Goal: Task Accomplishment & Management: Manage account settings

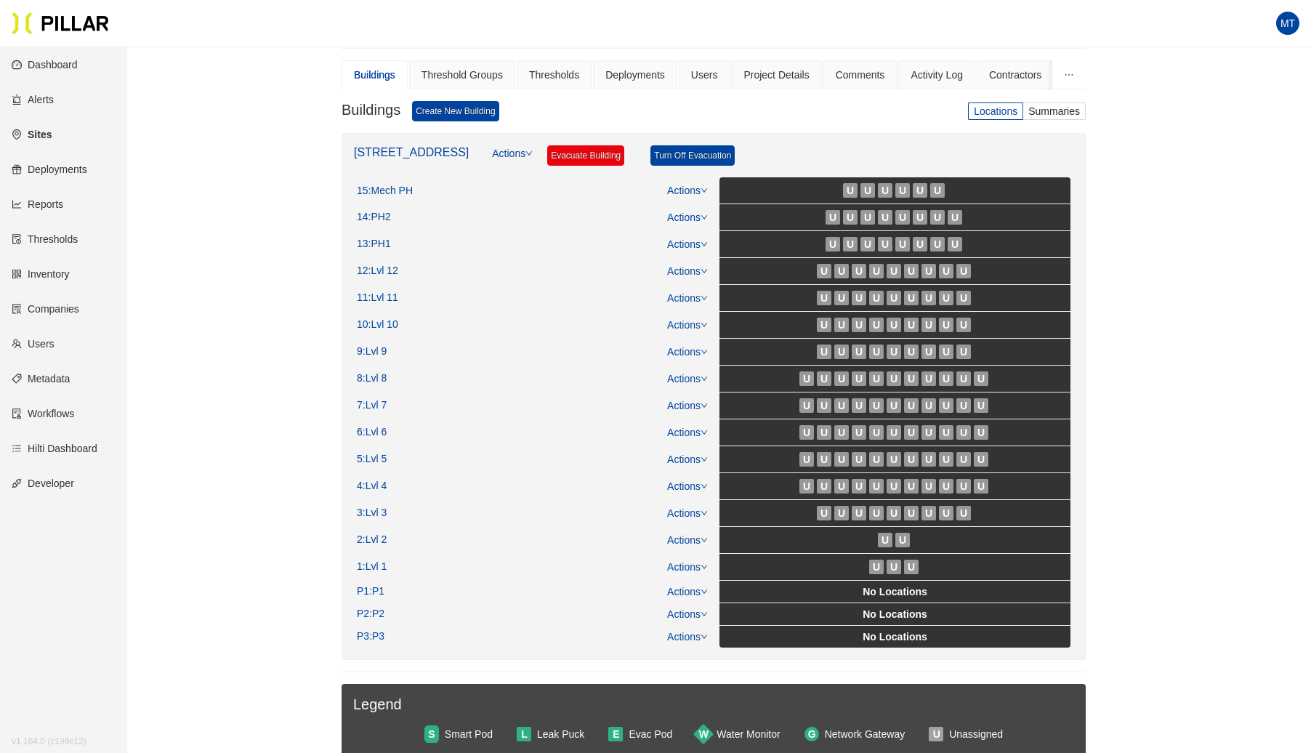
scroll to position [150, 0]
click at [699, 214] on link "Actions" at bounding box center [687, 217] width 41 height 12
click at [709, 235] on link "View/Edit Floor Plan" at bounding box center [719, 237] width 92 height 16
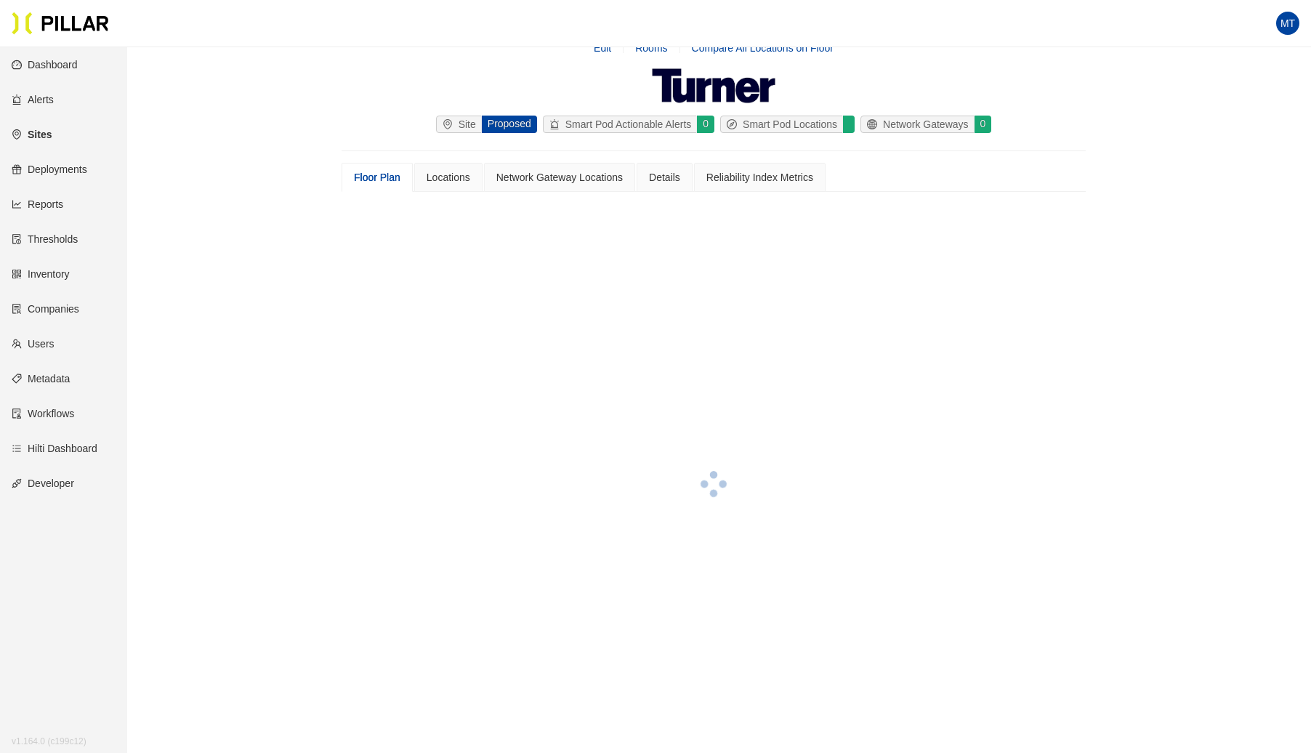
scroll to position [150, 0]
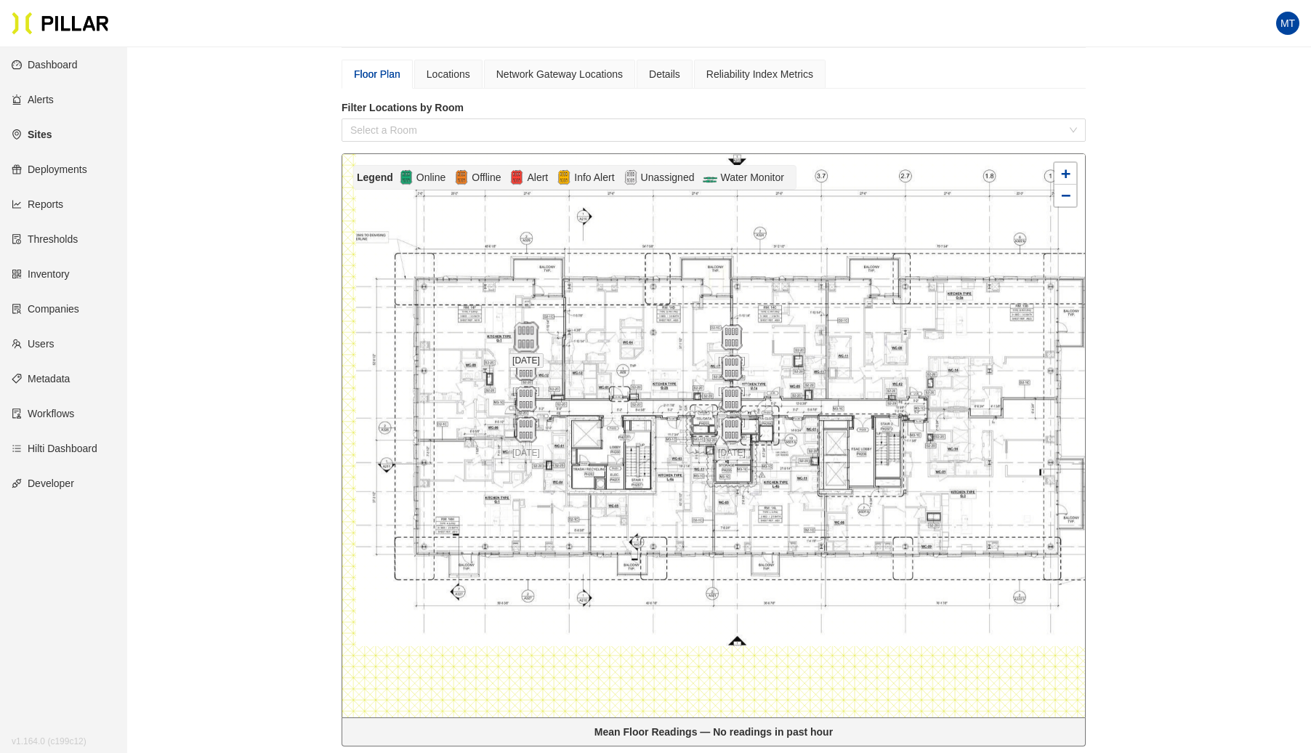
drag, startPoint x: 452, startPoint y: 385, endPoint x: 528, endPoint y: 335, distance: 90.7
click at [528, 335] on img at bounding box center [525, 337] width 31 height 31
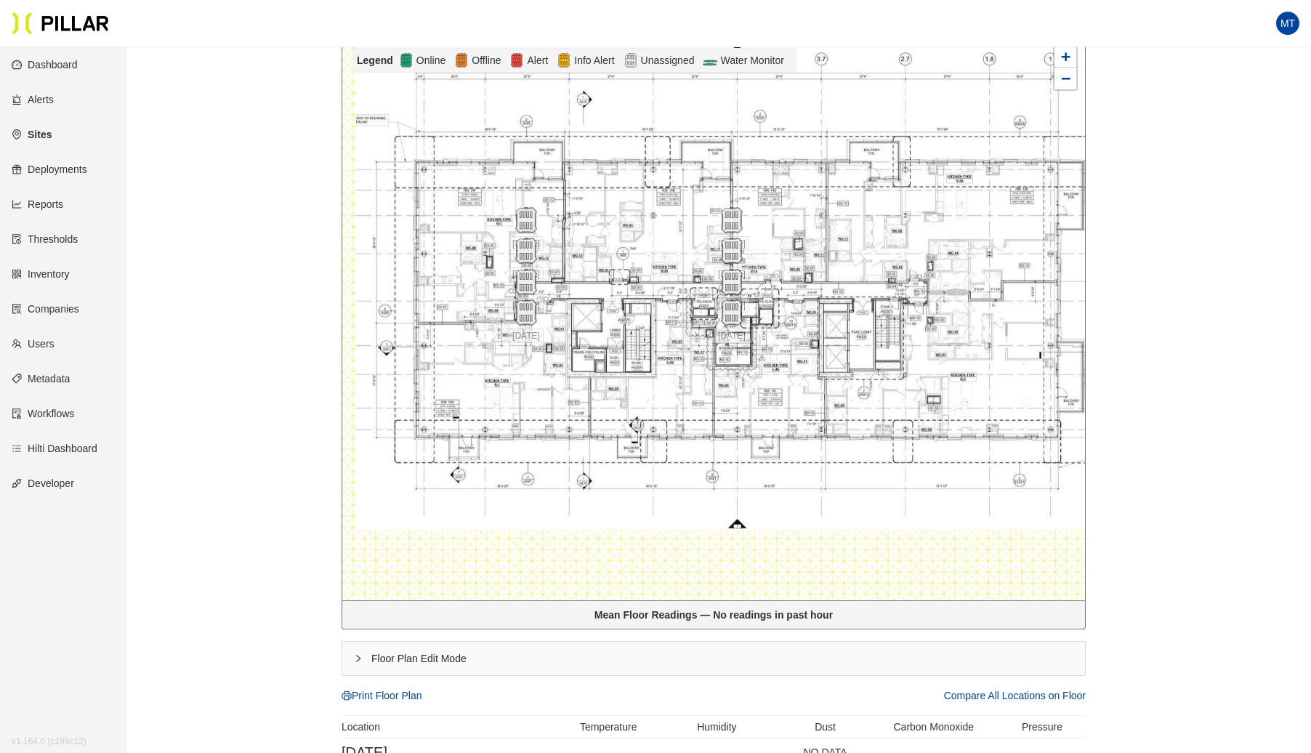
scroll to position [267, 0]
click at [359, 654] on icon "right" at bounding box center [358, 658] width 9 height 9
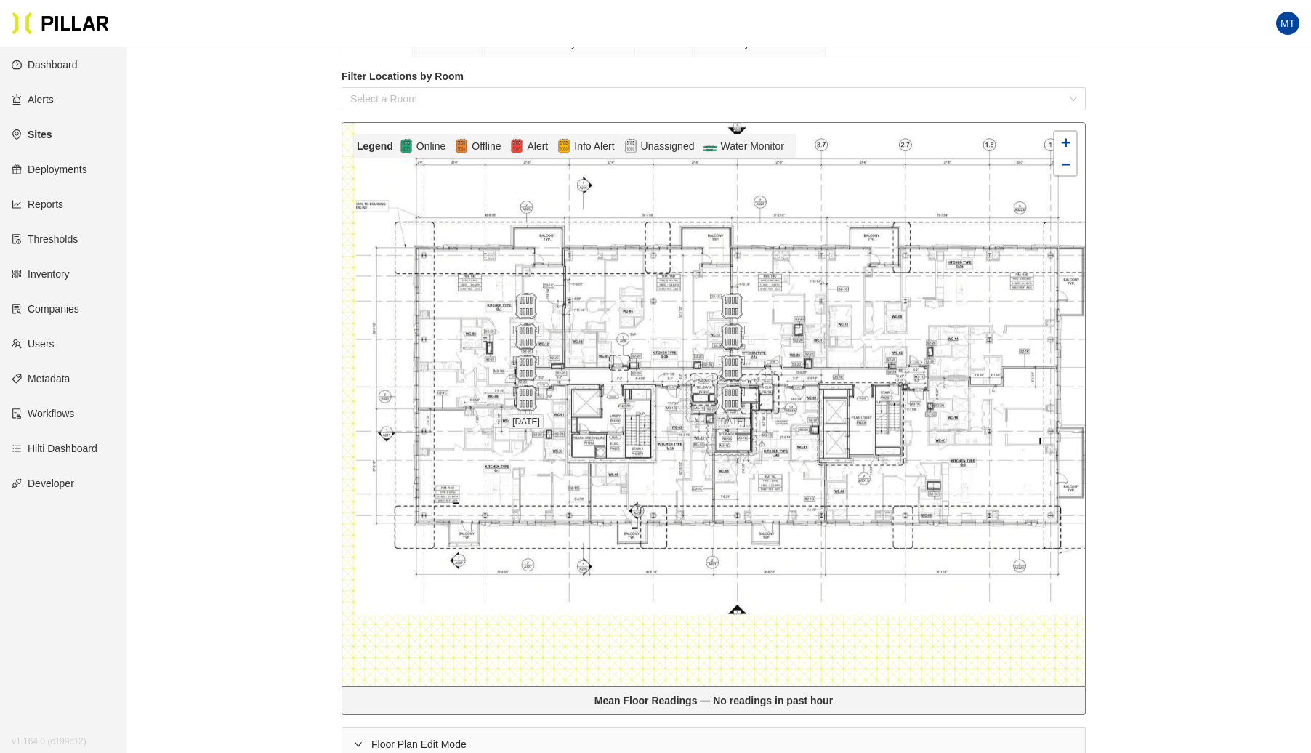
scroll to position [176, 0]
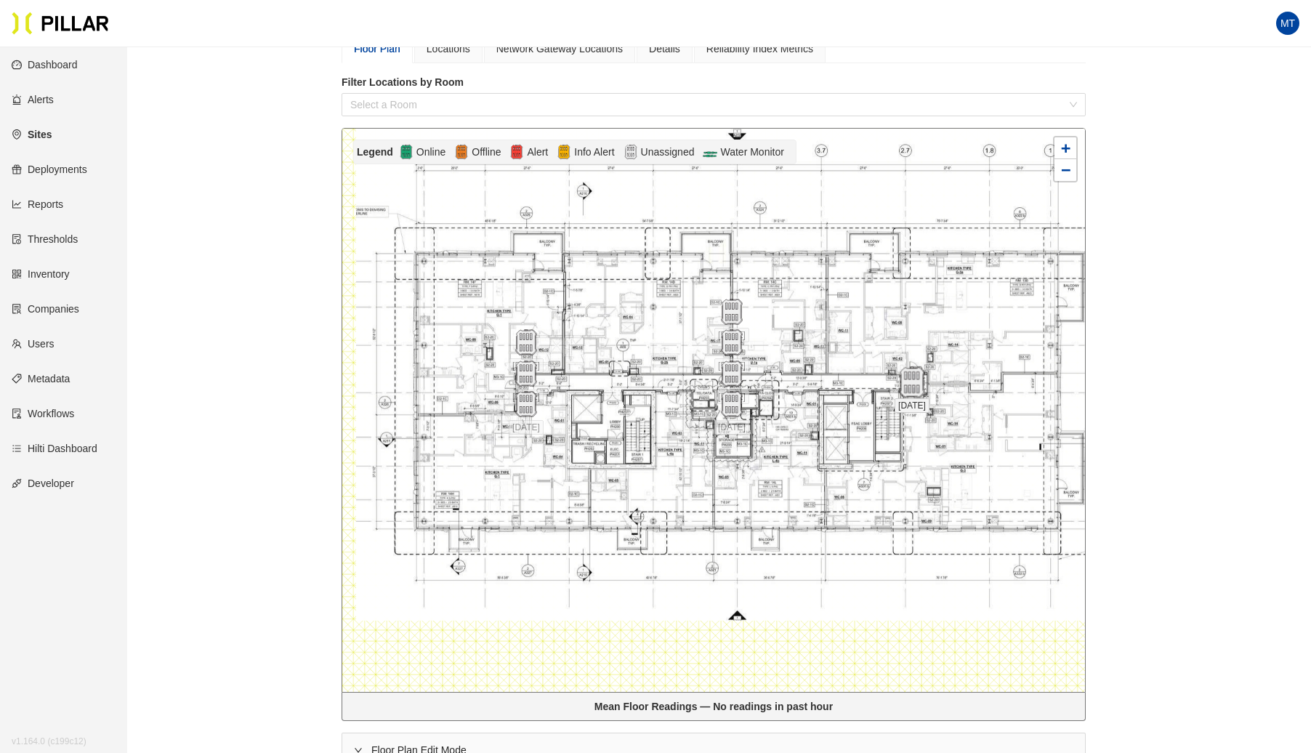
drag, startPoint x: 525, startPoint y: 310, endPoint x: 911, endPoint y: 380, distance: 392.2
click at [911, 380] on img at bounding box center [911, 382] width 31 height 31
drag, startPoint x: 522, startPoint y: 338, endPoint x: 548, endPoint y: 379, distance: 49.0
click at [548, 379] on img at bounding box center [551, 383] width 31 height 31
drag, startPoint x: 734, startPoint y: 375, endPoint x: 721, endPoint y: 380, distance: 14.0
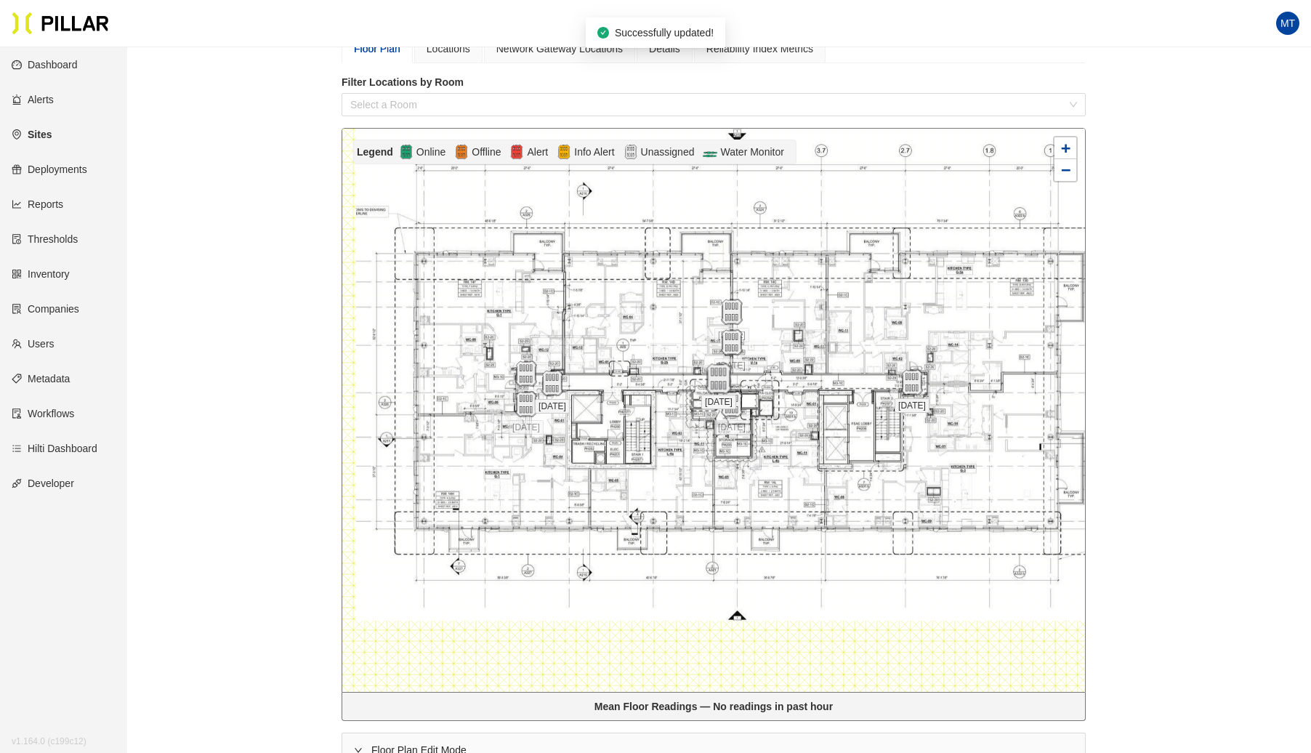
click at [721, 380] on img at bounding box center [718, 378] width 31 height 31
click at [732, 314] on img at bounding box center [731, 312] width 31 height 31
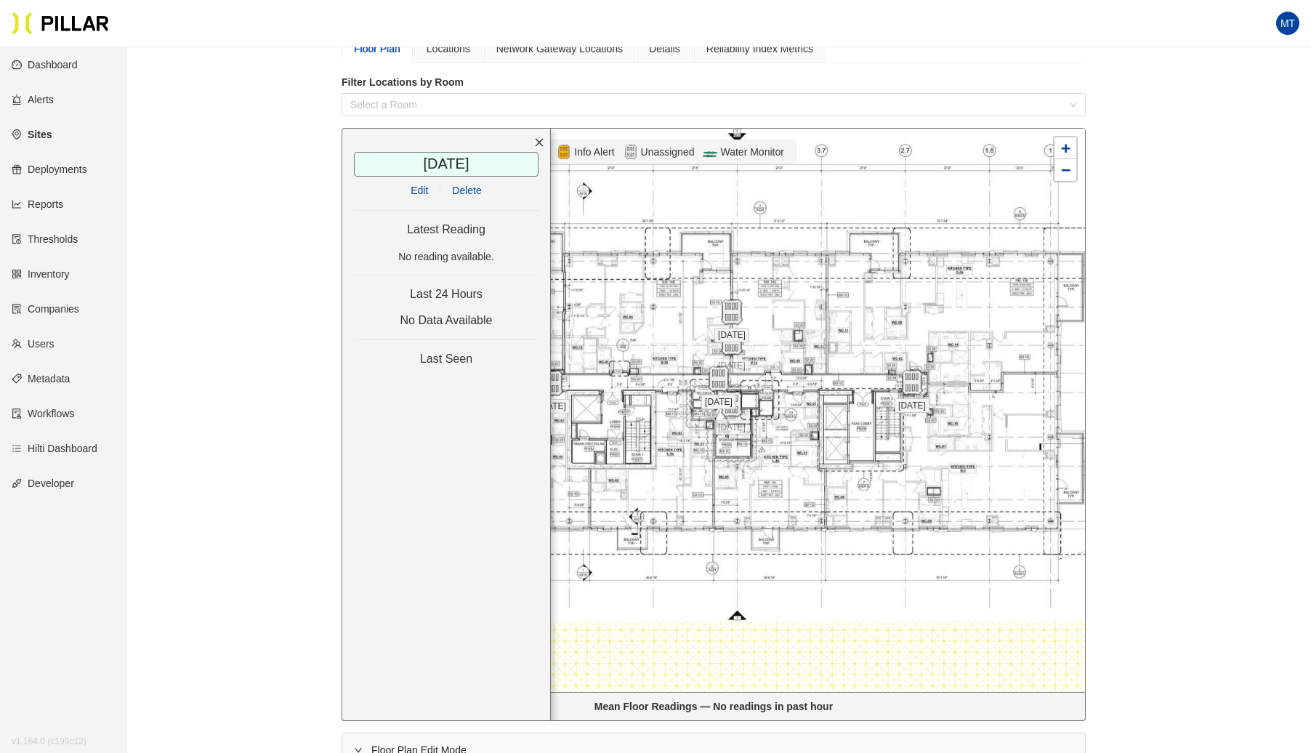
click at [464, 183] on span "Delete" at bounding box center [466, 190] width 29 height 16
click at [730, 342] on img at bounding box center [732, 342] width 26 height 26
click at [465, 191] on span "Delete" at bounding box center [466, 190] width 29 height 16
click at [734, 404] on span "[DATE]" at bounding box center [718, 402] width 35 height 15
click at [471, 190] on span "Delete" at bounding box center [466, 190] width 29 height 16
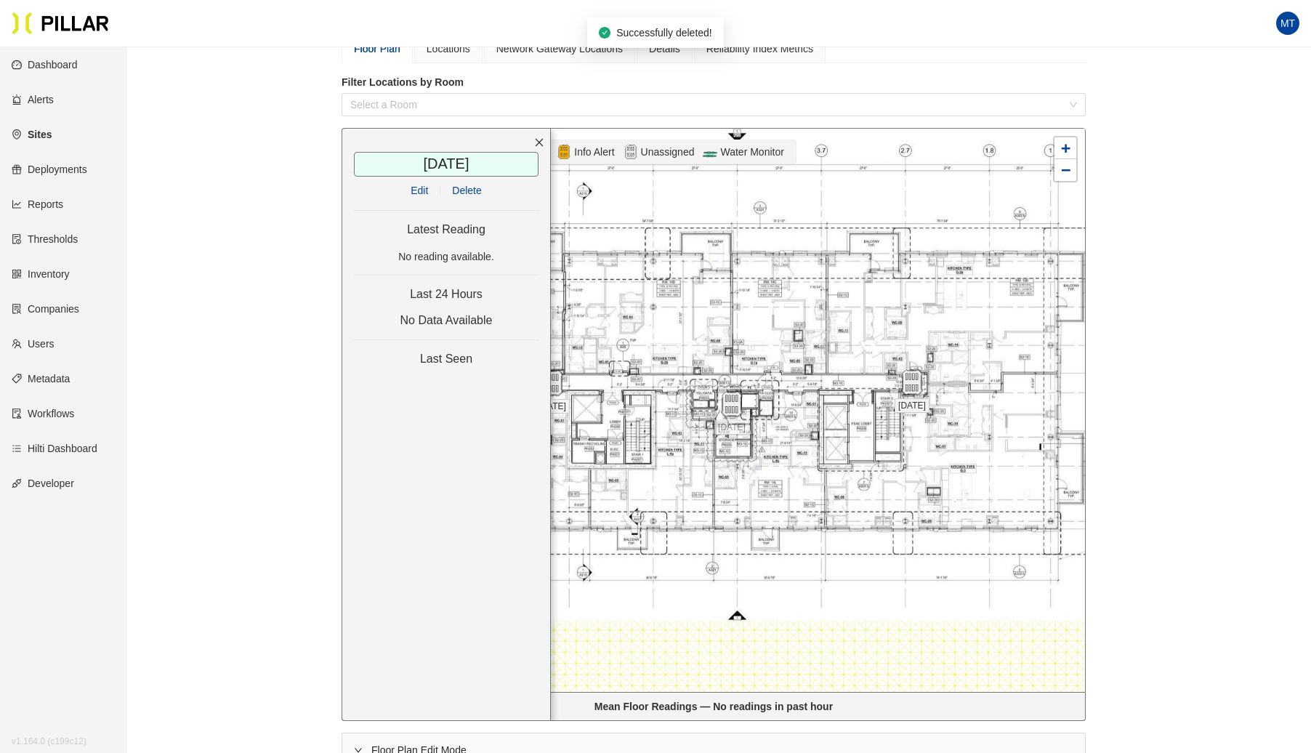
click at [617, 322] on div at bounding box center [713, 410] width 743 height 563
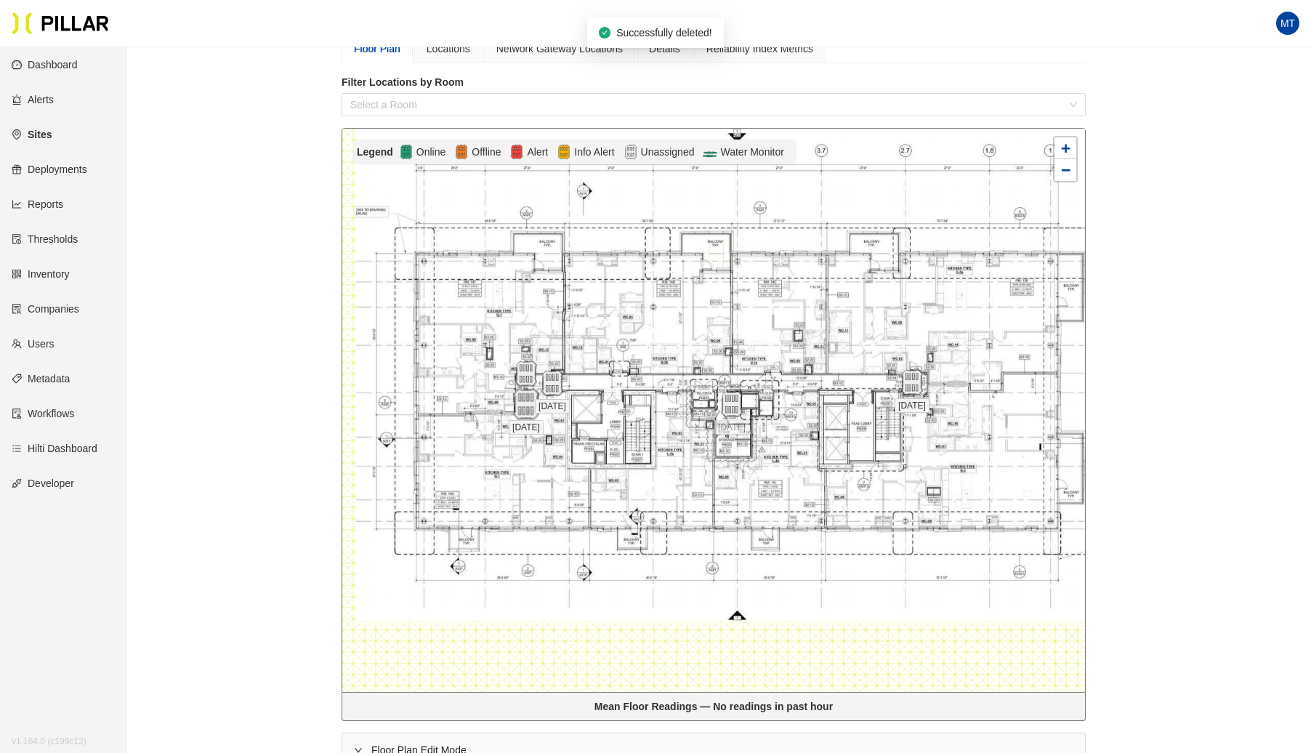
click at [523, 403] on img at bounding box center [525, 404] width 31 height 31
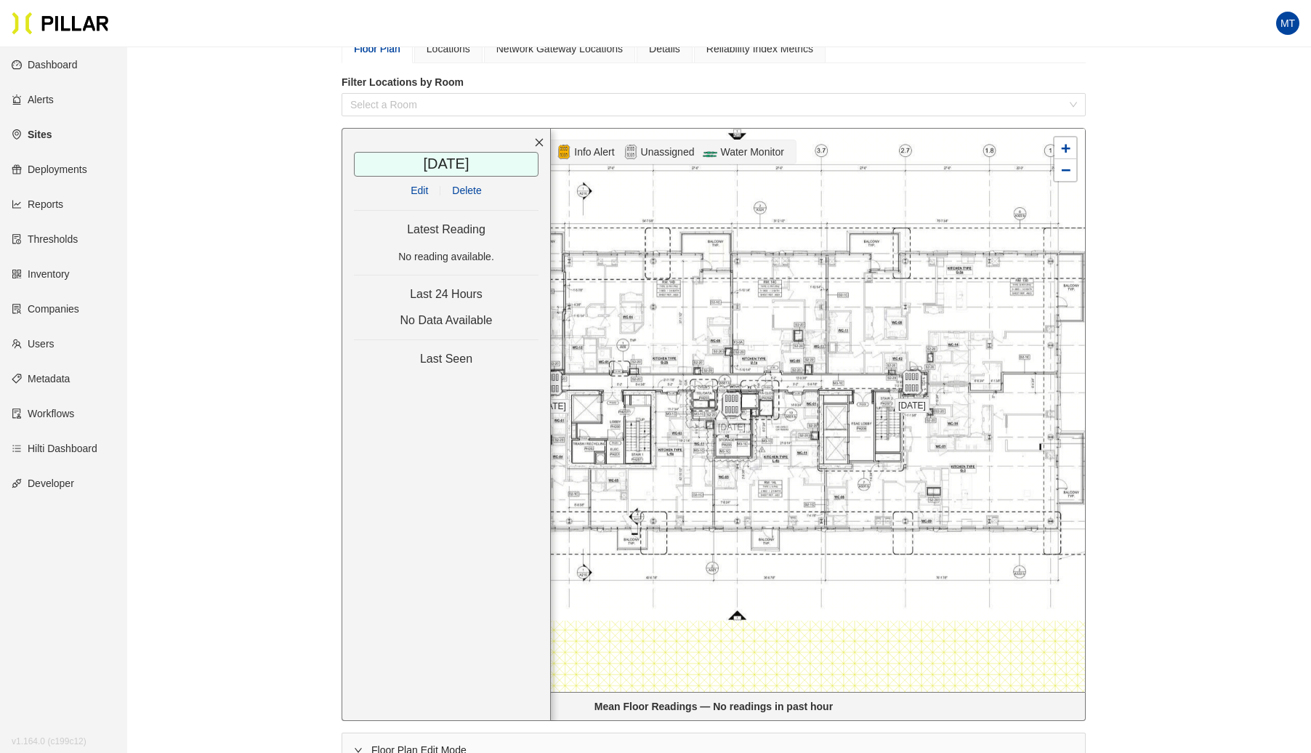
click at [481, 183] on span "Delete" at bounding box center [466, 190] width 29 height 16
click at [613, 328] on div at bounding box center [713, 410] width 743 height 563
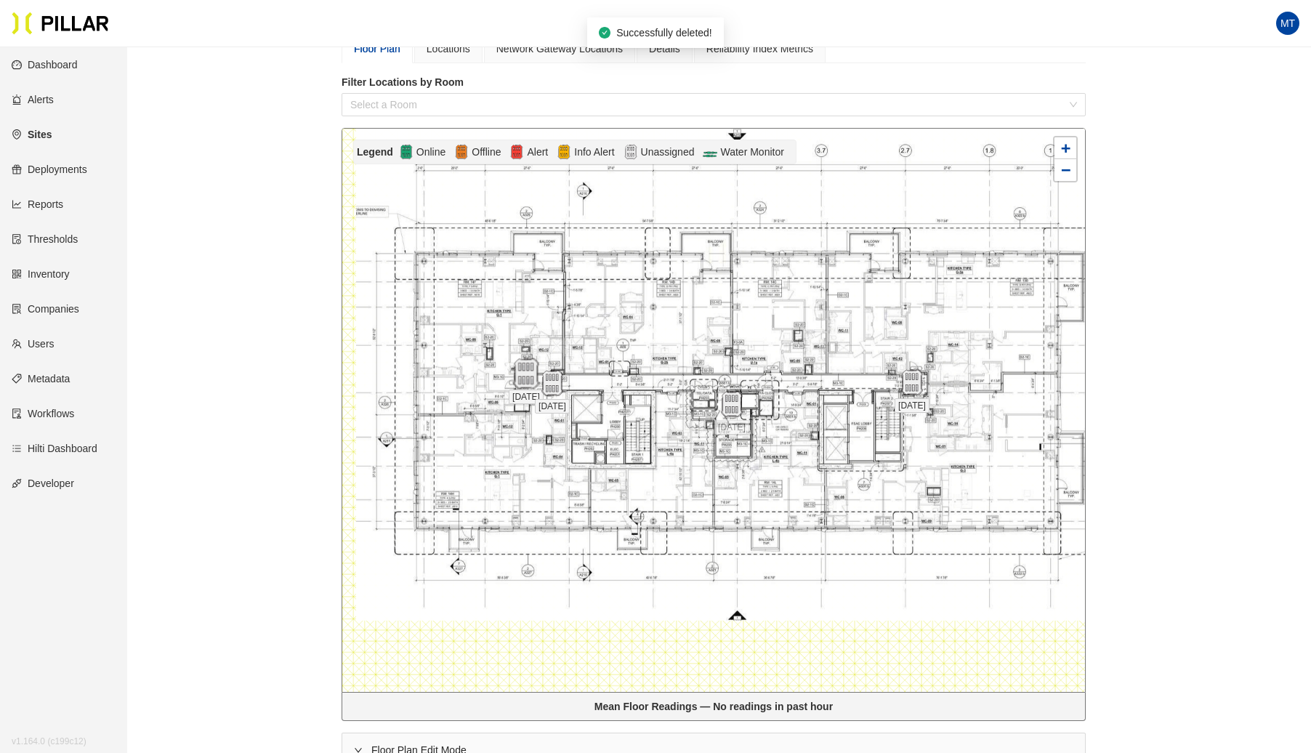
click at [517, 371] on img at bounding box center [525, 373] width 31 height 31
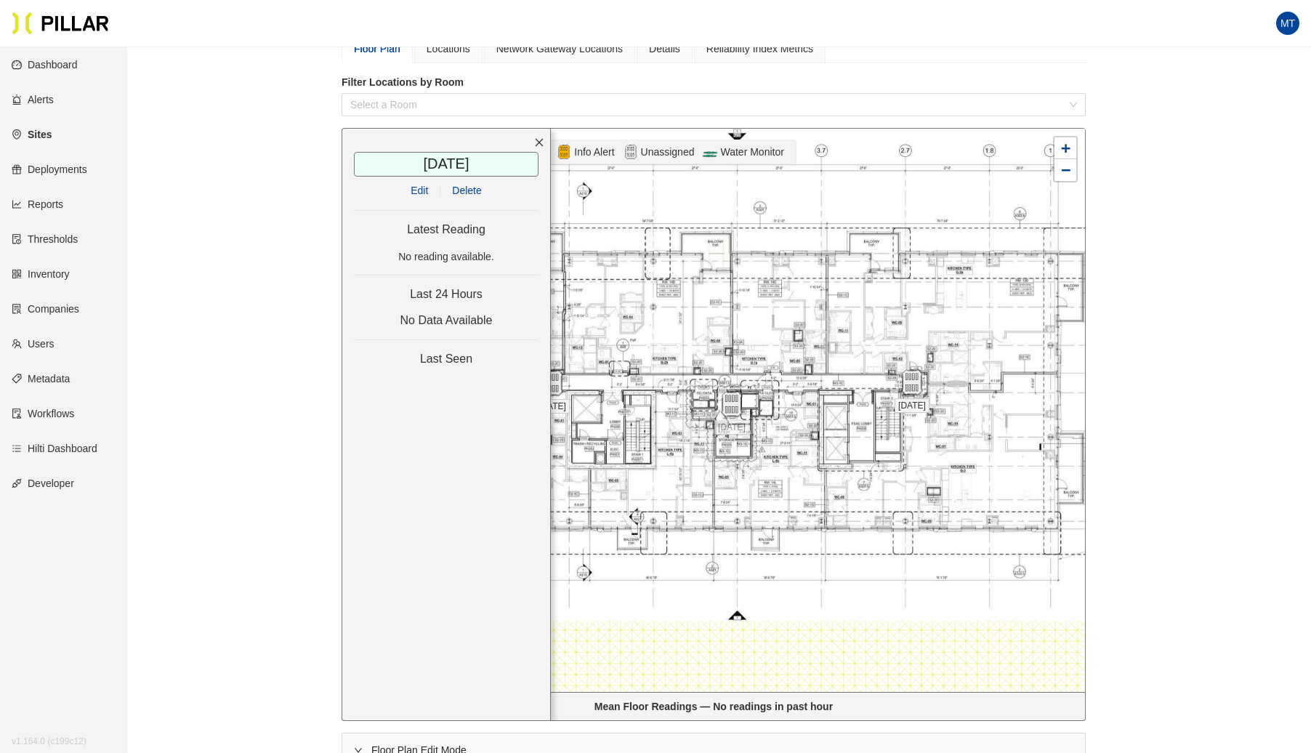
click at [470, 188] on span "Delete" at bounding box center [466, 190] width 29 height 16
click at [606, 324] on div at bounding box center [713, 410] width 743 height 563
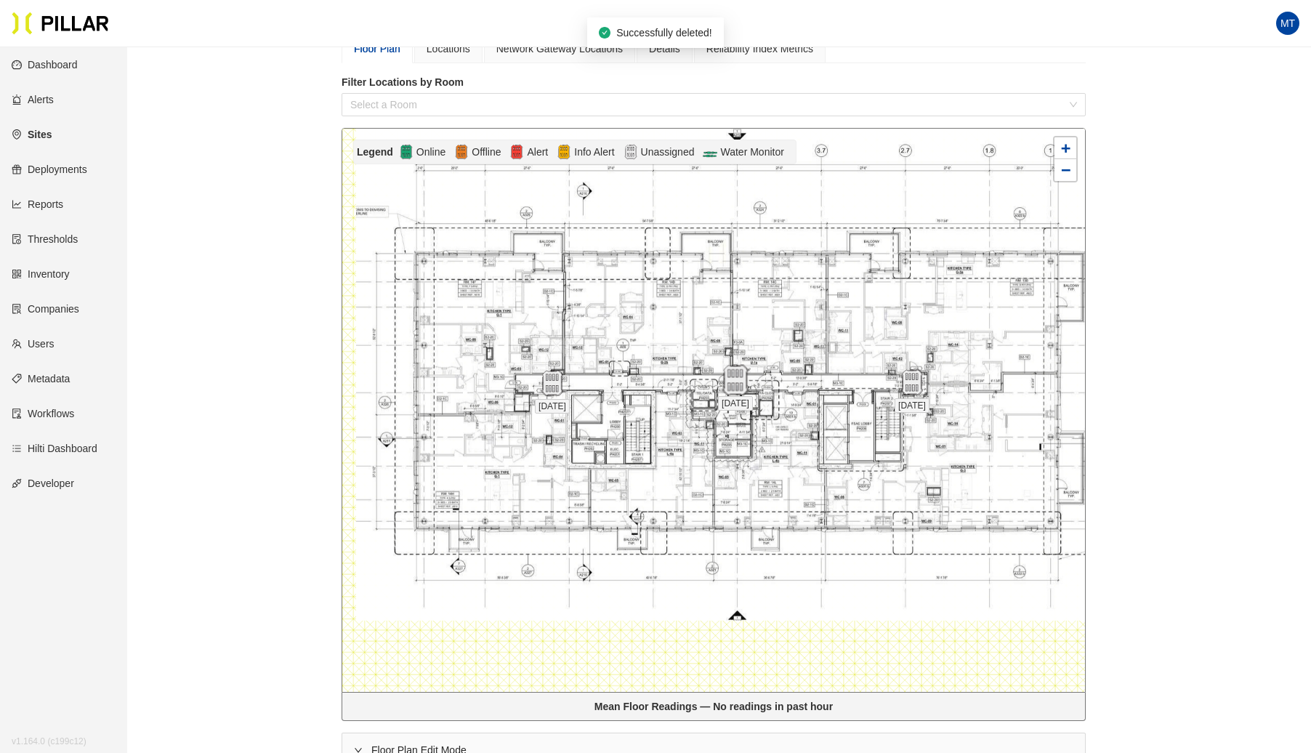
drag, startPoint x: 735, startPoint y: 403, endPoint x: 738, endPoint y: 379, distance: 25.0
click at [738, 379] on img at bounding box center [735, 380] width 31 height 31
drag, startPoint x: 549, startPoint y: 379, endPoint x: 526, endPoint y: 381, distance: 22.6
click at [526, 381] on img at bounding box center [529, 384] width 31 height 31
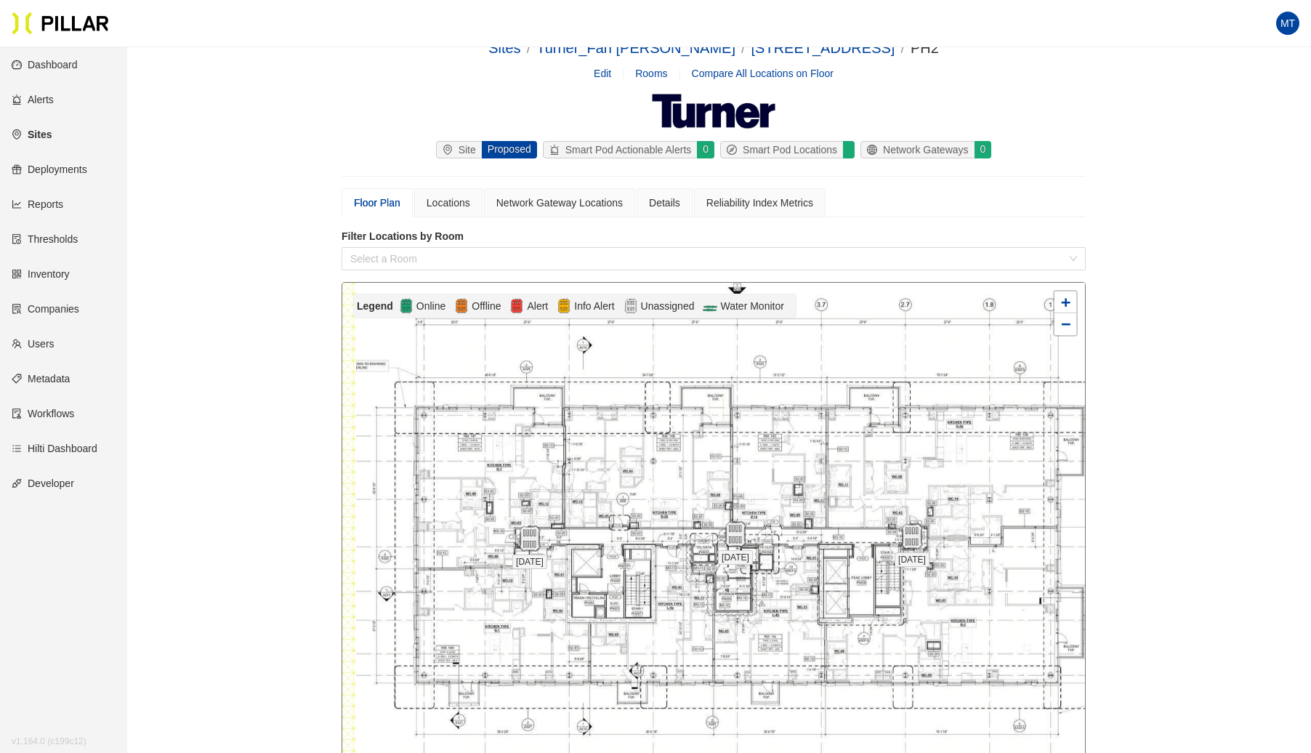
scroll to position [0, 0]
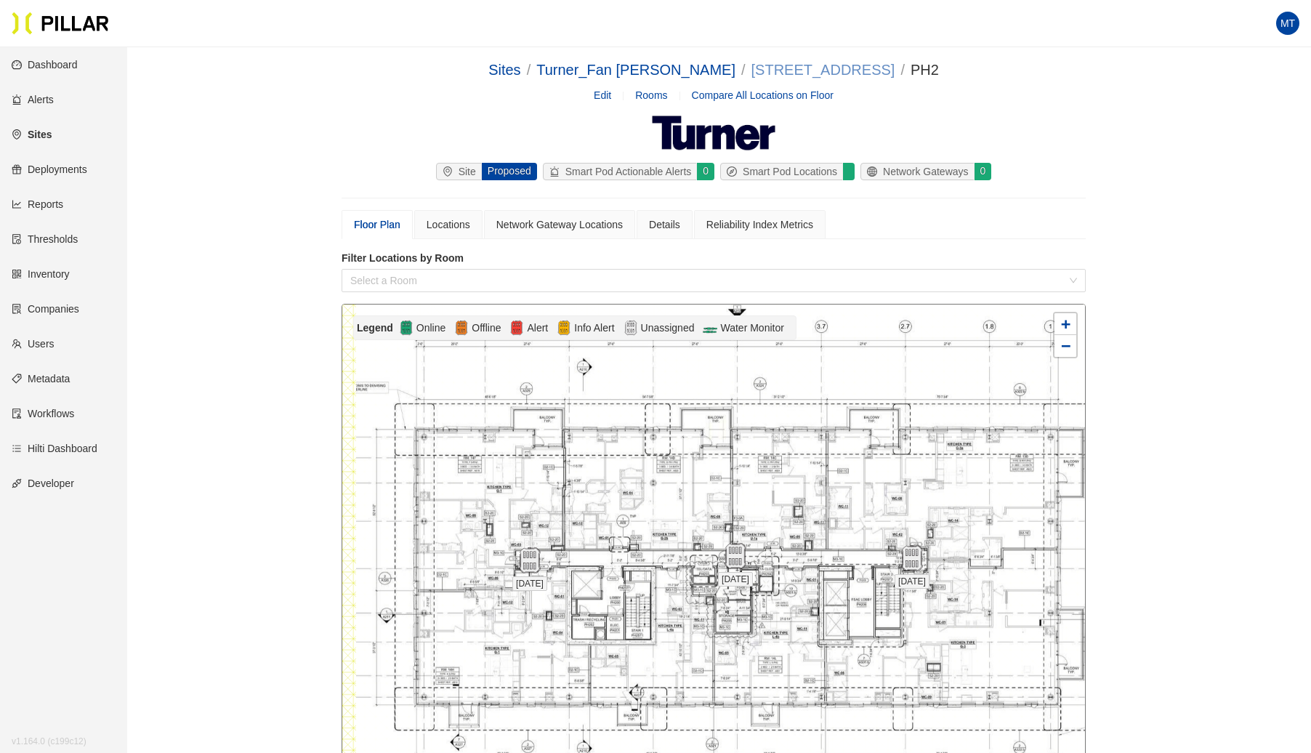
click at [773, 71] on link "[STREET_ADDRESS]" at bounding box center [824, 70] width 144 height 16
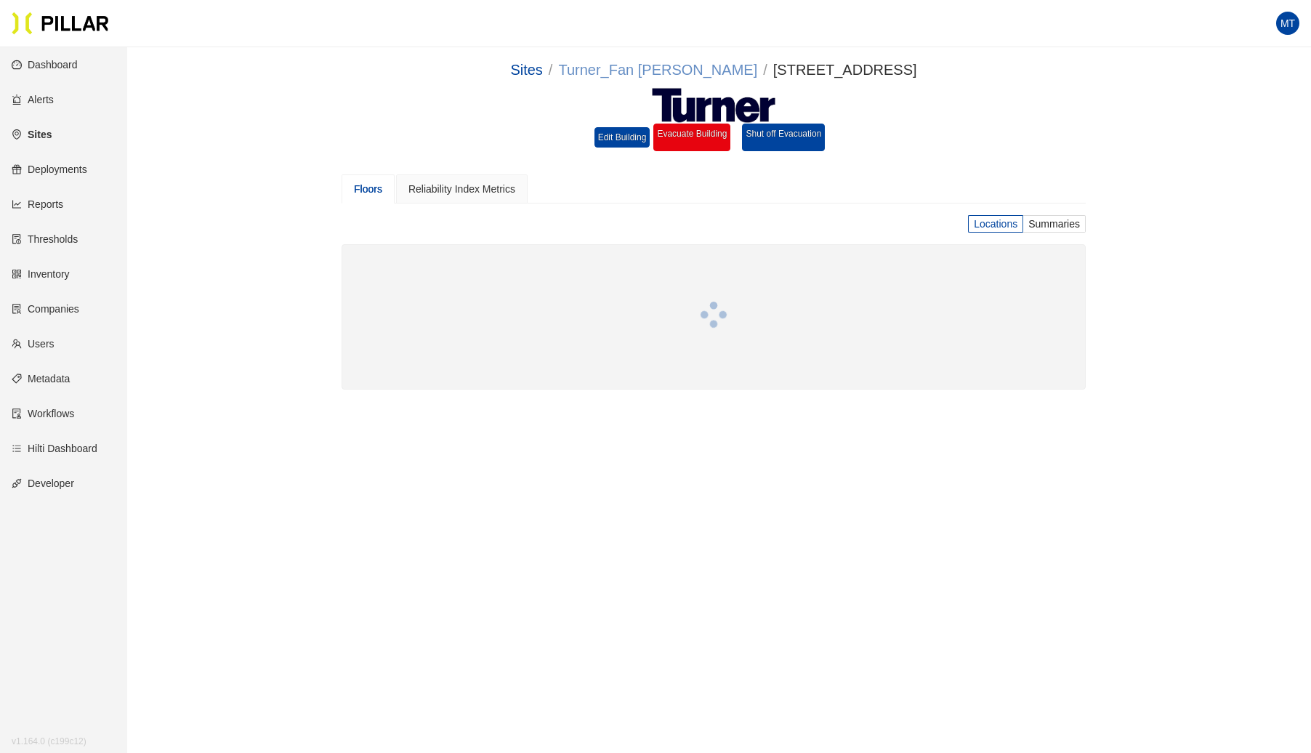
click at [682, 71] on link "Turner_Fan [PERSON_NAME]" at bounding box center [657, 70] width 199 height 16
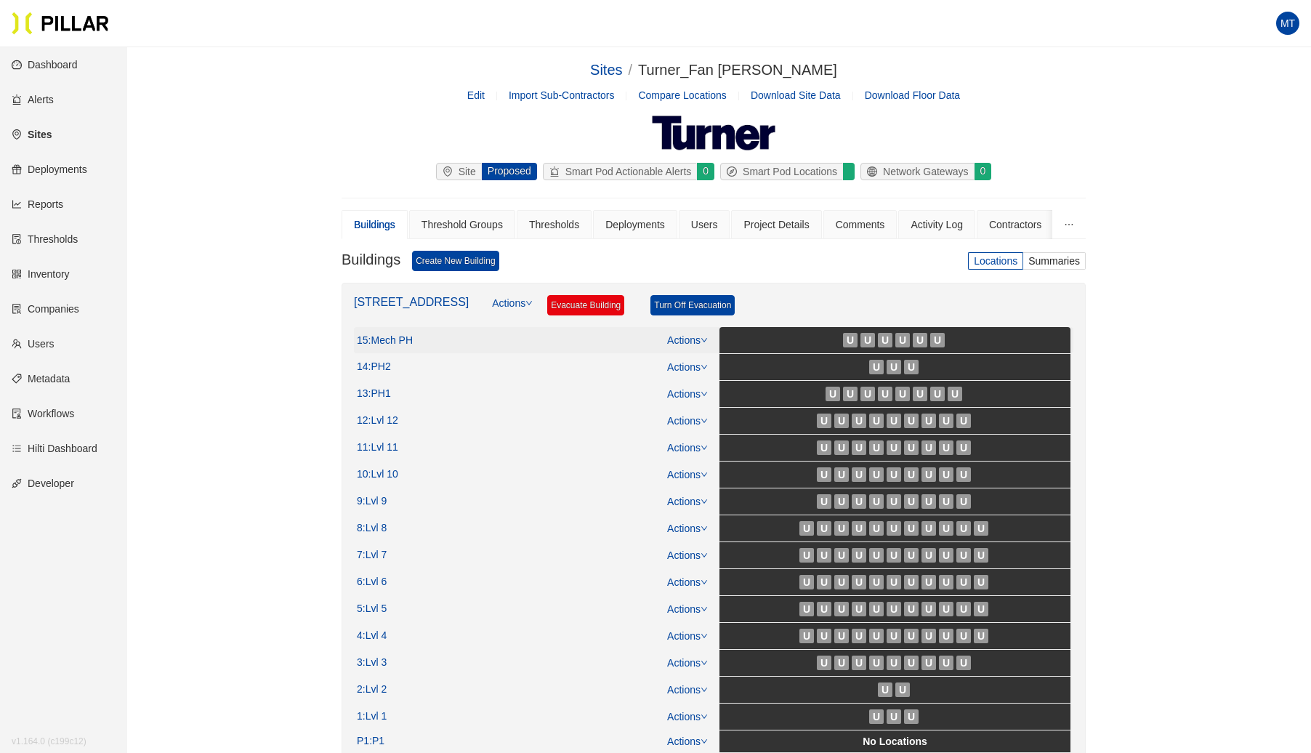
click at [706, 339] on icon "down" at bounding box center [704, 341] width 6 height 4
click at [710, 353] on link "View/Edit Floor Plan" at bounding box center [719, 361] width 92 height 16
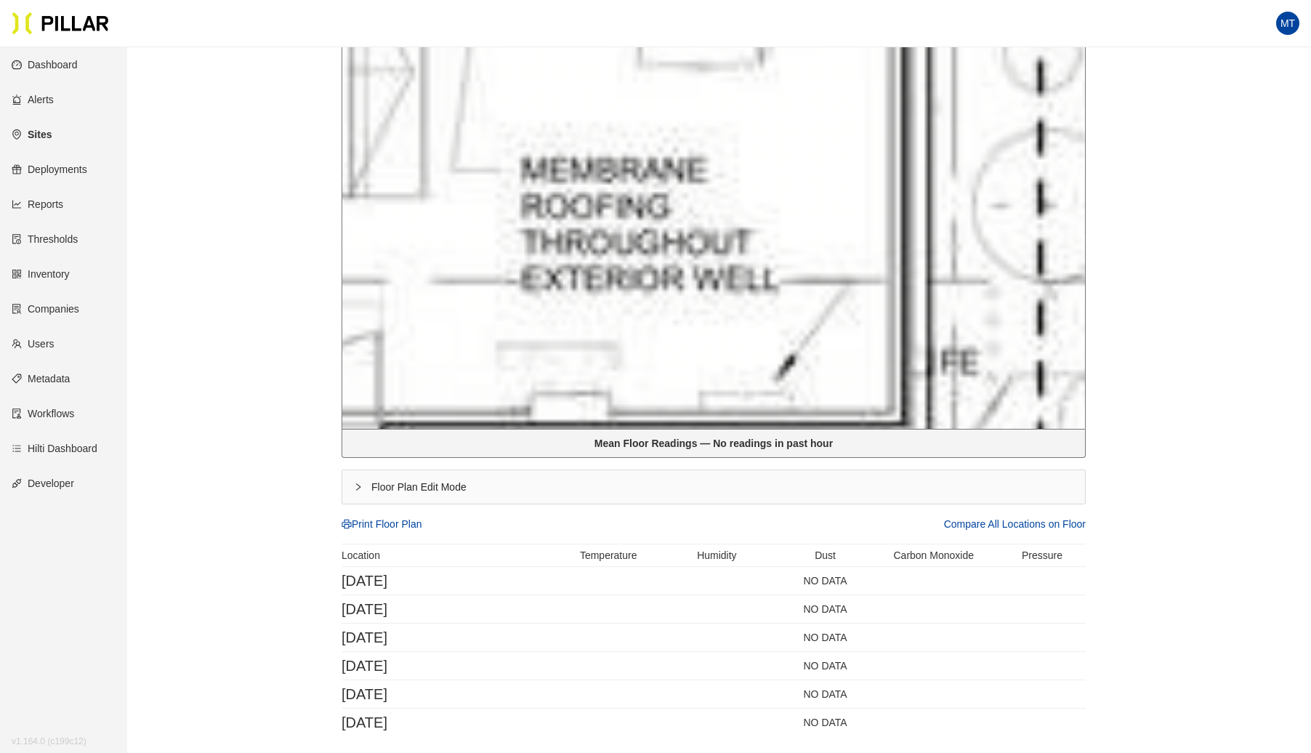
scroll to position [487, 0]
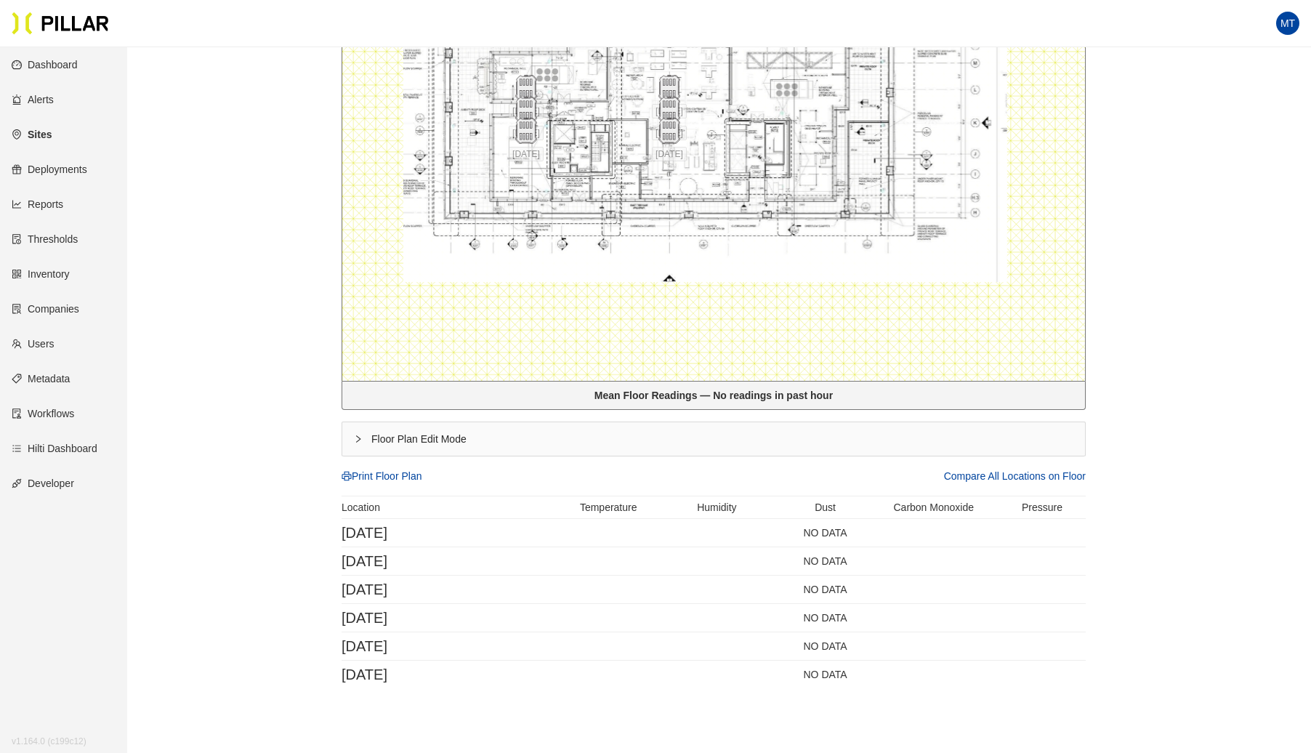
click at [356, 437] on icon "right" at bounding box center [358, 439] width 9 height 9
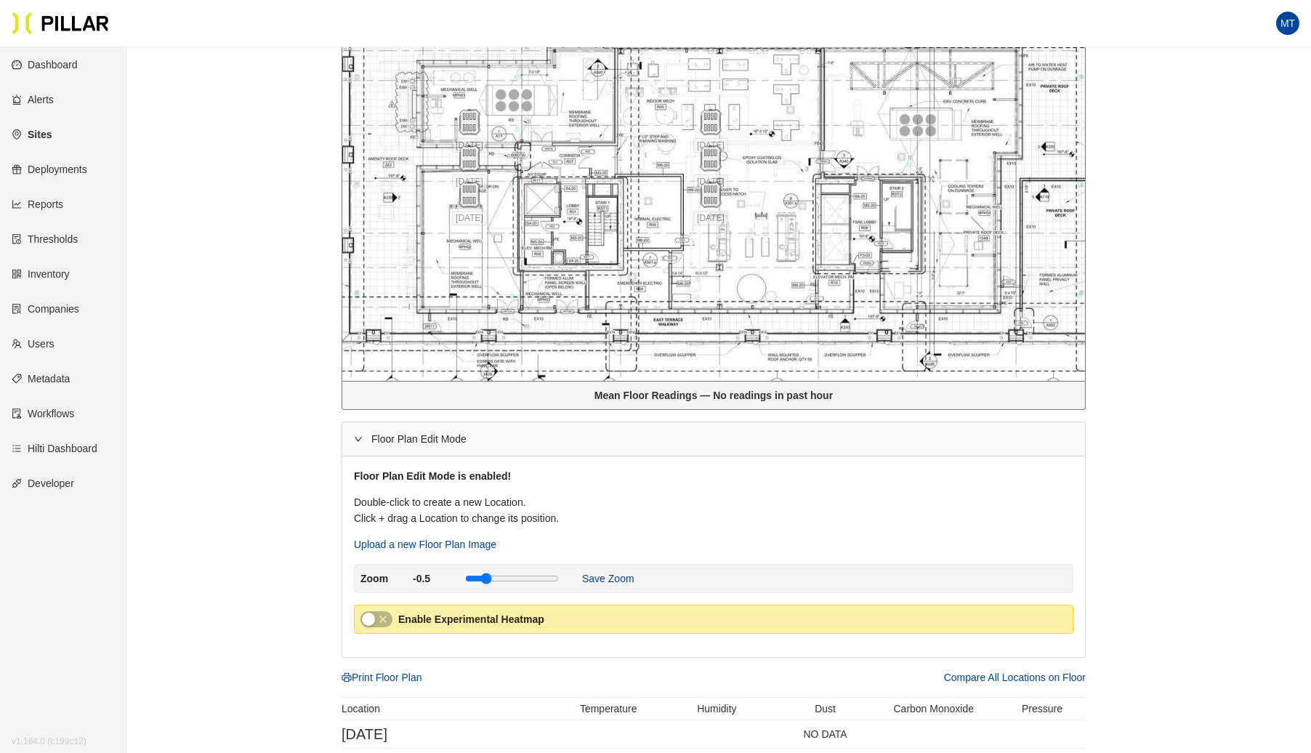
drag, startPoint x: 429, startPoint y: 182, endPoint x: 416, endPoint y: 227, distance: 46.9
click at [416, 227] on div at bounding box center [713, 99] width 743 height 563
drag, startPoint x: 473, startPoint y: 188, endPoint x: 579, endPoint y: 213, distance: 109.1
click at [579, 213] on img at bounding box center [575, 220] width 31 height 31
drag, startPoint x: 473, startPoint y: 156, endPoint x: 870, endPoint y: 217, distance: 401.6
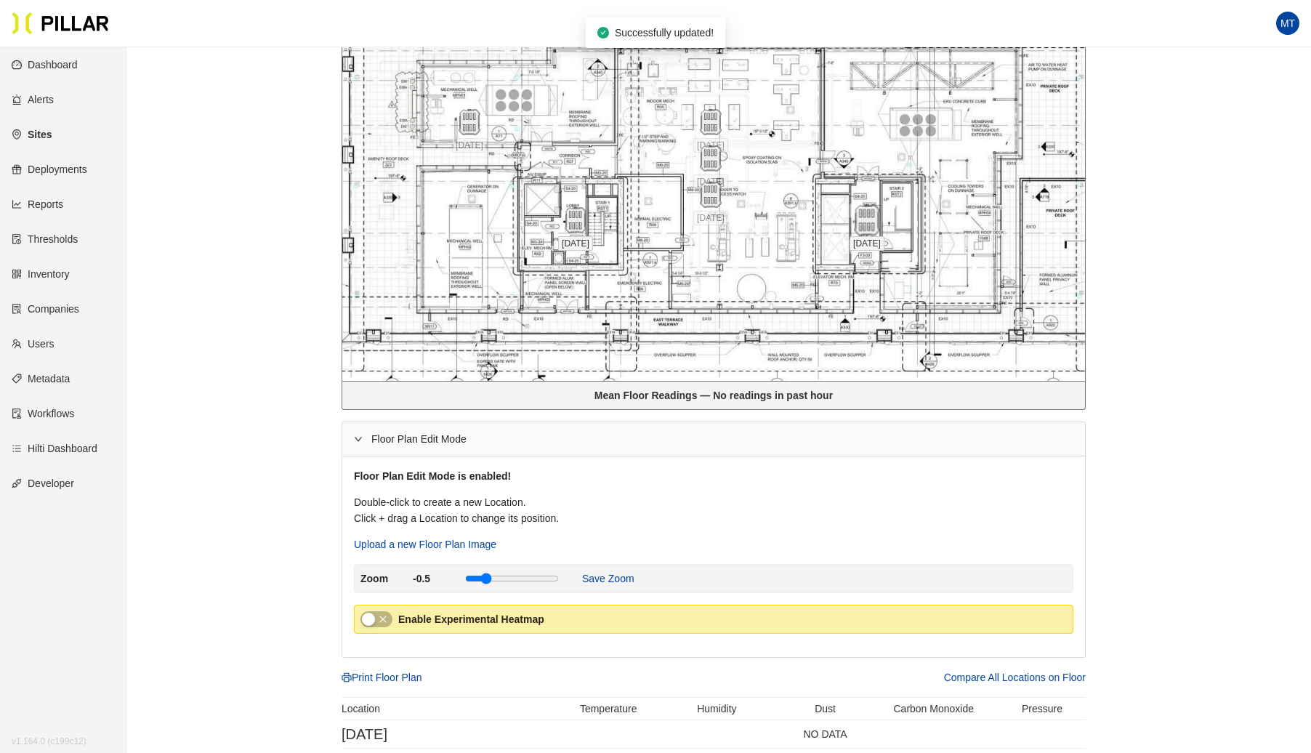
click at [870, 217] on img at bounding box center [866, 220] width 31 height 31
click at [471, 121] on img at bounding box center [469, 122] width 31 height 31
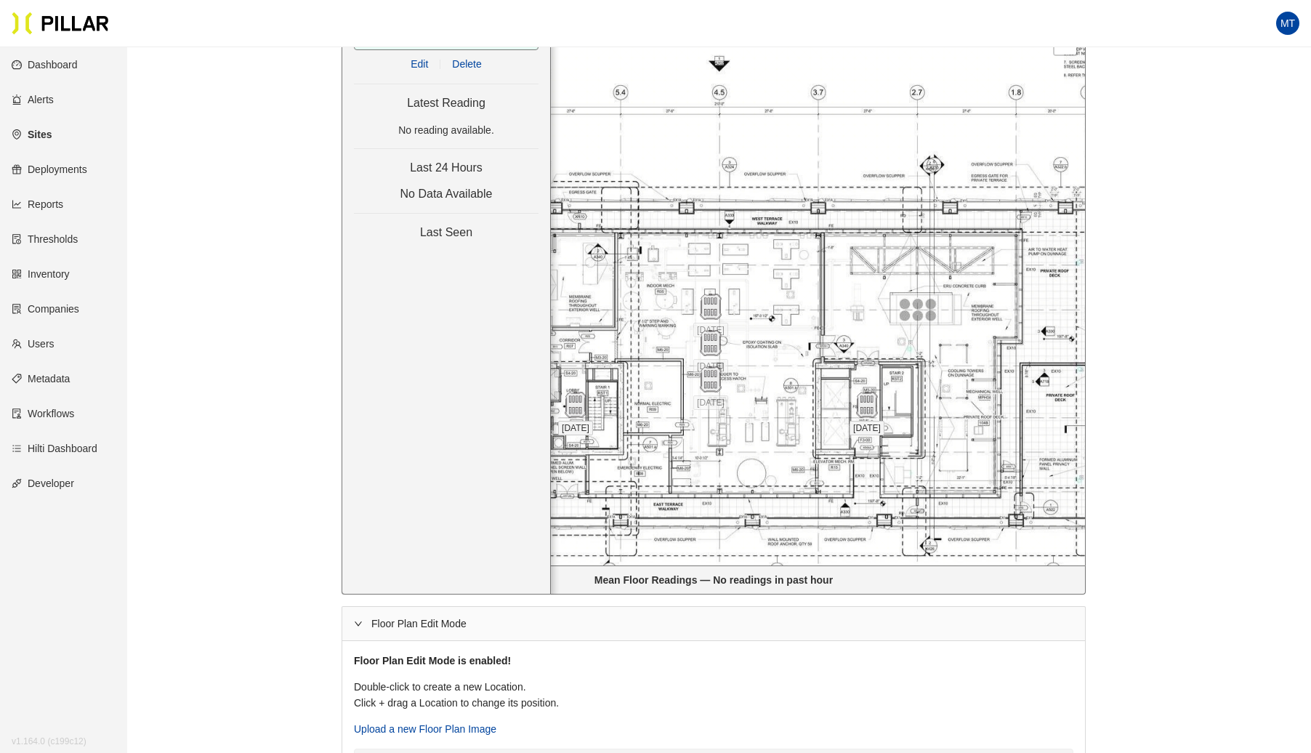
scroll to position [301, 0]
click at [472, 63] on span "Delete" at bounding box center [466, 65] width 29 height 16
click at [715, 377] on img at bounding box center [710, 381] width 31 height 31
click at [465, 65] on span "Delete" at bounding box center [466, 65] width 29 height 16
click at [710, 343] on img at bounding box center [710, 344] width 31 height 31
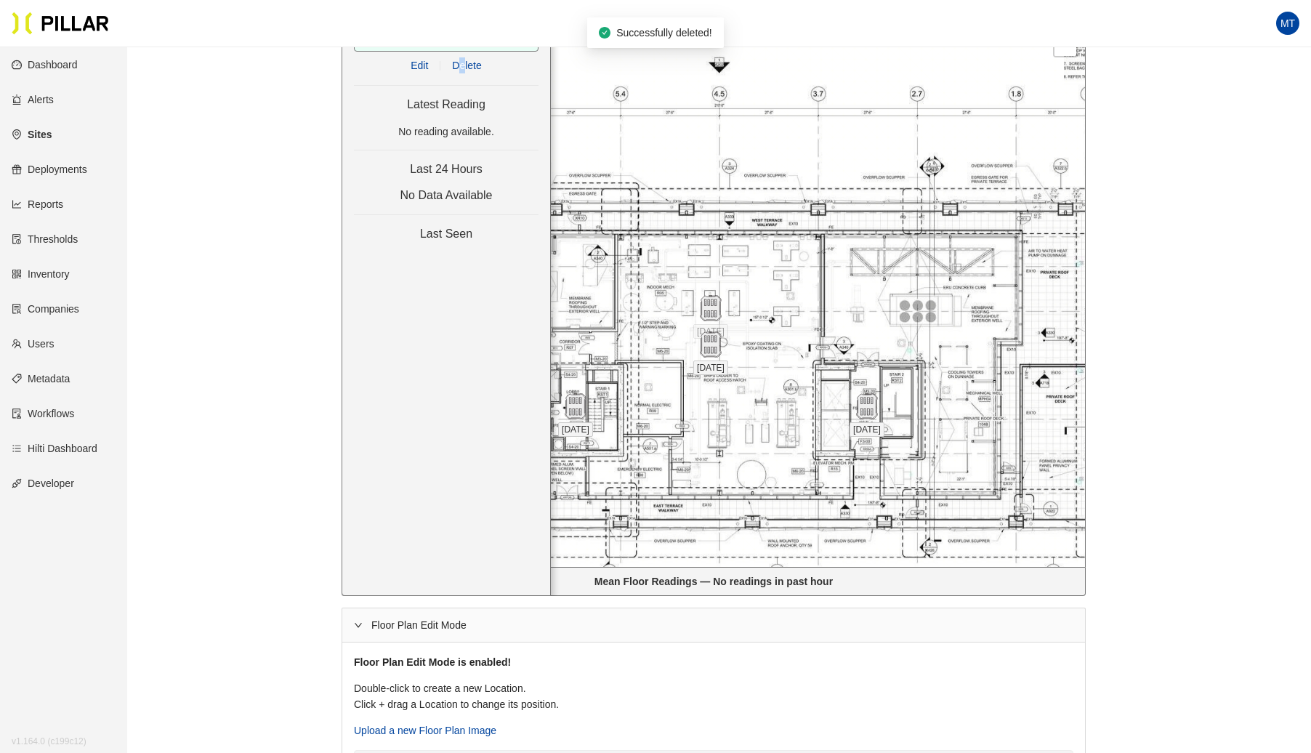
click at [462, 63] on span "Delete" at bounding box center [466, 65] width 29 height 16
click at [721, 307] on img at bounding box center [710, 308] width 31 height 31
click at [789, 308] on div at bounding box center [713, 285] width 743 height 563
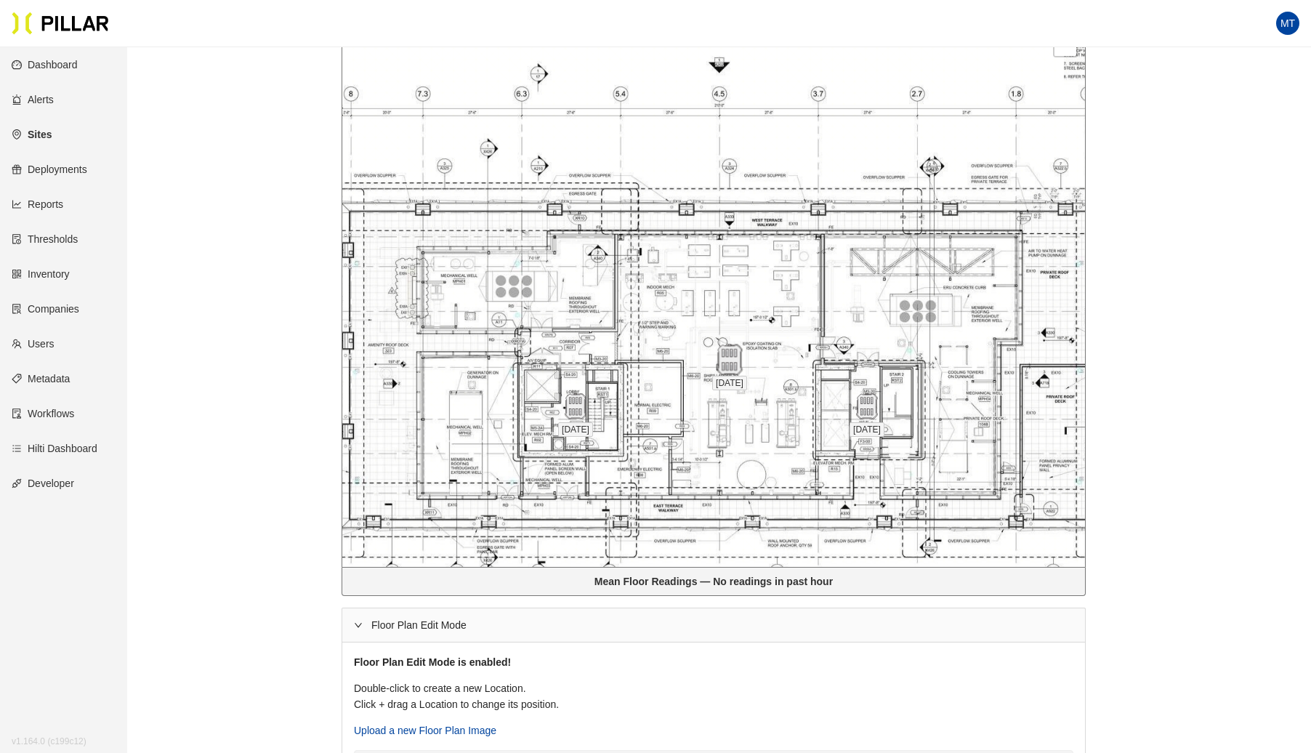
drag, startPoint x: 711, startPoint y: 312, endPoint x: 730, endPoint y: 363, distance: 55.2
click at [730, 363] on img at bounding box center [729, 360] width 31 height 31
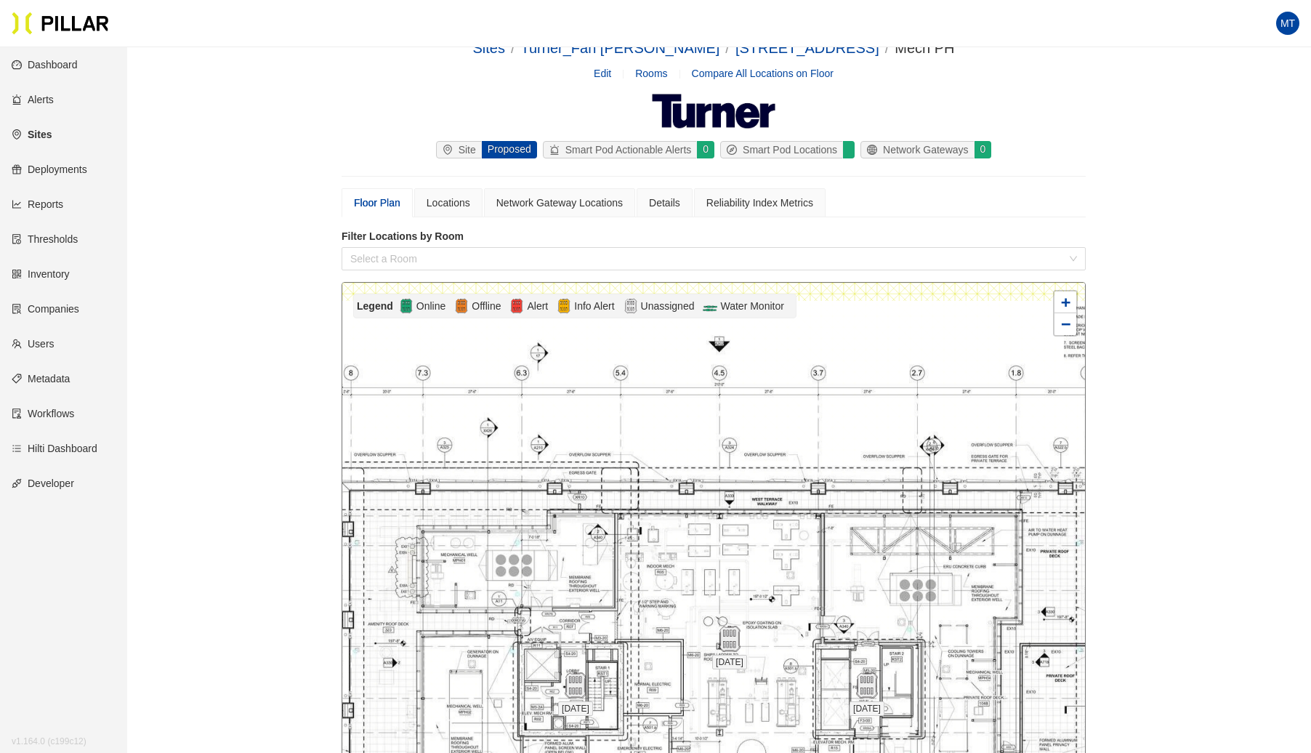
scroll to position [0, 0]
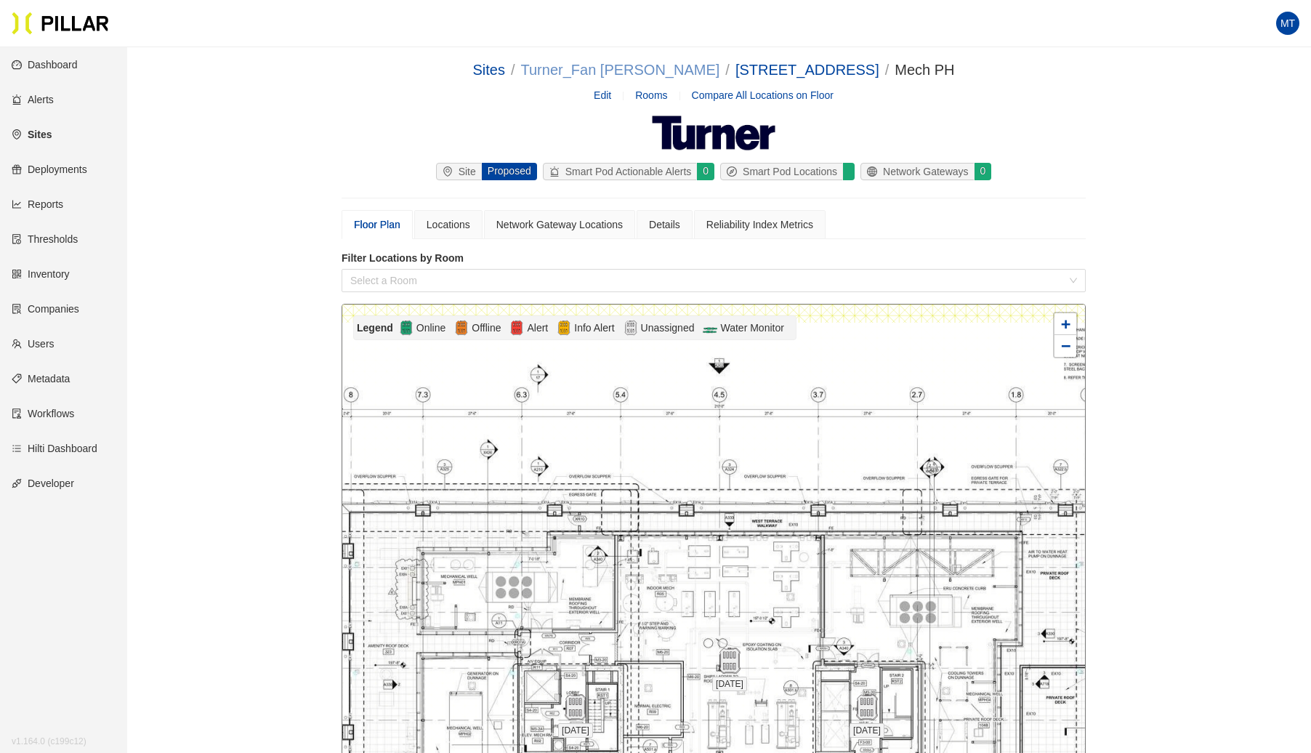
click at [658, 71] on link "Turner_Fan [PERSON_NAME]" at bounding box center [620, 70] width 199 height 16
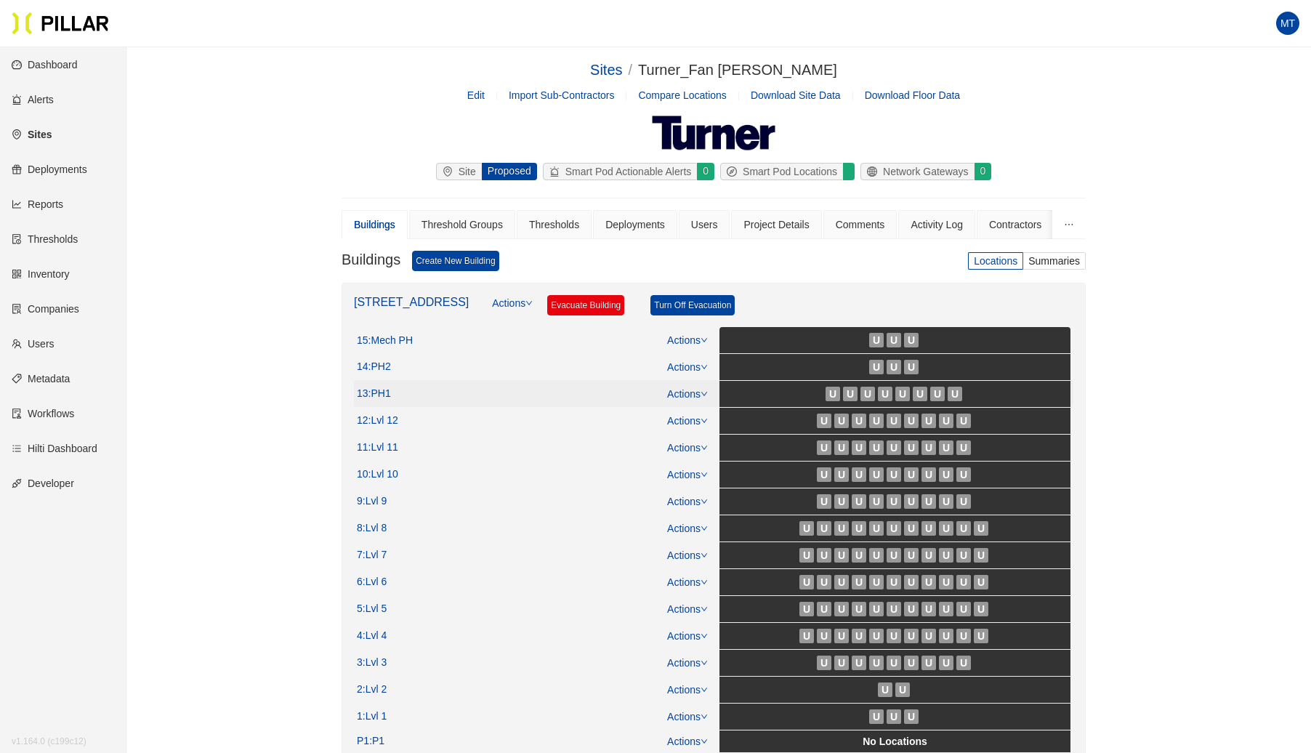
click at [699, 391] on link "Actions" at bounding box center [687, 394] width 41 height 12
click at [714, 406] on link "View/Edit Floor Plan" at bounding box center [719, 414] width 92 height 16
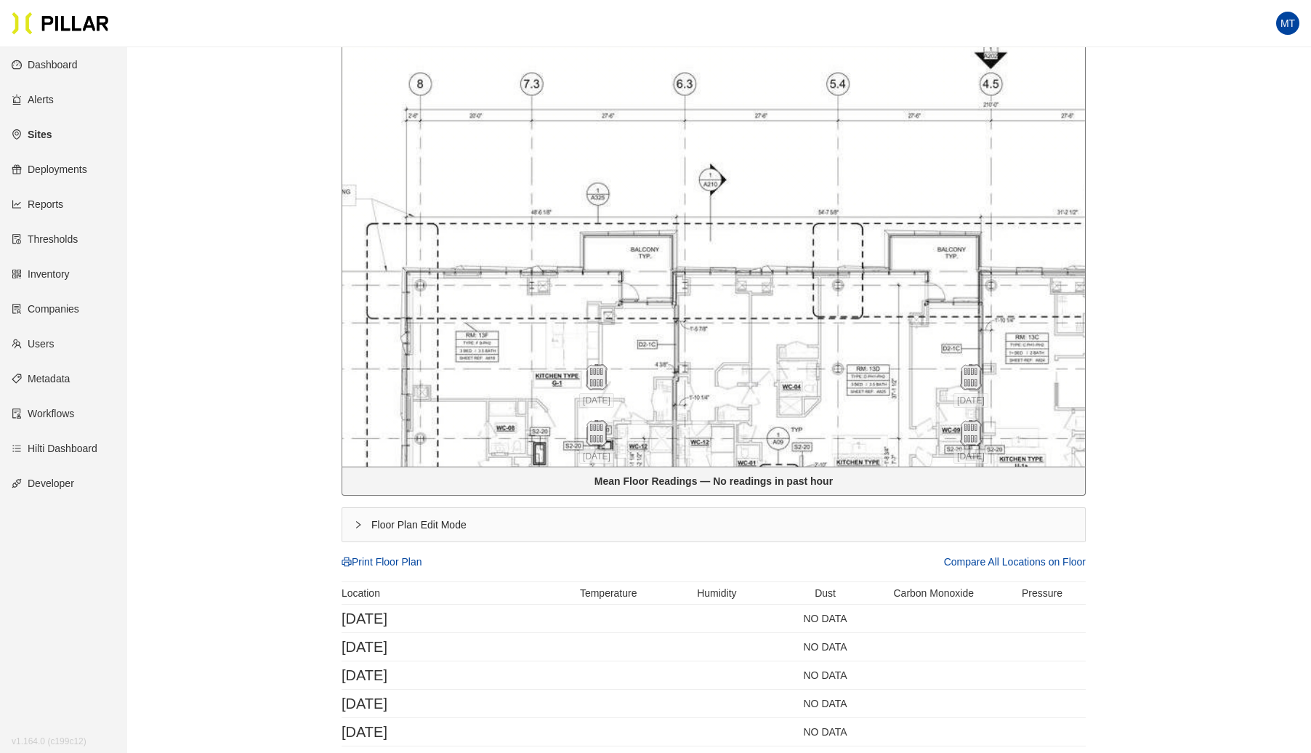
scroll to position [403, 0]
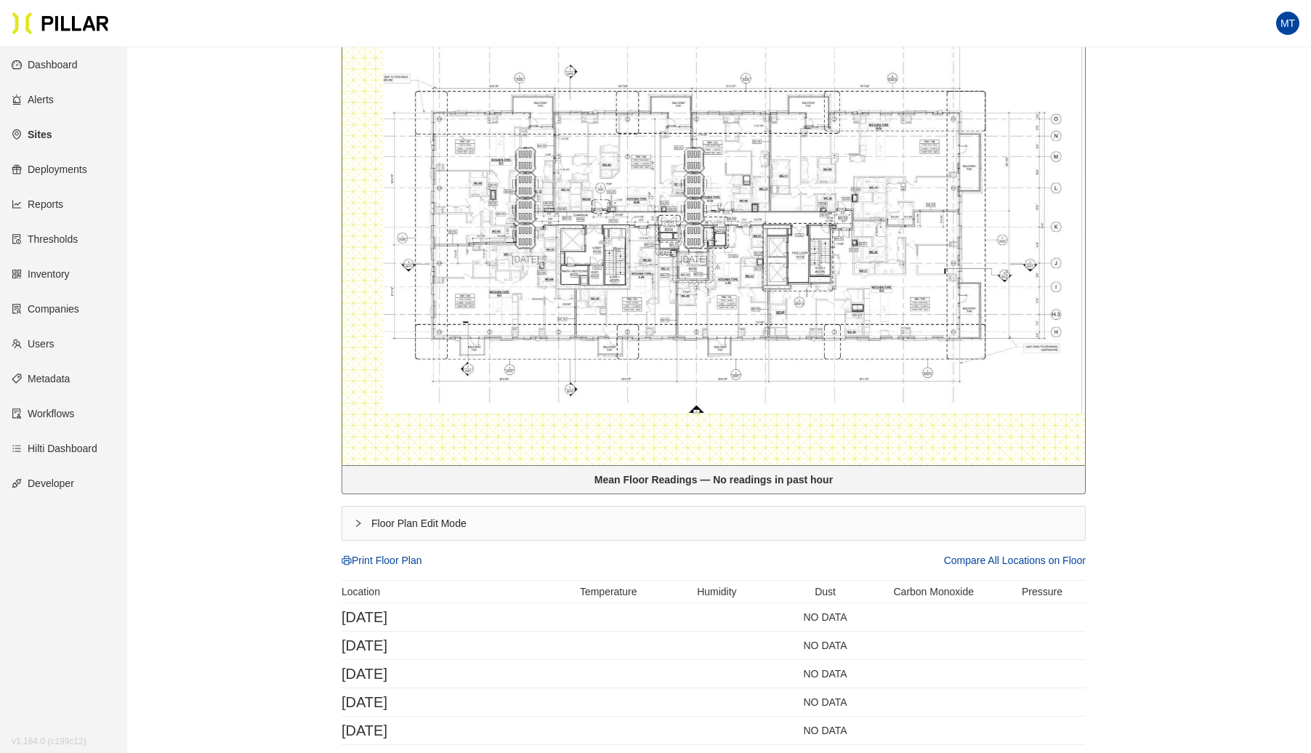
click at [353, 523] on div "Floor Plan Edit Mode" at bounding box center [713, 523] width 743 height 33
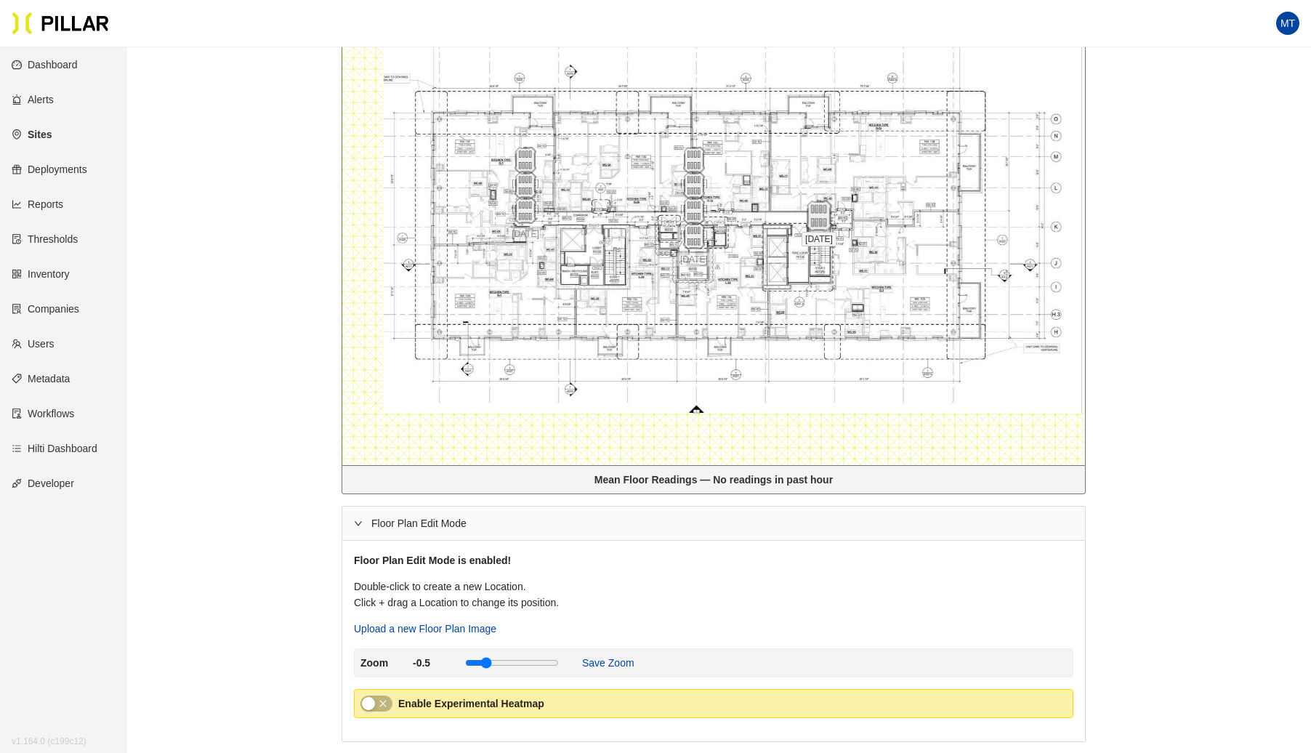
drag, startPoint x: 520, startPoint y: 238, endPoint x: 814, endPoint y: 218, distance: 294.3
click at [814, 218] on img at bounding box center [818, 216] width 31 height 31
drag, startPoint x: 696, startPoint y: 243, endPoint x: 676, endPoint y: 224, distance: 28.3
click at [676, 224] on img at bounding box center [673, 217] width 31 height 31
drag, startPoint x: 676, startPoint y: 220, endPoint x: 561, endPoint y: 212, distance: 115.1
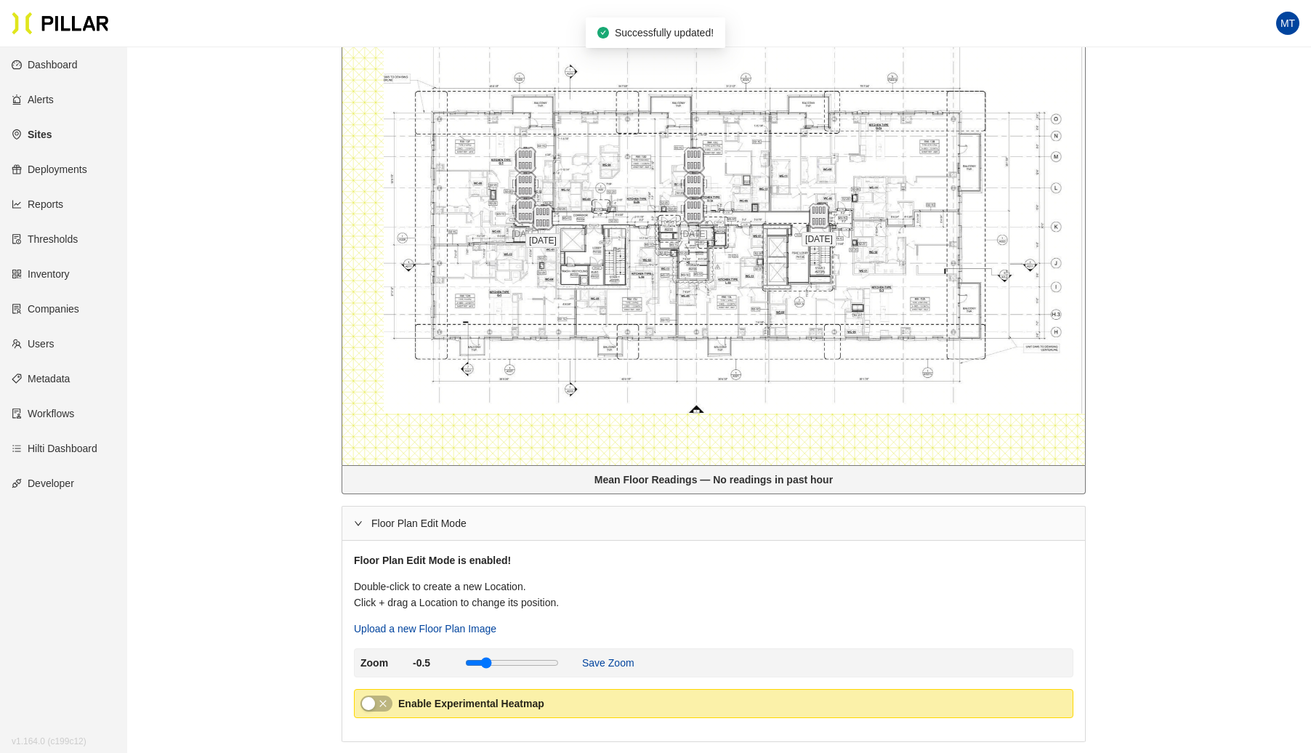
click at [561, 212] on div at bounding box center [542, 217] width 51 height 26
click at [527, 205] on div at bounding box center [542, 217] width 51 height 26
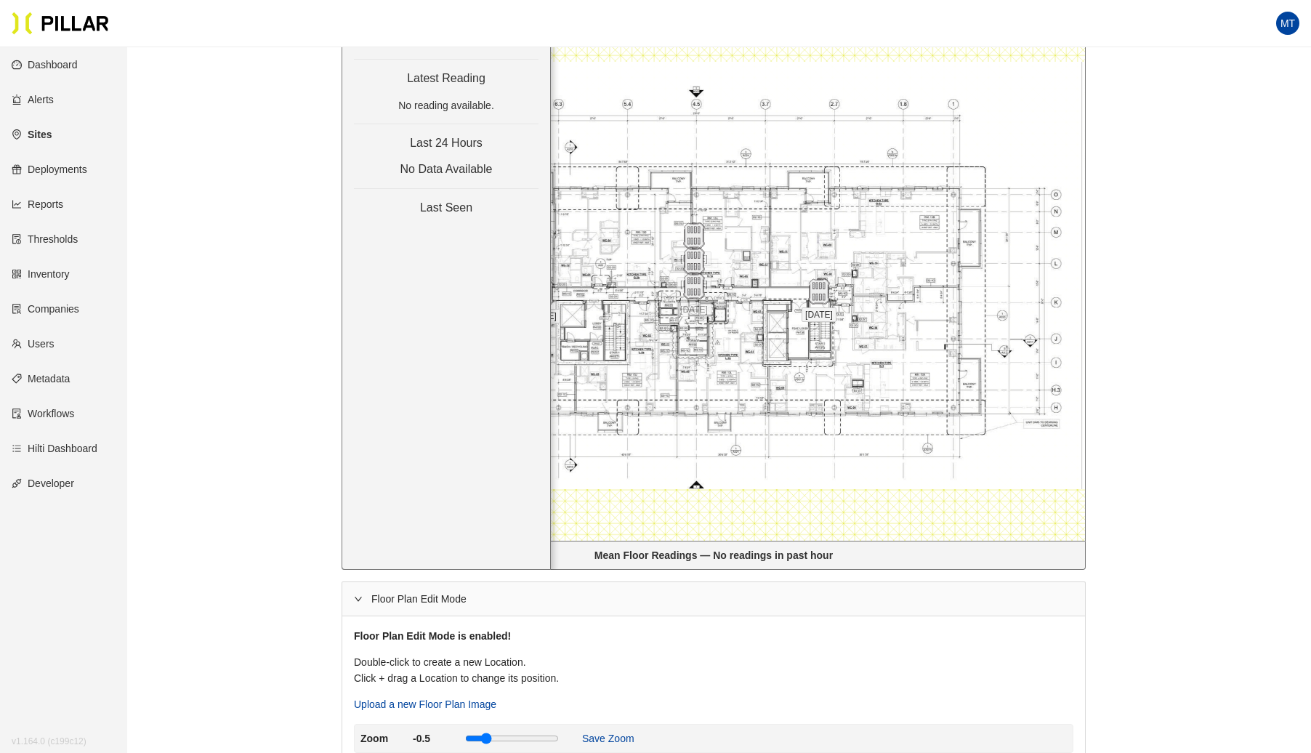
scroll to position [304, 0]
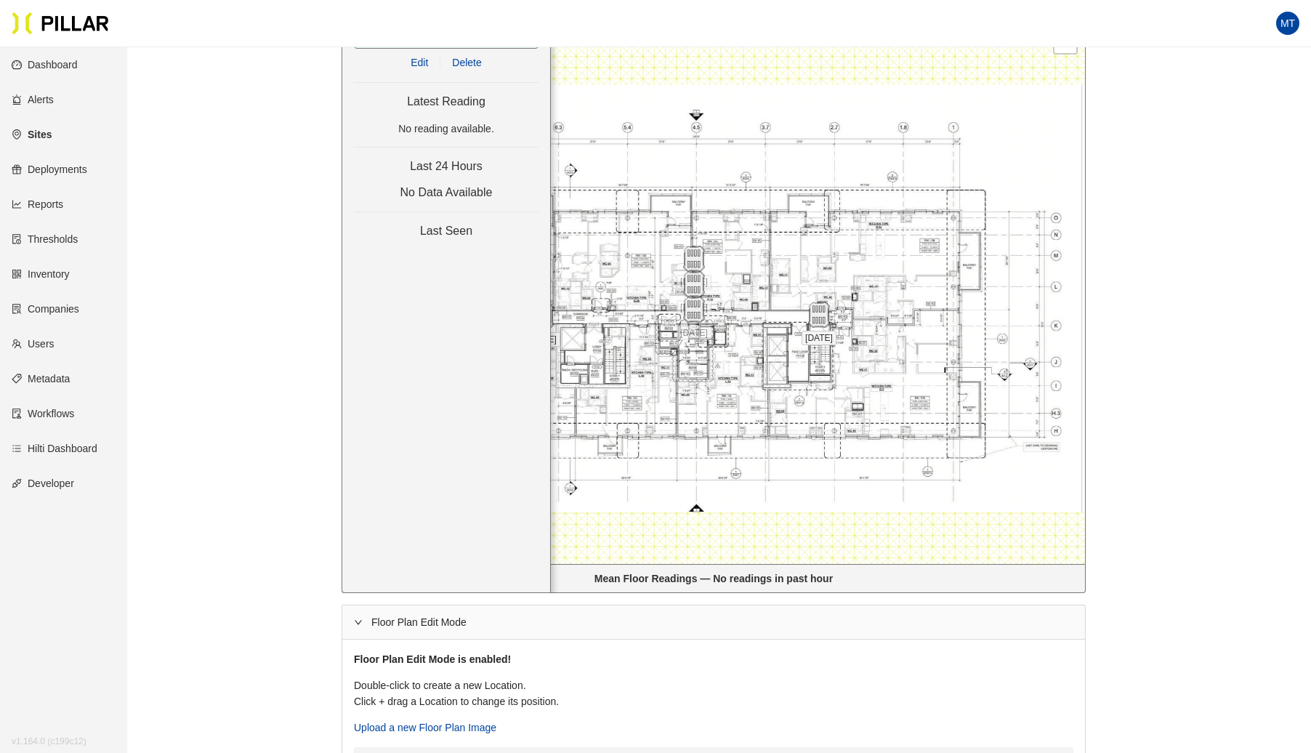
click at [476, 50] on div "[DATE] / Edit Delete Latest Reading No reading available. Last 24 Hours No Data…" at bounding box center [446, 296] width 209 height 593
click at [468, 57] on span "Delete" at bounding box center [466, 63] width 29 height 16
click at [696, 282] on img at bounding box center [693, 284] width 31 height 31
click at [467, 58] on span "Delete" at bounding box center [466, 63] width 29 height 16
click at [695, 255] on img at bounding box center [693, 258] width 31 height 31
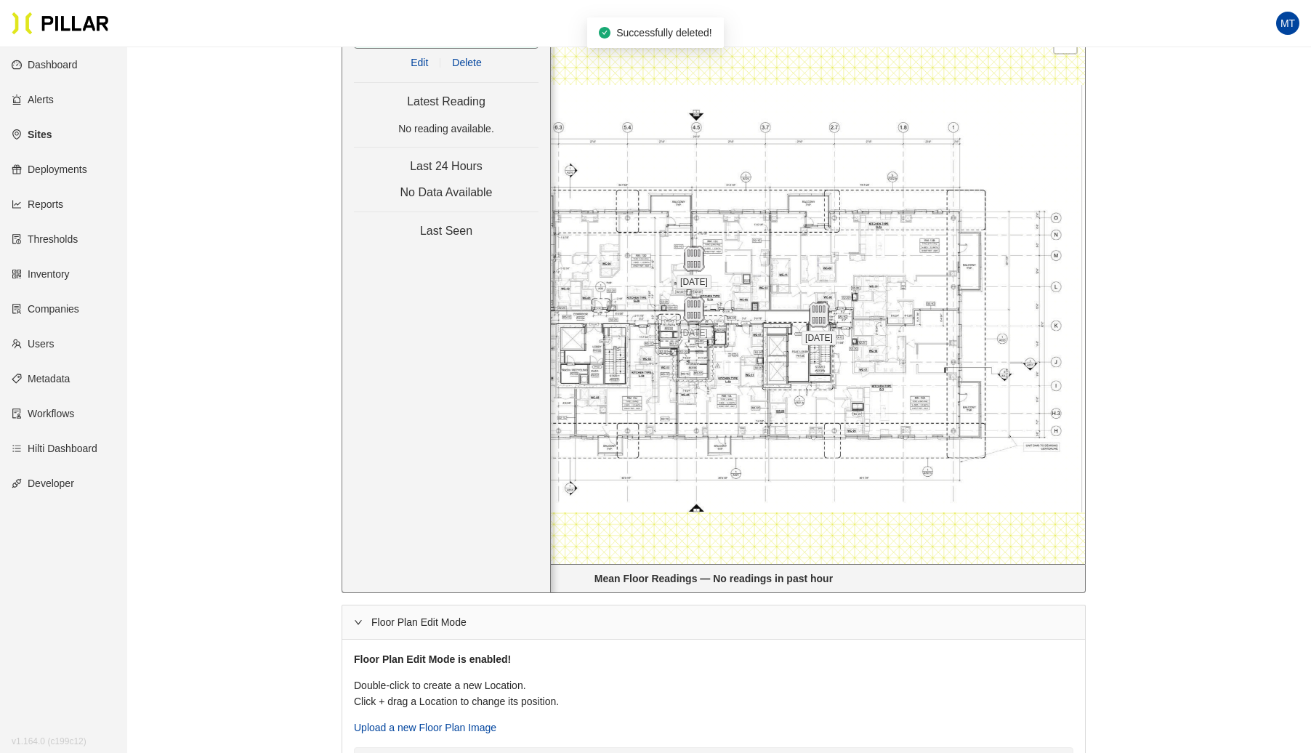
click at [470, 56] on span "Delete" at bounding box center [466, 63] width 29 height 16
click at [297, 167] on div "Sites / Turner_Fan Pier H / [STREET_ADDRESS] / PH1 / Edit Rooms Compare All Loc…" at bounding box center [714, 399] width 1102 height 1289
click at [602, 194] on div at bounding box center [713, 282] width 743 height 563
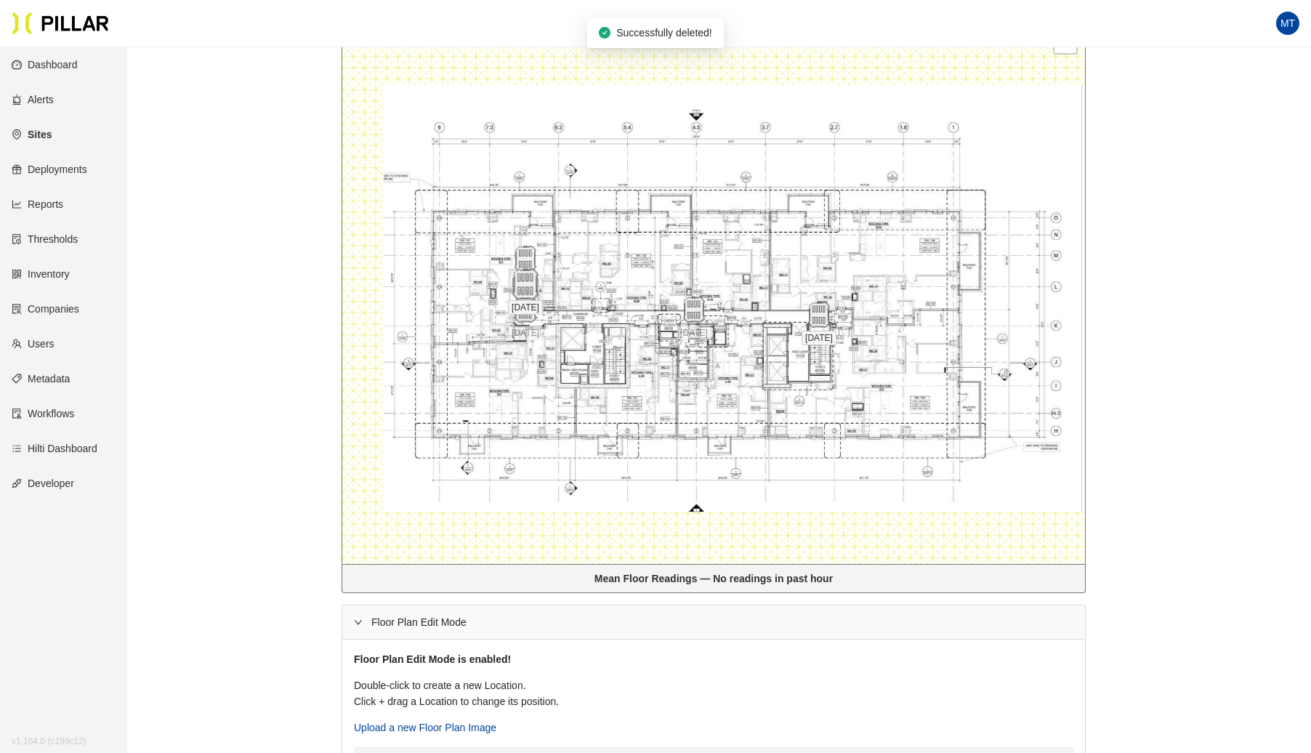
click at [528, 281] on img at bounding box center [525, 284] width 31 height 31
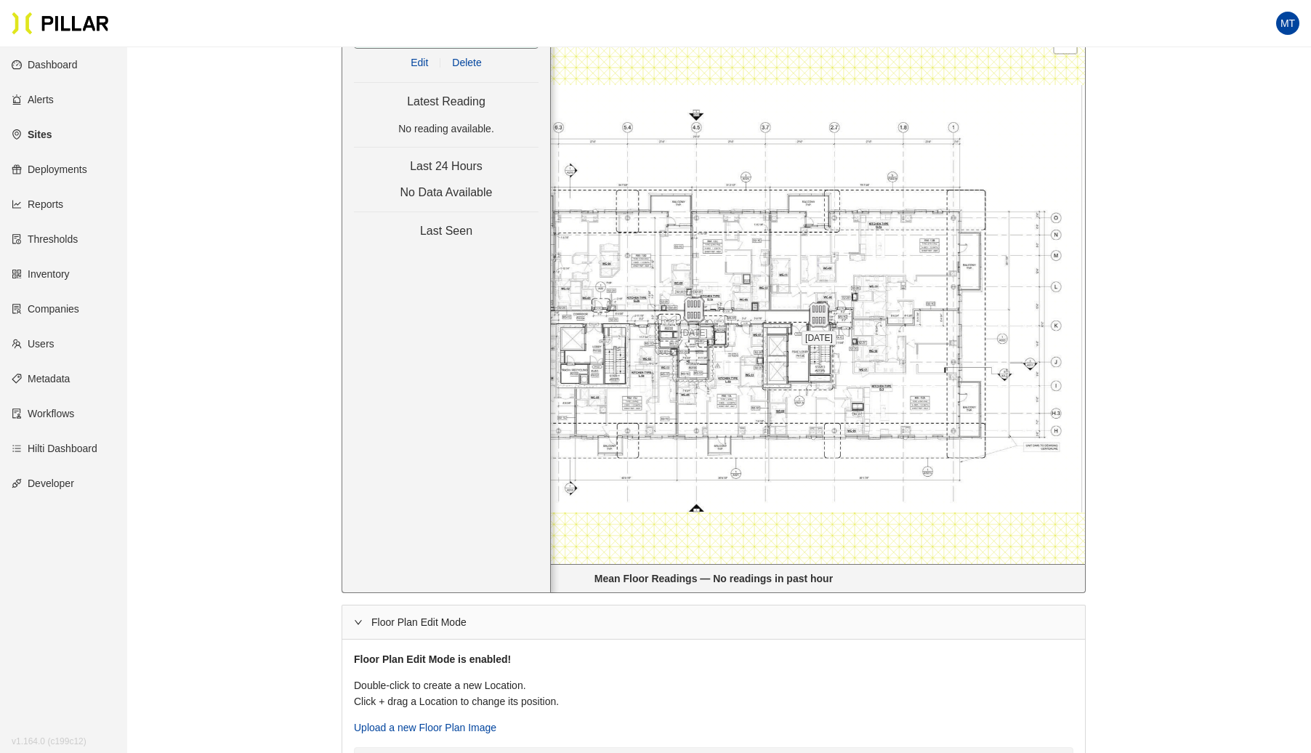
click at [461, 55] on span "Delete" at bounding box center [466, 63] width 29 height 16
click at [305, 161] on div "Sites / Turner_Fan Pier H / [STREET_ADDRESS] / PH1 / Edit Rooms Compare All Loc…" at bounding box center [714, 385] width 1102 height 1261
click at [293, 244] on div "Sites / Turner_Fan Pier H / [STREET_ADDRESS] / PH1 / Edit Rooms Compare All Loc…" at bounding box center [714, 385] width 1102 height 1261
click at [650, 230] on div at bounding box center [713, 282] width 743 height 563
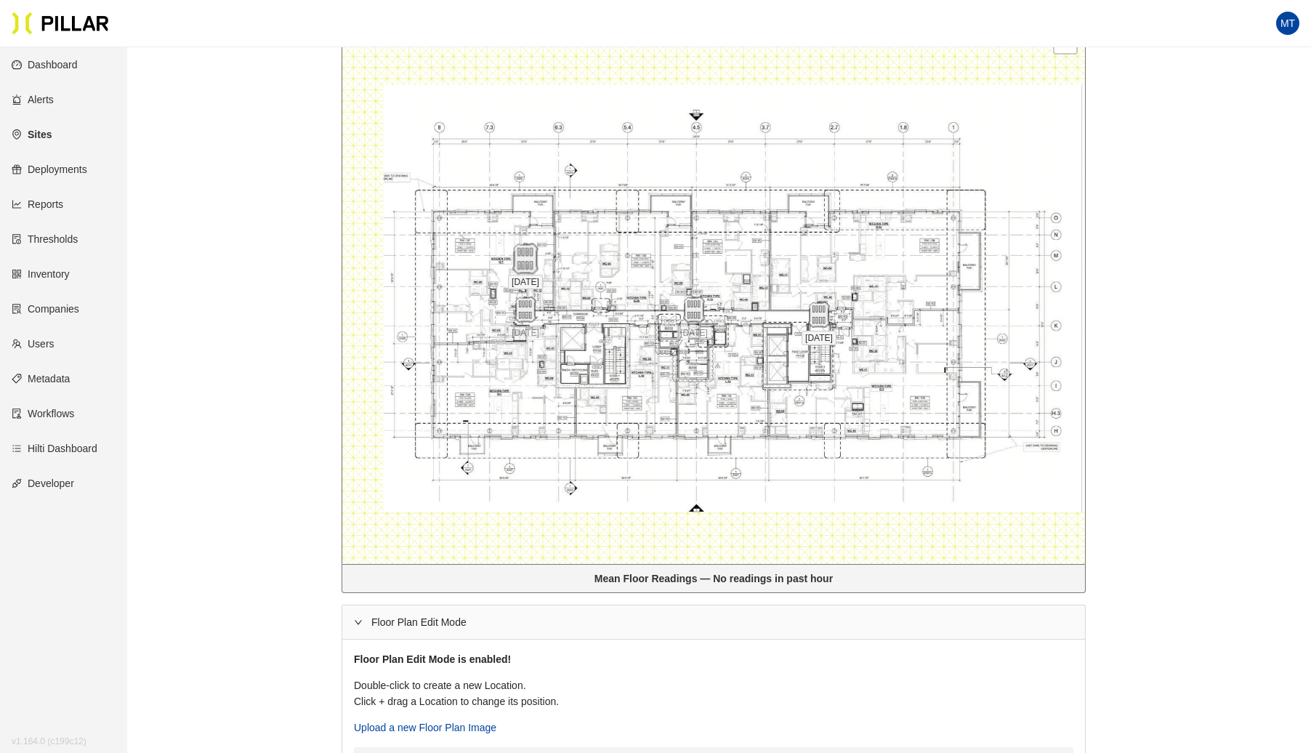
click at [525, 256] on img at bounding box center [525, 258] width 31 height 31
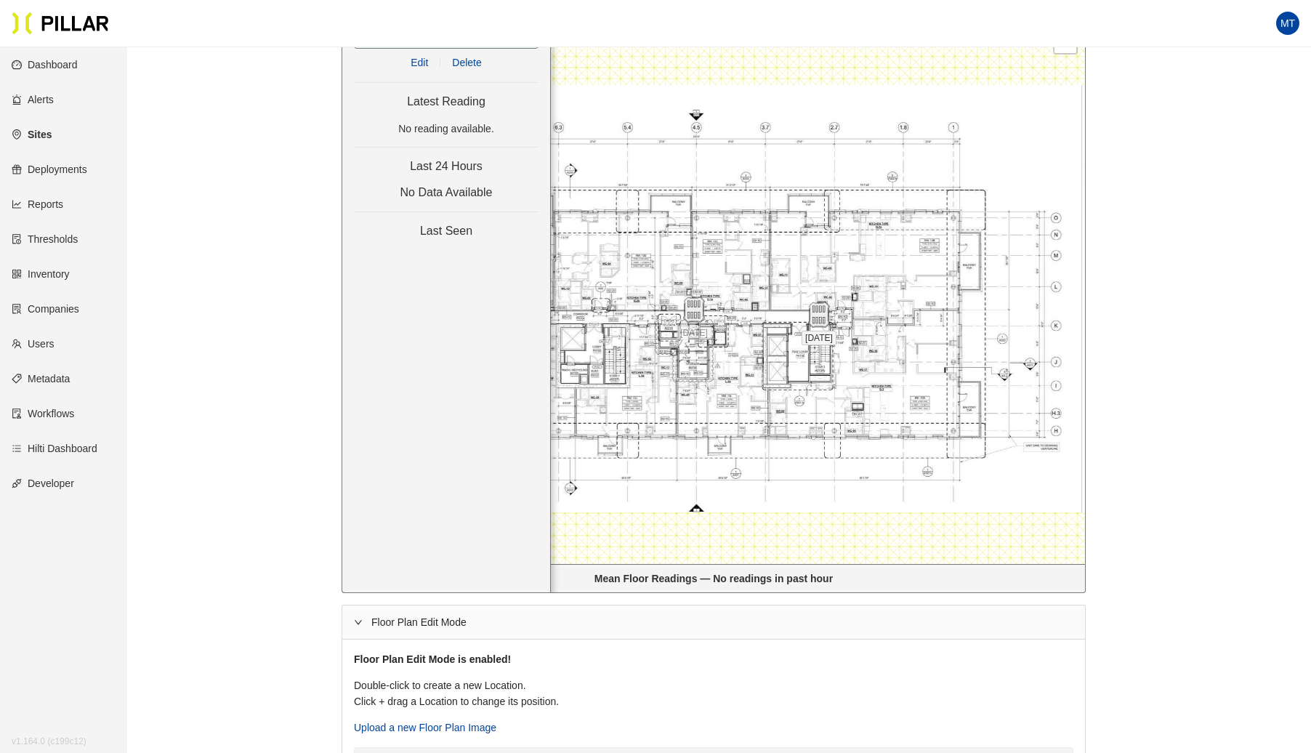
click at [462, 61] on span "Delete" at bounding box center [466, 63] width 29 height 16
drag, startPoint x: 698, startPoint y: 312, endPoint x: 683, endPoint y: 320, distance: 16.6
click at [683, 320] on img at bounding box center [679, 317] width 31 height 31
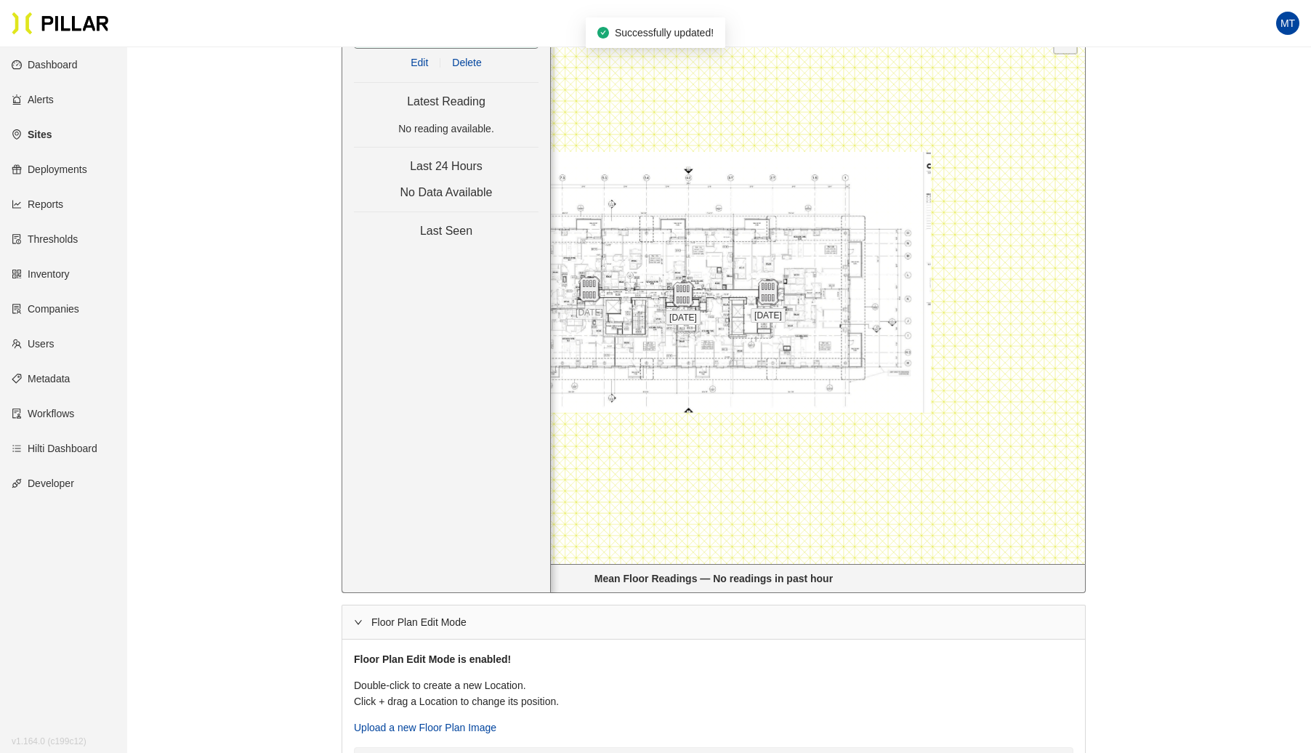
click at [233, 290] on div "Sites / Turner_Fan Pier H / [STREET_ADDRESS] / PH1 / Edit Rooms Compare All Loc…" at bounding box center [714, 371] width 1102 height 1233
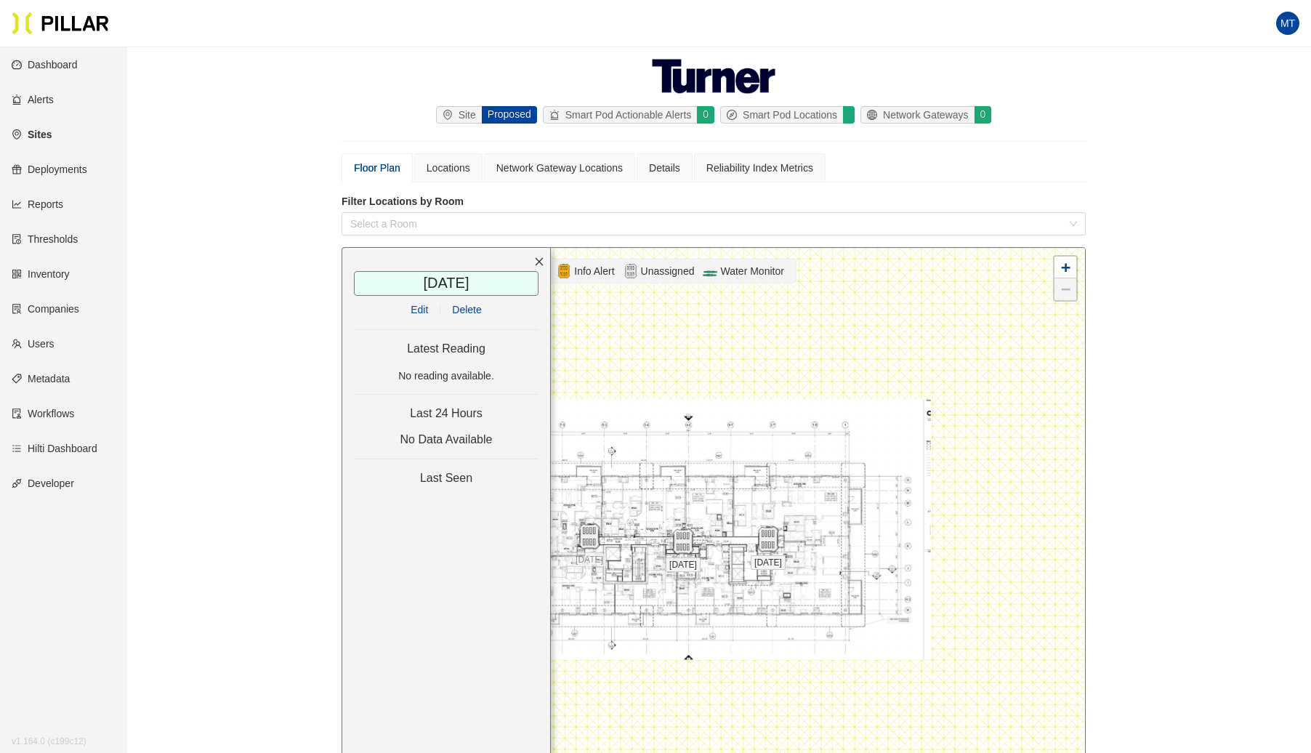
scroll to position [0, 0]
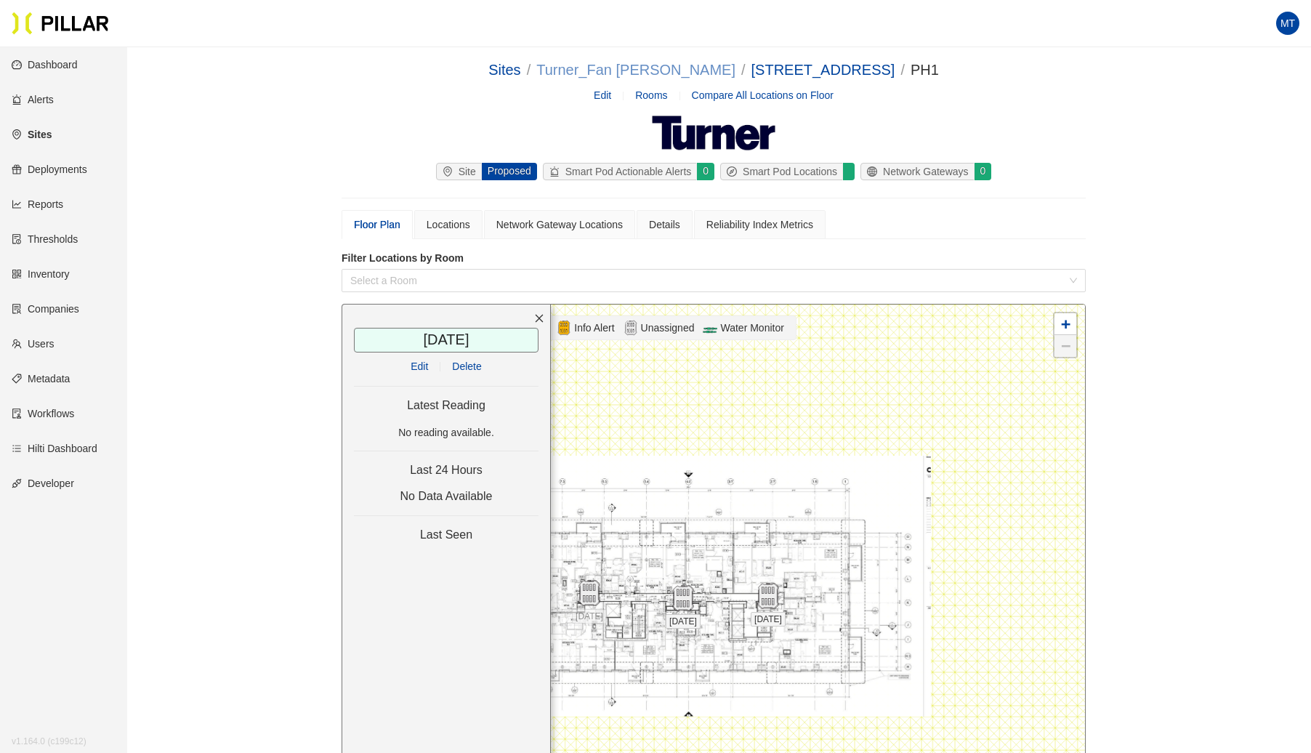
click at [668, 64] on link "Turner_Fan [PERSON_NAME]" at bounding box center [635, 70] width 199 height 16
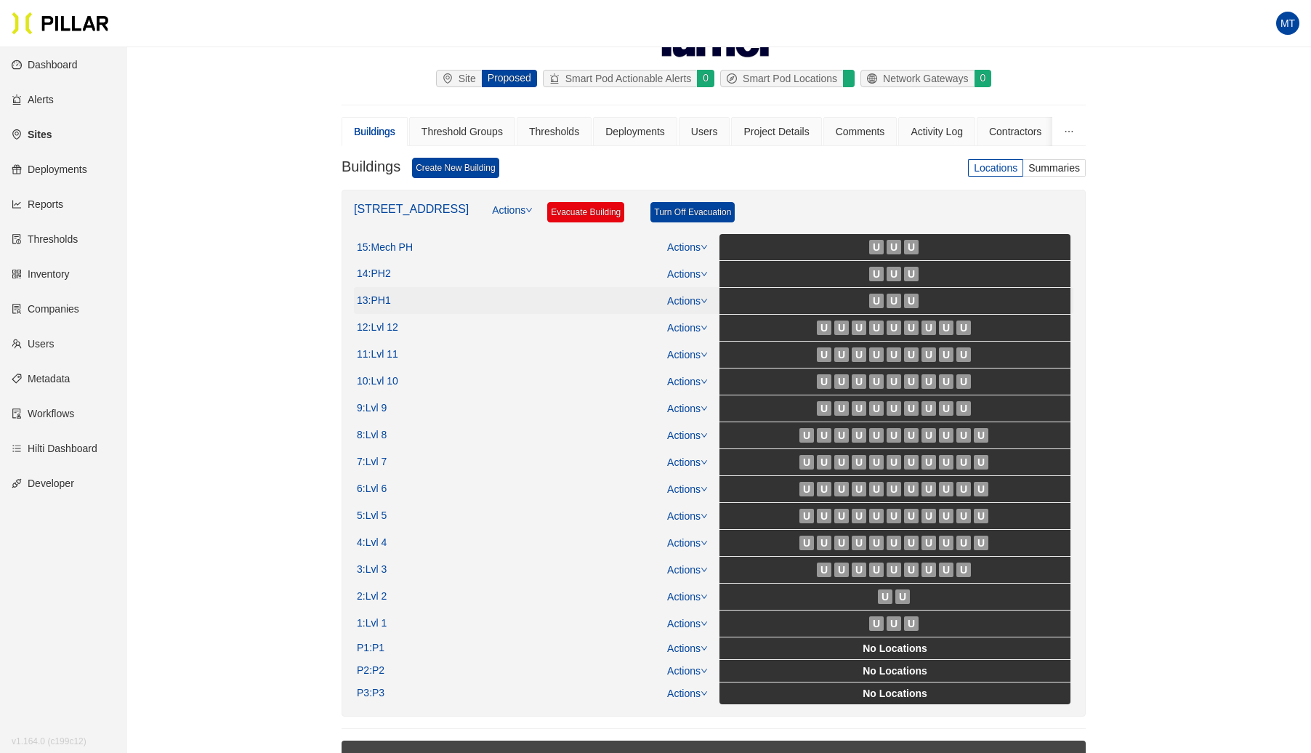
scroll to position [145, 0]
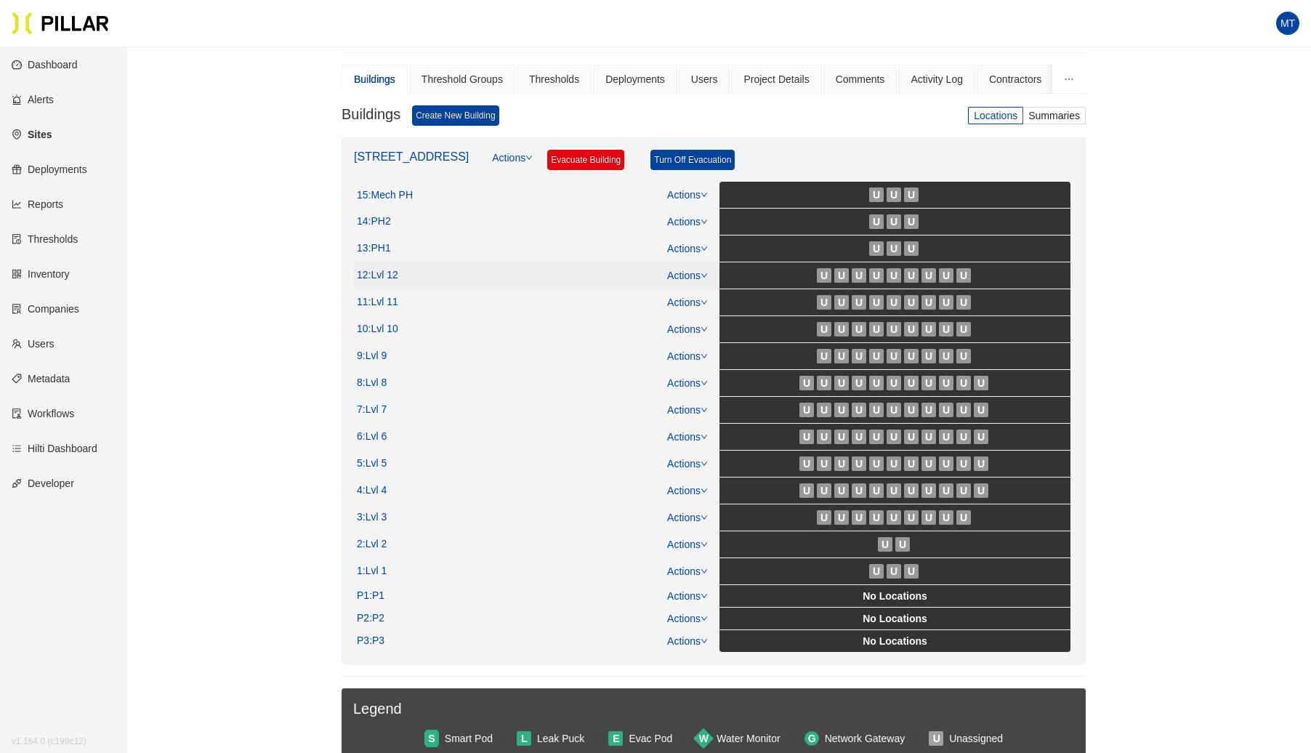
click at [702, 273] on icon "down" at bounding box center [704, 275] width 7 height 7
click at [695, 292] on link "View/Edit Floor Plan" at bounding box center [719, 295] width 92 height 16
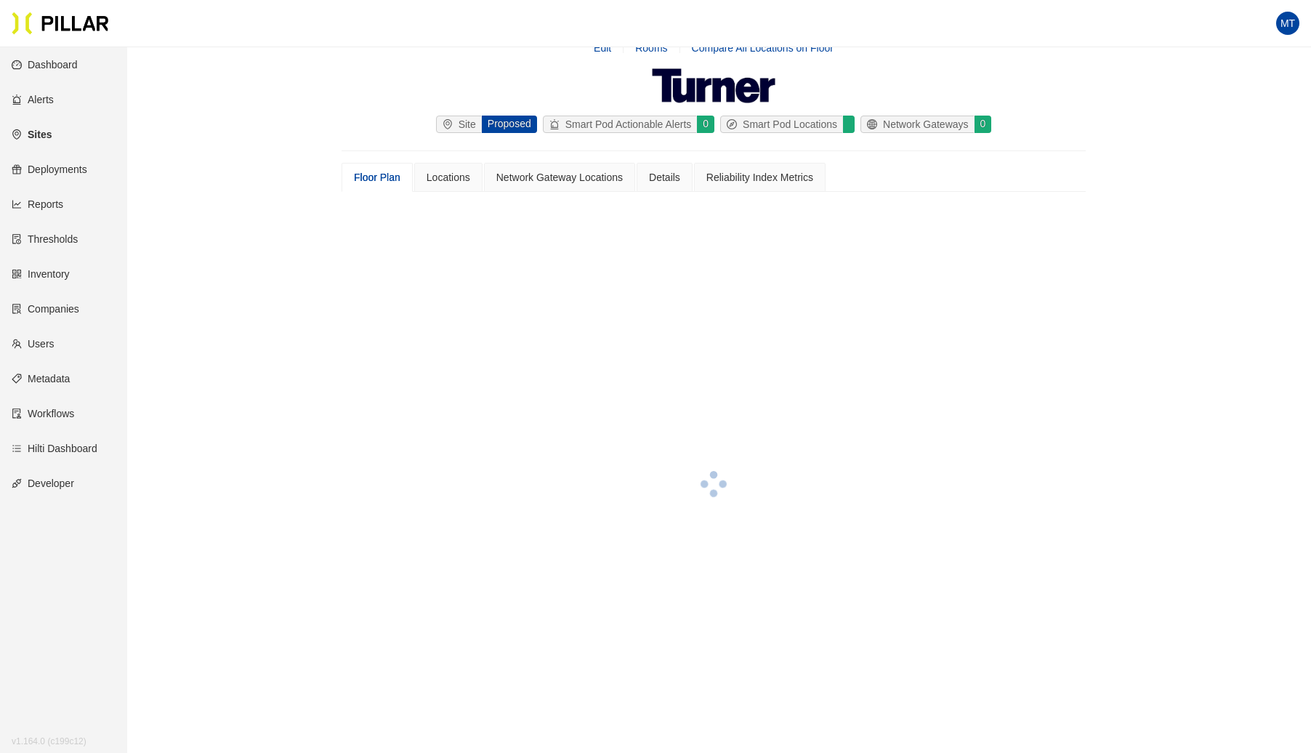
scroll to position [145, 0]
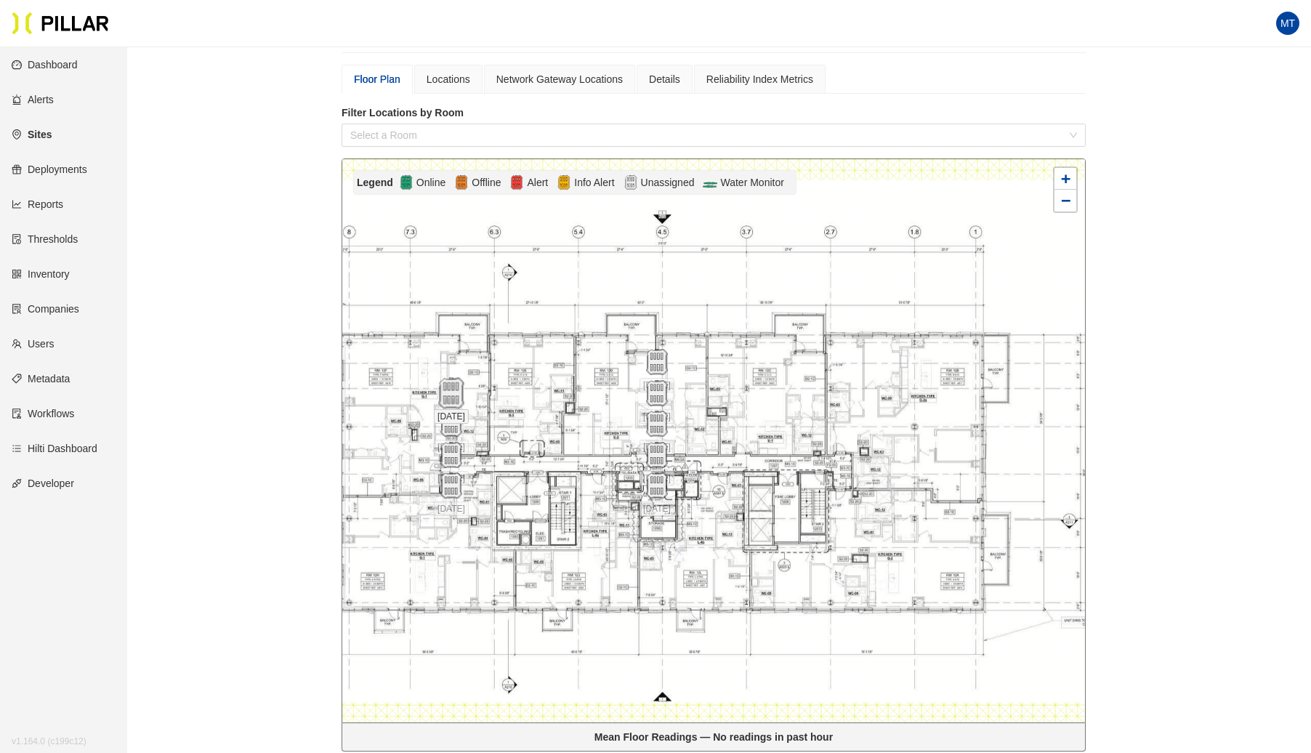
click at [456, 391] on img at bounding box center [450, 393] width 31 height 31
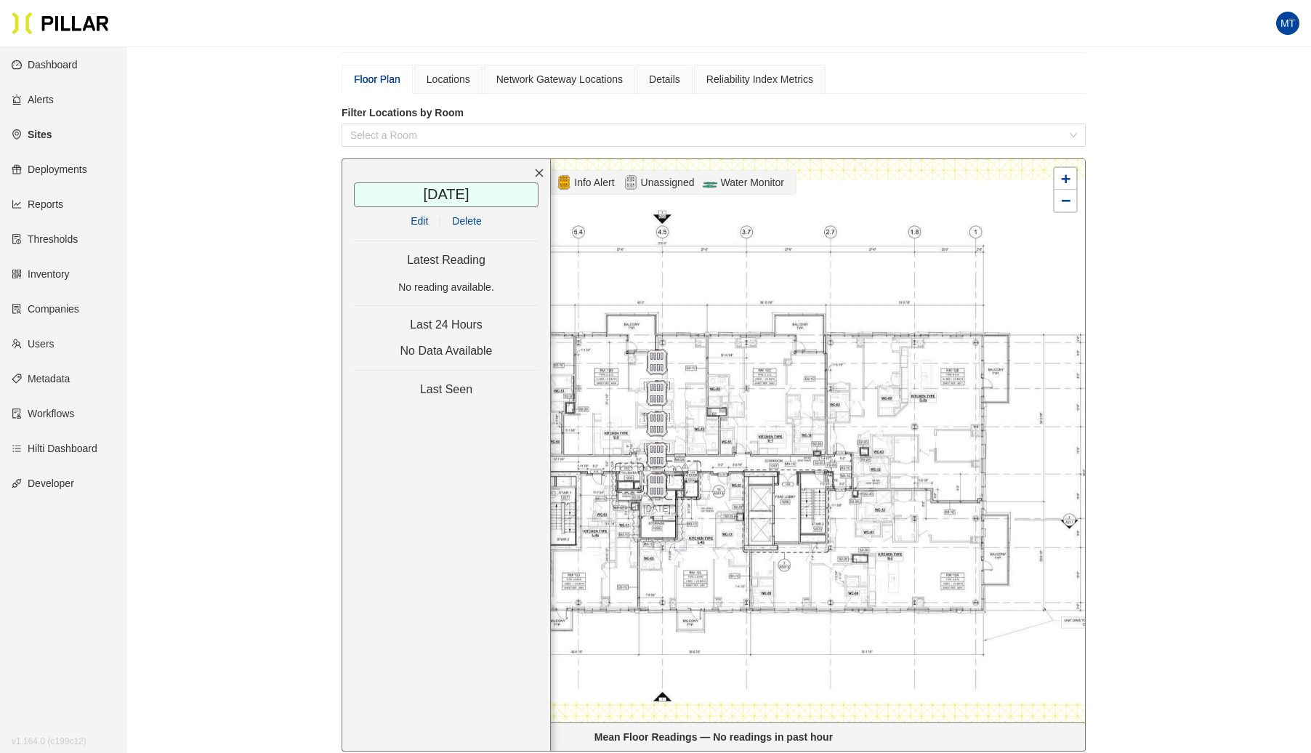
click at [463, 217] on span "Delete" at bounding box center [466, 221] width 29 height 16
click at [664, 366] on img at bounding box center [656, 362] width 31 height 31
drag, startPoint x: 455, startPoint y: 214, endPoint x: 738, endPoint y: 103, distance: 304.2
click at [455, 214] on span "Delete" at bounding box center [466, 221] width 29 height 16
click at [657, 395] on img at bounding box center [656, 393] width 31 height 31
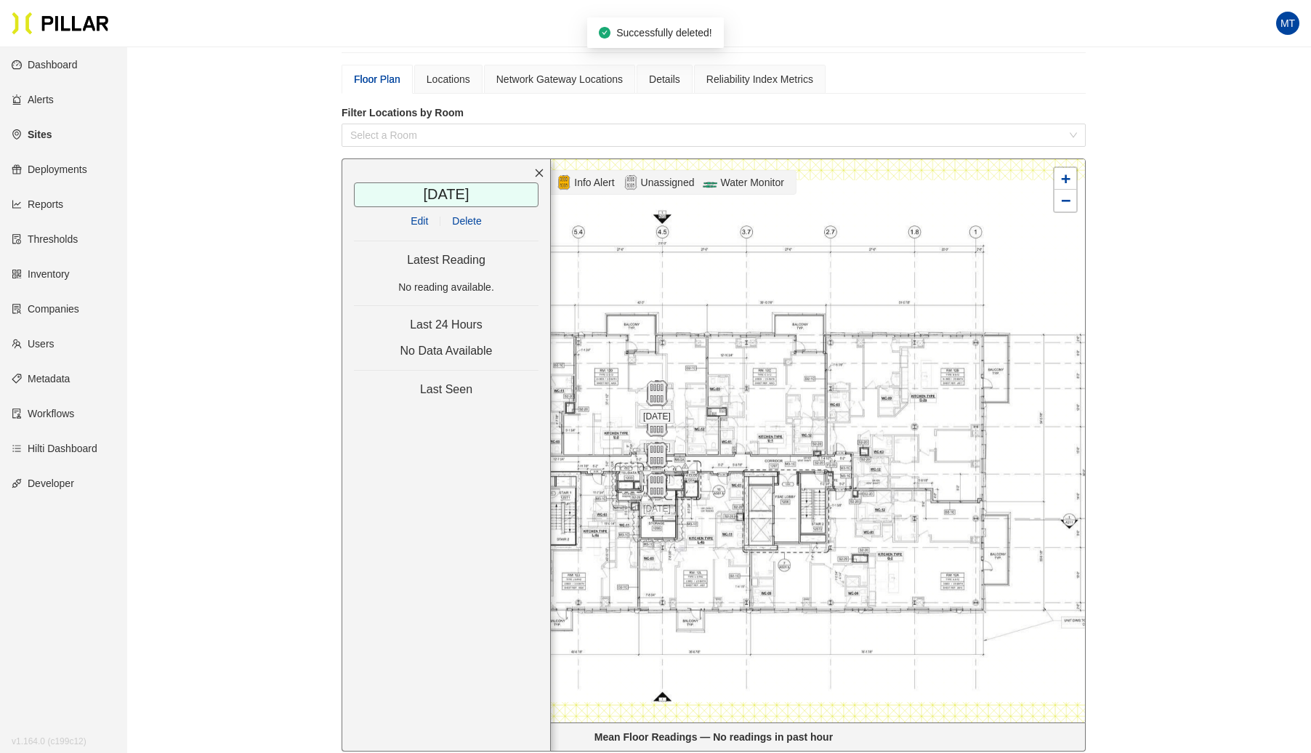
click at [475, 225] on span "Delete" at bounding box center [466, 221] width 29 height 16
click at [658, 424] on img at bounding box center [656, 423] width 31 height 31
click at [476, 219] on span "Delete" at bounding box center [466, 221] width 29 height 16
click at [657, 456] on img at bounding box center [656, 455] width 31 height 31
click at [465, 221] on span "Delete" at bounding box center [466, 221] width 29 height 16
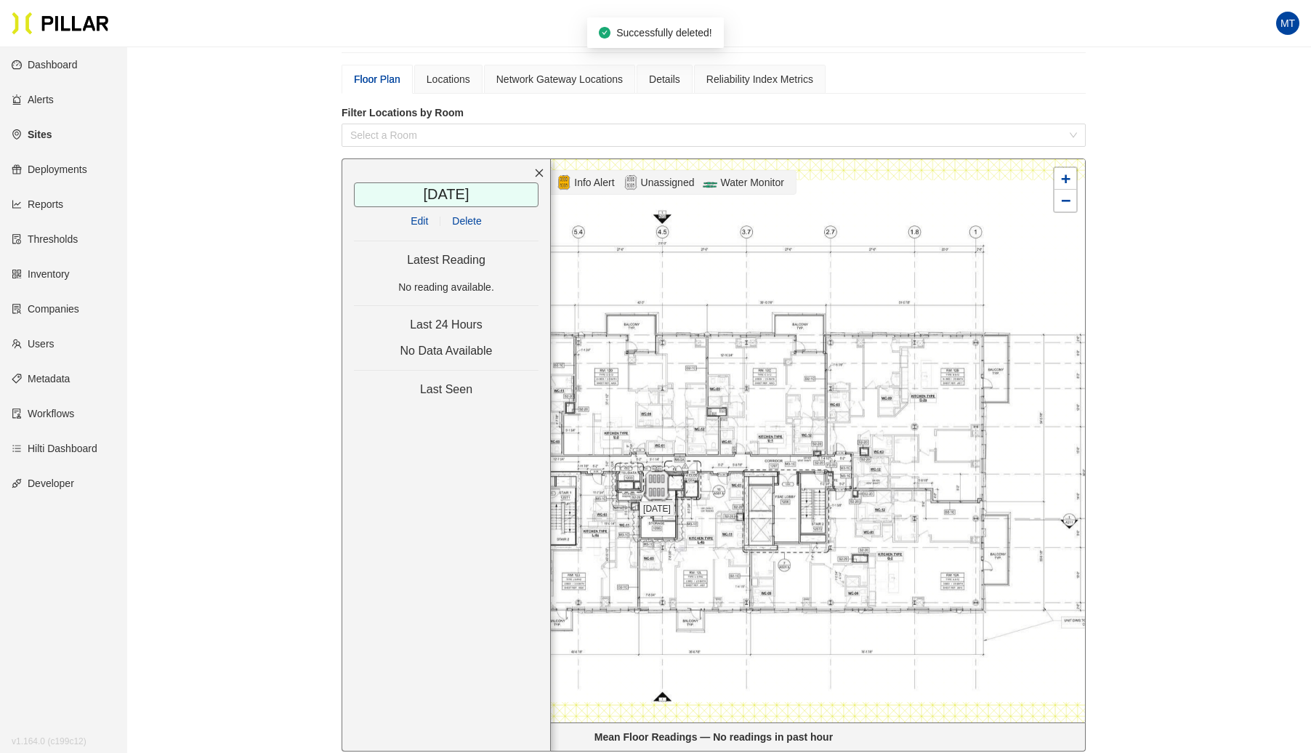
click at [655, 494] on img at bounding box center [656, 485] width 31 height 31
click at [476, 213] on span "Delete" at bounding box center [466, 221] width 29 height 16
click at [622, 261] on div at bounding box center [713, 440] width 743 height 563
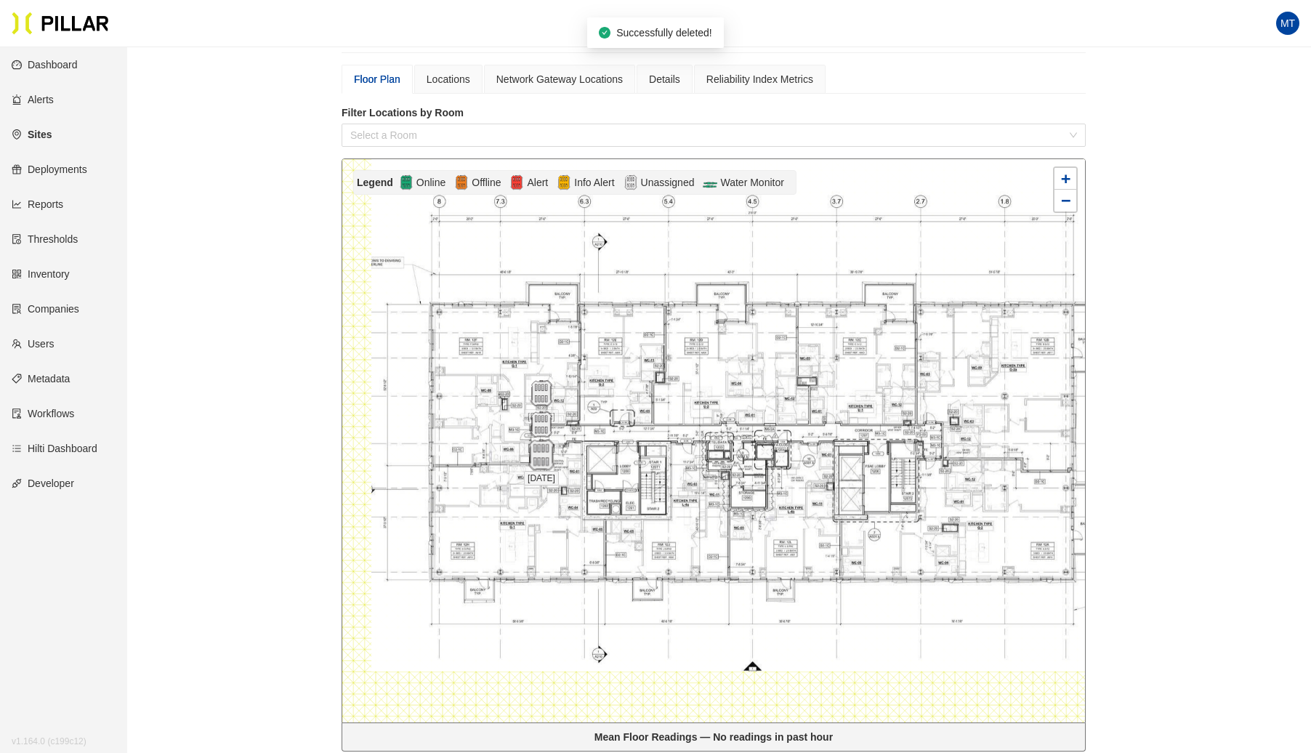
drag, startPoint x: 454, startPoint y: 484, endPoint x: 536, endPoint y: 450, distance: 88.3
click at [534, 451] on img at bounding box center [540, 455] width 31 height 31
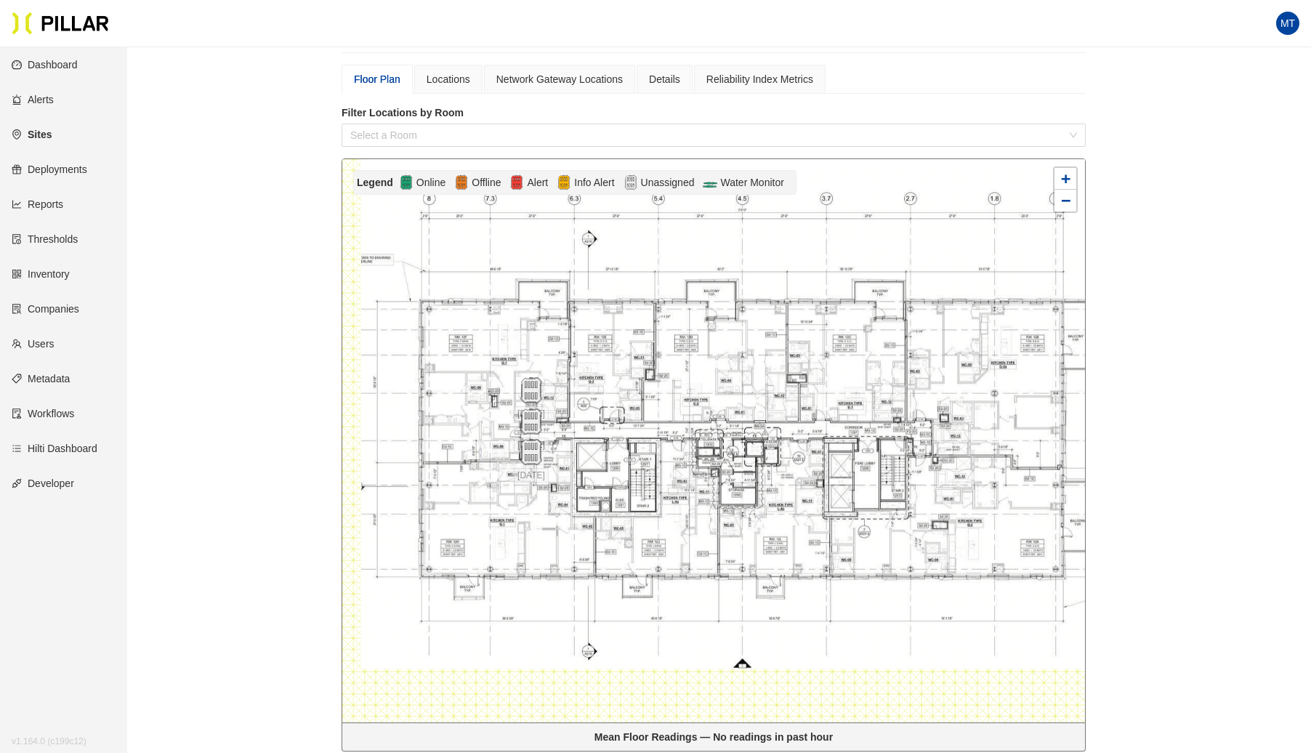
scroll to position [422, 0]
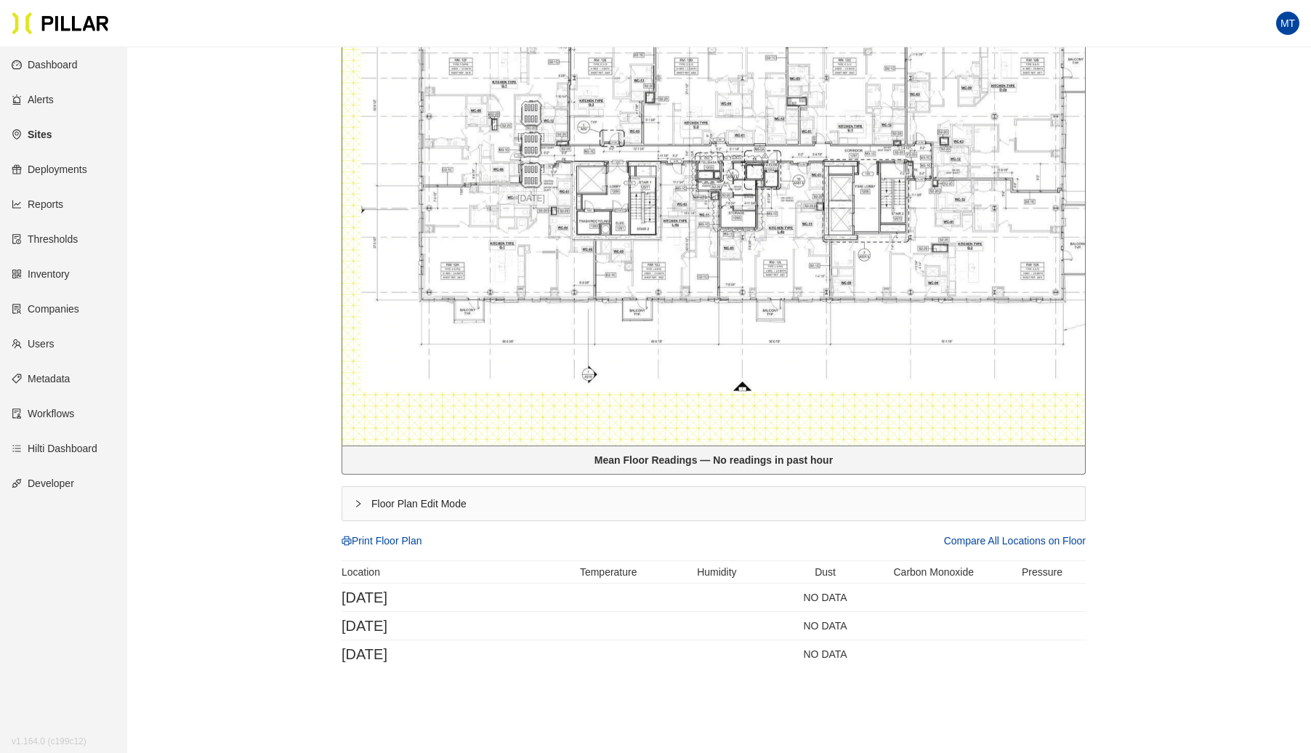
click at [371, 494] on div "Floor Plan Edit Mode" at bounding box center [713, 503] width 743 height 33
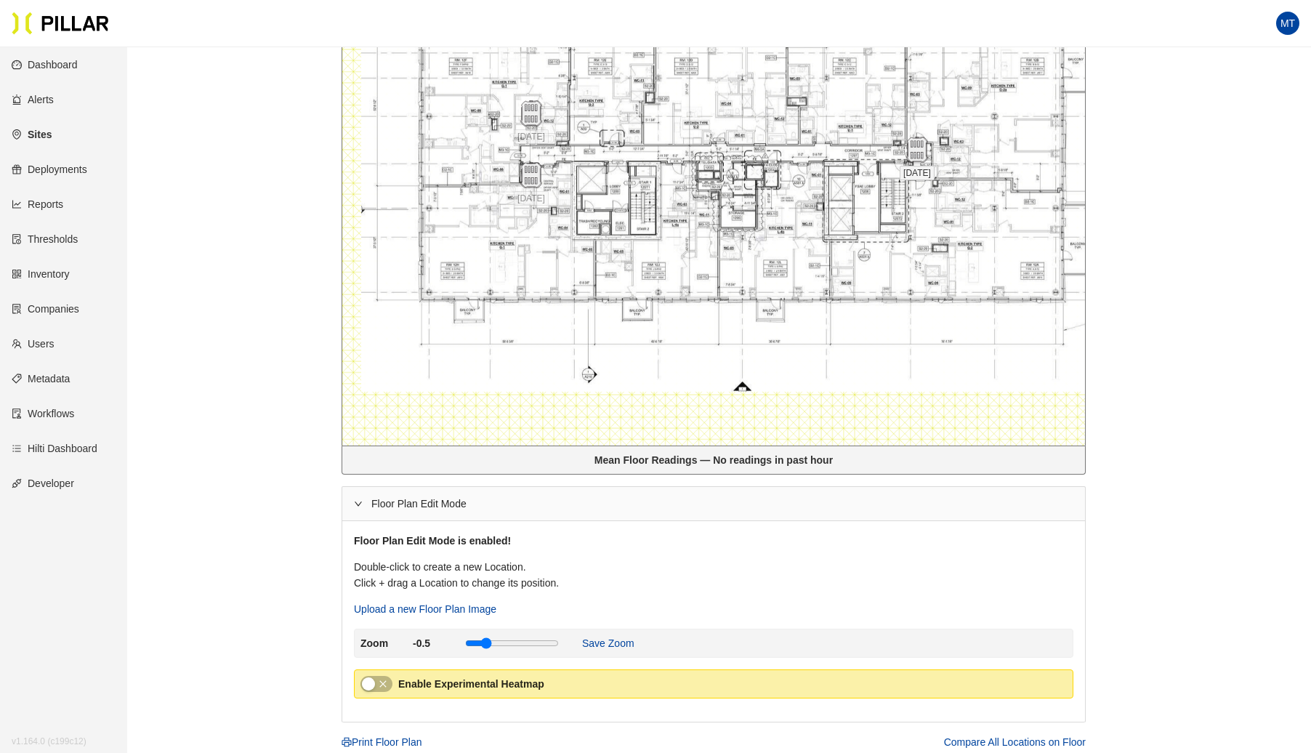
drag, startPoint x: 536, startPoint y: 171, endPoint x: 920, endPoint y: 177, distance: 384.5
click at [920, 177] on span "[DATE]" at bounding box center [917, 173] width 35 height 15
drag, startPoint x: 533, startPoint y: 118, endPoint x: 730, endPoint y: 157, distance: 200.0
click at [730, 157] on img at bounding box center [727, 152] width 31 height 31
drag, startPoint x: 536, startPoint y: 172, endPoint x: 534, endPoint y: 150, distance: 21.9
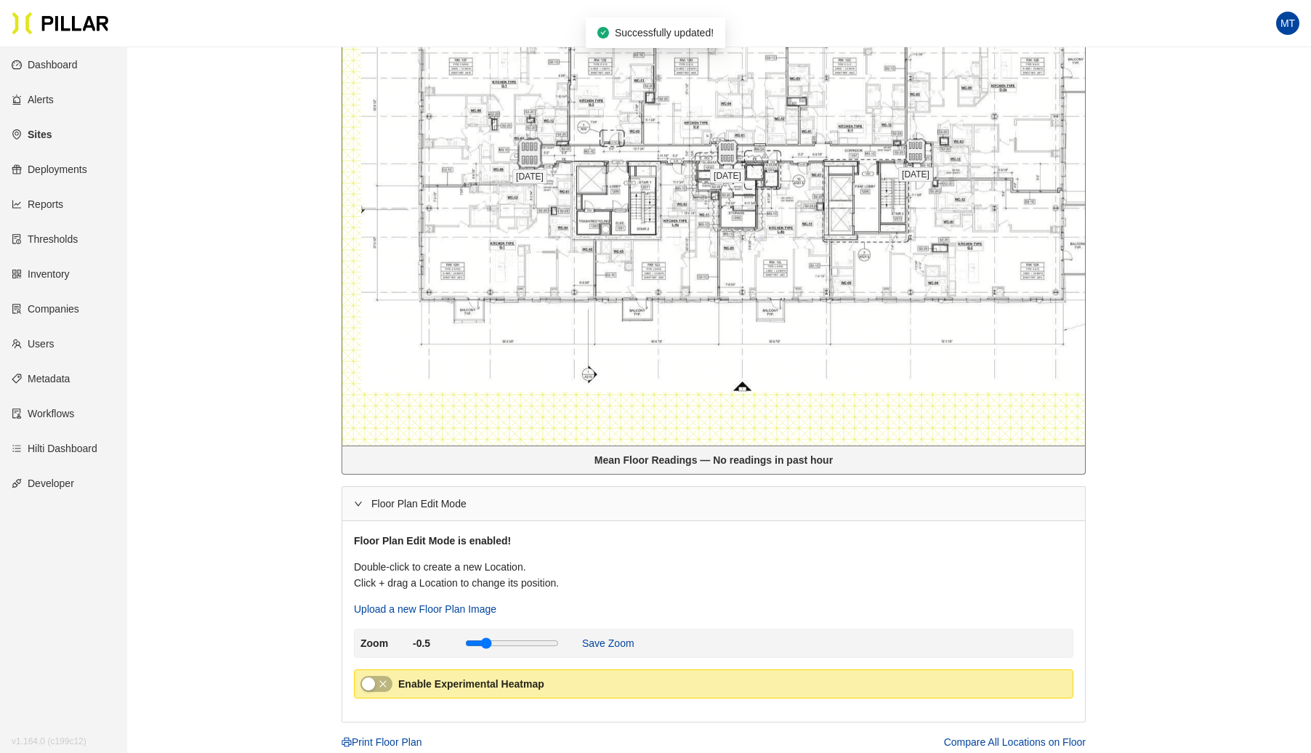
click at [534, 150] on img at bounding box center [529, 153] width 31 height 31
click at [356, 494] on div "Floor Plan Edit Mode" at bounding box center [713, 503] width 743 height 33
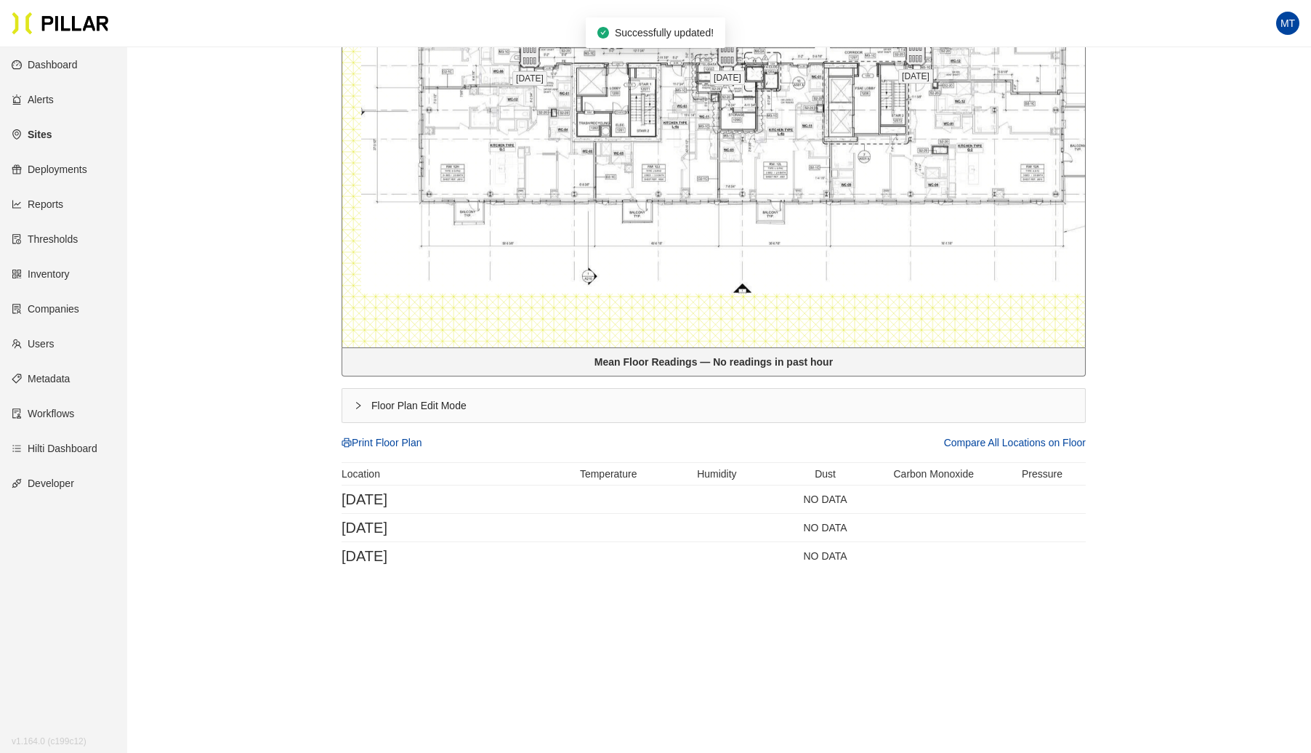
scroll to position [0, 0]
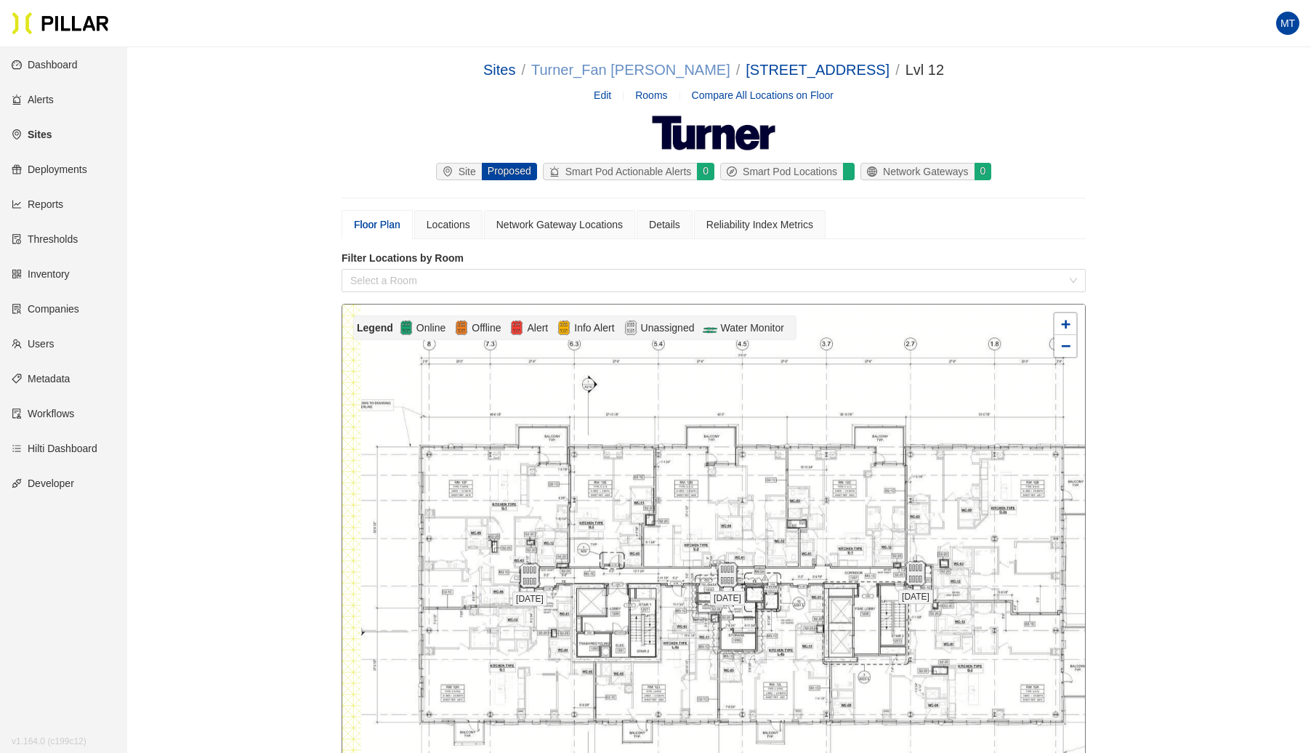
click at [660, 65] on link "Turner_Fan [PERSON_NAME]" at bounding box center [630, 70] width 199 height 16
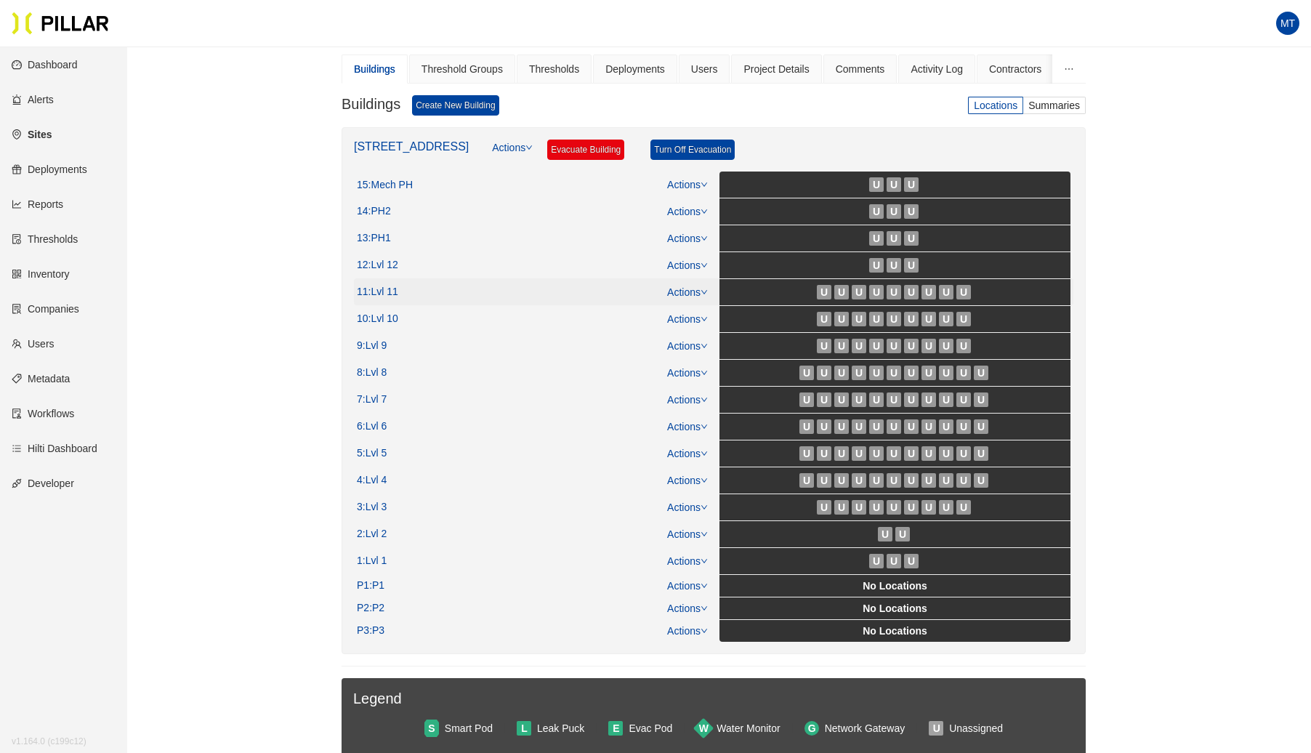
scroll to position [157, 0]
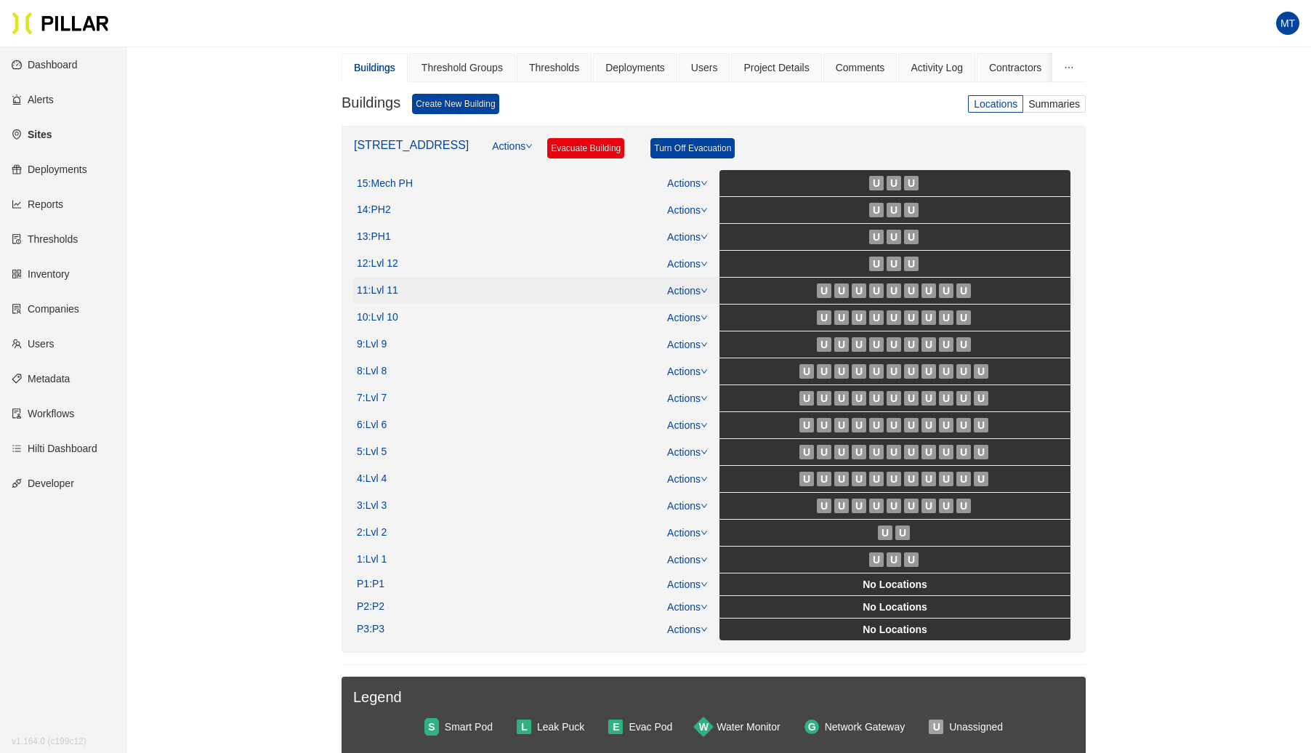
click at [702, 287] on icon "down" at bounding box center [704, 290] width 7 height 7
click at [685, 302] on link "View/Edit Floor Plan" at bounding box center [719, 310] width 92 height 16
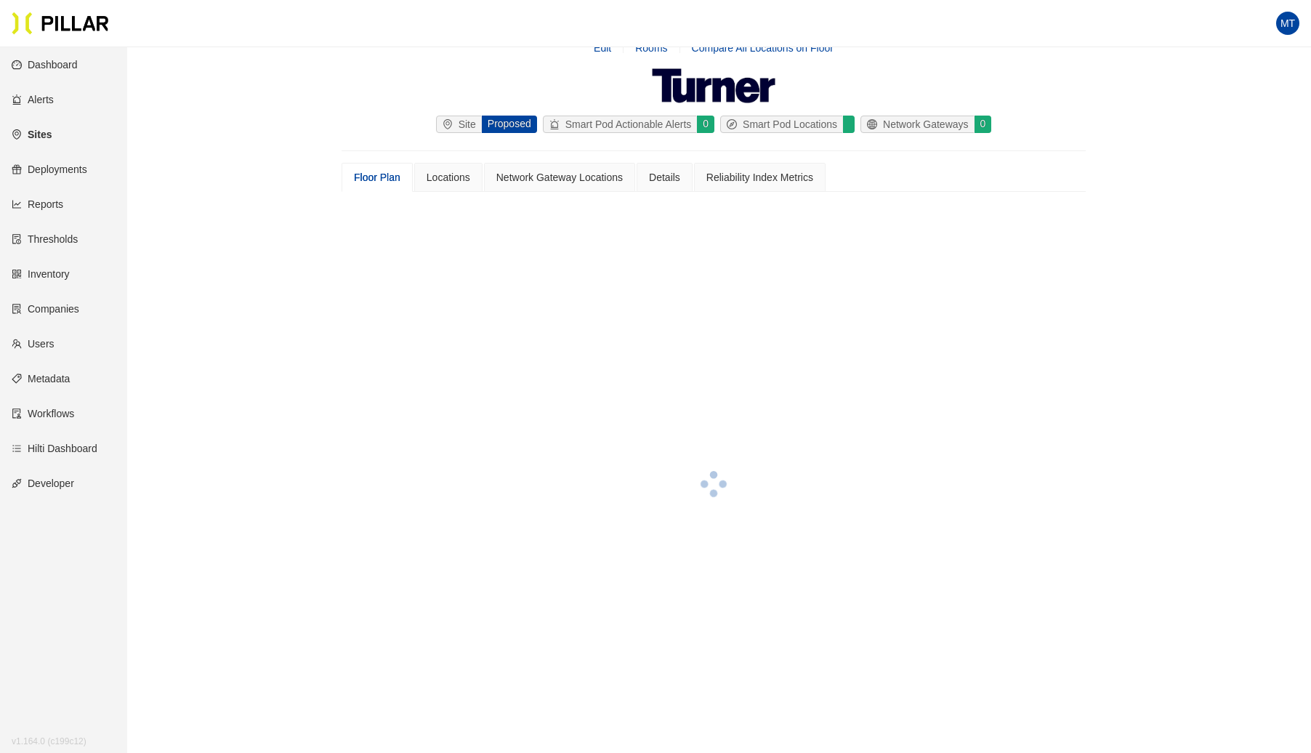
scroll to position [157, 0]
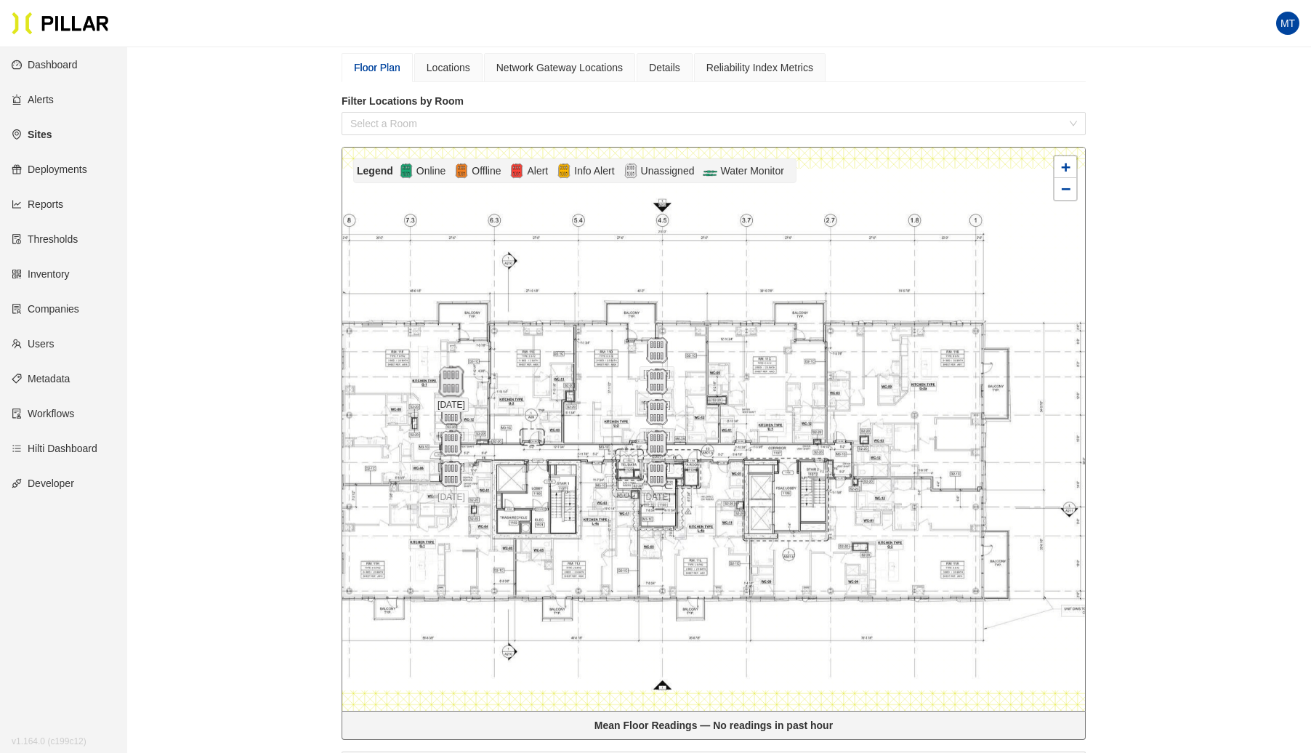
click at [447, 381] on img at bounding box center [450, 381] width 31 height 31
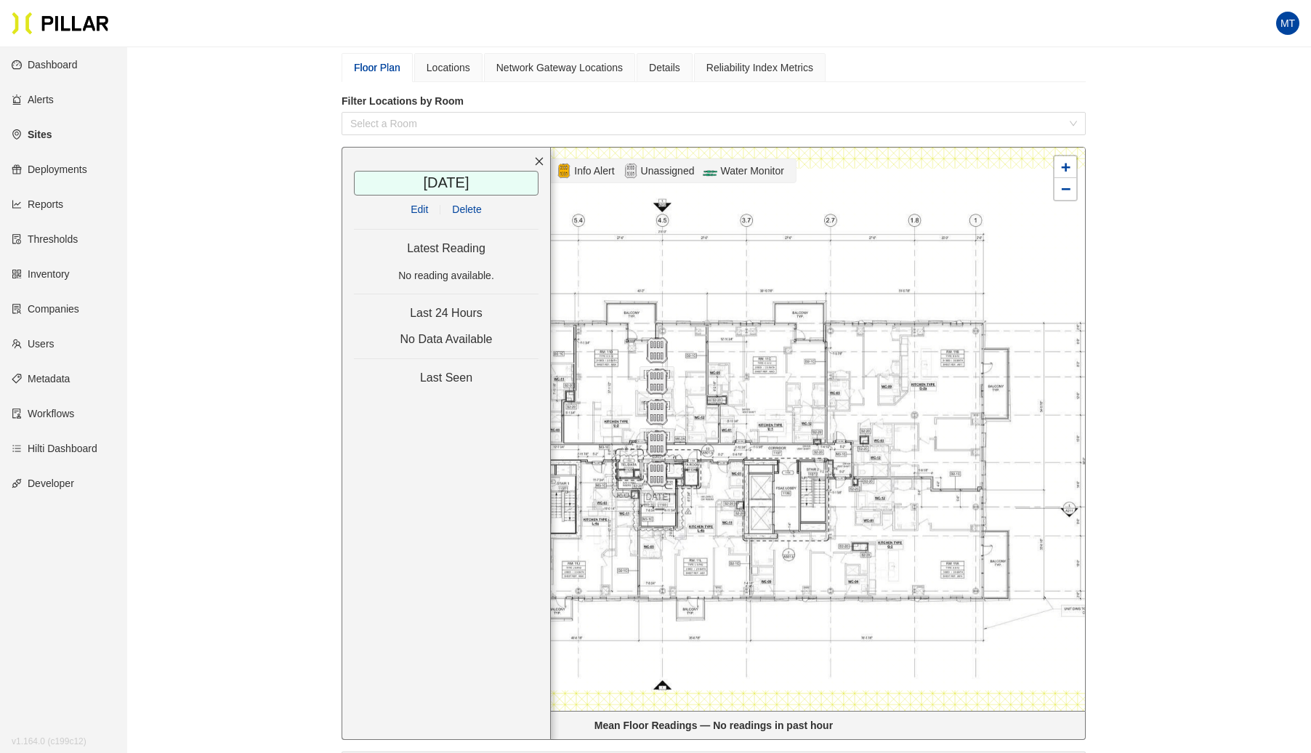
click at [465, 203] on span "Delete" at bounding box center [466, 209] width 29 height 16
click at [665, 353] on img at bounding box center [656, 350] width 31 height 31
click at [461, 201] on span "Delete" at bounding box center [466, 209] width 29 height 16
click at [663, 376] on img at bounding box center [656, 381] width 31 height 31
click at [467, 208] on span "Delete" at bounding box center [466, 209] width 29 height 16
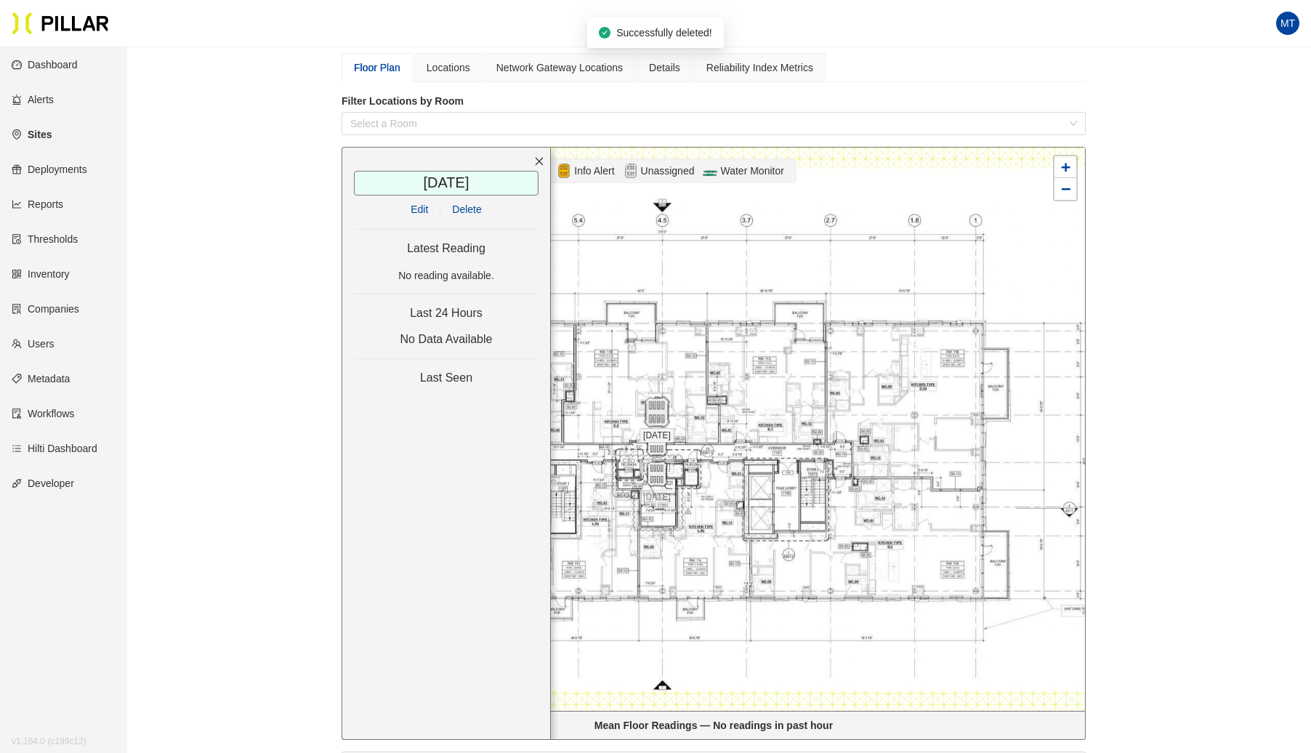
drag, startPoint x: 648, startPoint y: 413, endPoint x: 603, endPoint y: 375, distance: 59.4
click at [648, 413] on img at bounding box center [656, 412] width 31 height 31
click at [465, 206] on span "Delete" at bounding box center [466, 209] width 29 height 16
click at [651, 441] on img at bounding box center [656, 443] width 31 height 31
click at [473, 208] on span "Delete" at bounding box center [466, 209] width 29 height 16
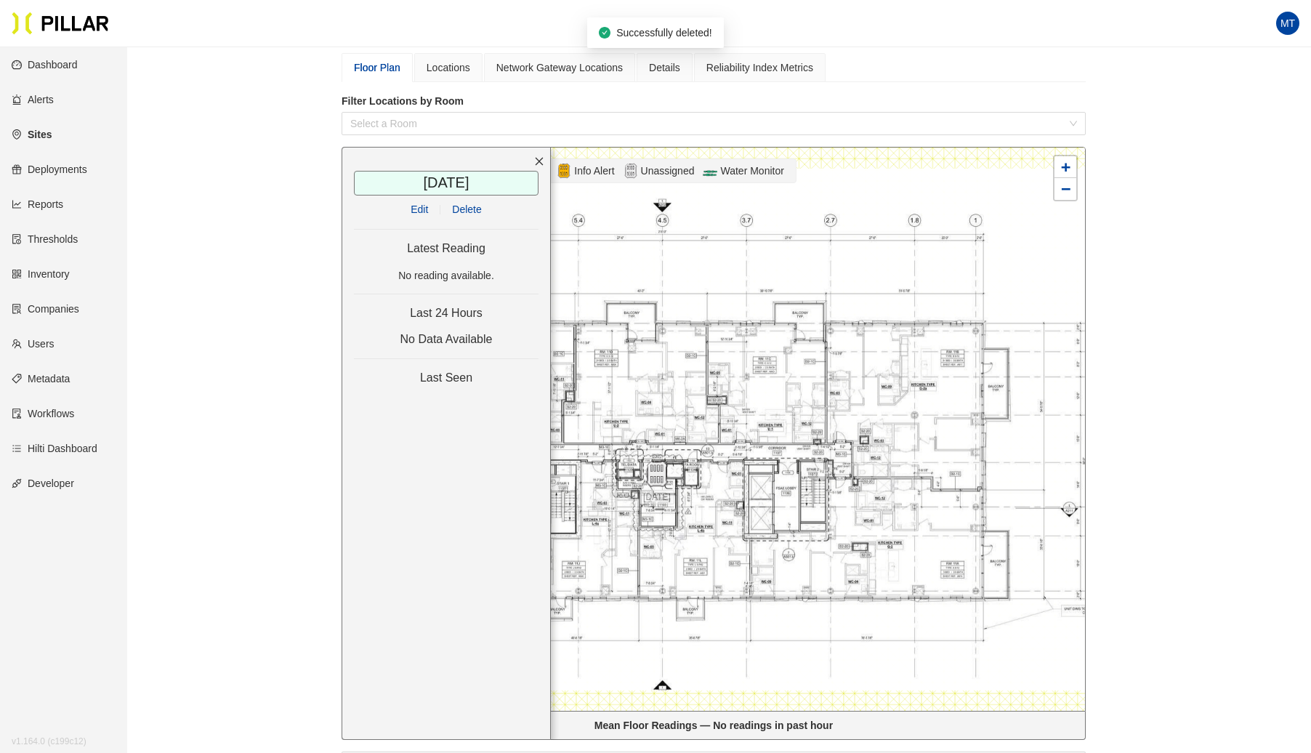
click at [474, 208] on span "Delete" at bounding box center [466, 209] width 29 height 16
click at [299, 254] on div "Sites / Turner_Fan Pier H / [STREET_ADDRESS] / Lvl 11 / Edit Rooms Compare All …" at bounding box center [714, 432] width 1102 height 1060
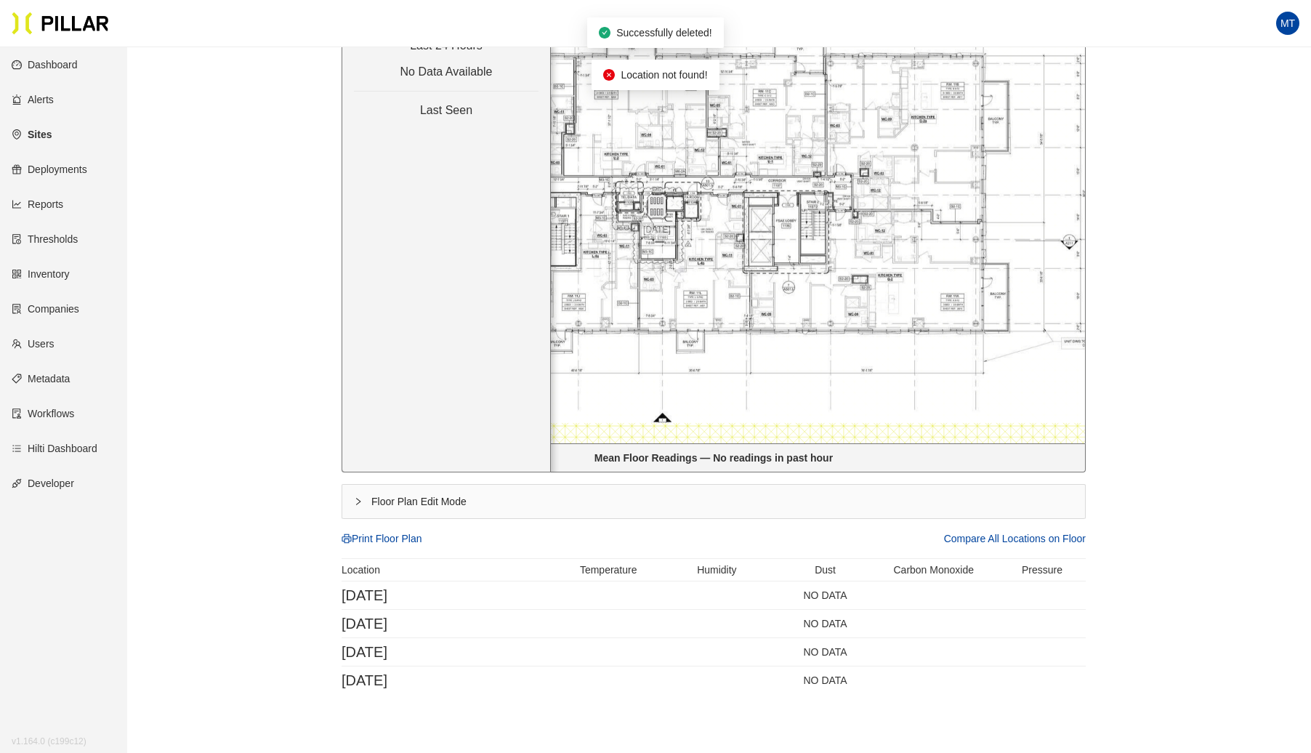
scroll to position [441, 0]
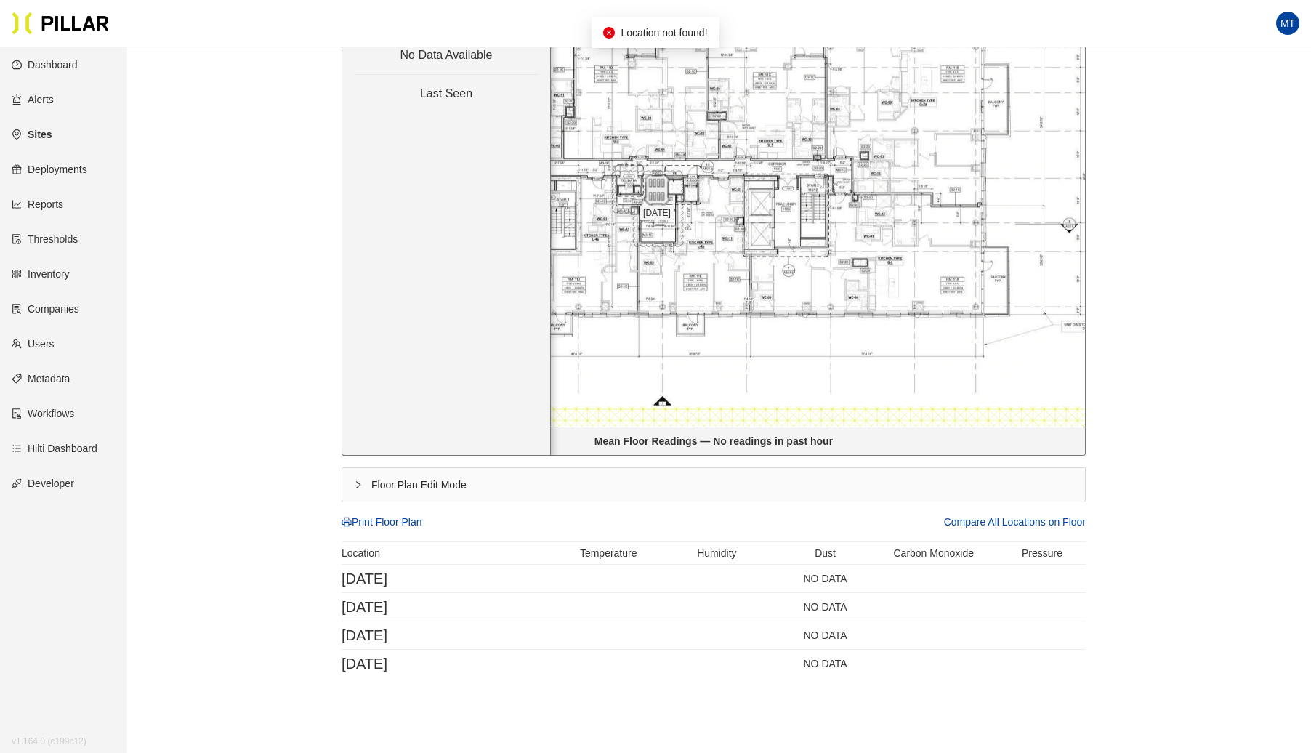
click at [660, 187] on img at bounding box center [656, 189] width 31 height 31
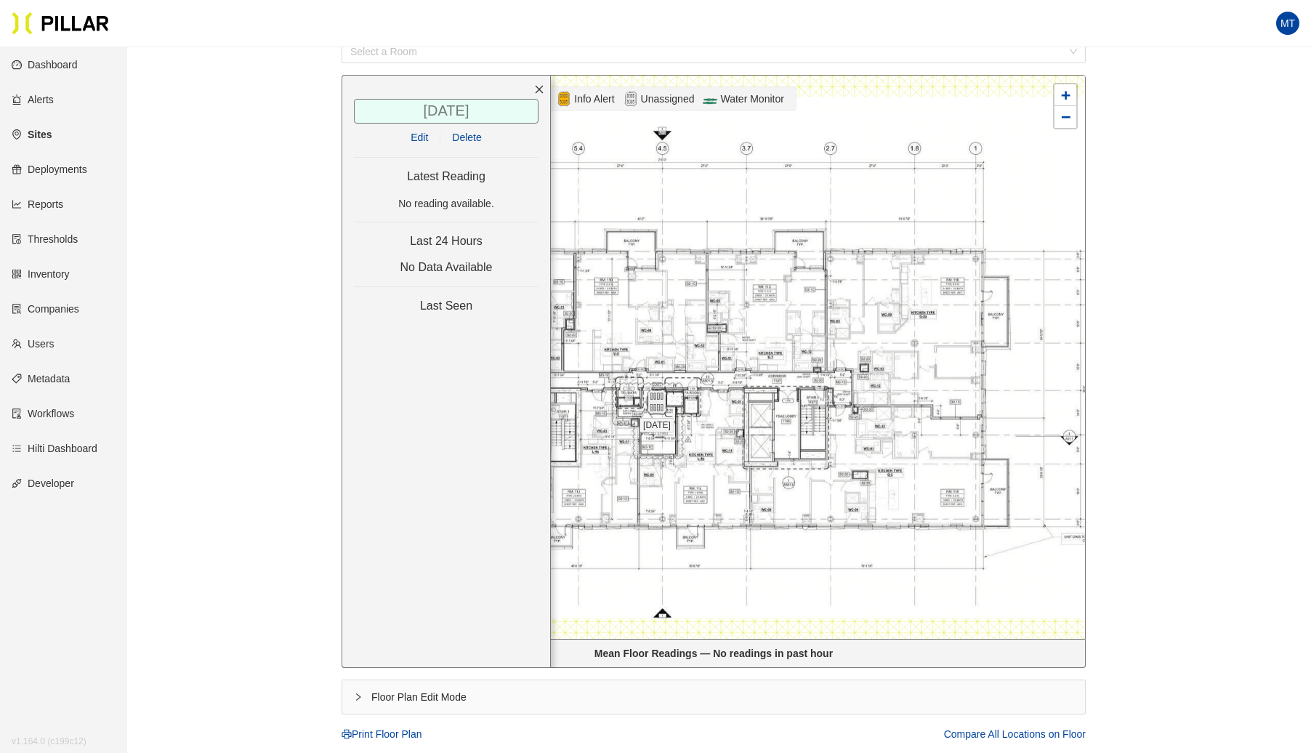
scroll to position [211, 0]
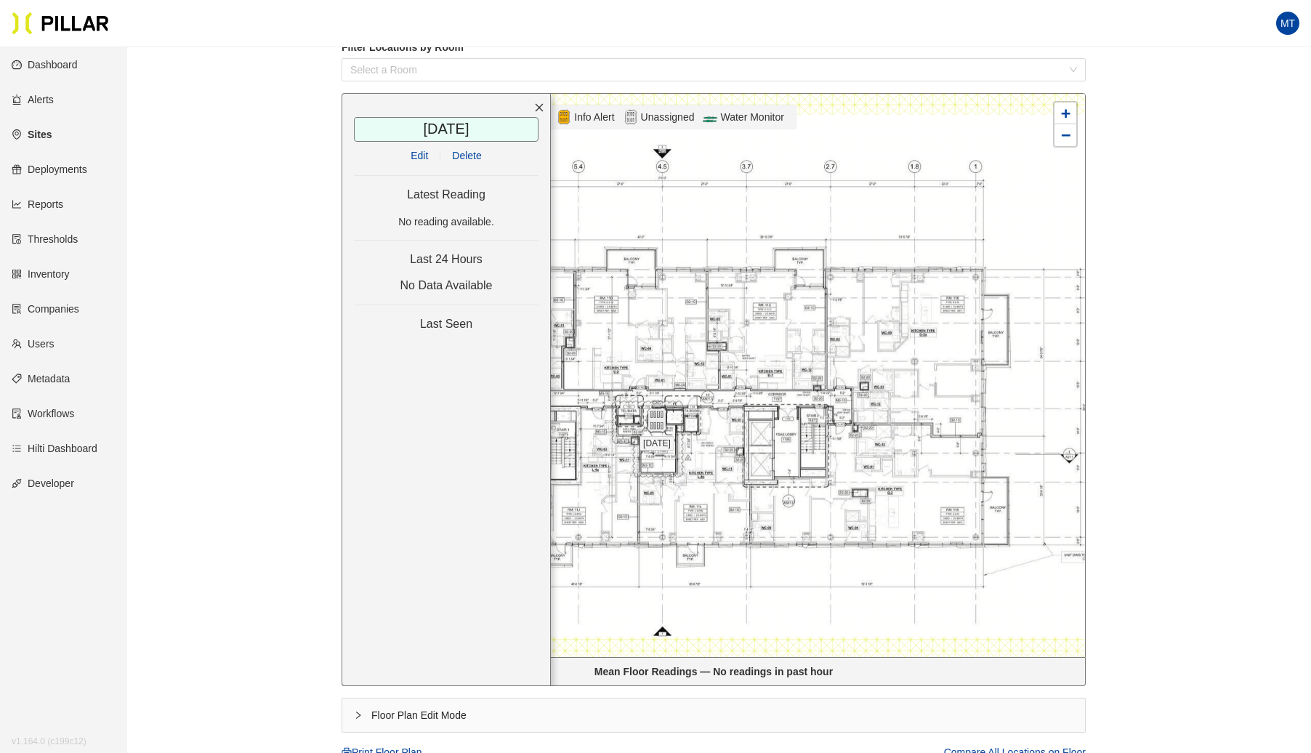
click at [465, 148] on span "Delete" at bounding box center [466, 156] width 29 height 16
click at [281, 379] on div "Sites / Turner_Fan Pier H / [STREET_ADDRESS] / Lvl 11 / Edit Rooms Compare All …" at bounding box center [714, 378] width 1102 height 1060
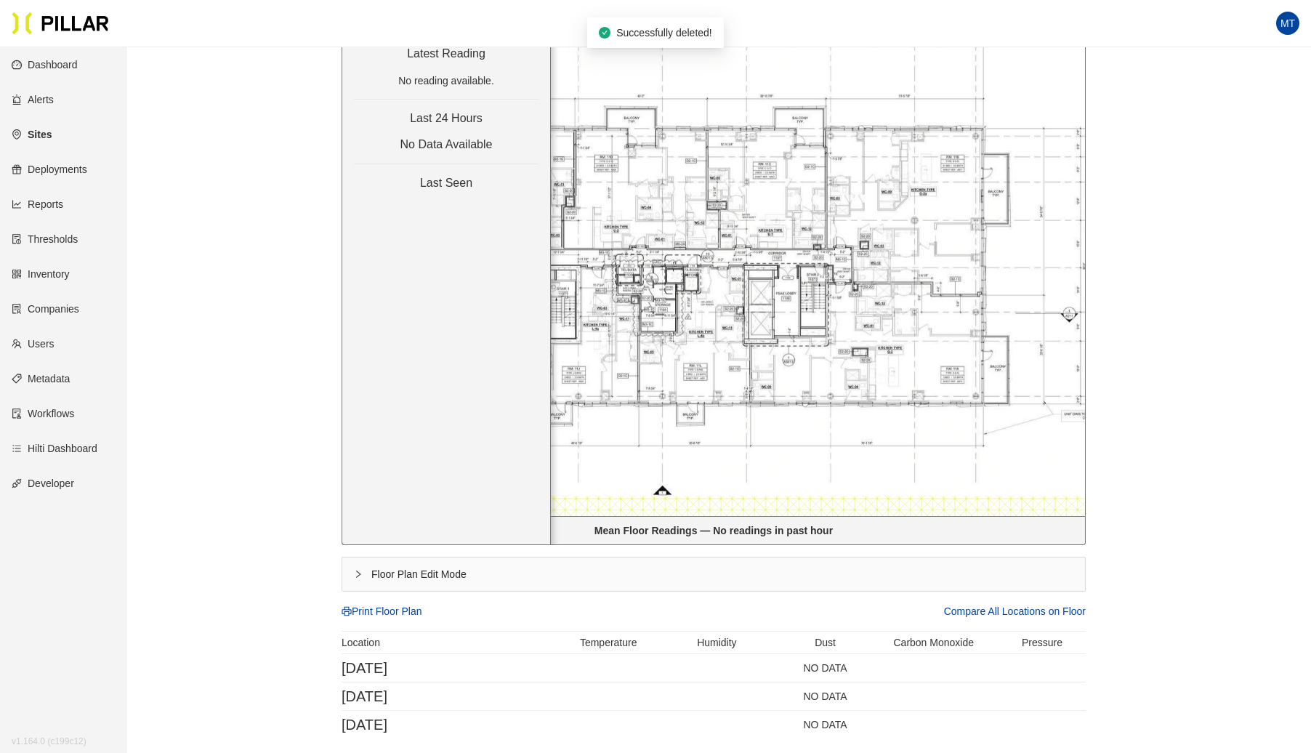
scroll to position [379, 0]
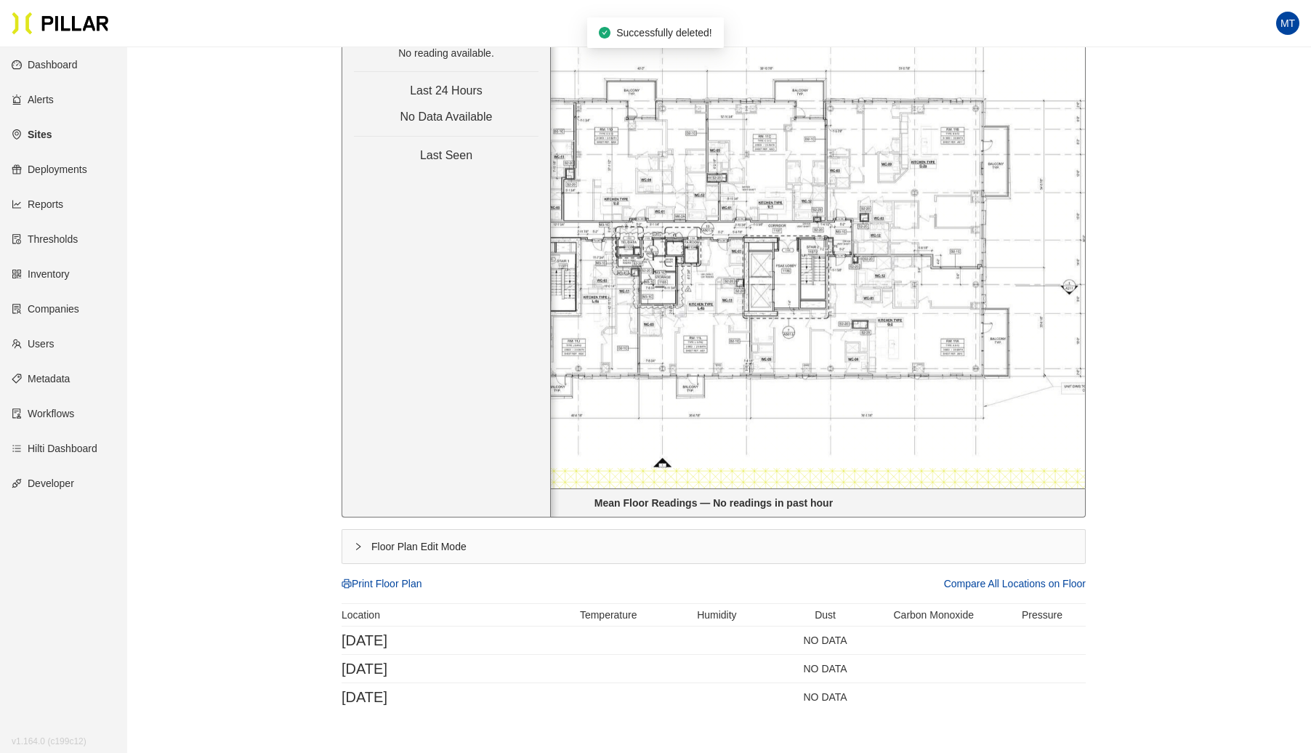
click at [350, 542] on div "Floor Plan Edit Mode" at bounding box center [713, 546] width 743 height 33
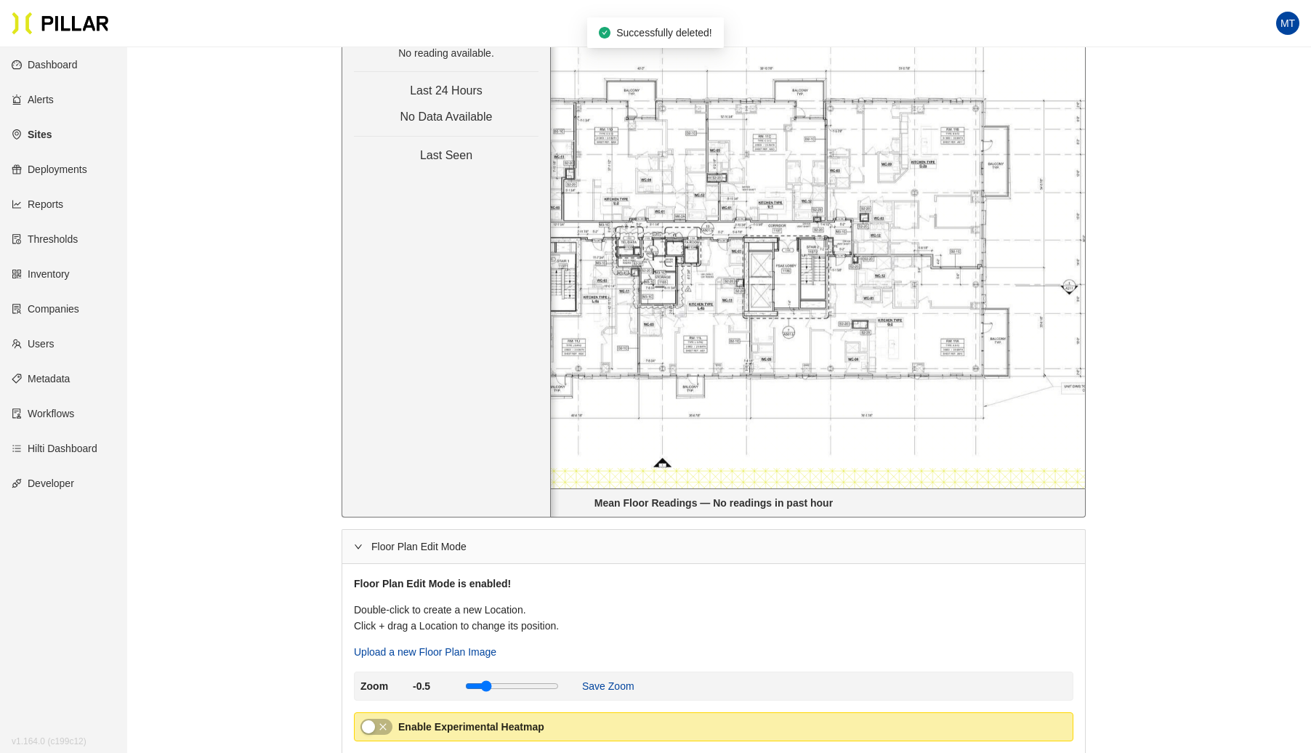
click at [628, 275] on div at bounding box center [713, 206] width 743 height 563
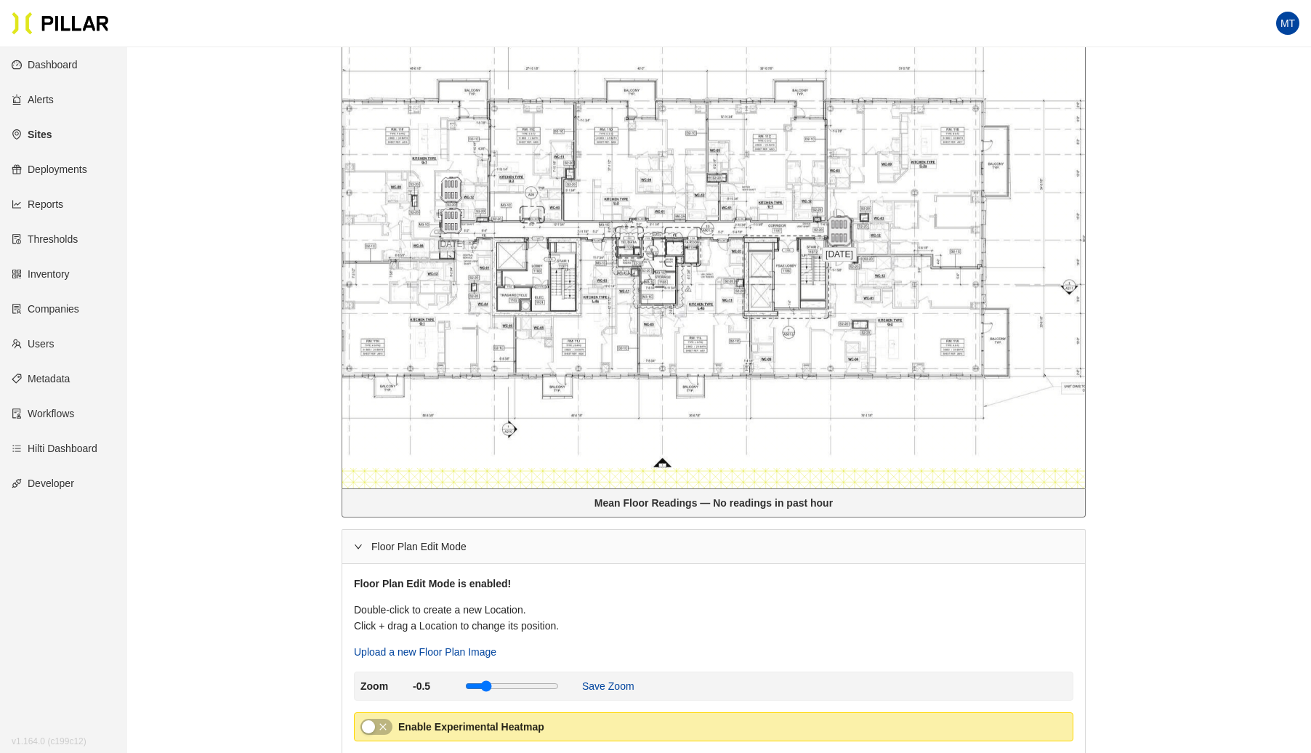
drag, startPoint x: 455, startPoint y: 251, endPoint x: 842, endPoint y: 229, distance: 387.3
click at [842, 229] on img at bounding box center [838, 231] width 31 height 31
drag, startPoint x: 456, startPoint y: 222, endPoint x: 602, endPoint y: 227, distance: 146.2
click at [647, 230] on img at bounding box center [646, 228] width 26 height 26
drag, startPoint x: 451, startPoint y: 189, endPoint x: 451, endPoint y: 228, distance: 39.2
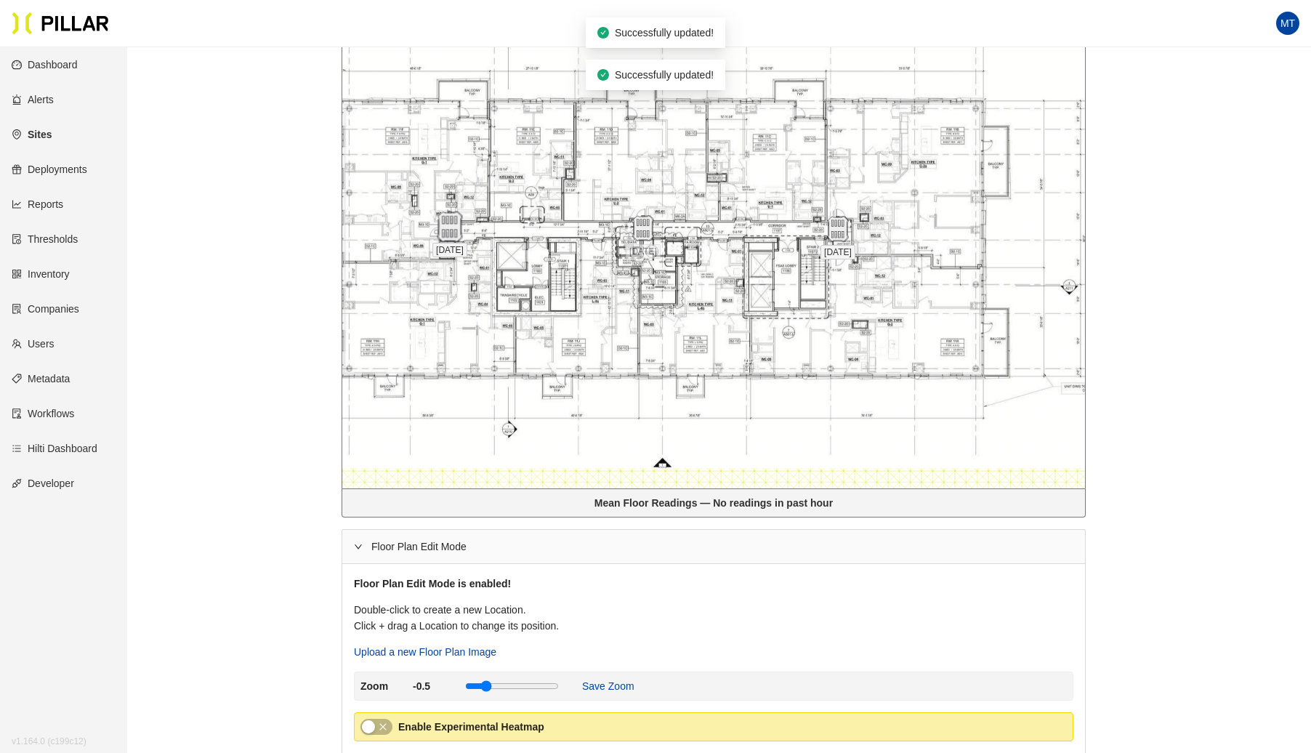
click at [451, 228] on img at bounding box center [449, 227] width 31 height 31
click at [270, 192] on div "Sites / Turner_Fan Pier H / [GEOGRAPHIC_DATA] / Lvl 11 / Edit Rooms Compare All…" at bounding box center [714, 295] width 1102 height 1233
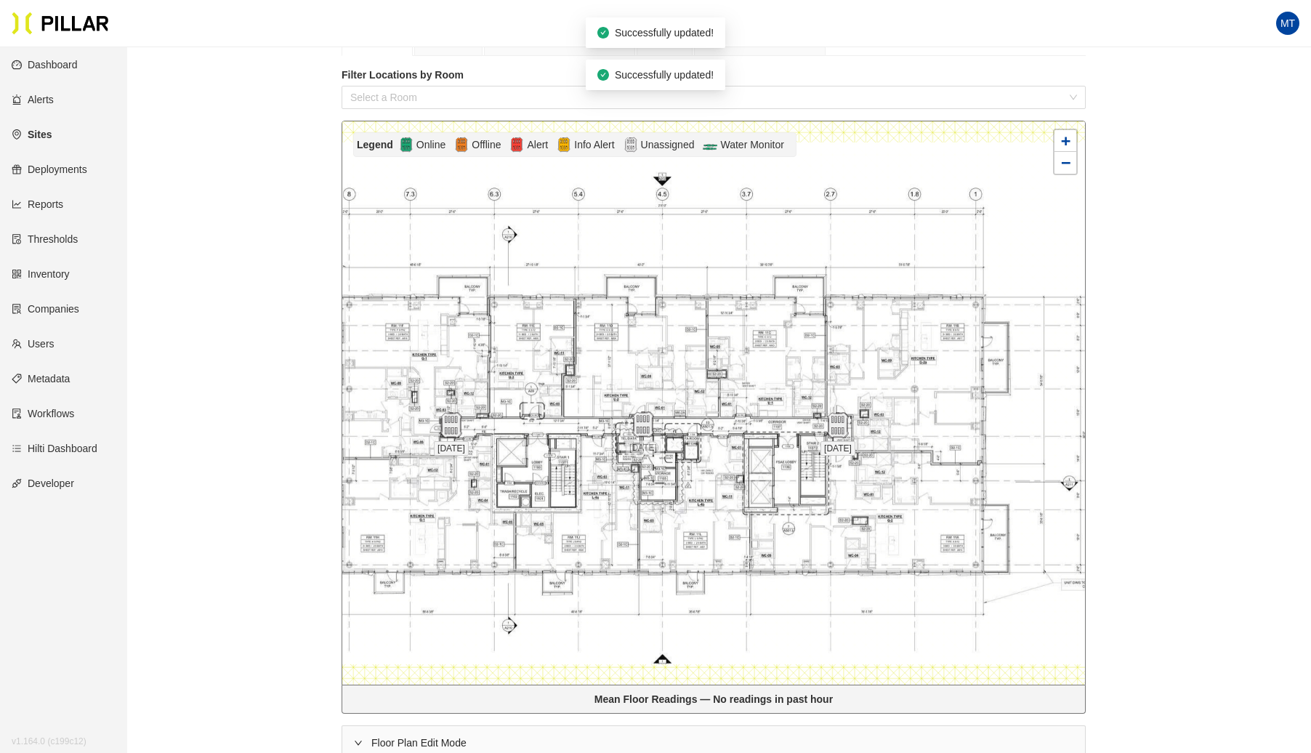
scroll to position [0, 0]
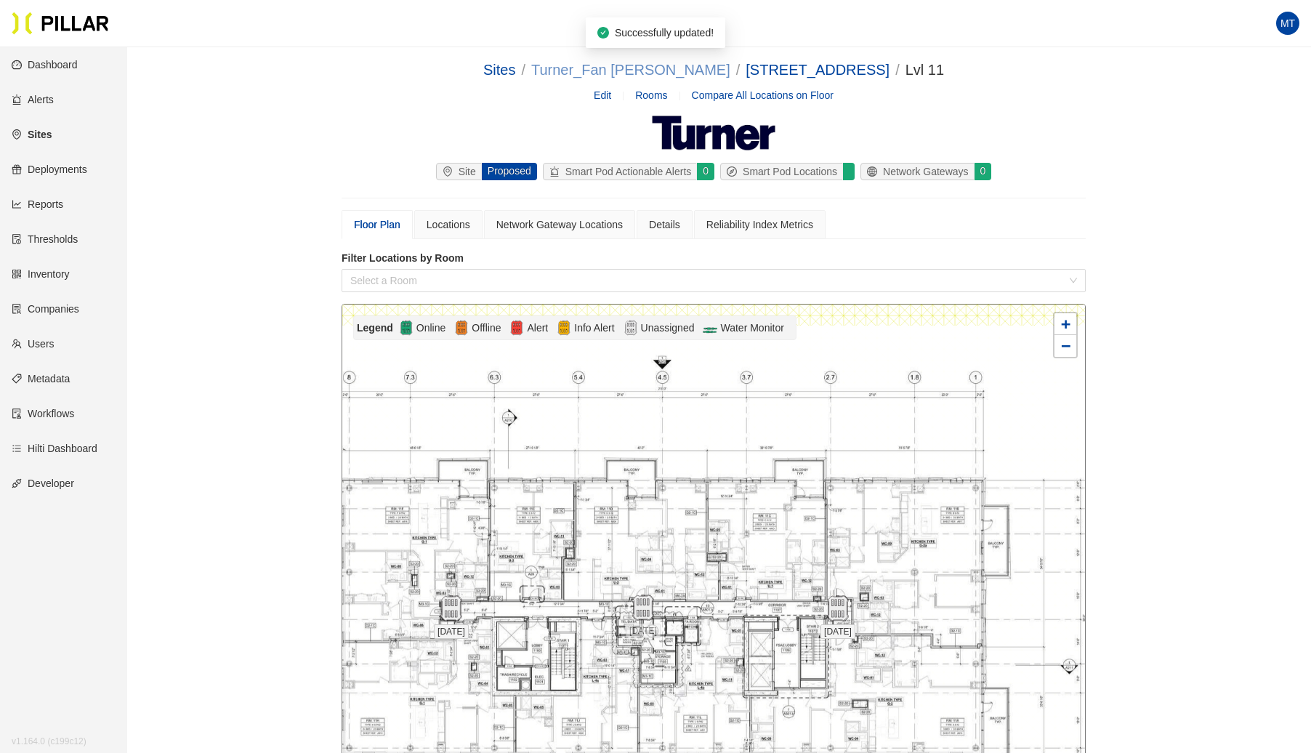
click at [677, 68] on link "Turner_Fan [PERSON_NAME]" at bounding box center [630, 70] width 199 height 16
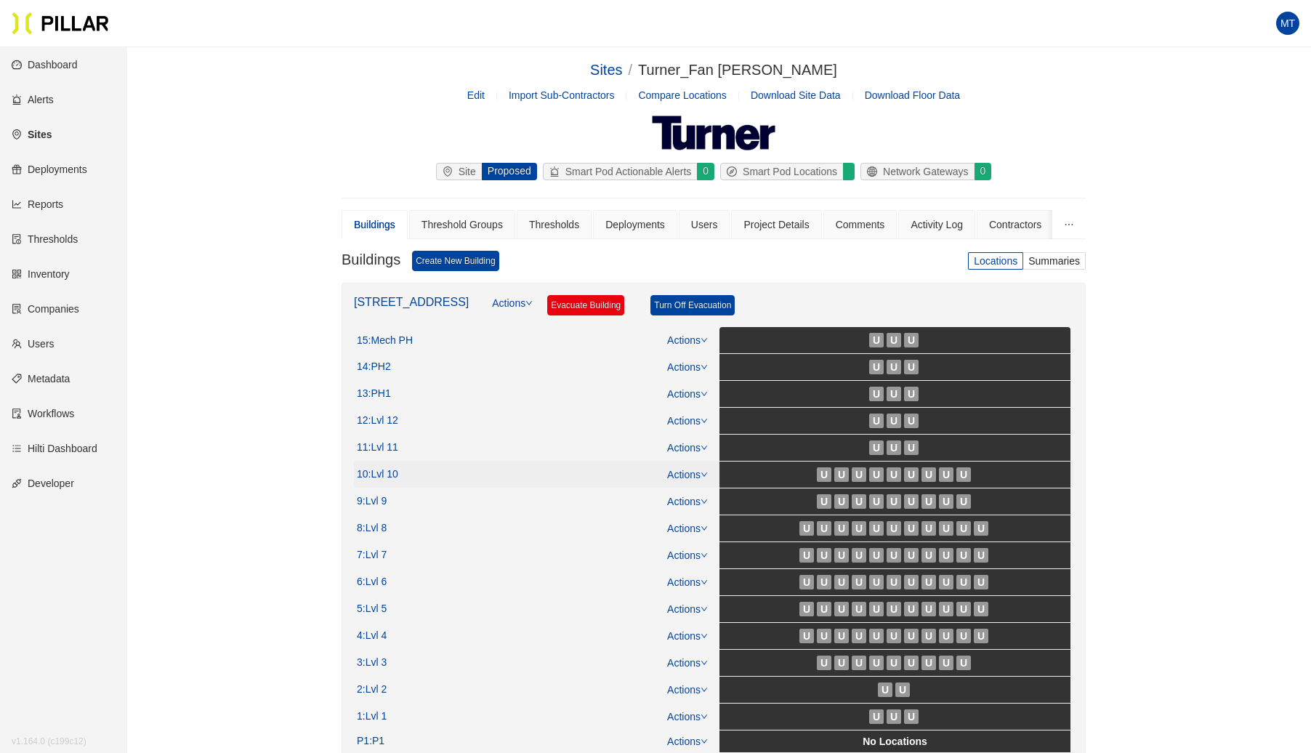
click at [704, 472] on icon "down" at bounding box center [704, 474] width 6 height 4
click at [699, 494] on link "View/Edit Floor Plan" at bounding box center [719, 494] width 92 height 16
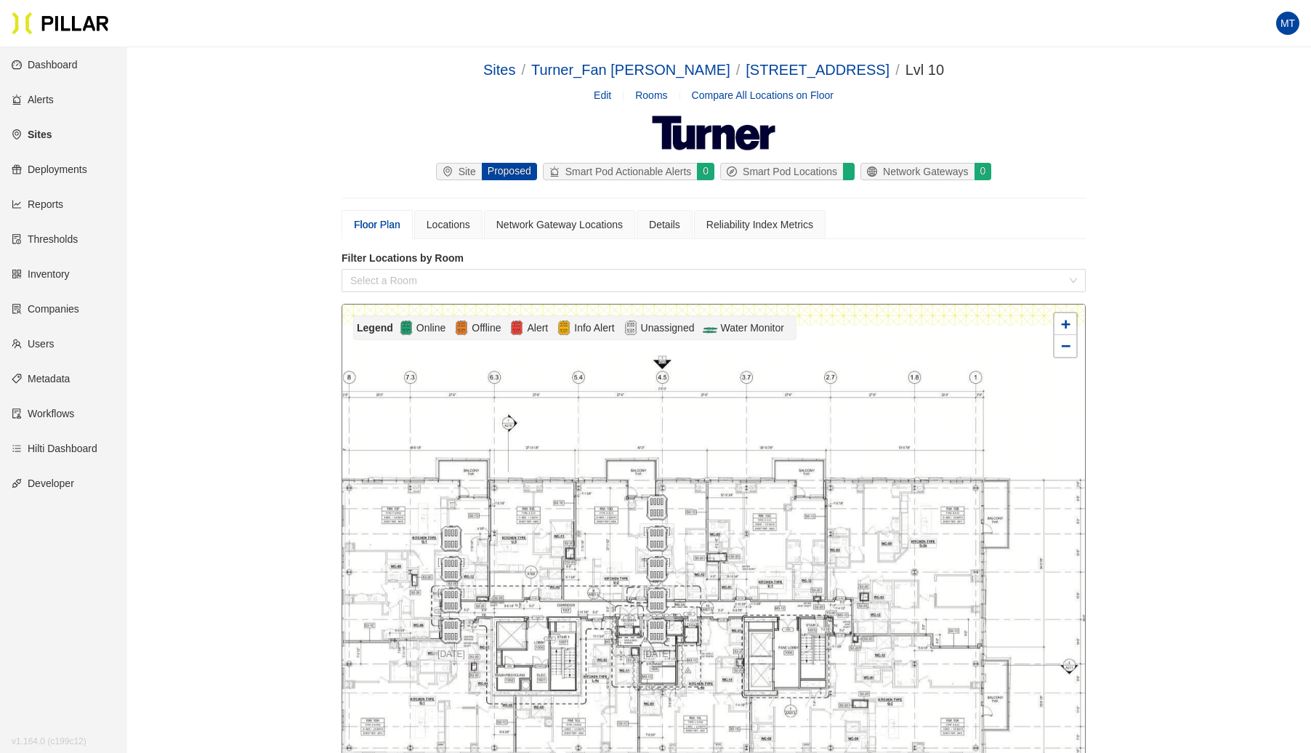
click at [284, 458] on div "Sites / Turner_Fan Pier H / [GEOGRAPHIC_DATA] / Lvl 10 / Edit Rooms Compare All…" at bounding box center [714, 659] width 1102 height 1201
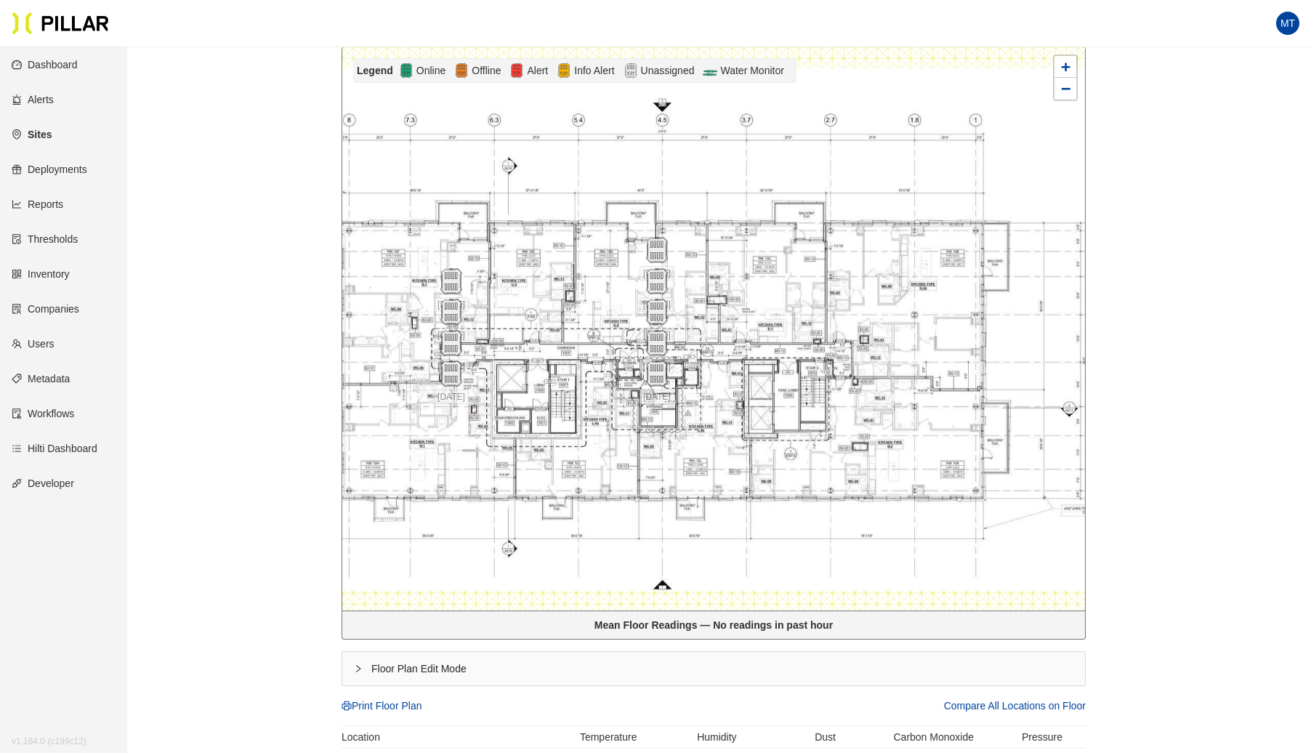
scroll to position [361, 0]
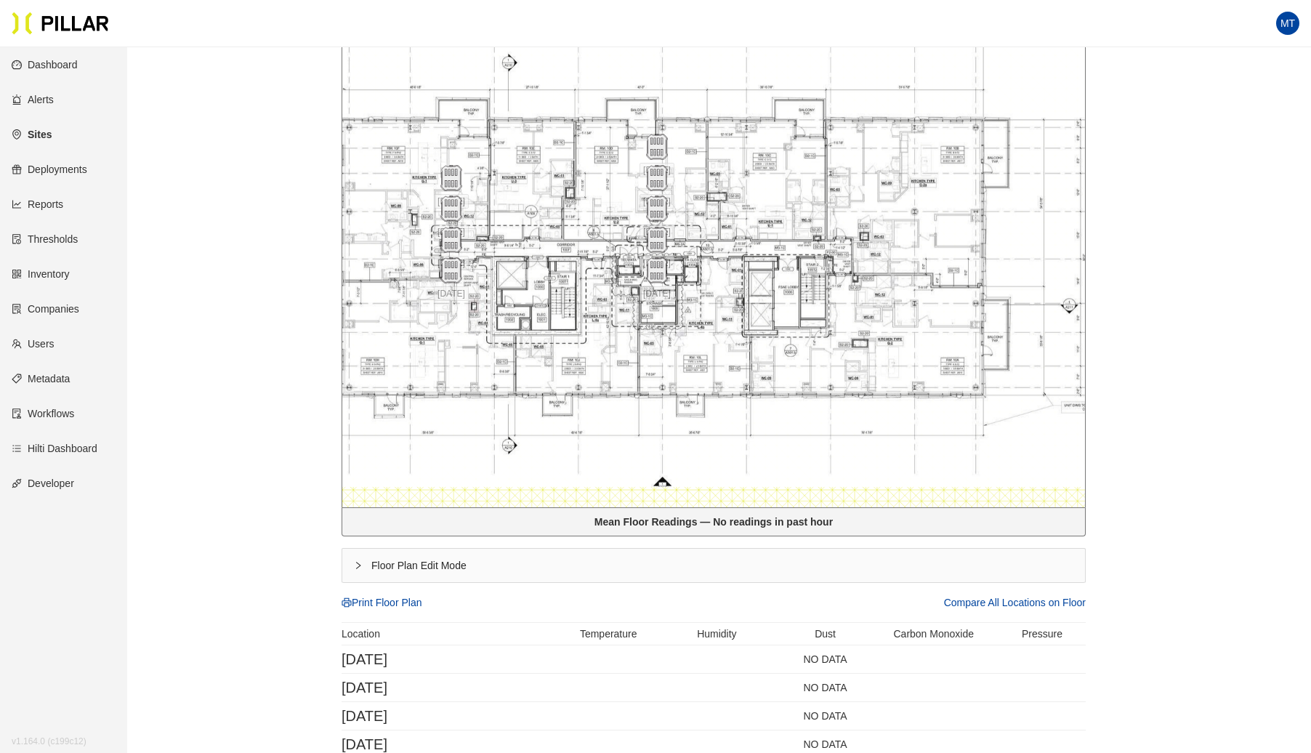
click at [355, 557] on div "Floor Plan Edit Mode" at bounding box center [713, 565] width 743 height 33
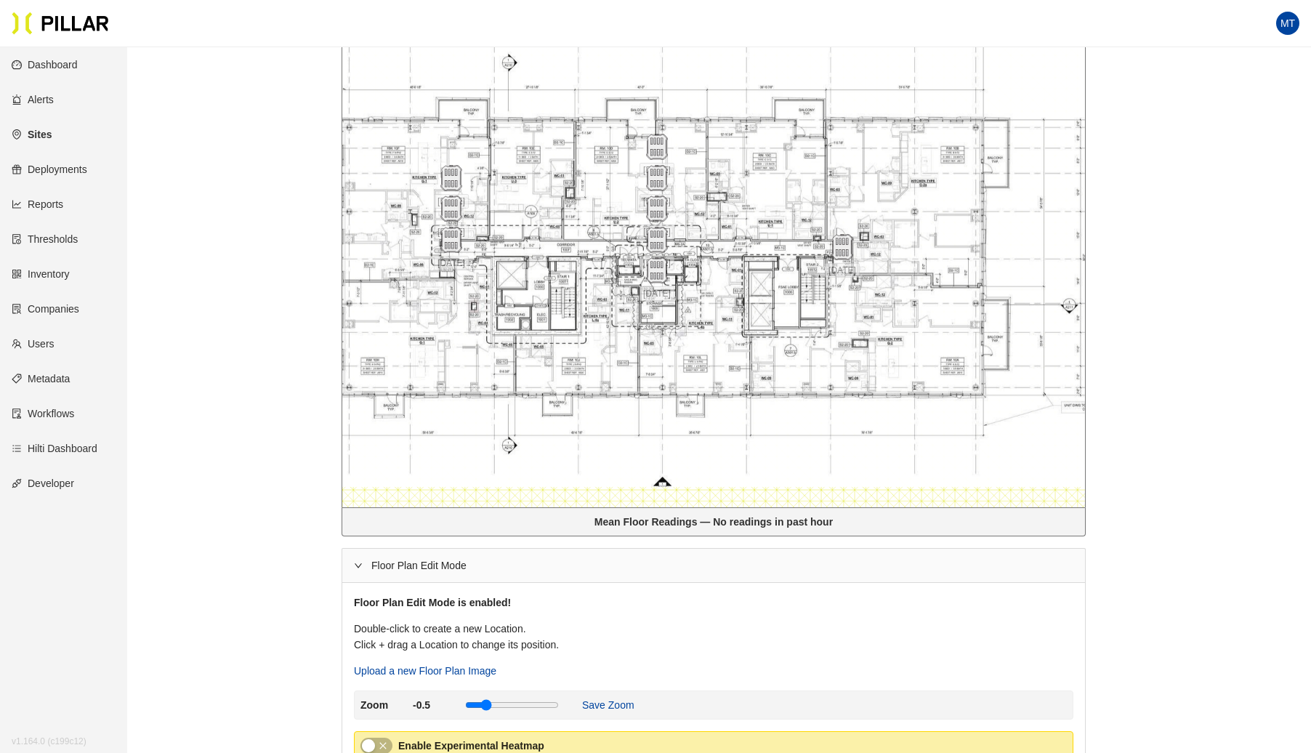
drag, startPoint x: 455, startPoint y: 275, endPoint x: 802, endPoint y: 249, distance: 348.4
click at [847, 251] on img at bounding box center [842, 247] width 26 height 26
drag, startPoint x: 696, startPoint y: 268, endPoint x: 688, endPoint y: 248, distance: 22.1
click at [686, 249] on img at bounding box center [681, 245] width 31 height 31
drag, startPoint x: 573, startPoint y: 235, endPoint x: 644, endPoint y: 221, distance: 72.0
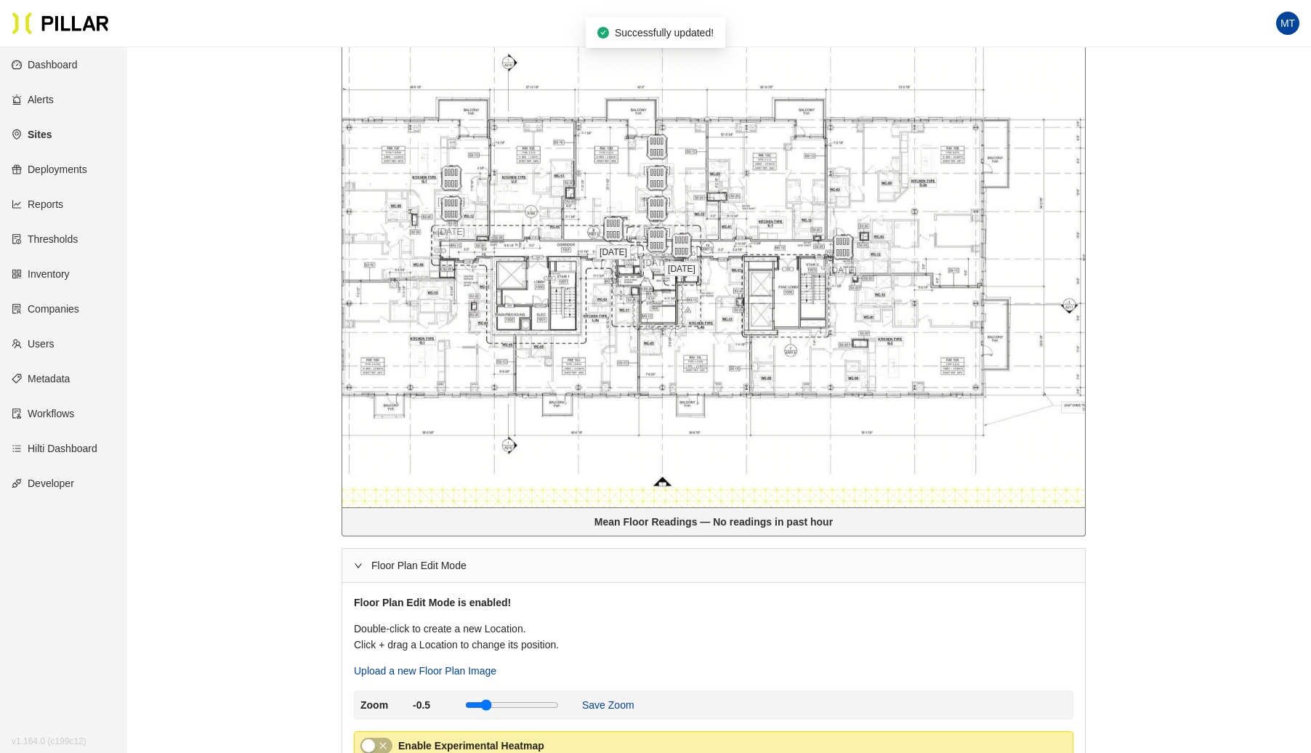
click at [639, 221] on div at bounding box center [613, 229] width 51 height 26
drag, startPoint x: 456, startPoint y: 210, endPoint x: 541, endPoint y: 198, distance: 85.9
drag, startPoint x: 444, startPoint y: 182, endPoint x: 442, endPoint y: 253, distance: 71.3
click at [442, 253] on img at bounding box center [448, 249] width 31 height 31
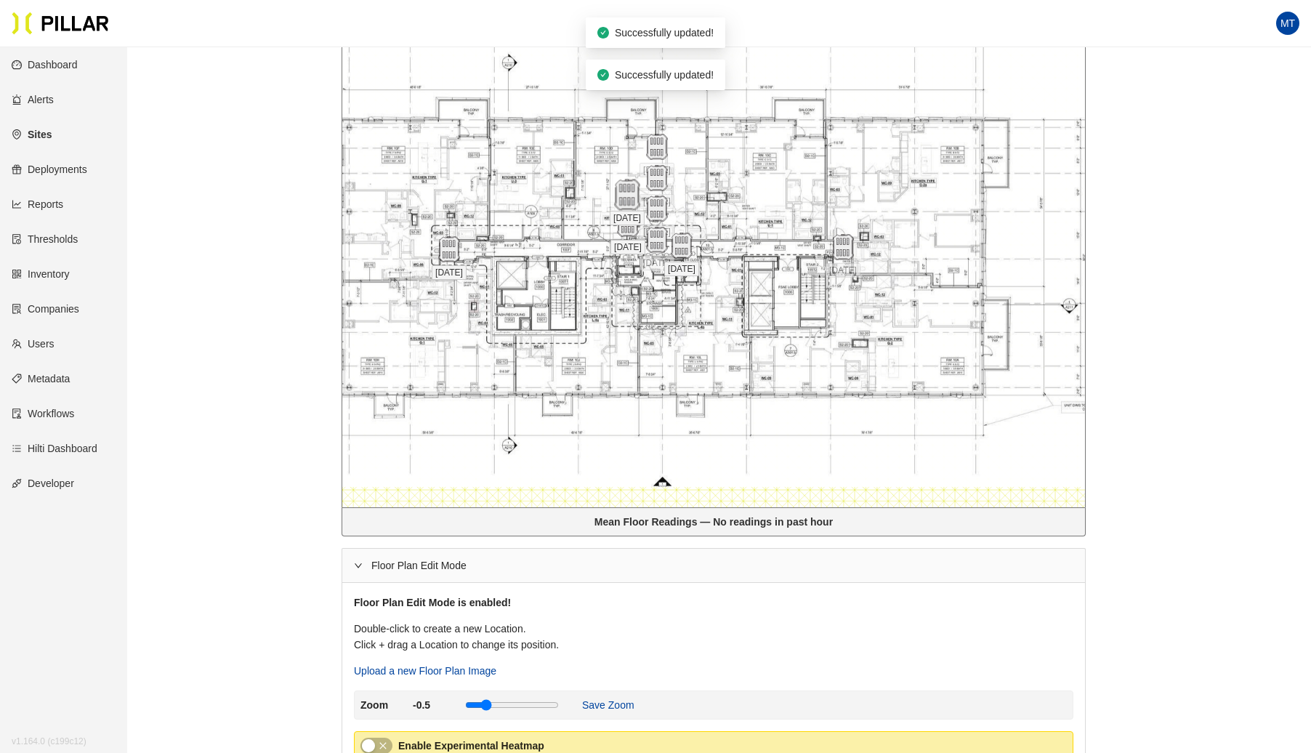
click at [619, 193] on img at bounding box center [626, 195] width 31 height 31
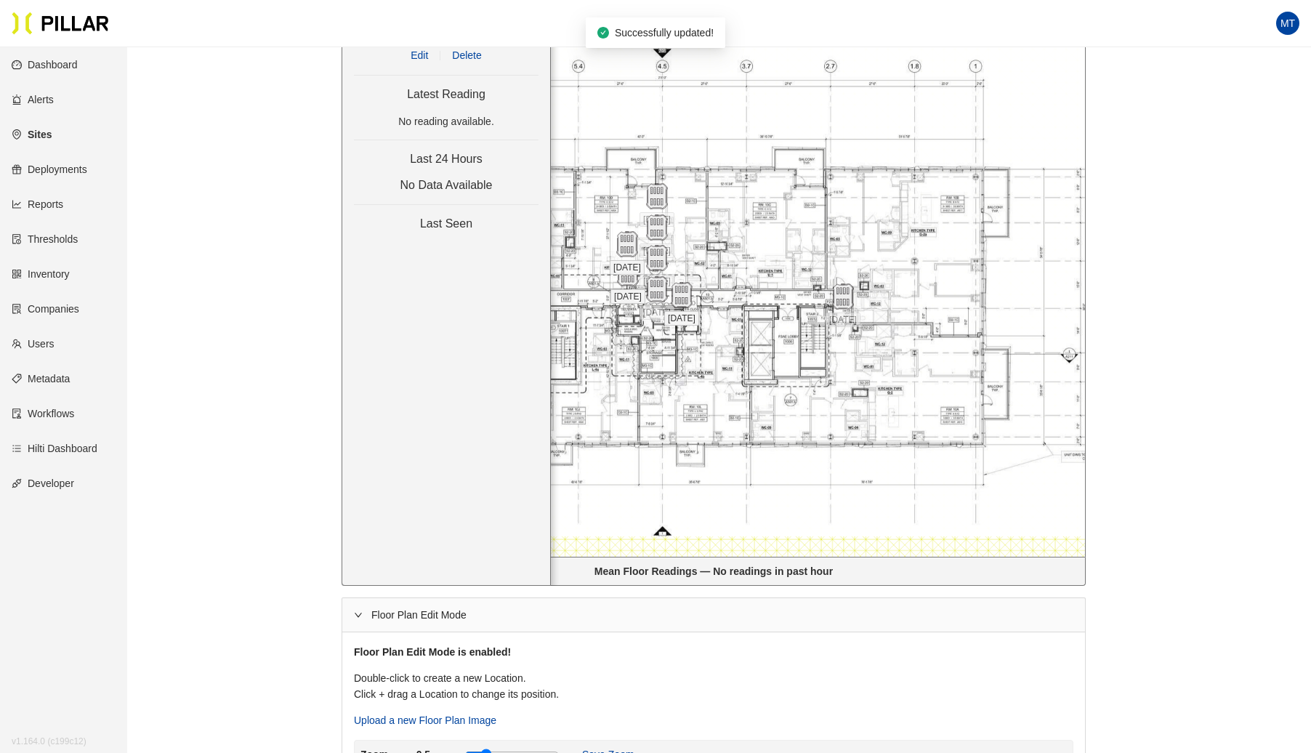
scroll to position [307, 0]
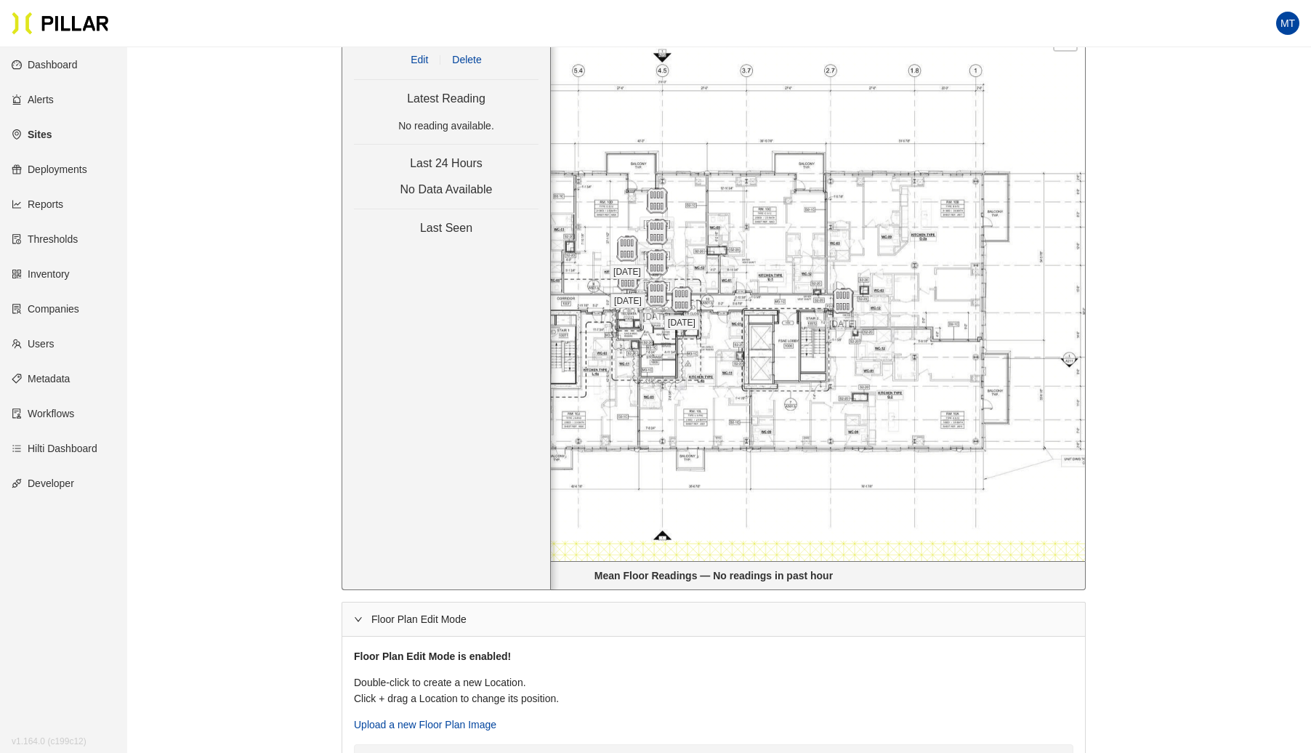
click at [477, 53] on span "Delete" at bounding box center [466, 60] width 29 height 16
click at [480, 55] on span "Delete" at bounding box center [466, 60] width 29 height 16
click at [657, 224] on span "[DATE]" at bounding box center [657, 224] width 35 height 15
click at [468, 54] on span "Delete" at bounding box center [466, 60] width 29 height 16
click at [655, 259] on span "[DATE]" at bounding box center [657, 255] width 35 height 15
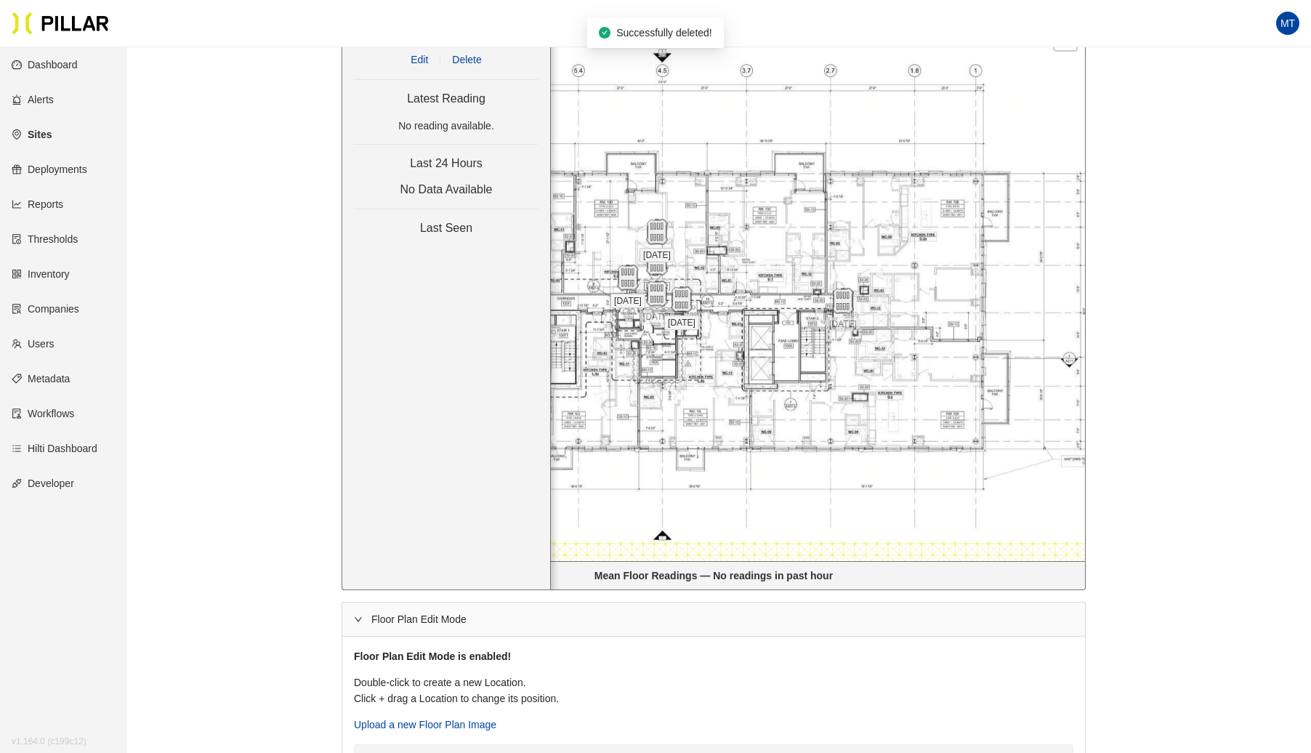
click at [474, 55] on span "Delete" at bounding box center [466, 60] width 29 height 16
click at [653, 266] on img at bounding box center [656, 262] width 31 height 31
click at [476, 58] on span "Delete" at bounding box center [466, 60] width 29 height 16
click at [635, 275] on img at bounding box center [627, 277] width 31 height 31
click at [471, 56] on span "Delete" at bounding box center [466, 60] width 29 height 16
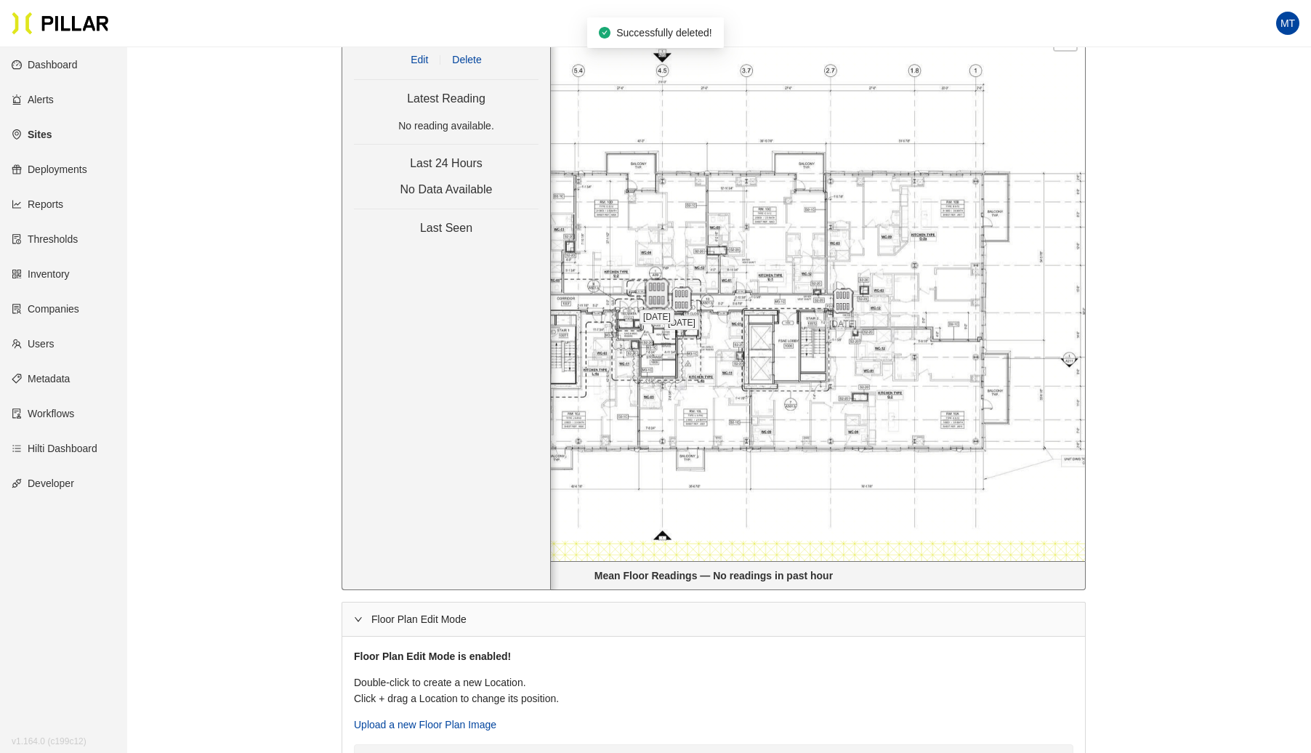
click at [653, 292] on img at bounding box center [656, 293] width 31 height 31
click at [464, 61] on span "Delete" at bounding box center [466, 60] width 29 height 16
click at [215, 390] on div "Sites / Turner_Fan Pier H / [STREET_ADDRESS] / Lvl 10 / Edit Rooms Compare All …" at bounding box center [714, 368] width 1102 height 1233
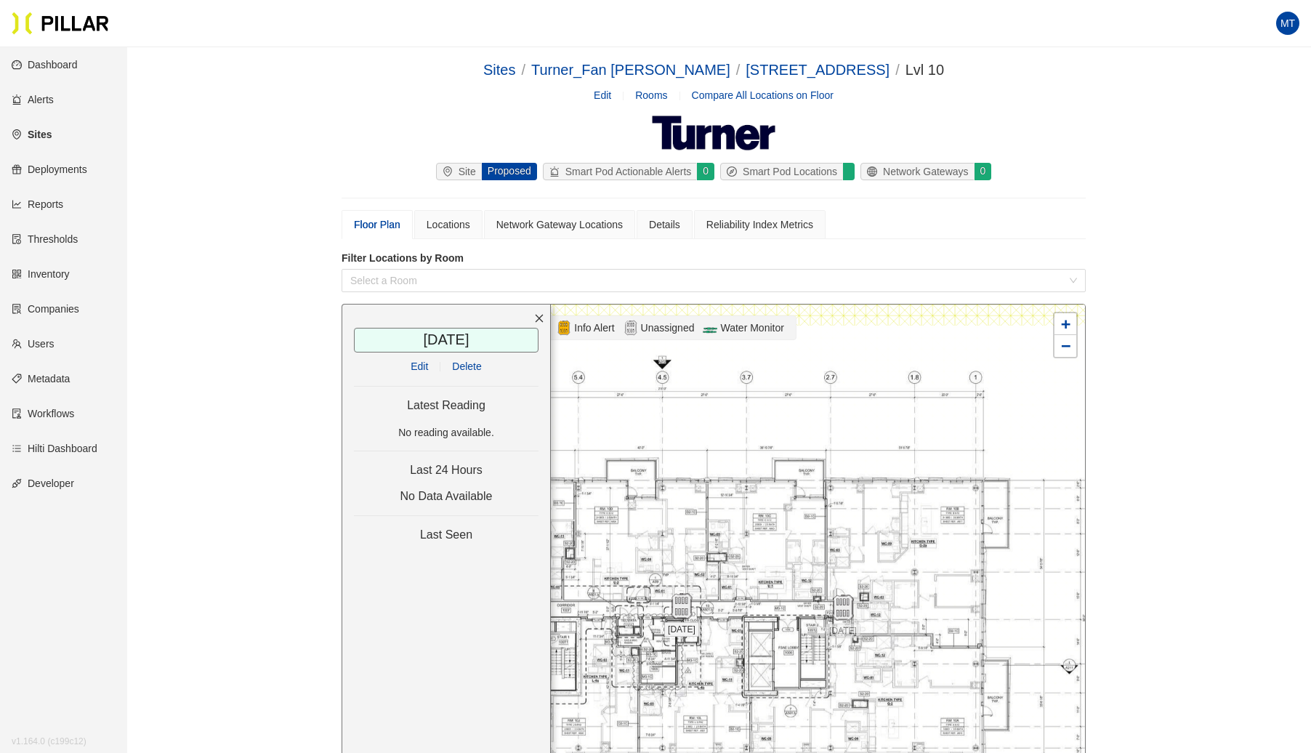
click at [703, 478] on div at bounding box center [713, 586] width 743 height 563
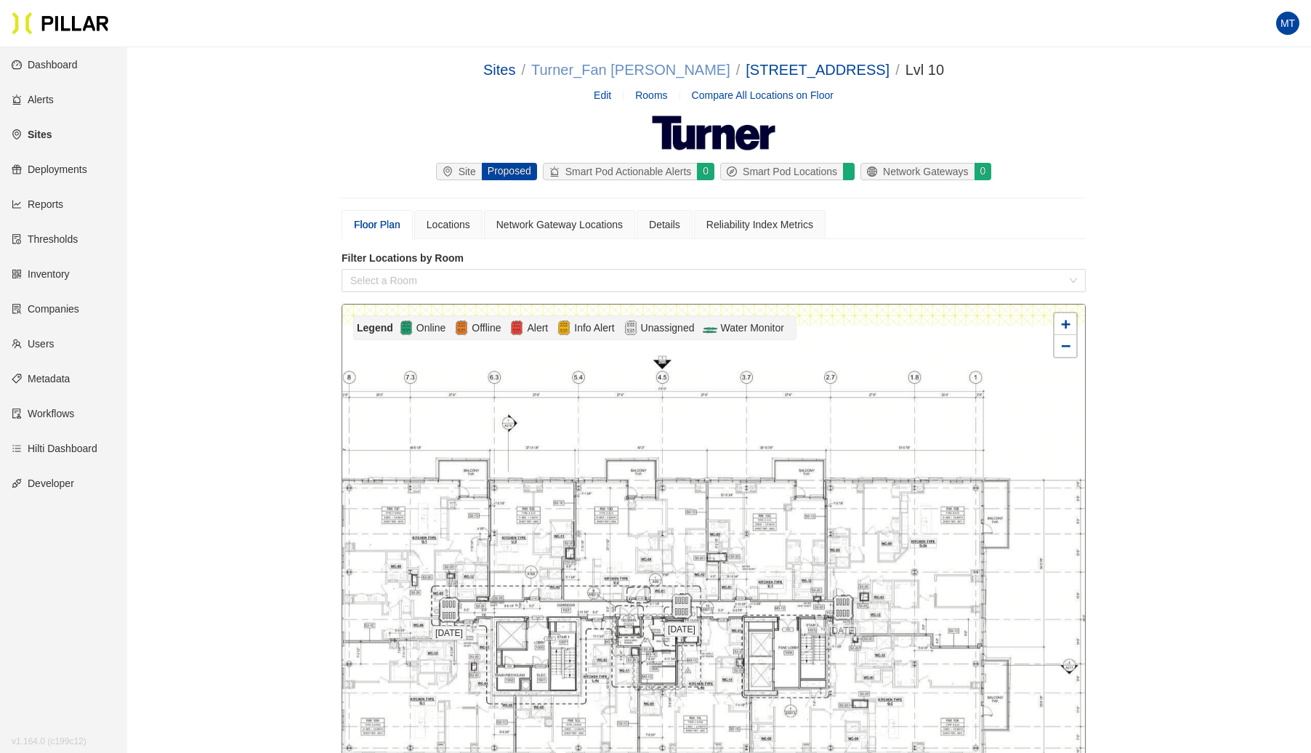
click at [651, 74] on link "Turner_Fan [PERSON_NAME]" at bounding box center [630, 70] width 199 height 16
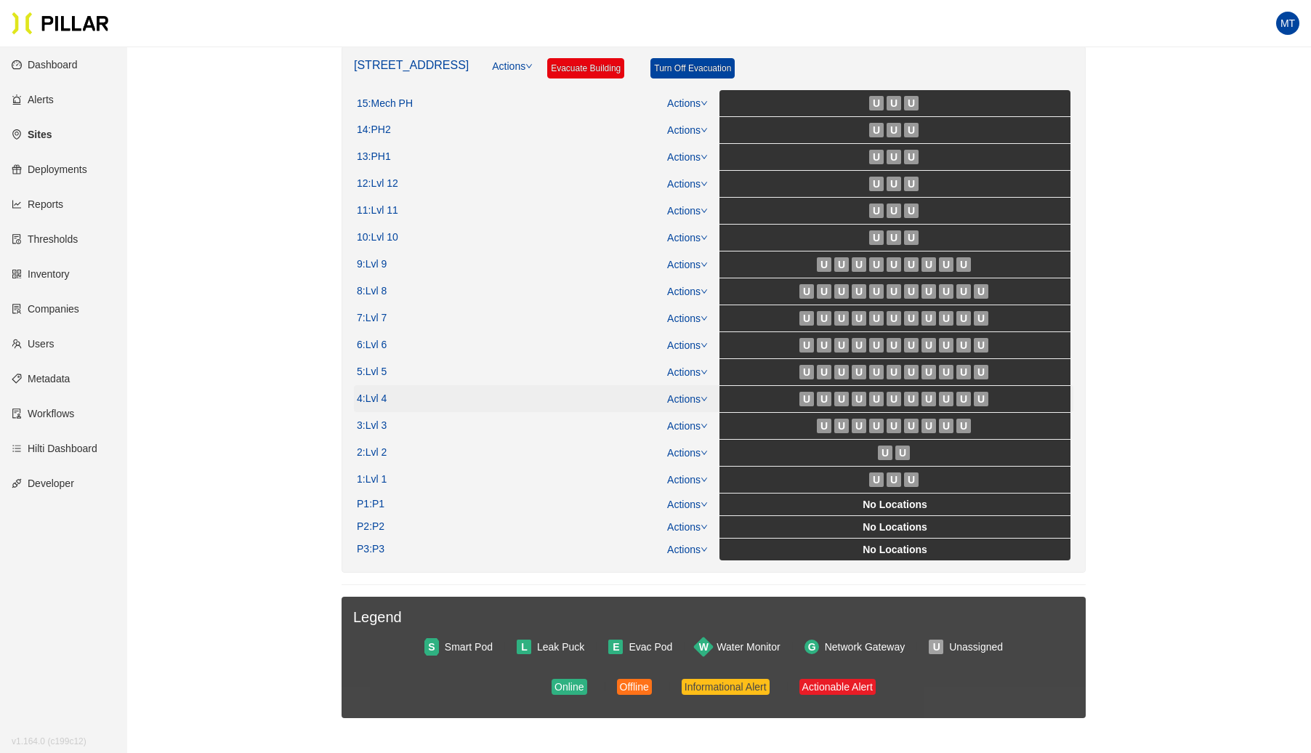
scroll to position [242, 0]
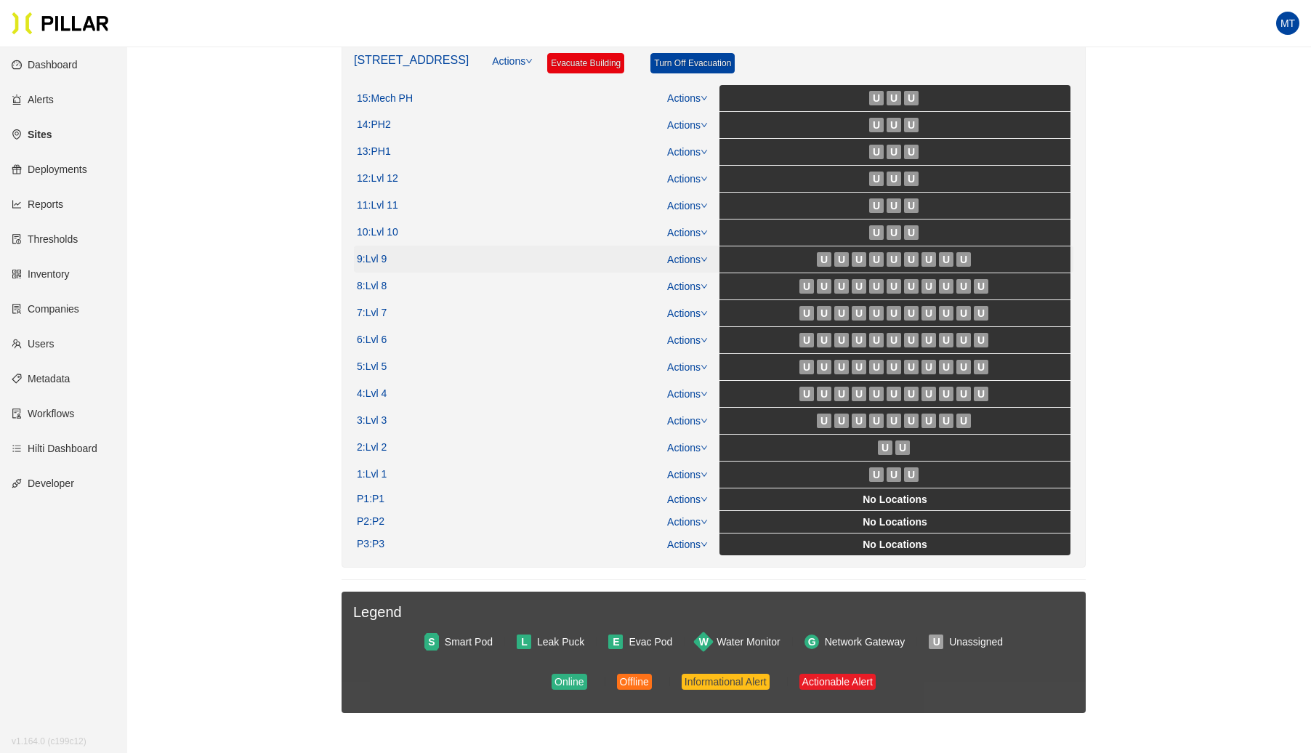
click at [700, 256] on link "Actions" at bounding box center [687, 260] width 41 height 12
click at [720, 273] on link "View/Edit Floor Plan" at bounding box center [719, 278] width 92 height 16
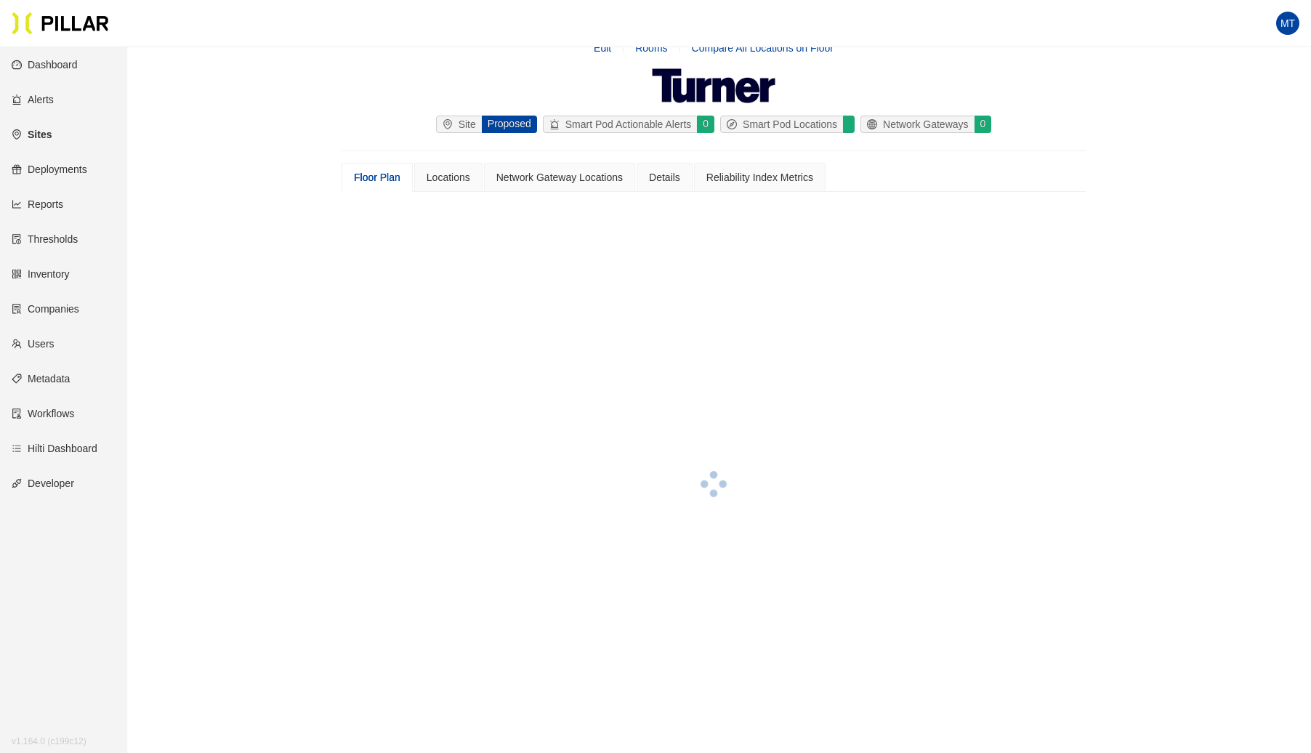
scroll to position [242, 0]
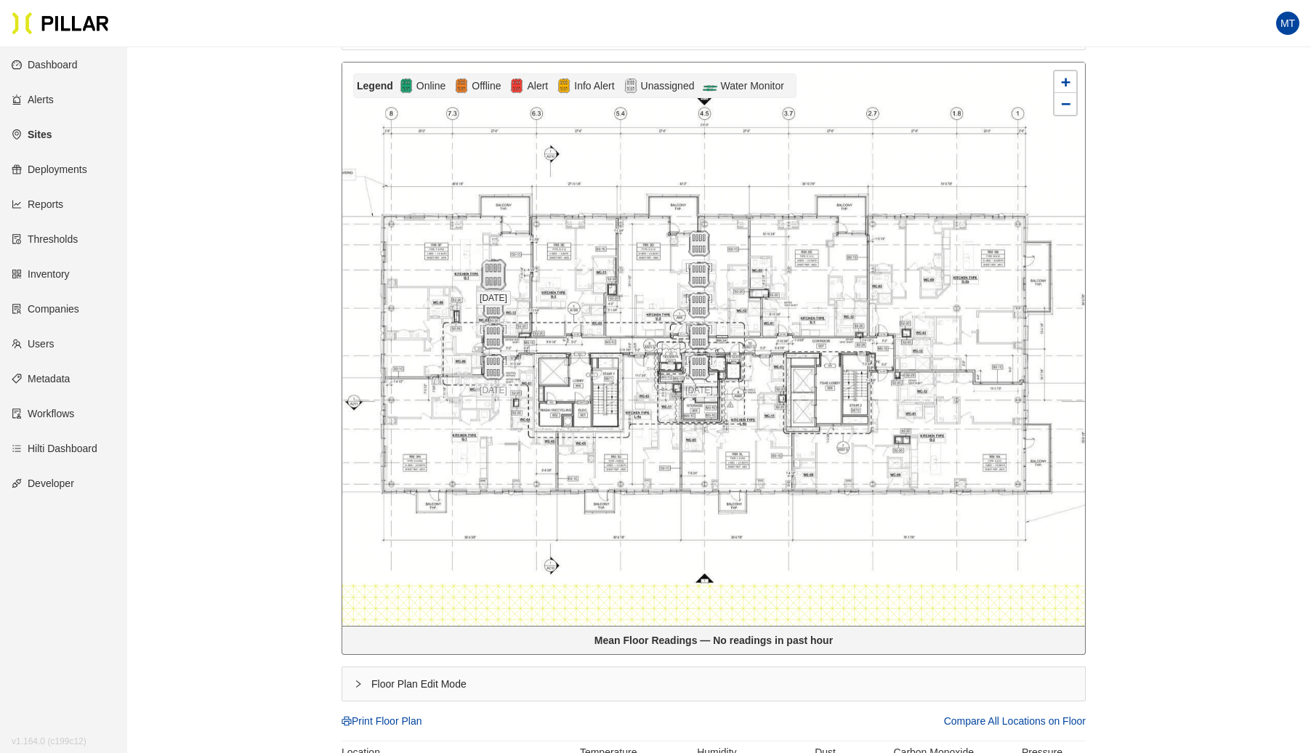
drag, startPoint x: 454, startPoint y: 293, endPoint x: 488, endPoint y: 270, distance: 41.5
click at [488, 270] on img at bounding box center [493, 274] width 31 height 31
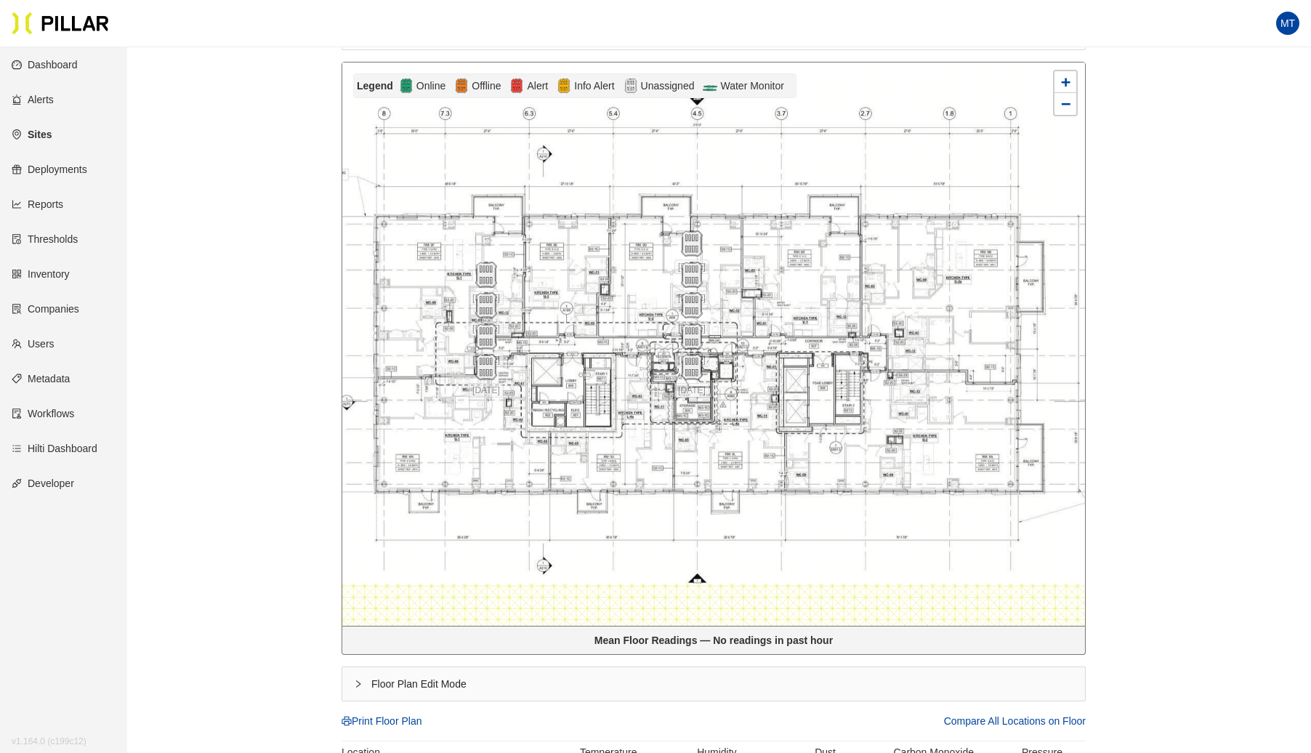
click at [356, 677] on div "Floor Plan Edit Mode" at bounding box center [713, 683] width 743 height 33
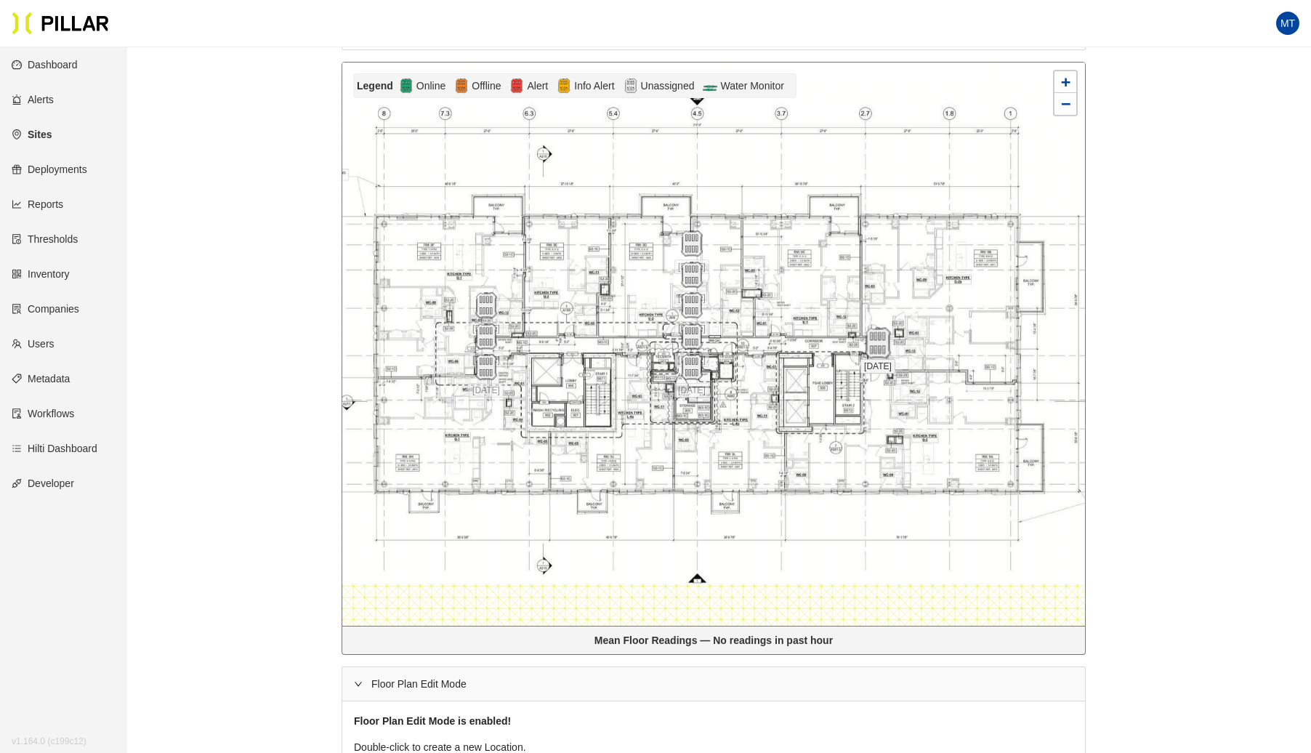
drag, startPoint x: 488, startPoint y: 272, endPoint x: 881, endPoint y: 339, distance: 399.0
click at [881, 339] on img at bounding box center [877, 343] width 31 height 31
drag, startPoint x: 487, startPoint y: 306, endPoint x: 658, endPoint y: 295, distance: 171.2
click at [651, 295] on img at bounding box center [635, 300] width 31 height 31
drag, startPoint x: 491, startPoint y: 339, endPoint x: 661, endPoint y: 283, distance: 178.8
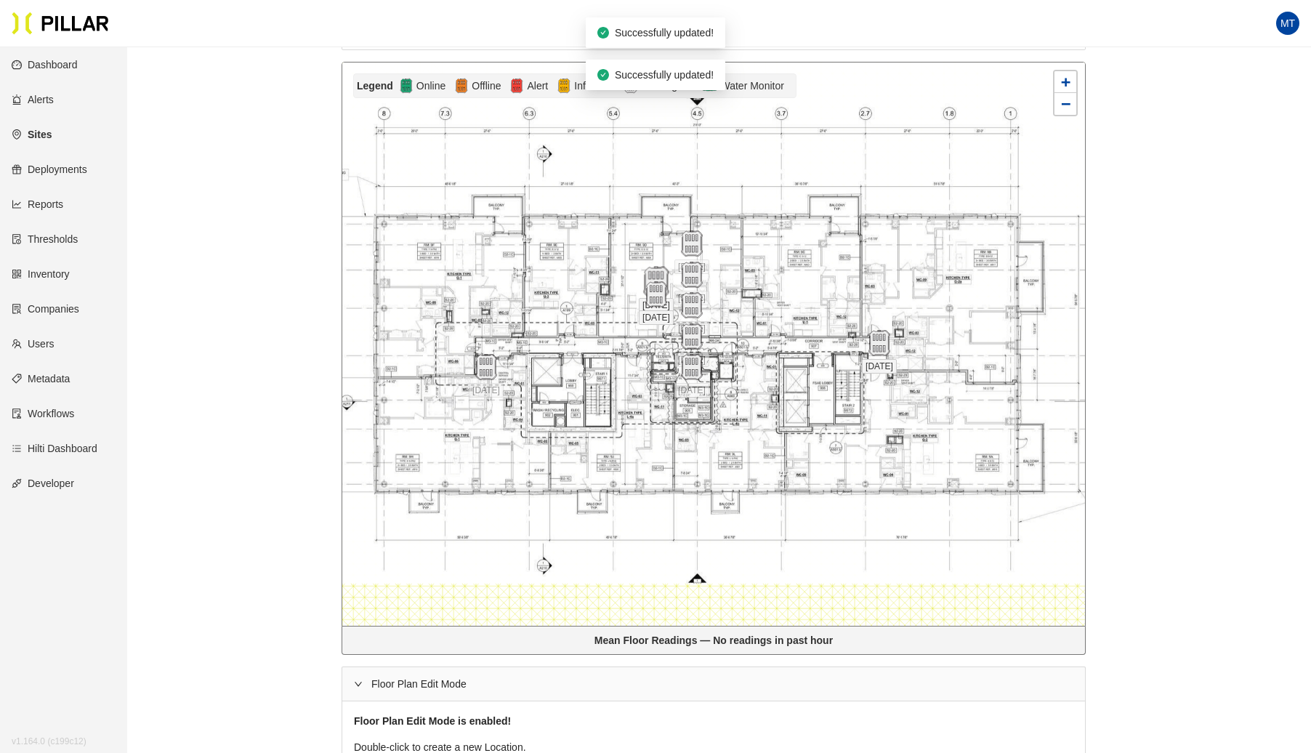
click at [661, 283] on img at bounding box center [655, 282] width 31 height 31
click at [685, 348] on img at bounding box center [681, 346] width 31 height 31
drag, startPoint x: 484, startPoint y: 368, endPoint x: 488, endPoint y: 348, distance: 20.8
click at [488, 348] on img at bounding box center [490, 346] width 31 height 31
click at [696, 370] on span "[DATE]" at bounding box center [680, 370] width 35 height 15
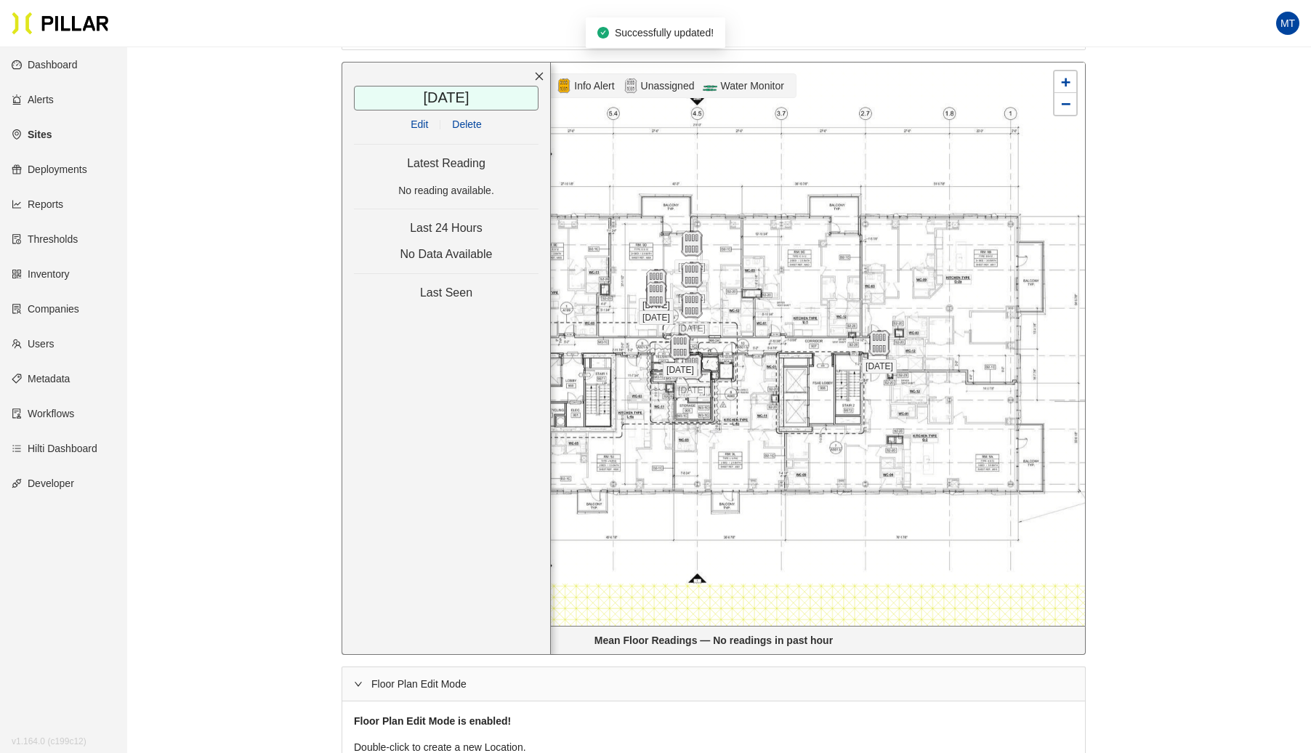
click at [472, 120] on span "Delete" at bounding box center [466, 124] width 29 height 16
click at [660, 279] on img at bounding box center [655, 282] width 31 height 31
click at [474, 124] on span "Delete" at bounding box center [466, 124] width 29 height 16
click at [658, 291] on img at bounding box center [655, 294] width 31 height 31
click at [465, 124] on span "Delete" at bounding box center [466, 124] width 29 height 16
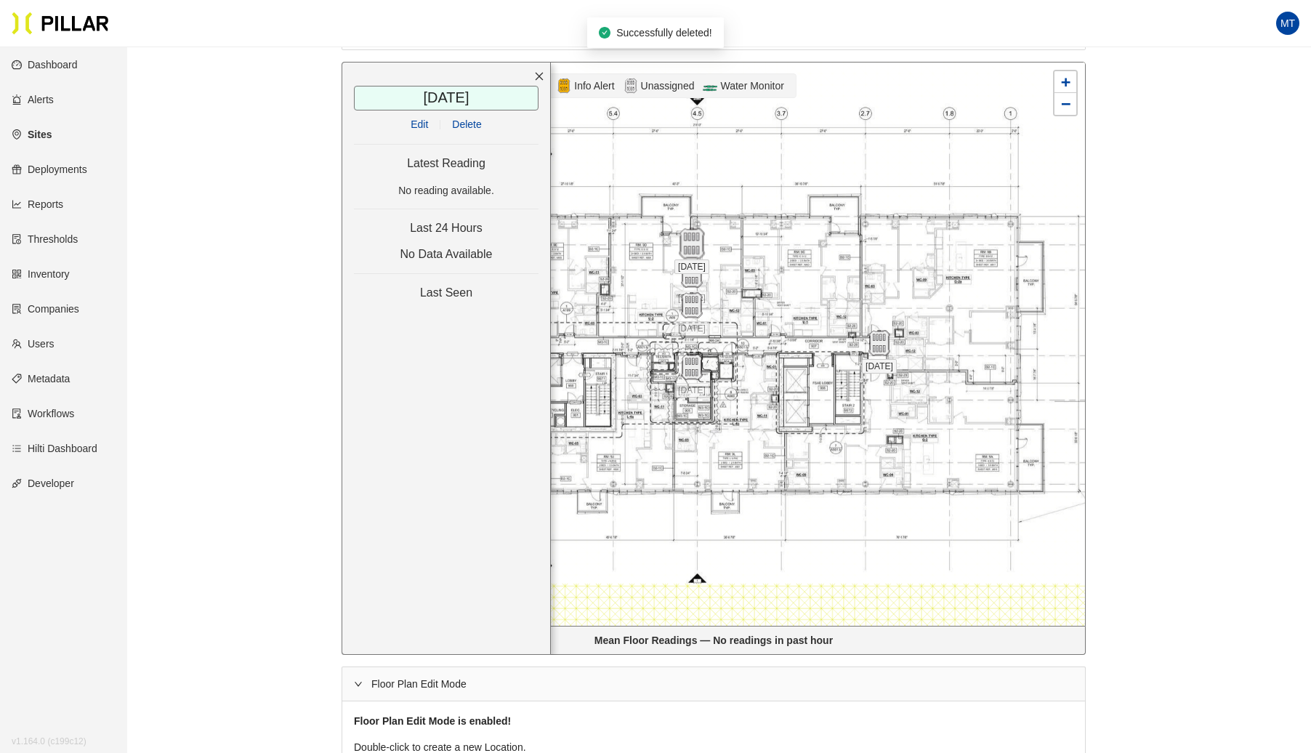
click at [696, 251] on img at bounding box center [691, 243] width 31 height 31
click at [465, 124] on span "Delete" at bounding box center [466, 124] width 29 height 16
click at [693, 273] on img at bounding box center [692, 275] width 26 height 26
click at [460, 122] on span "Delete" at bounding box center [466, 124] width 29 height 16
click at [689, 303] on img at bounding box center [692, 305] width 26 height 26
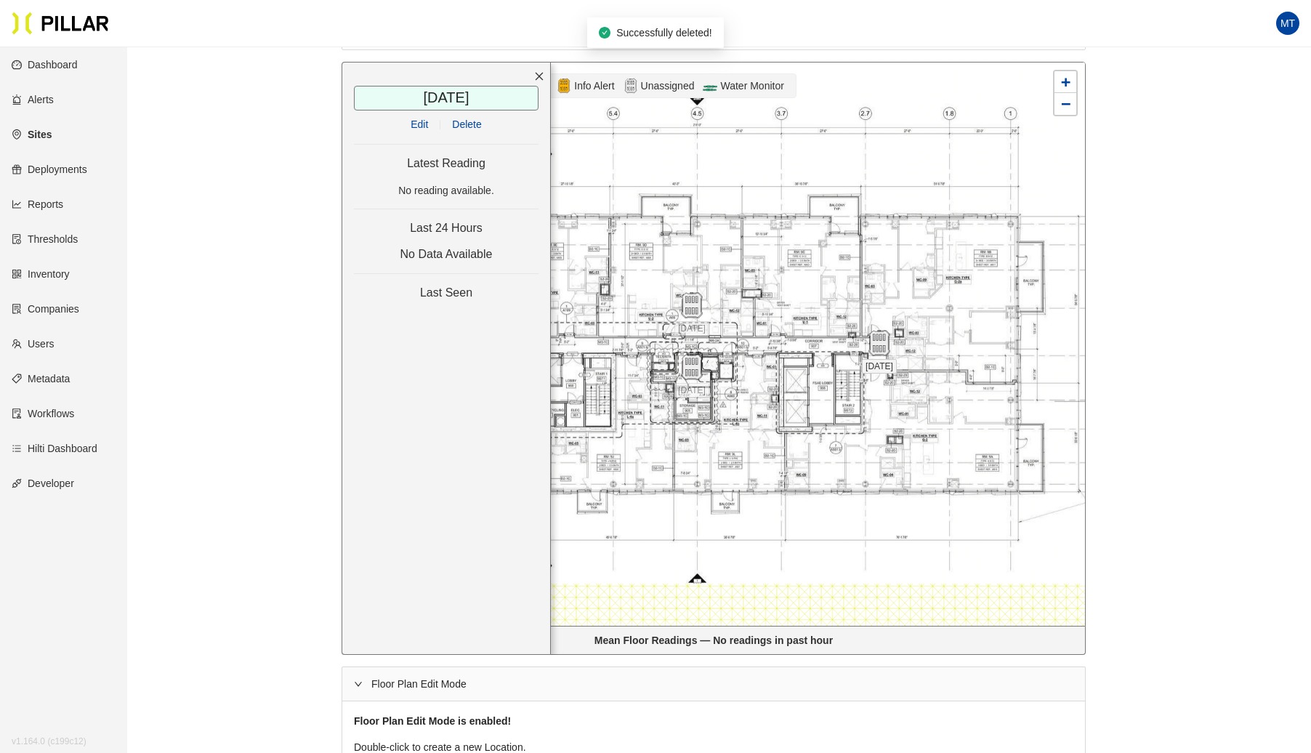
click at [465, 116] on span "Delete" at bounding box center [466, 124] width 29 height 16
drag, startPoint x: 687, startPoint y: 368, endPoint x: 686, endPoint y: 345, distance: 23.3
click at [686, 345] on img at bounding box center [690, 344] width 31 height 31
click at [540, 71] on icon "close" at bounding box center [539, 76] width 10 height 10
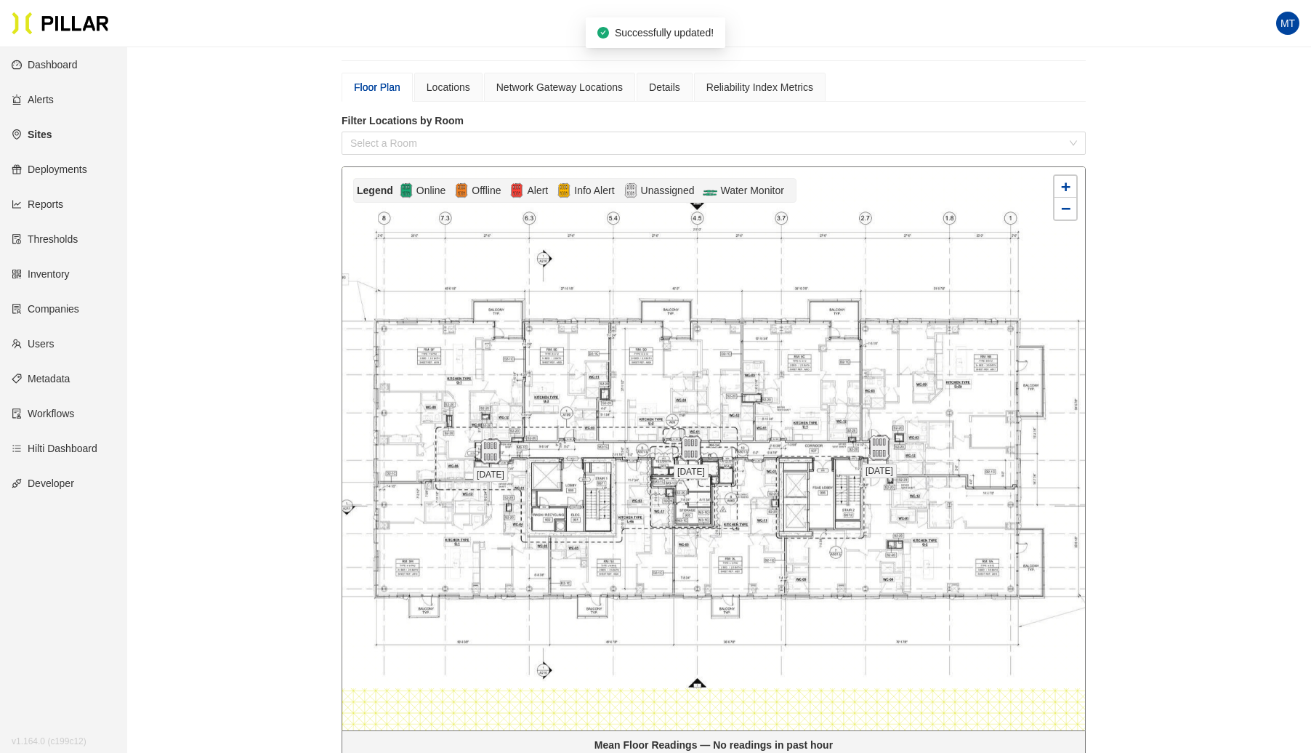
scroll to position [0, 0]
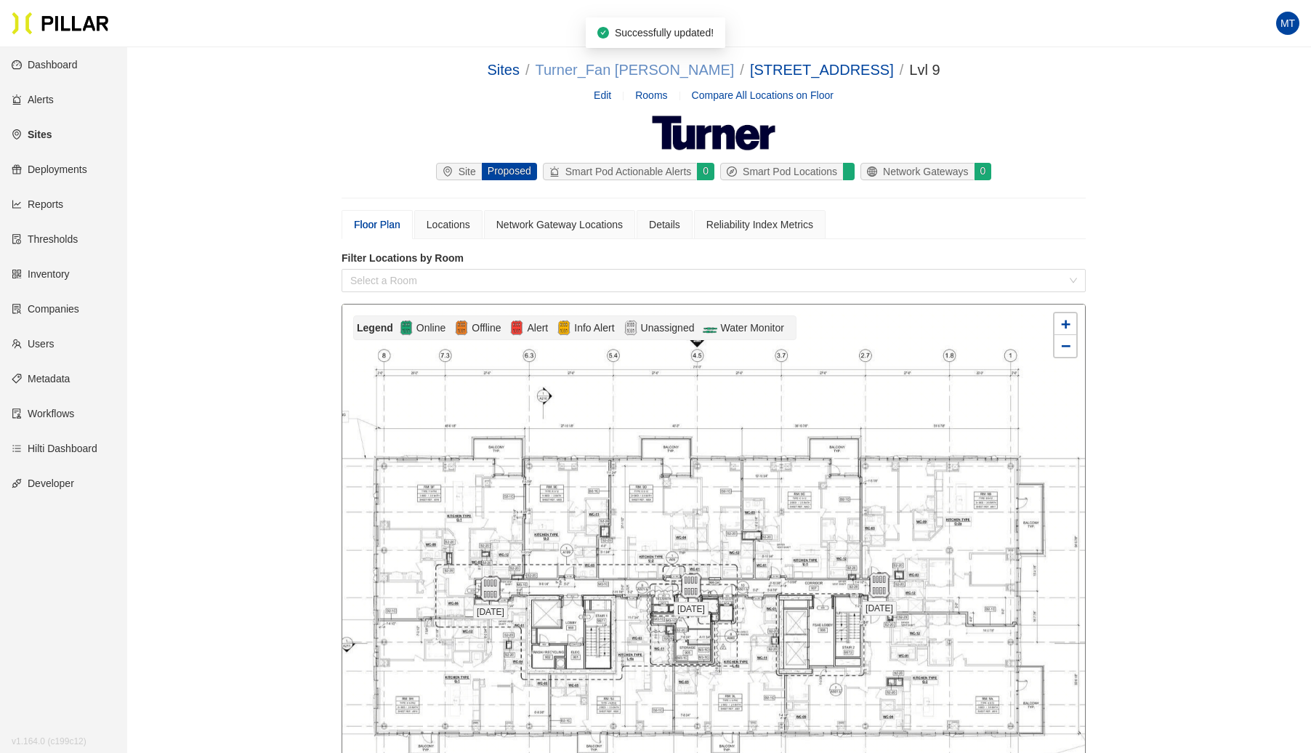
click at [662, 73] on link "Turner_Fan [PERSON_NAME]" at bounding box center [635, 70] width 199 height 16
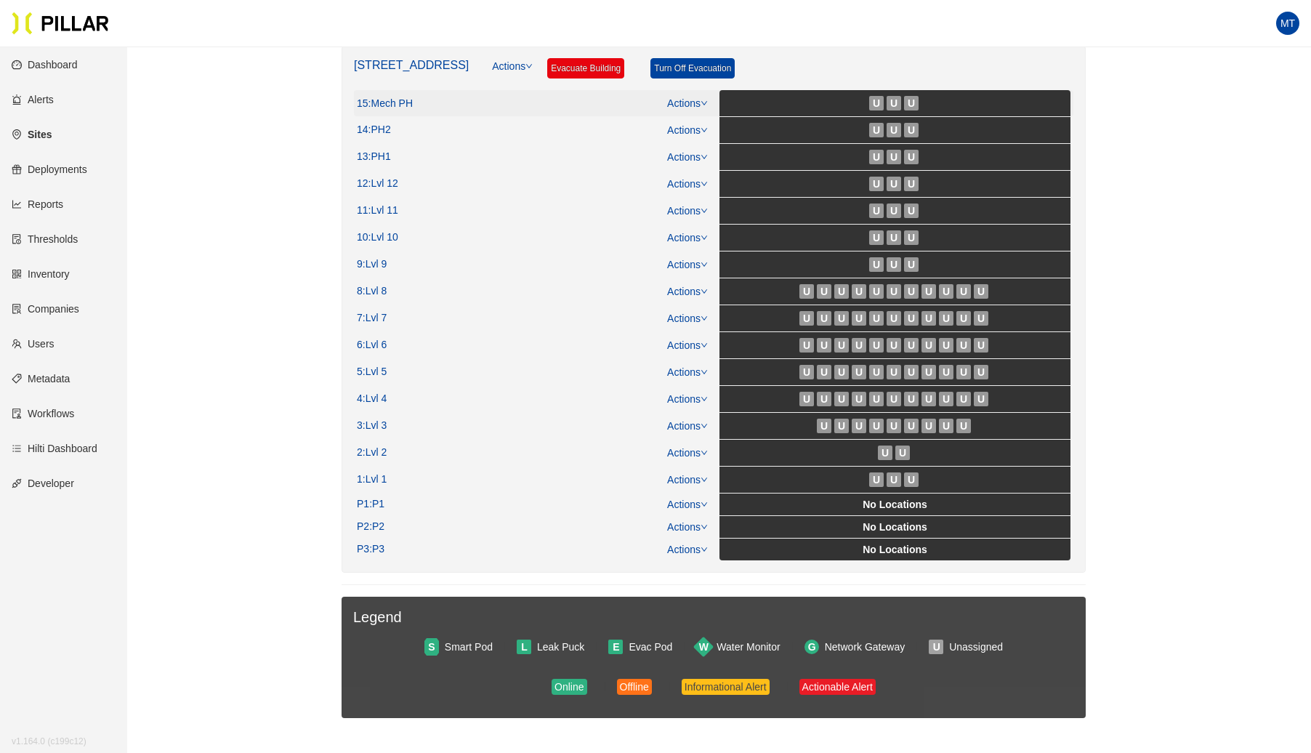
scroll to position [246, 0]
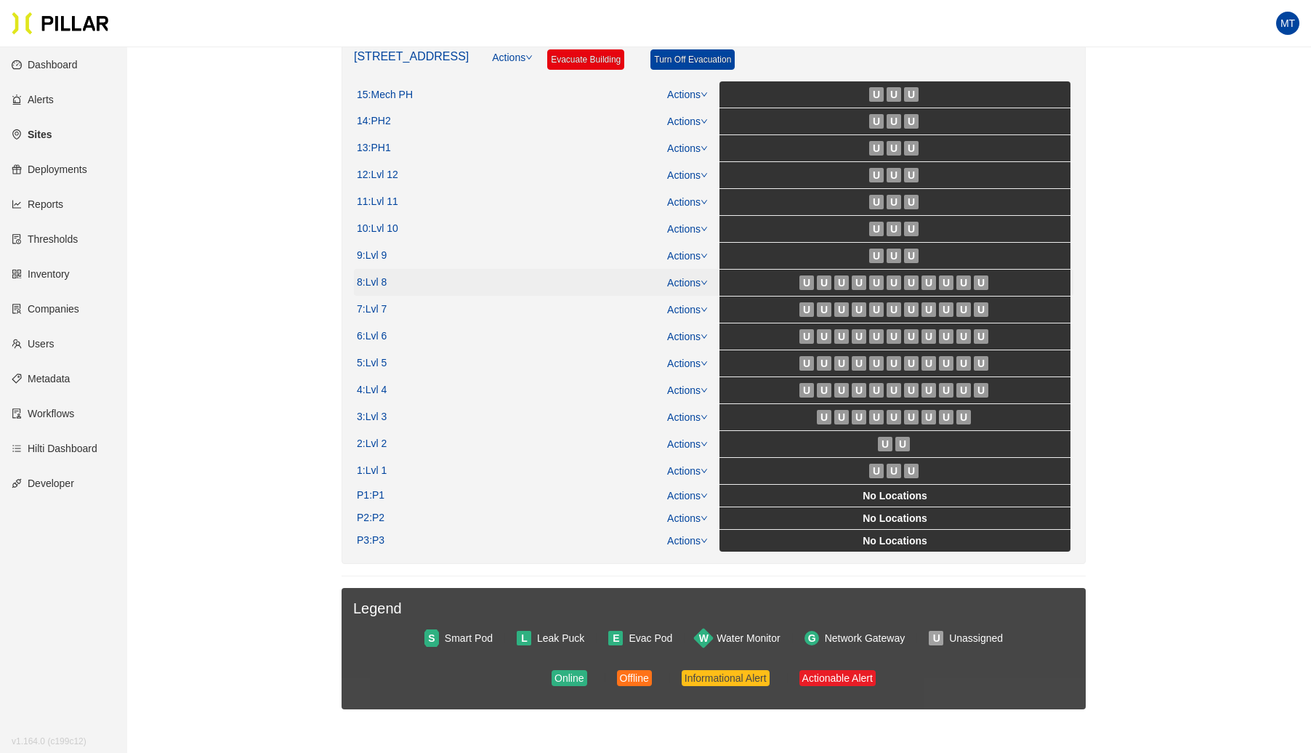
click at [706, 279] on icon "down" at bounding box center [704, 282] width 7 height 7
click at [686, 297] on link "View/Edit Floor Plan" at bounding box center [719, 302] width 92 height 16
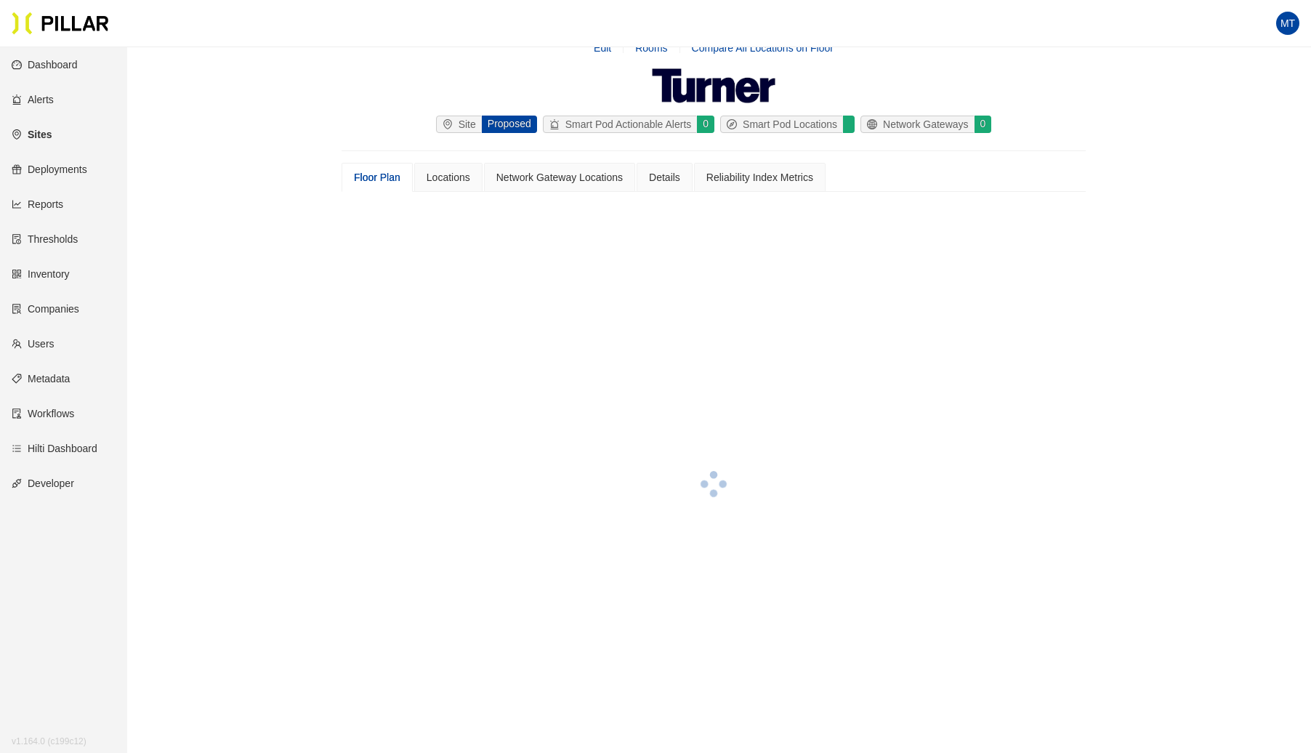
scroll to position [246, 0]
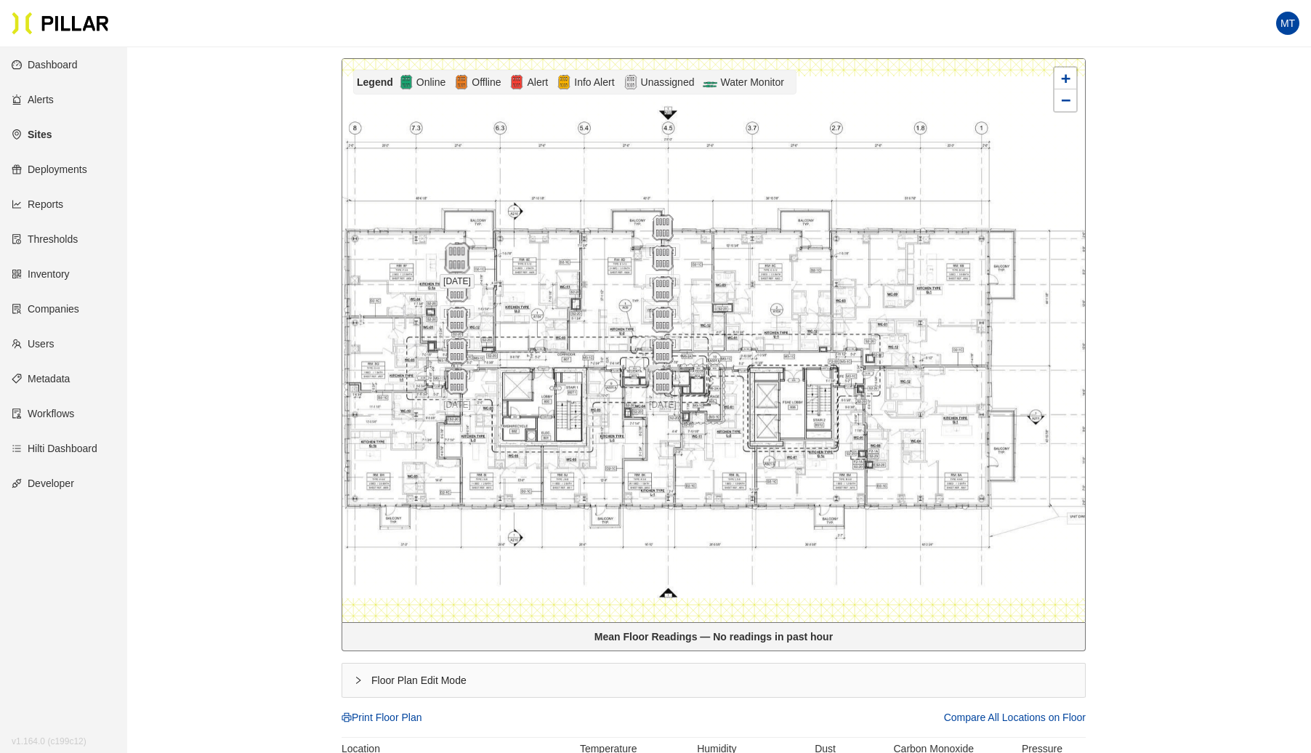
drag, startPoint x: 446, startPoint y: 260, endPoint x: 452, endPoint y: 257, distance: 7.5
click at [452, 257] on img at bounding box center [456, 258] width 31 height 31
click at [358, 680] on icon "right" at bounding box center [358, 680] width 4 height 7
drag, startPoint x: 451, startPoint y: 244, endPoint x: 850, endPoint y: 345, distance: 411.4
click at [850, 345] on img at bounding box center [855, 358] width 31 height 31
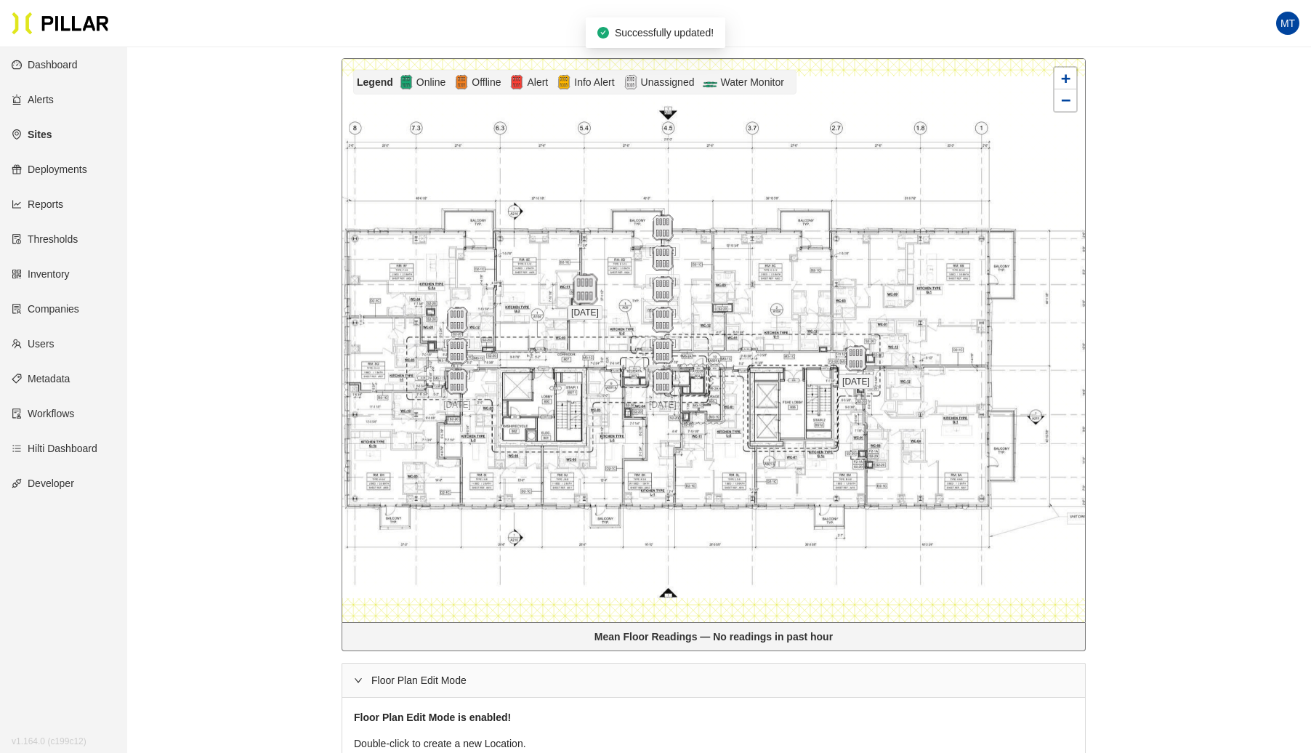
drag, startPoint x: 588, startPoint y: 288, endPoint x: 657, endPoint y: 288, distance: 69.0
click at [600, 288] on img at bounding box center [584, 289] width 31 height 31
drag, startPoint x: 449, startPoint y: 325, endPoint x: 622, endPoint y: 325, distance: 173.0
click at [622, 325] on img at bounding box center [629, 320] width 31 height 31
drag, startPoint x: 461, startPoint y: 347, endPoint x: 666, endPoint y: 318, distance: 207.8
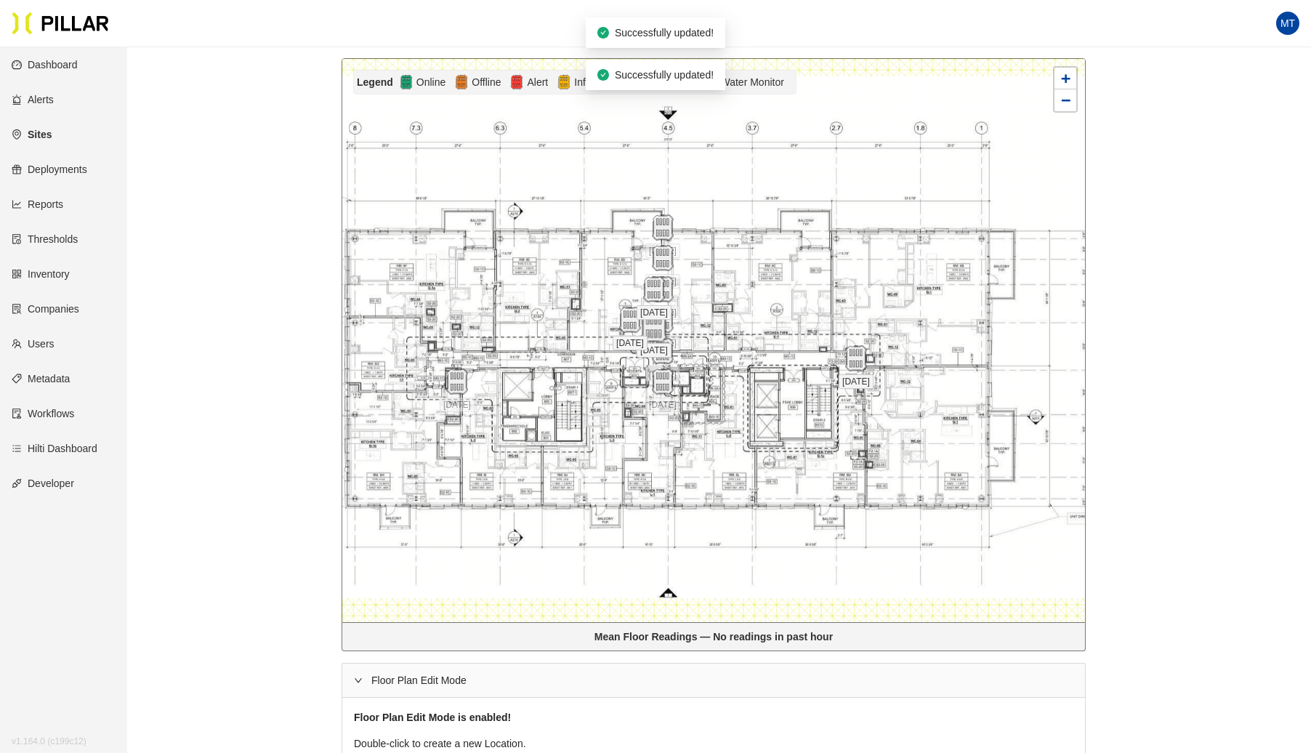
click at [669, 318] on img at bounding box center [653, 327] width 31 height 31
drag, startPoint x: 460, startPoint y: 382, endPoint x: 460, endPoint y: 360, distance: 22.5
click at [460, 360] on img at bounding box center [456, 359] width 31 height 31
click at [637, 321] on img at bounding box center [629, 320] width 31 height 31
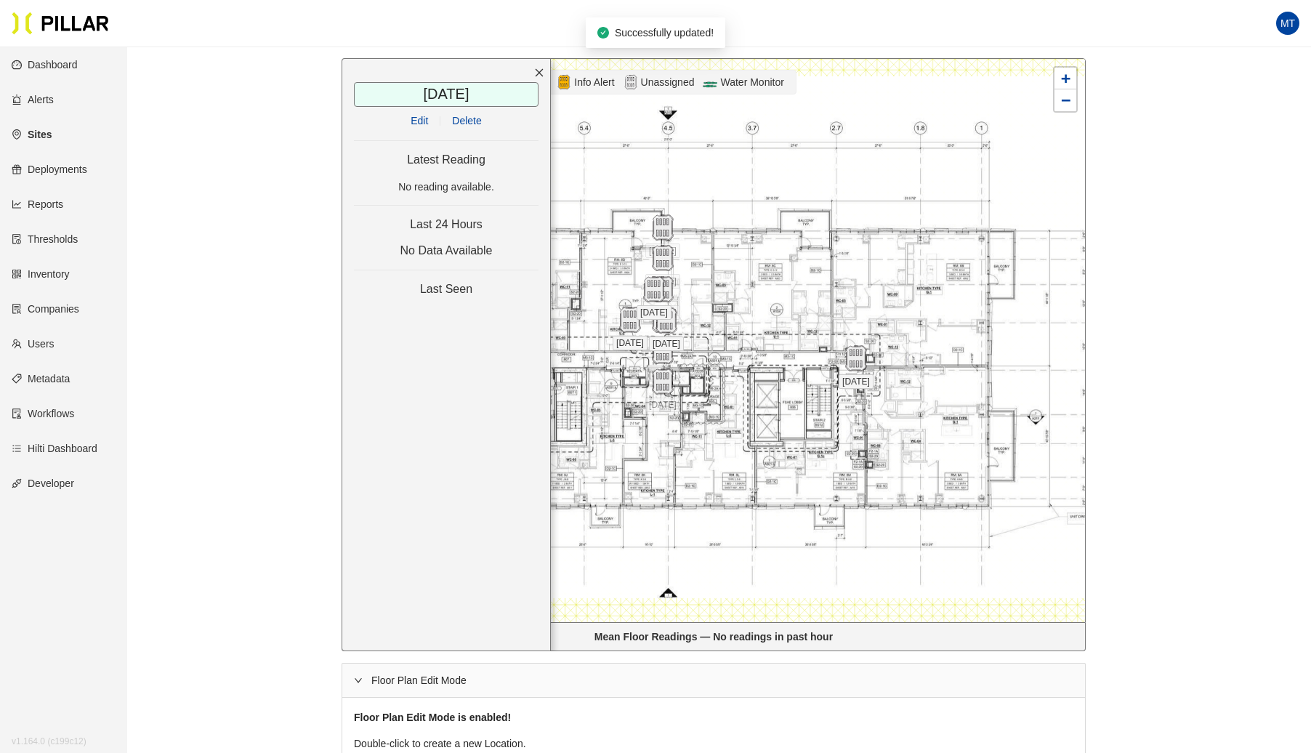
click at [459, 115] on span "Delete" at bounding box center [466, 121] width 29 height 16
click at [672, 227] on img at bounding box center [663, 227] width 26 height 26
click at [490, 116] on div "Edit Delete" at bounding box center [446, 121] width 185 height 16
click at [486, 116] on div "Edit Delete" at bounding box center [446, 121] width 185 height 16
drag, startPoint x: 456, startPoint y: 117, endPoint x: 753, endPoint y: 100, distance: 297.0
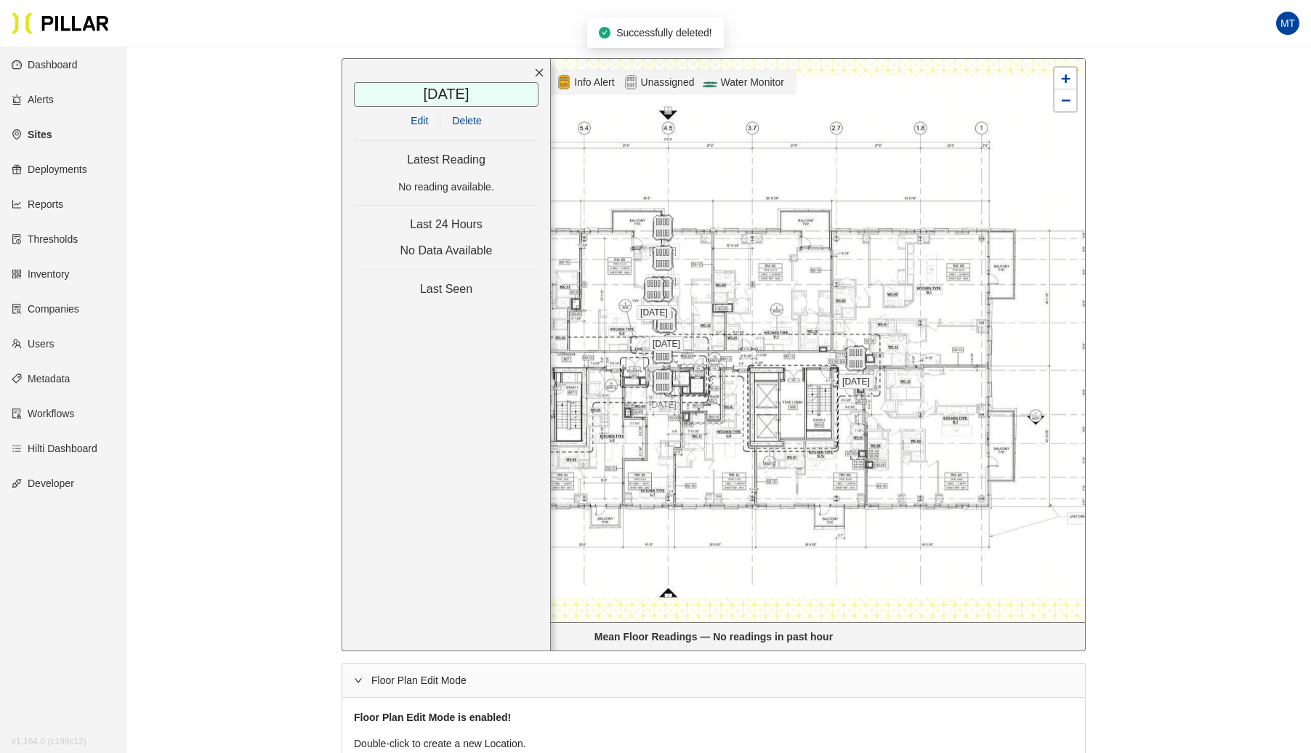
click at [455, 117] on span "Delete" at bounding box center [466, 121] width 29 height 16
drag, startPoint x: 666, startPoint y: 235, endPoint x: 660, endPoint y: 251, distance: 17.0
click at [662, 244] on div at bounding box center [713, 340] width 743 height 563
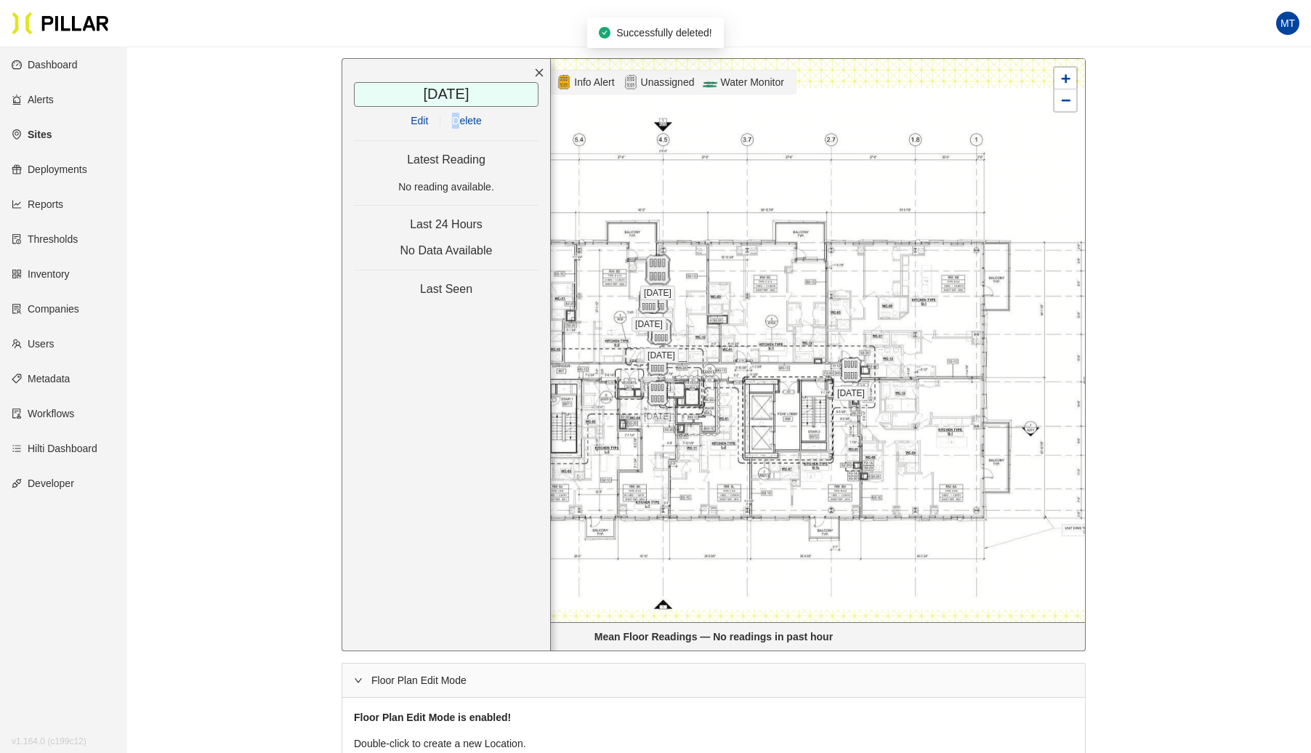
click at [661, 258] on img at bounding box center [657, 269] width 31 height 31
click at [464, 118] on span "Delete" at bounding box center [466, 121] width 29 height 16
click at [661, 305] on img at bounding box center [657, 301] width 31 height 31
click at [463, 113] on span "Delete" at bounding box center [466, 121] width 29 height 16
click at [651, 299] on img at bounding box center [648, 301] width 31 height 31
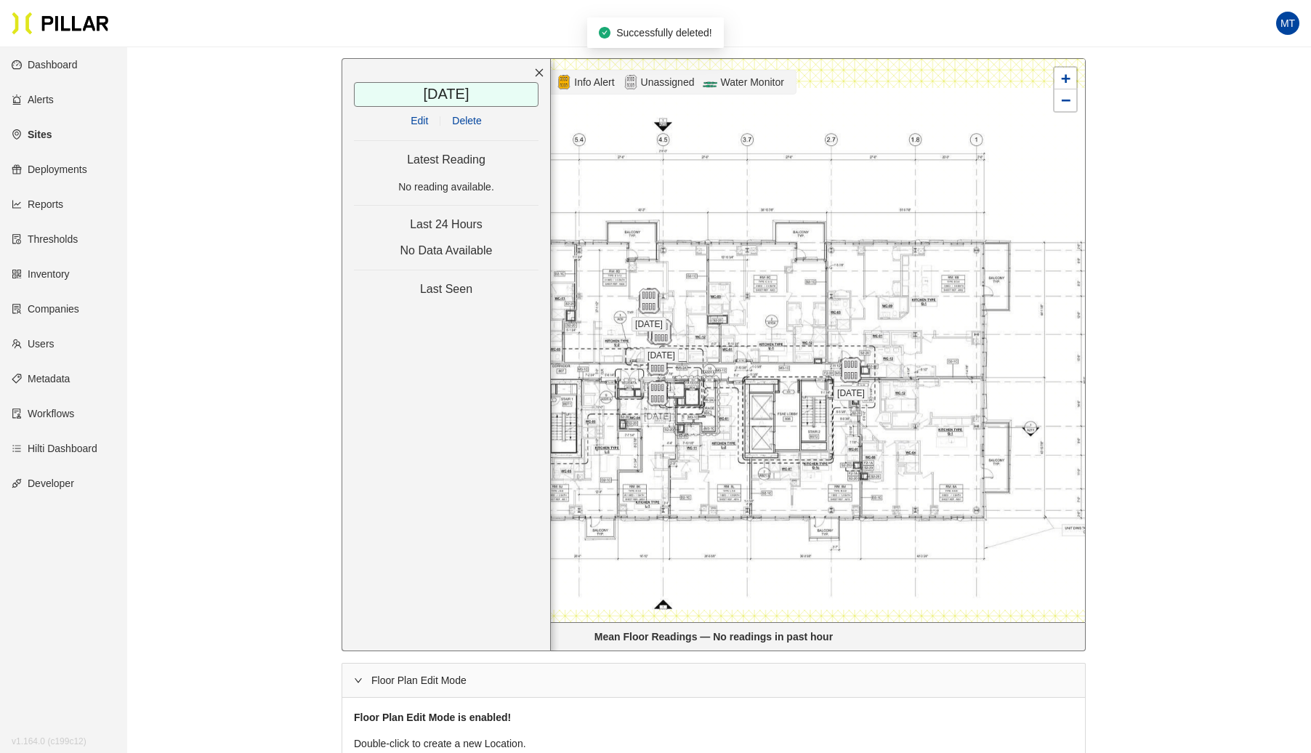
drag, startPoint x: 454, startPoint y: 109, endPoint x: 484, endPoint y: 111, distance: 30.6
click at [454, 110] on div "[DATE] / Edit Delete Latest Reading No reading available. Last 24 Hours No Data…" at bounding box center [446, 354] width 209 height 593
click at [481, 116] on div "Edit Delete" at bounding box center [446, 121] width 185 height 16
click at [475, 119] on span "Delete" at bounding box center [466, 121] width 29 height 16
click at [654, 329] on img at bounding box center [657, 331] width 31 height 31
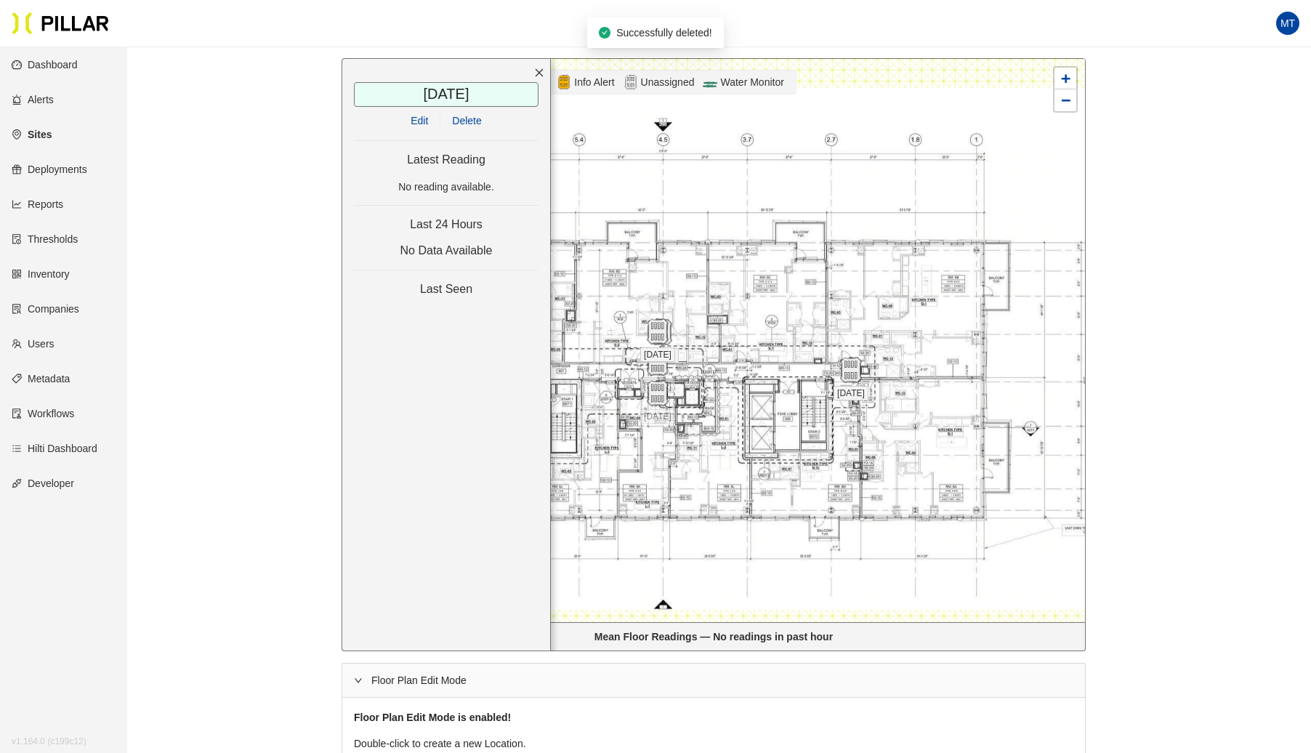
click at [475, 121] on span "Delete" at bounding box center [466, 121] width 29 height 16
click at [658, 331] on img at bounding box center [660, 332] width 31 height 31
click at [470, 120] on span "Delete" at bounding box center [466, 121] width 29 height 16
click at [649, 394] on img at bounding box center [657, 393] width 31 height 31
click at [456, 113] on span "Delete" at bounding box center [466, 121] width 29 height 16
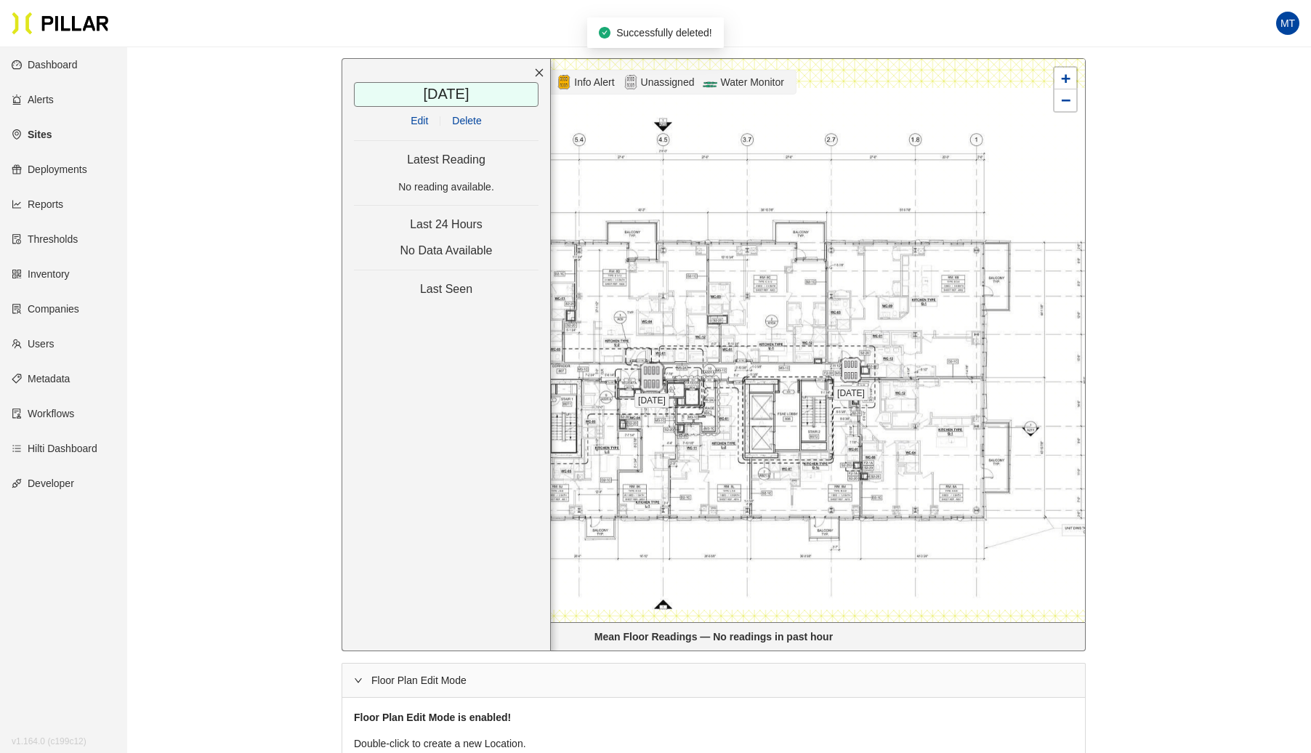
drag, startPoint x: 667, startPoint y: 354, endPoint x: 661, endPoint y: 368, distance: 15.0
click at [661, 368] on img at bounding box center [651, 377] width 31 height 31
click at [544, 69] on div at bounding box center [539, 73] width 22 height 28
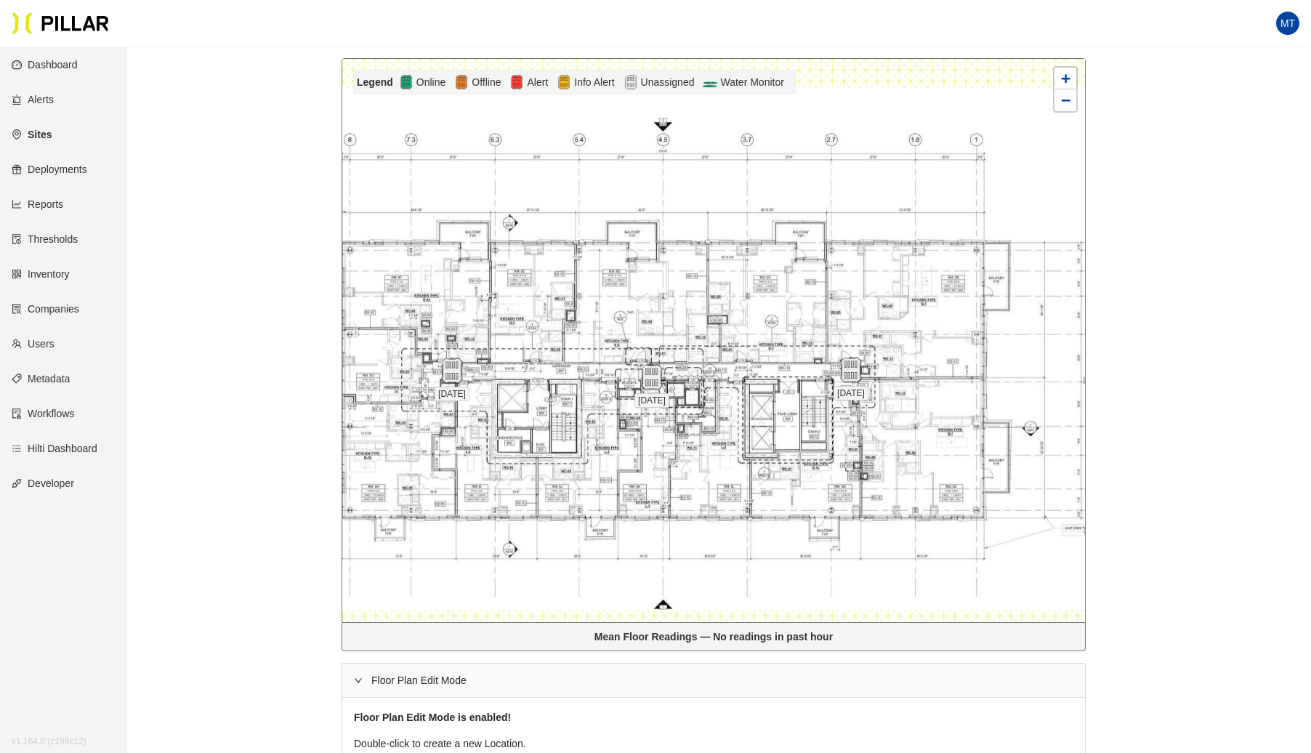
scroll to position [0, 0]
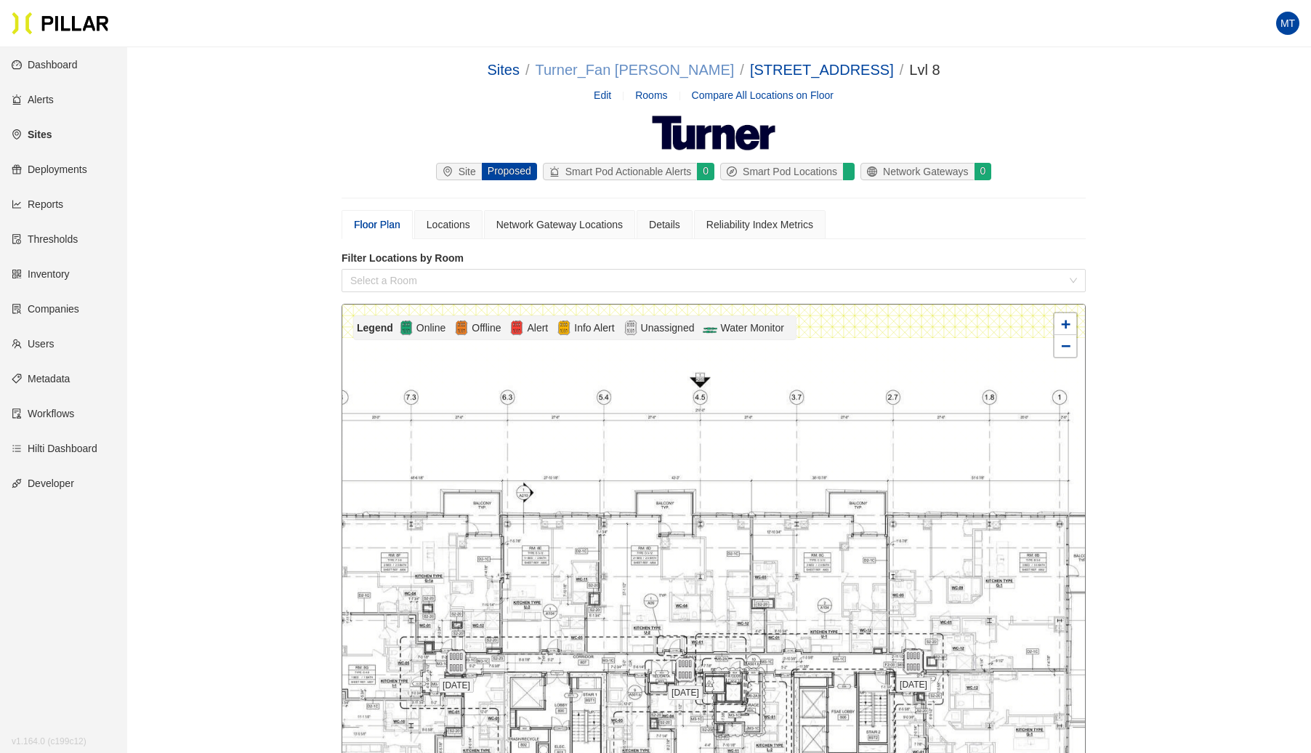
click at [679, 76] on link "Turner_Fan [PERSON_NAME]" at bounding box center [635, 70] width 199 height 16
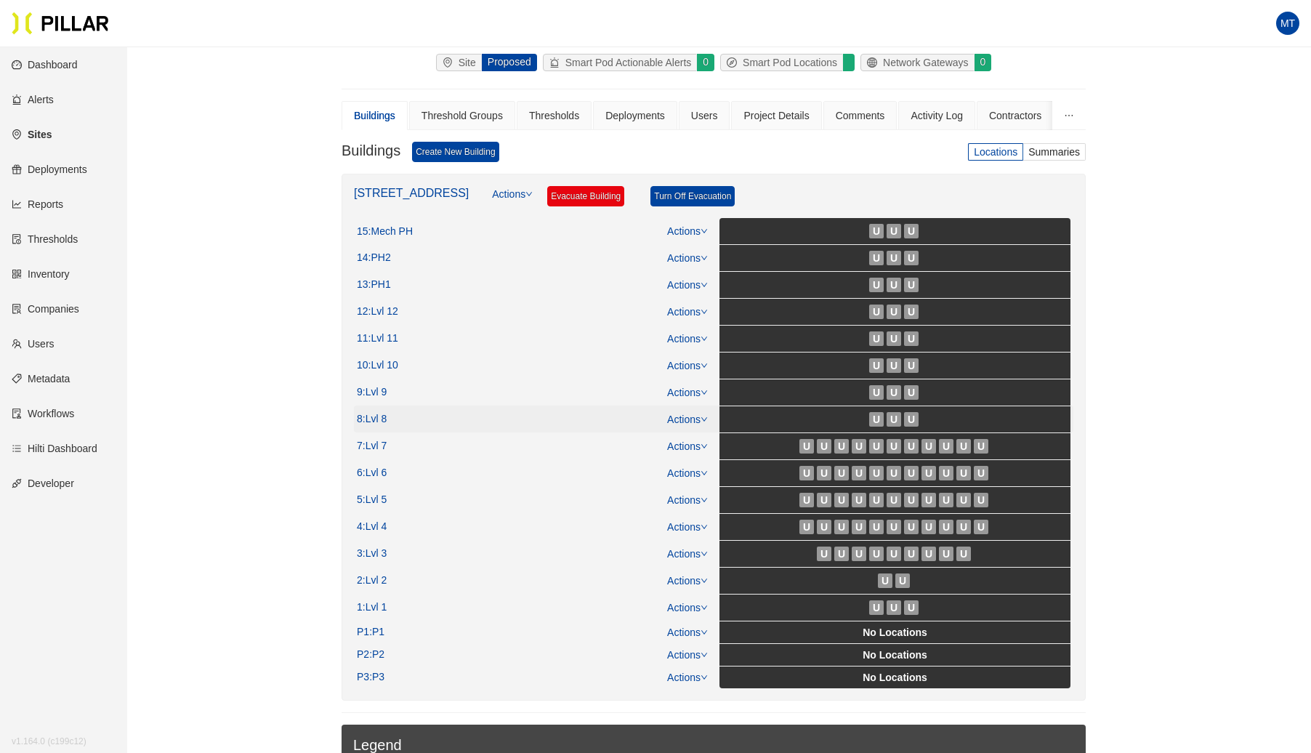
scroll to position [130, 0]
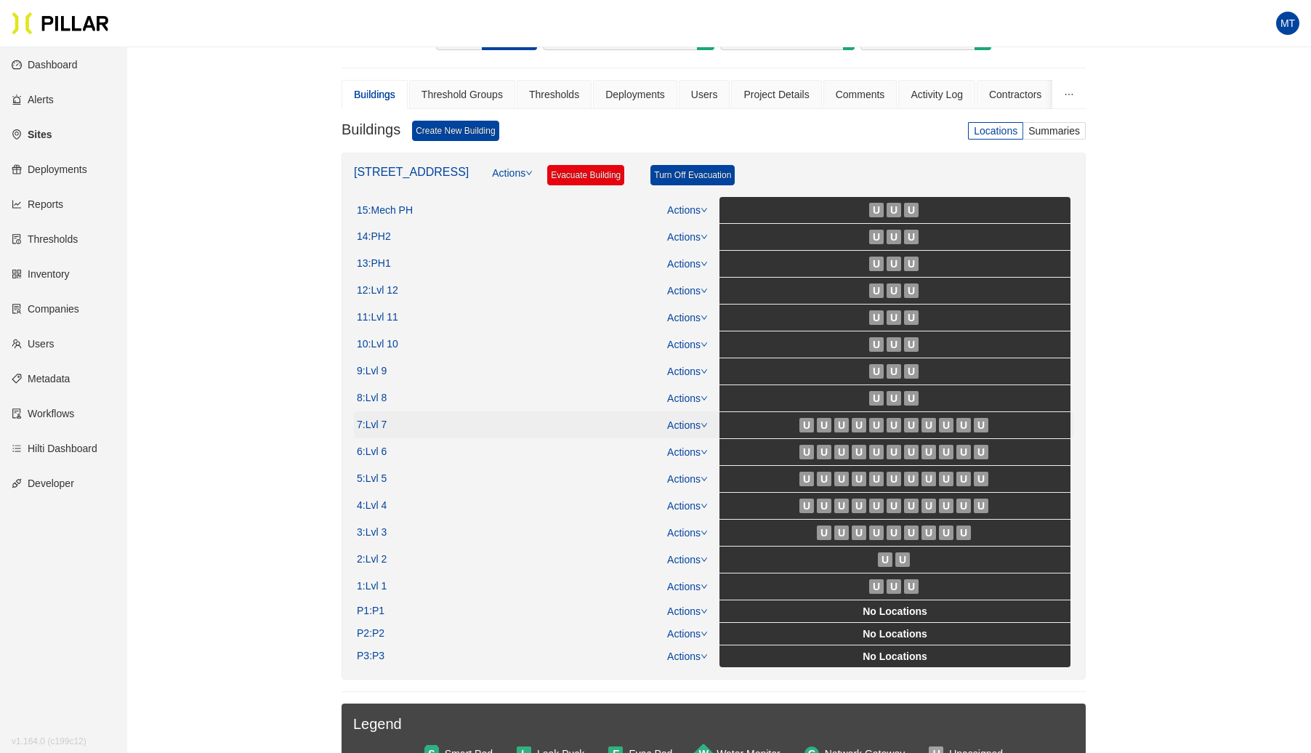
click at [705, 424] on link "Actions" at bounding box center [687, 425] width 41 height 12
click at [696, 440] on link "View/Edit Floor Plan" at bounding box center [719, 444] width 92 height 16
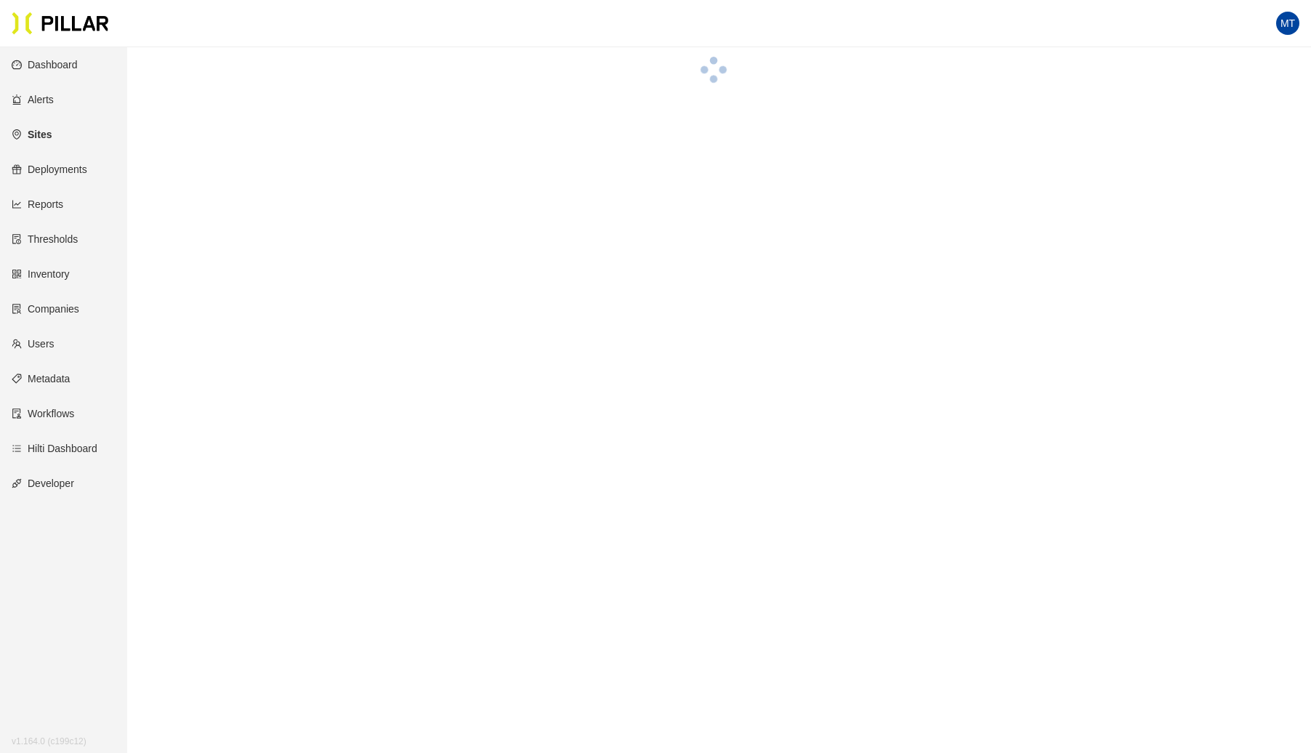
scroll to position [130, 0]
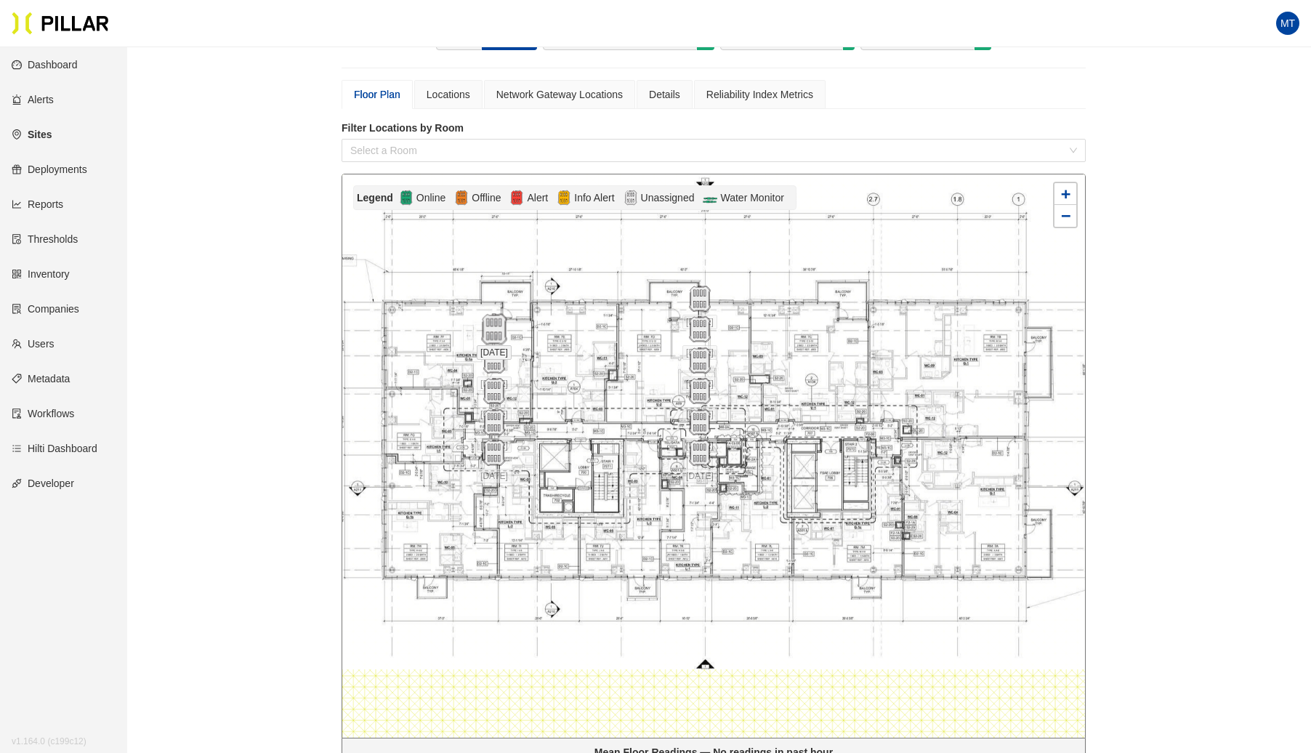
drag, startPoint x: 460, startPoint y: 373, endPoint x: 494, endPoint y: 326, distance: 58.3
click at [499, 325] on img at bounding box center [493, 329] width 31 height 31
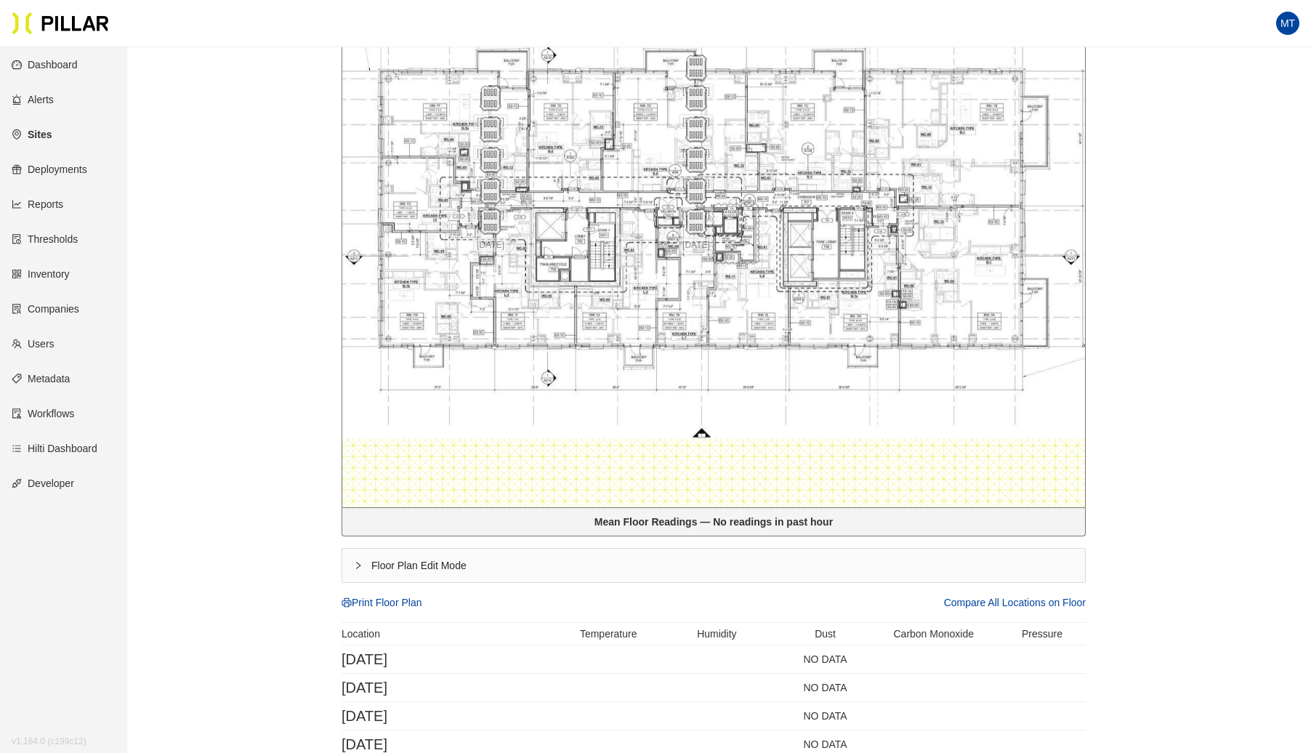
scroll to position [400, 0]
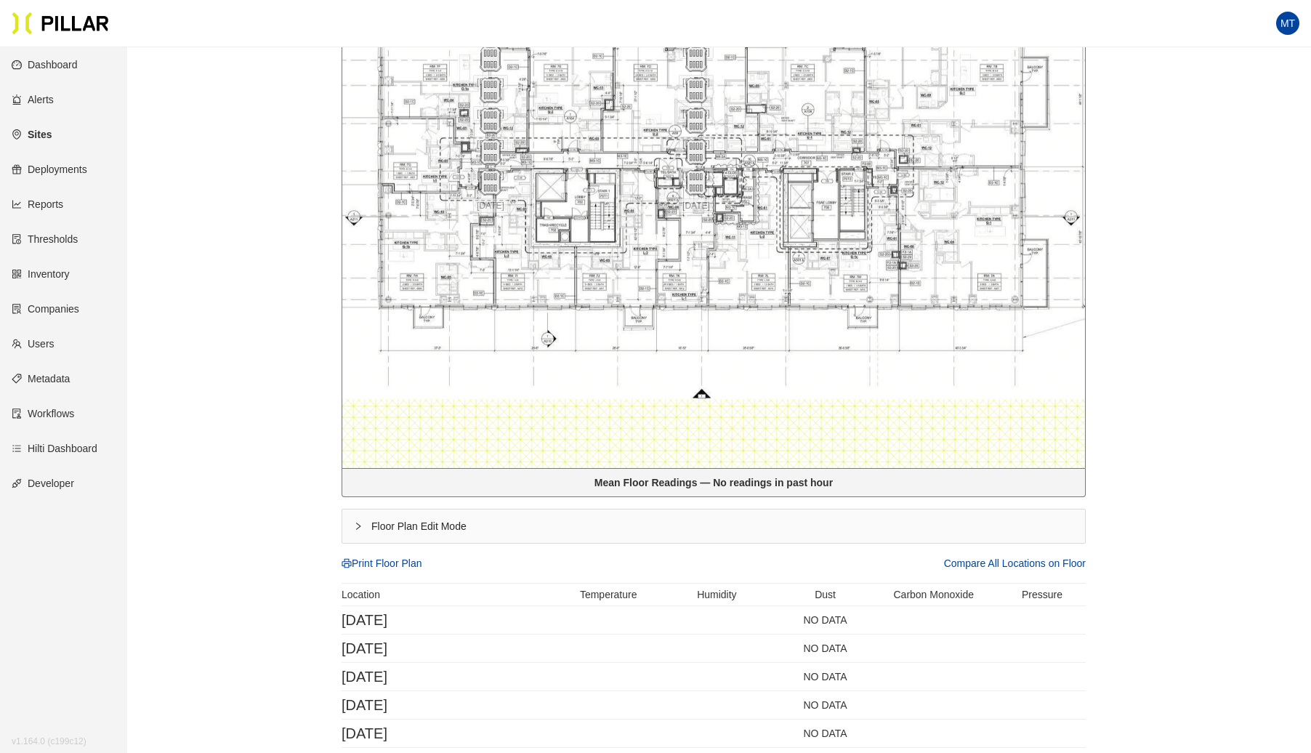
click at [358, 525] on icon "right" at bounding box center [358, 526] width 9 height 9
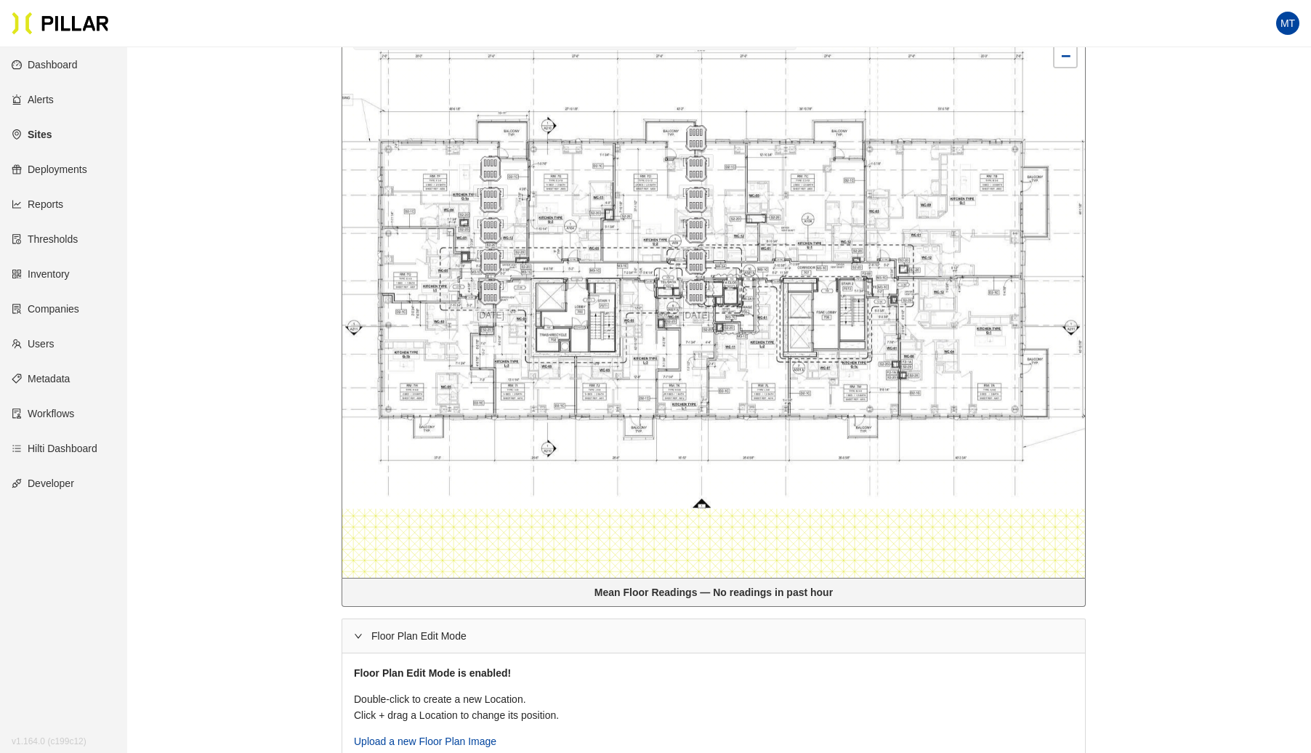
scroll to position [282, 0]
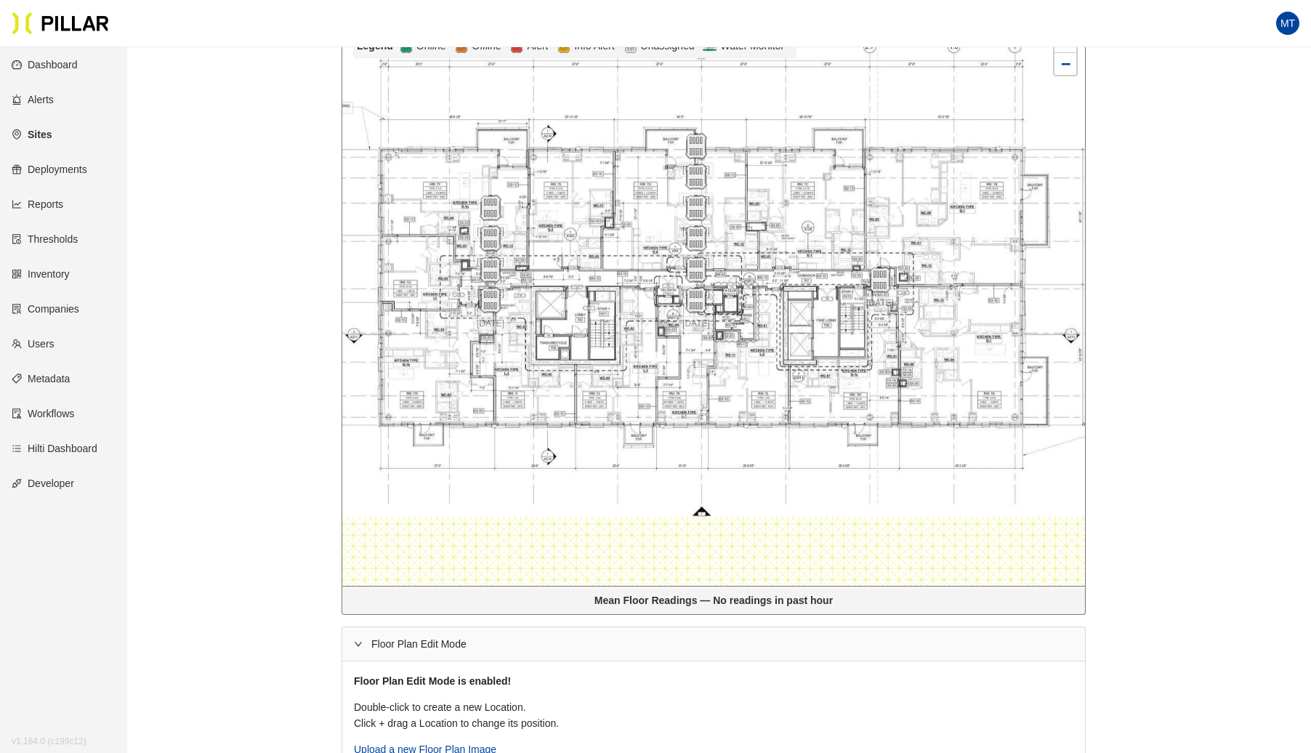
drag, startPoint x: 497, startPoint y: 174, endPoint x: 824, endPoint y: 276, distance: 342.5
click at [885, 278] on img at bounding box center [880, 280] width 26 height 26
drag, startPoint x: 534, startPoint y: 212, endPoint x: 667, endPoint y: 214, distance: 133.0
click at [644, 214] on img at bounding box center [628, 212] width 31 height 31
drag, startPoint x: 494, startPoint y: 243, endPoint x: 658, endPoint y: 242, distance: 164.3
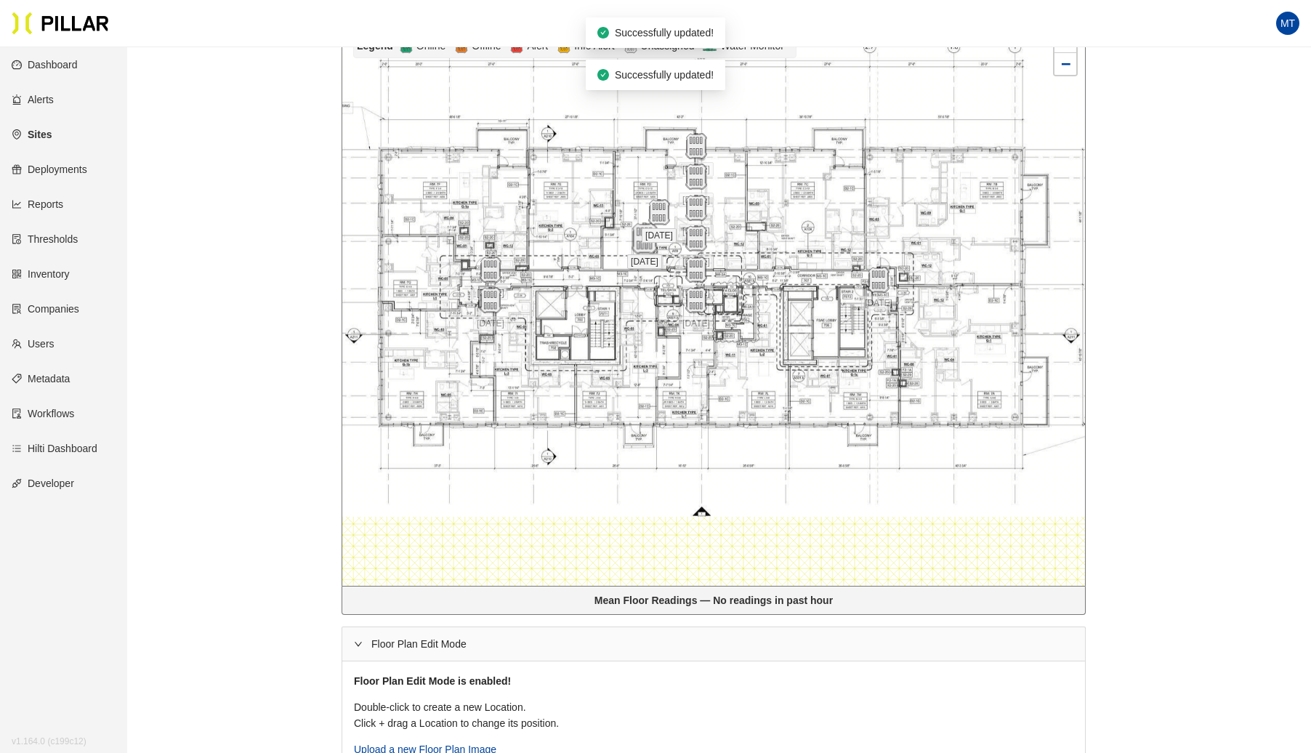
click at [656, 242] on img at bounding box center [644, 238] width 31 height 31
drag, startPoint x: 496, startPoint y: 264, endPoint x: 641, endPoint y: 247, distance: 146.3
click at [667, 247] on img at bounding box center [658, 253] width 26 height 26
drag, startPoint x: 489, startPoint y: 297, endPoint x: 483, endPoint y: 276, distance: 21.4
click at [483, 276] on img at bounding box center [482, 280] width 31 height 31
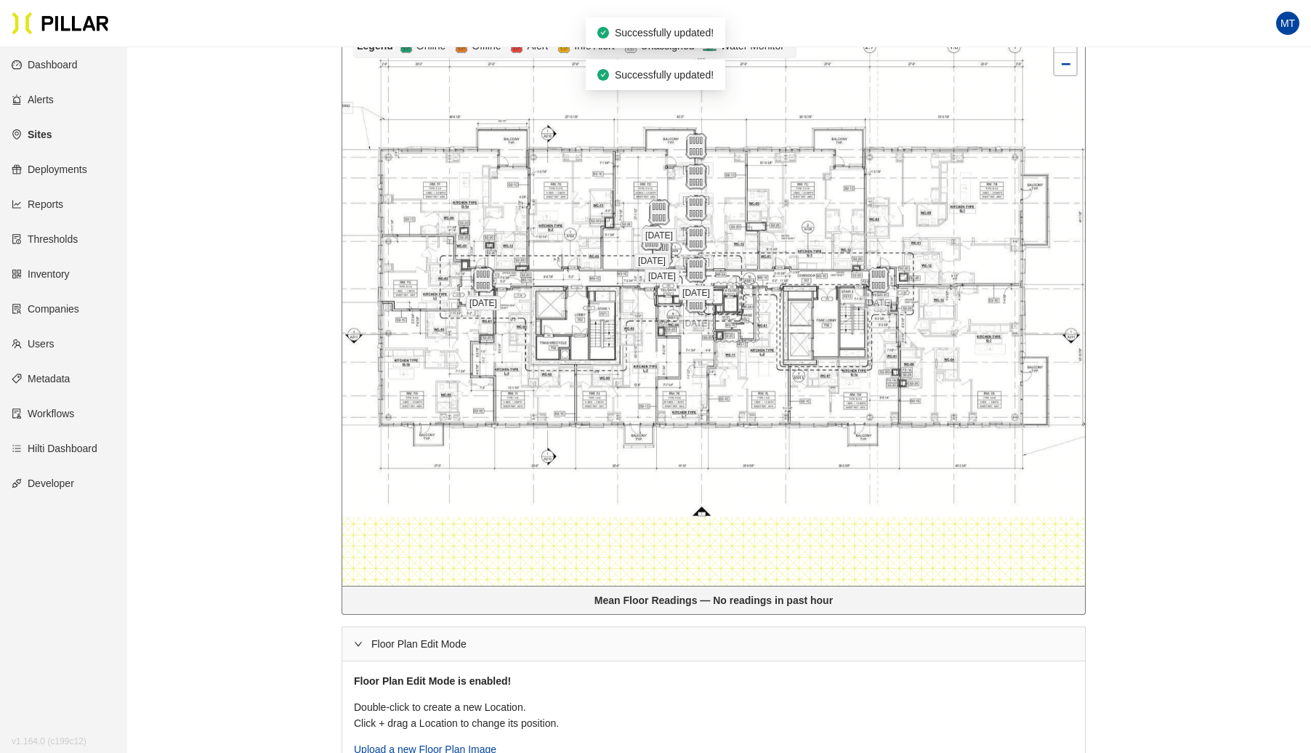
click at [691, 288] on span "[DATE]" at bounding box center [696, 293] width 35 height 15
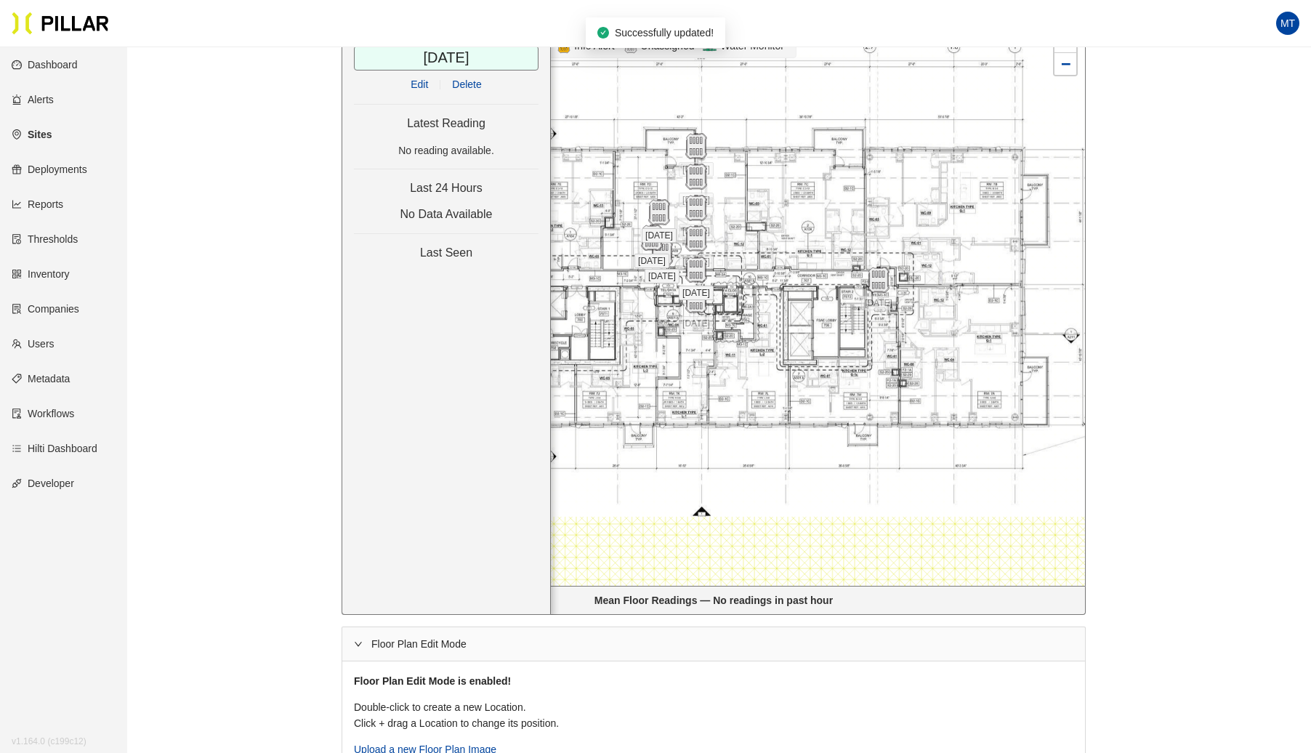
click at [467, 78] on span "Delete" at bounding box center [466, 84] width 29 height 16
click at [664, 235] on span "[DATE]" at bounding box center [659, 235] width 35 height 15
click at [459, 78] on span "Delete" at bounding box center [466, 84] width 29 height 16
click at [650, 238] on img at bounding box center [651, 237] width 31 height 31
click at [474, 78] on span "Delete" at bounding box center [466, 84] width 29 height 16
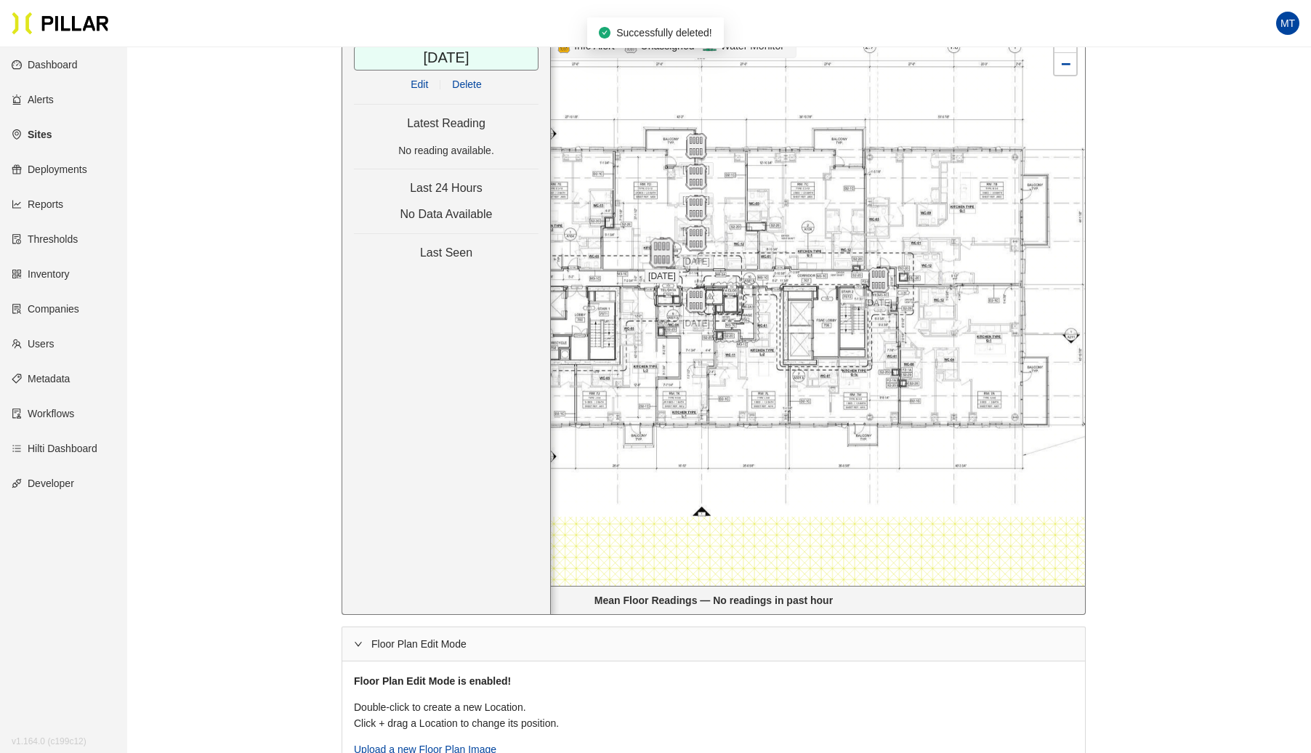
click at [658, 250] on img at bounding box center [661, 253] width 31 height 31
click at [480, 81] on span "Delete" at bounding box center [466, 84] width 29 height 16
click at [698, 148] on img at bounding box center [696, 146] width 26 height 26
click at [472, 80] on span "Delete" at bounding box center [466, 84] width 29 height 16
click at [468, 76] on span "Delete" at bounding box center [466, 84] width 29 height 16
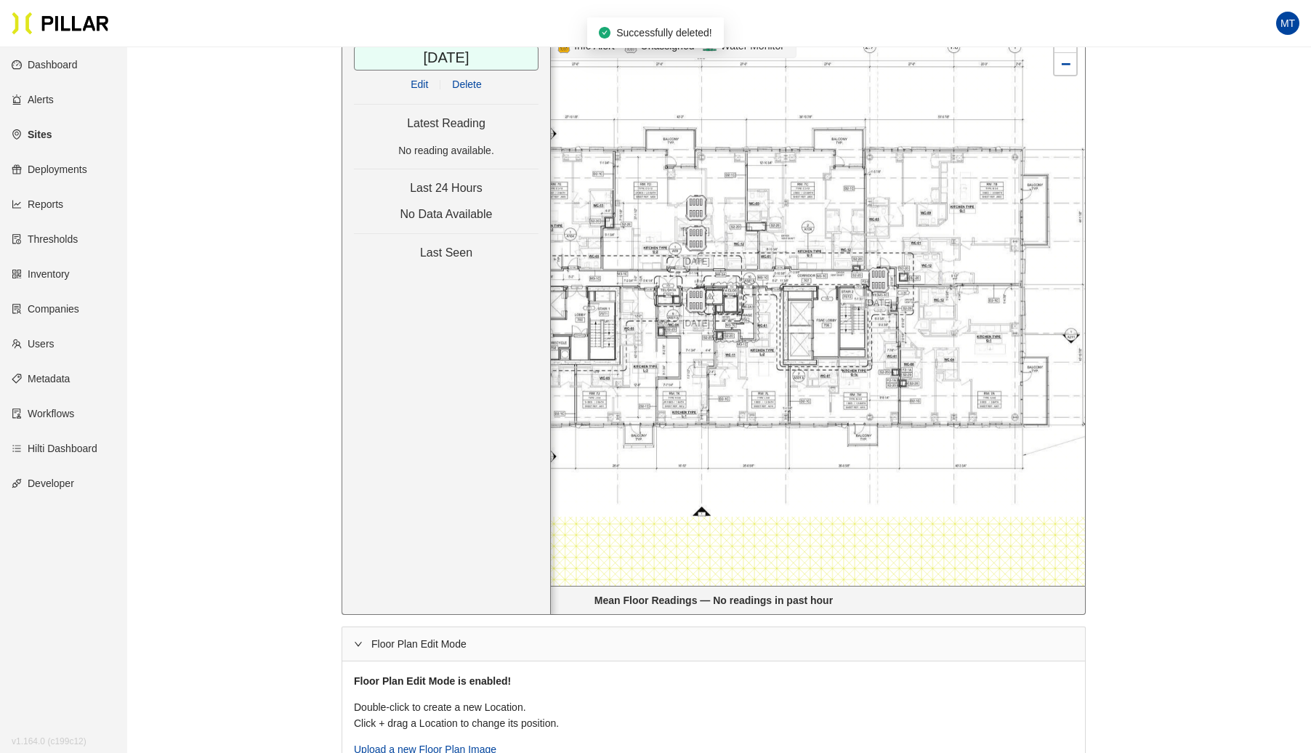
drag, startPoint x: 700, startPoint y: 171, endPoint x: 696, endPoint y: 180, distance: 10.1
click at [700, 173] on div at bounding box center [713, 304] width 743 height 563
click at [688, 211] on img at bounding box center [695, 210] width 31 height 31
click at [464, 76] on span "Delete" at bounding box center [466, 84] width 29 height 16
click at [692, 235] on img at bounding box center [695, 240] width 31 height 31
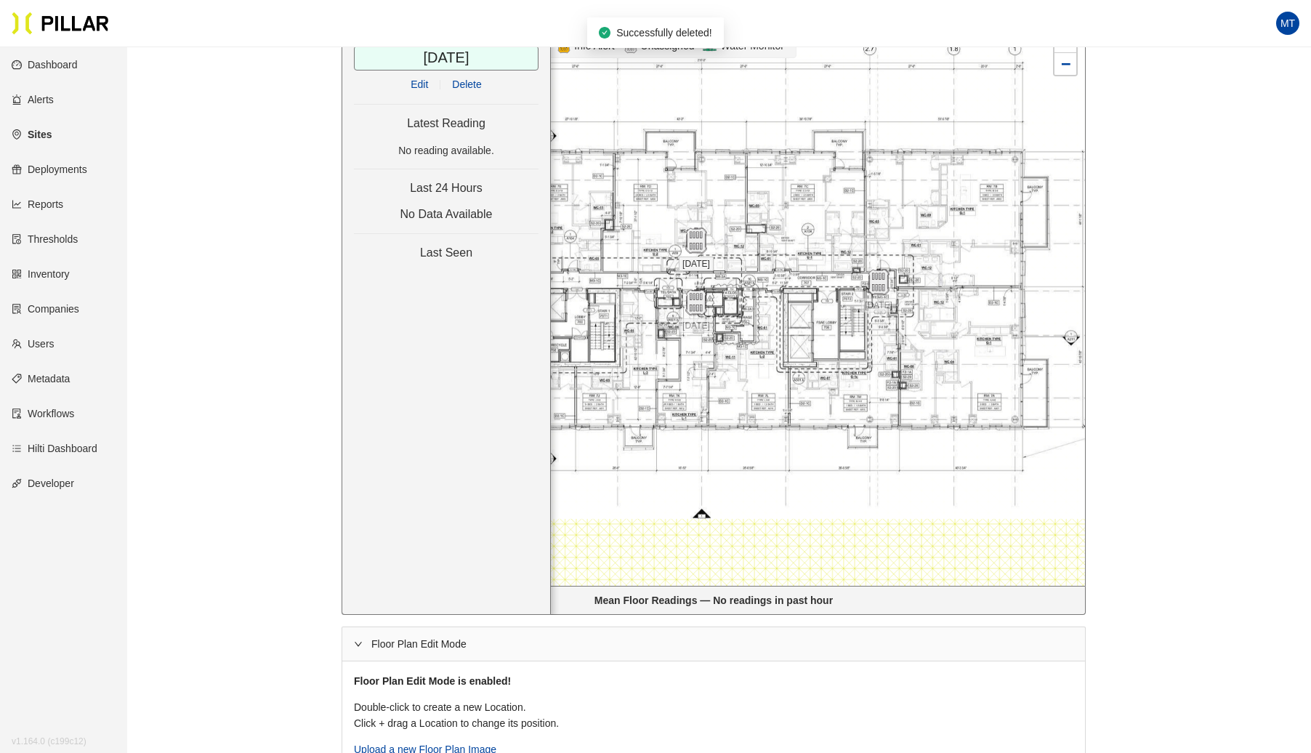
click at [474, 81] on span "Delete" at bounding box center [466, 84] width 29 height 16
drag, startPoint x: 696, startPoint y: 280, endPoint x: 682, endPoint y: 272, distance: 16.0
click at [688, 272] on img at bounding box center [690, 282] width 31 height 31
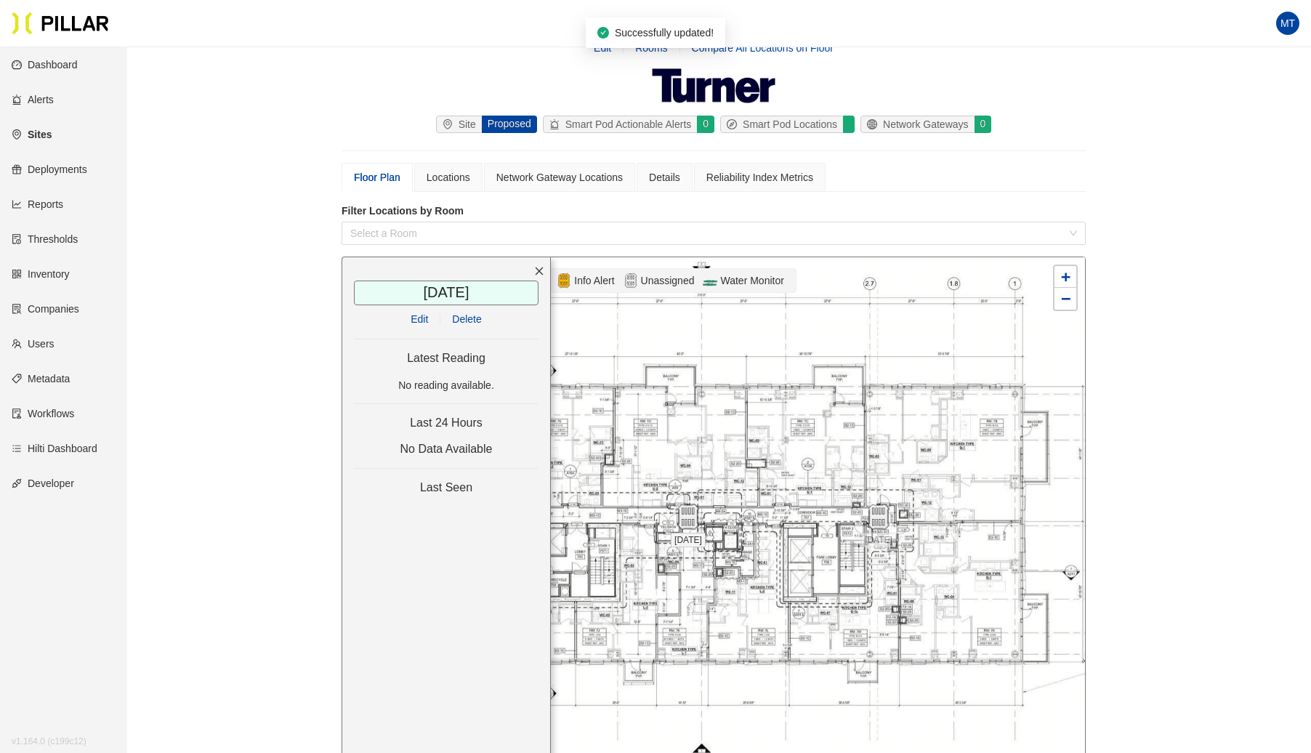
scroll to position [0, 0]
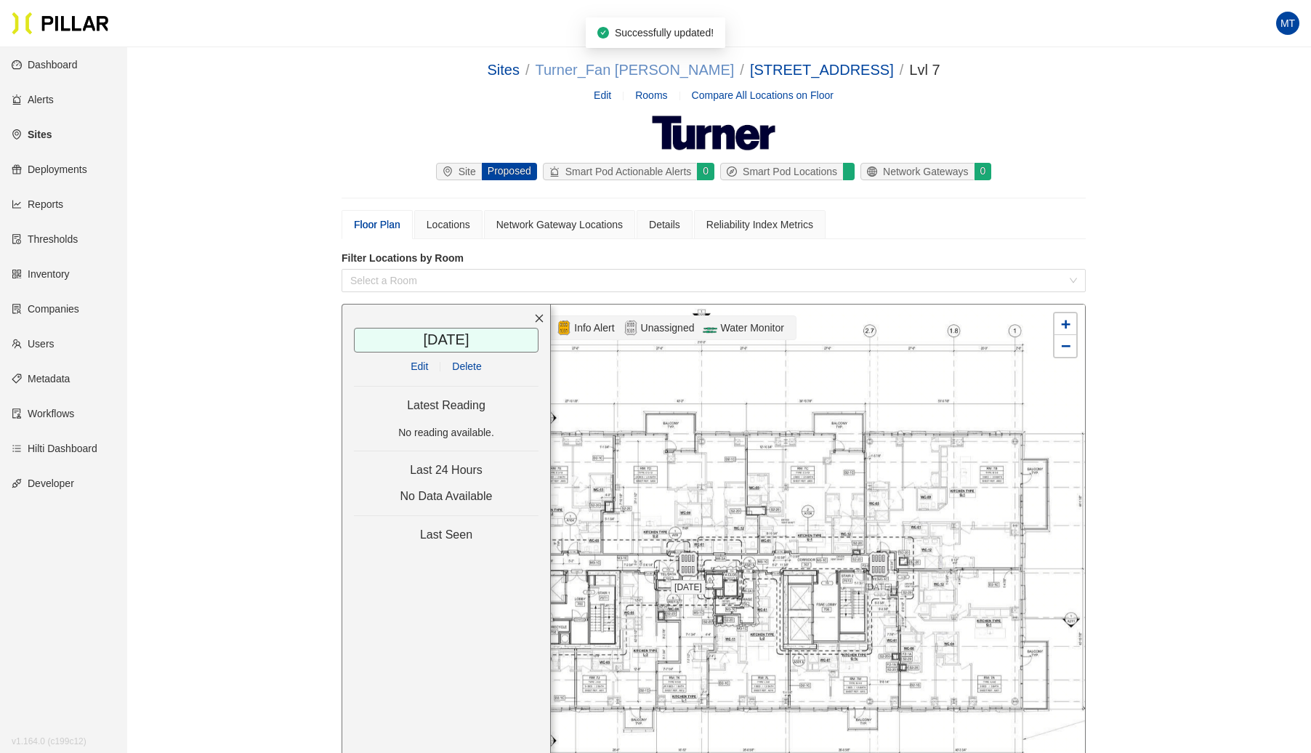
click at [645, 68] on link "Turner_Fan [PERSON_NAME]" at bounding box center [635, 70] width 199 height 16
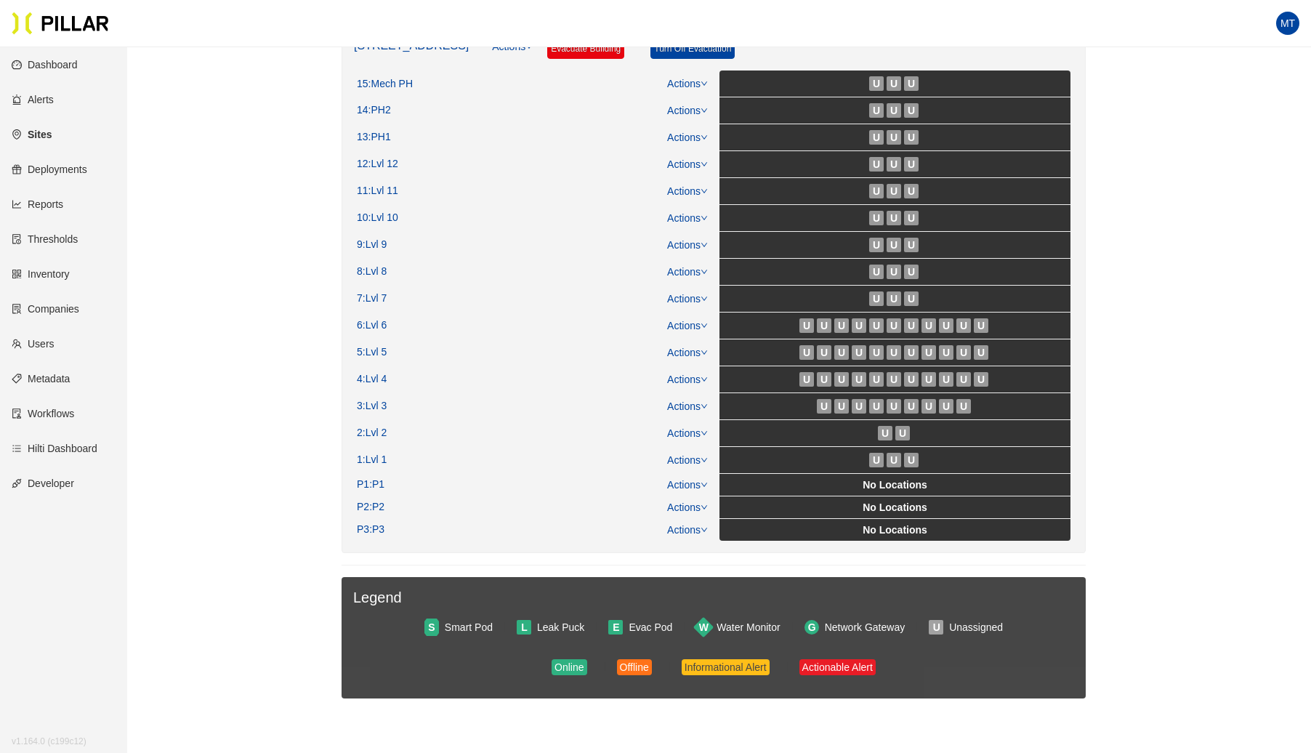
scroll to position [406, 0]
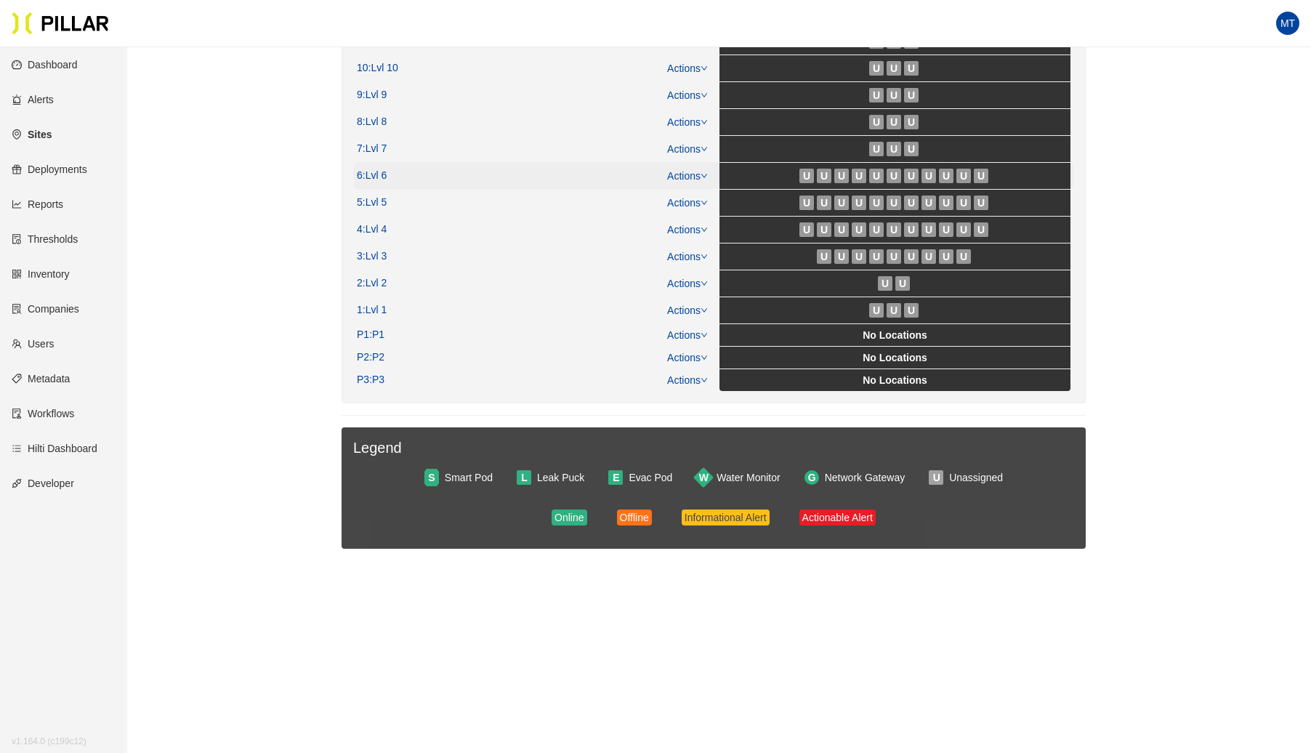
click at [703, 172] on icon "down" at bounding box center [704, 175] width 7 height 7
click at [712, 192] on link "View/Edit Floor Plan" at bounding box center [719, 194] width 92 height 16
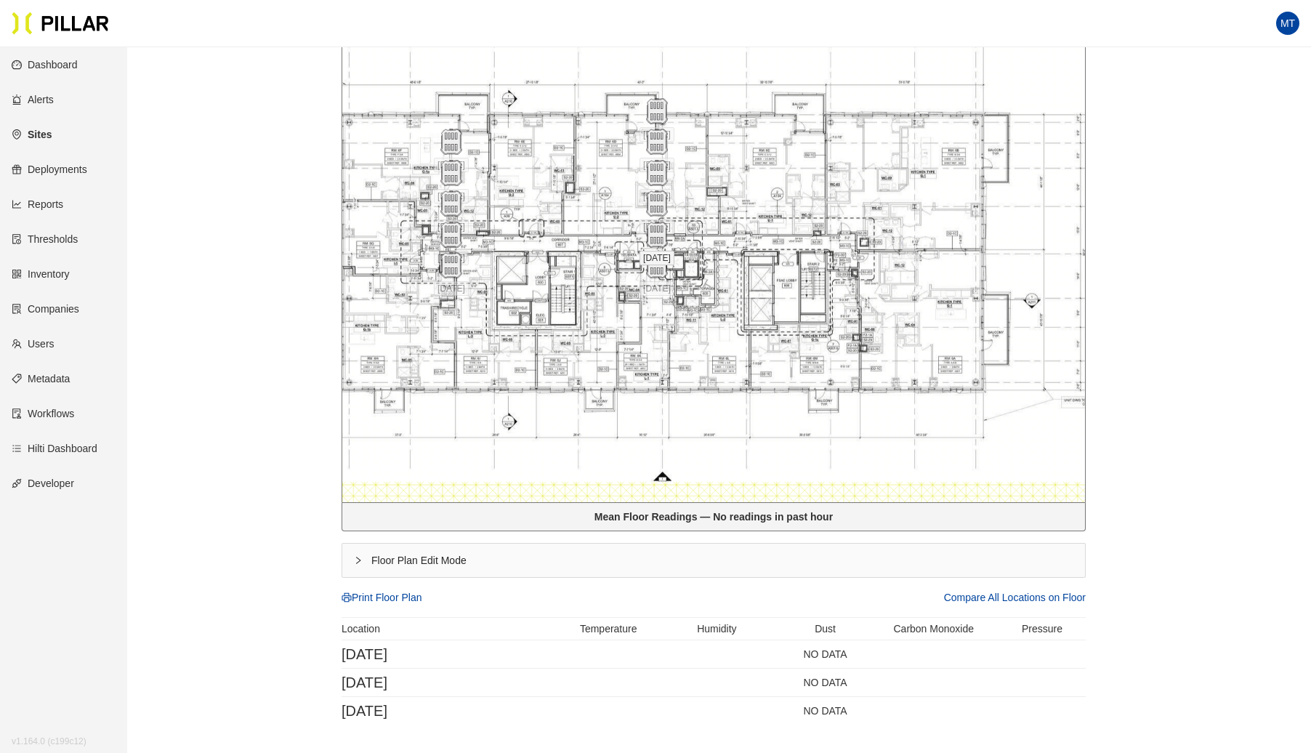
scroll to position [406, 0]
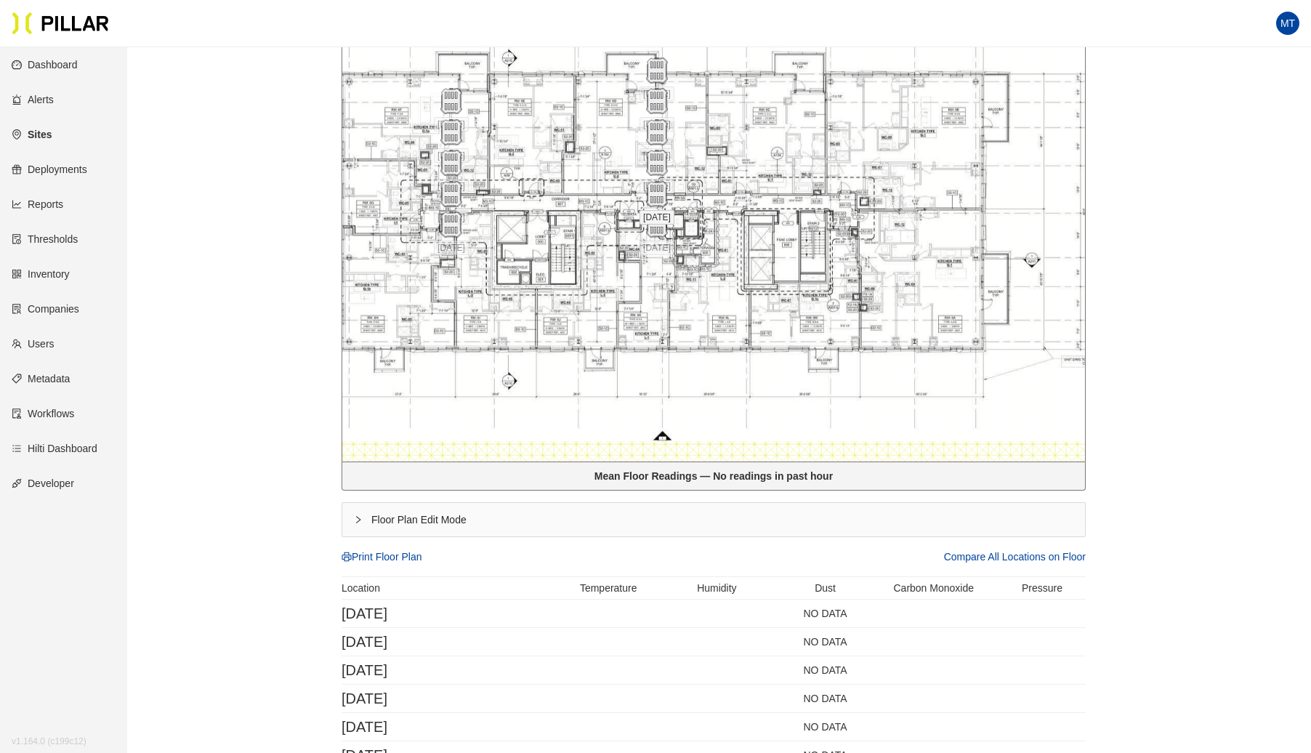
click at [353, 513] on div "Floor Plan Edit Mode" at bounding box center [713, 519] width 743 height 33
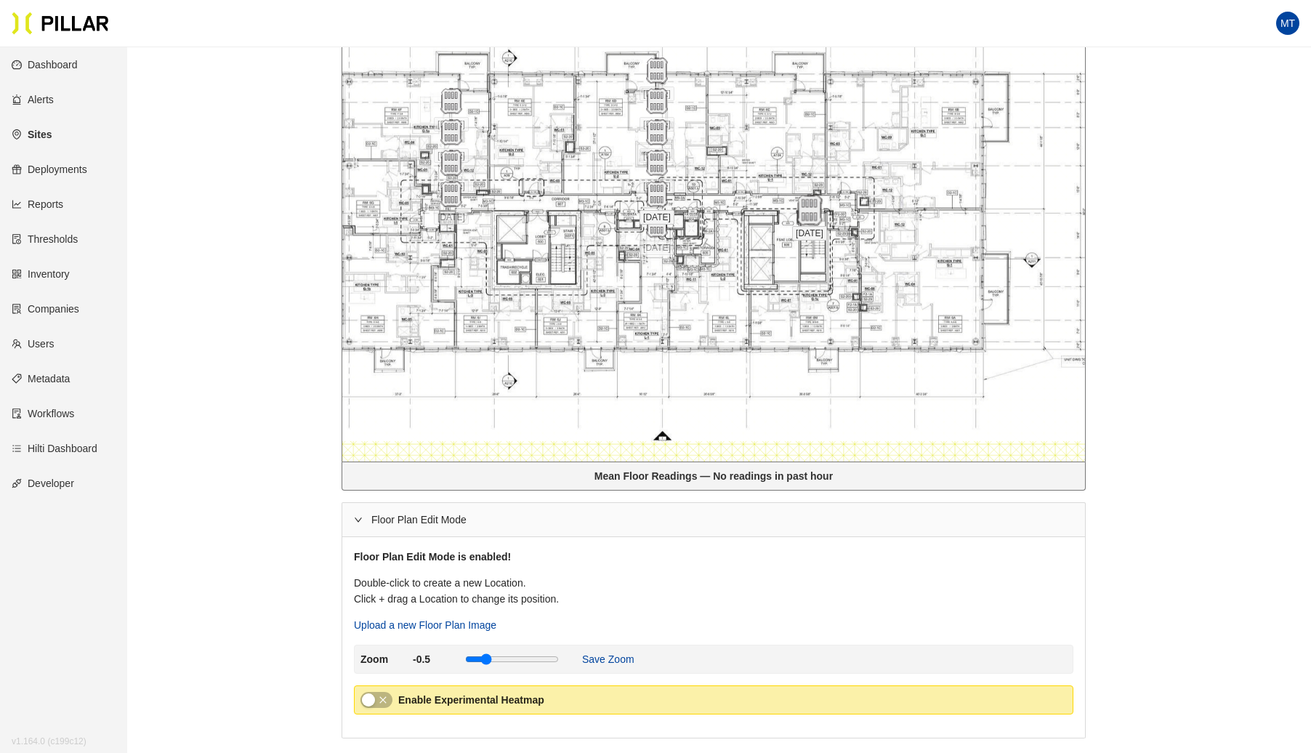
drag, startPoint x: 522, startPoint y: 227, endPoint x: 855, endPoint y: 204, distance: 333.7
click at [825, 204] on img at bounding box center [809, 210] width 31 height 31
drag, startPoint x: 446, startPoint y: 156, endPoint x: 667, endPoint y: 164, distance: 221.1
click at [669, 164] on span "[DATE]" at bounding box center [676, 163] width 35 height 15
drag, startPoint x: 455, startPoint y: 98, endPoint x: 595, endPoint y: 133, distance: 144.5
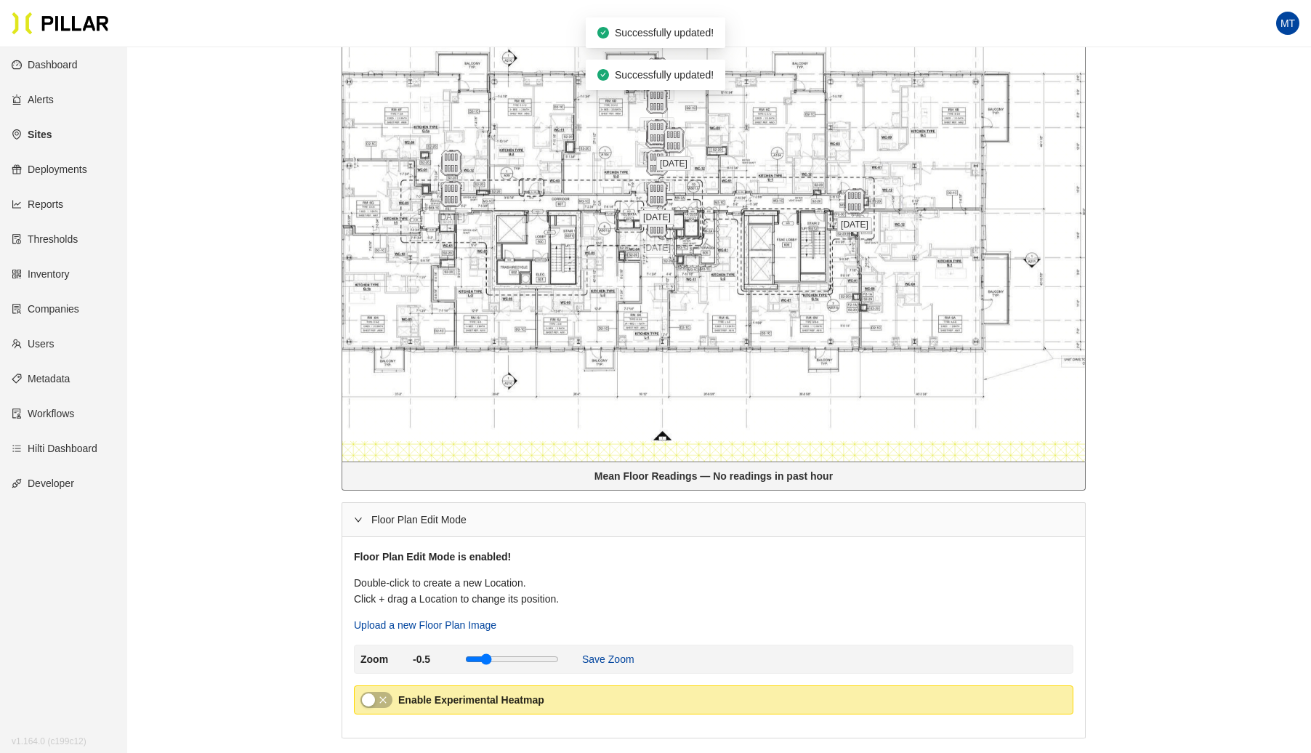
drag, startPoint x: 444, startPoint y: 159, endPoint x: 636, endPoint y: 160, distance: 191.9
click at [636, 160] on img at bounding box center [642, 163] width 31 height 31
drag, startPoint x: 459, startPoint y: 209, endPoint x: 443, endPoint y: 204, distance: 17.5
click at [443, 204] on img at bounding box center [447, 203] width 31 height 31
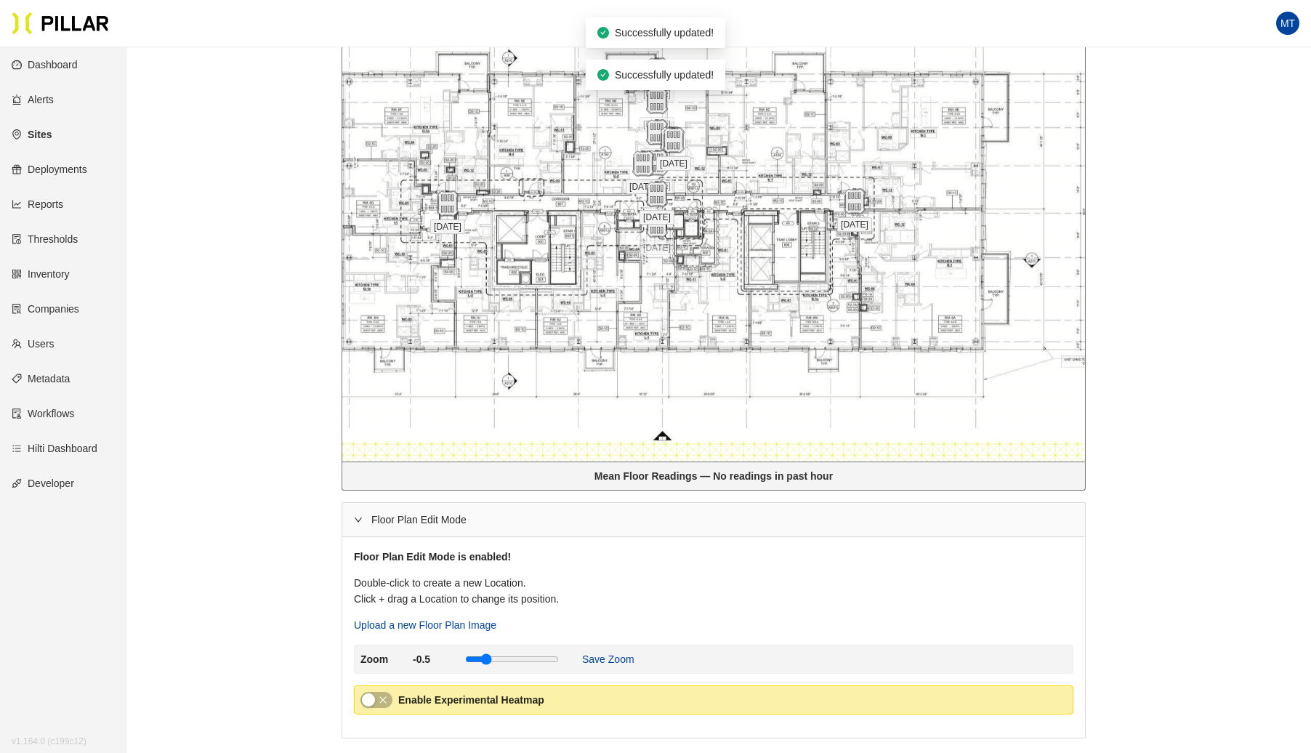
click at [651, 221] on span "[DATE]" at bounding box center [657, 217] width 35 height 15
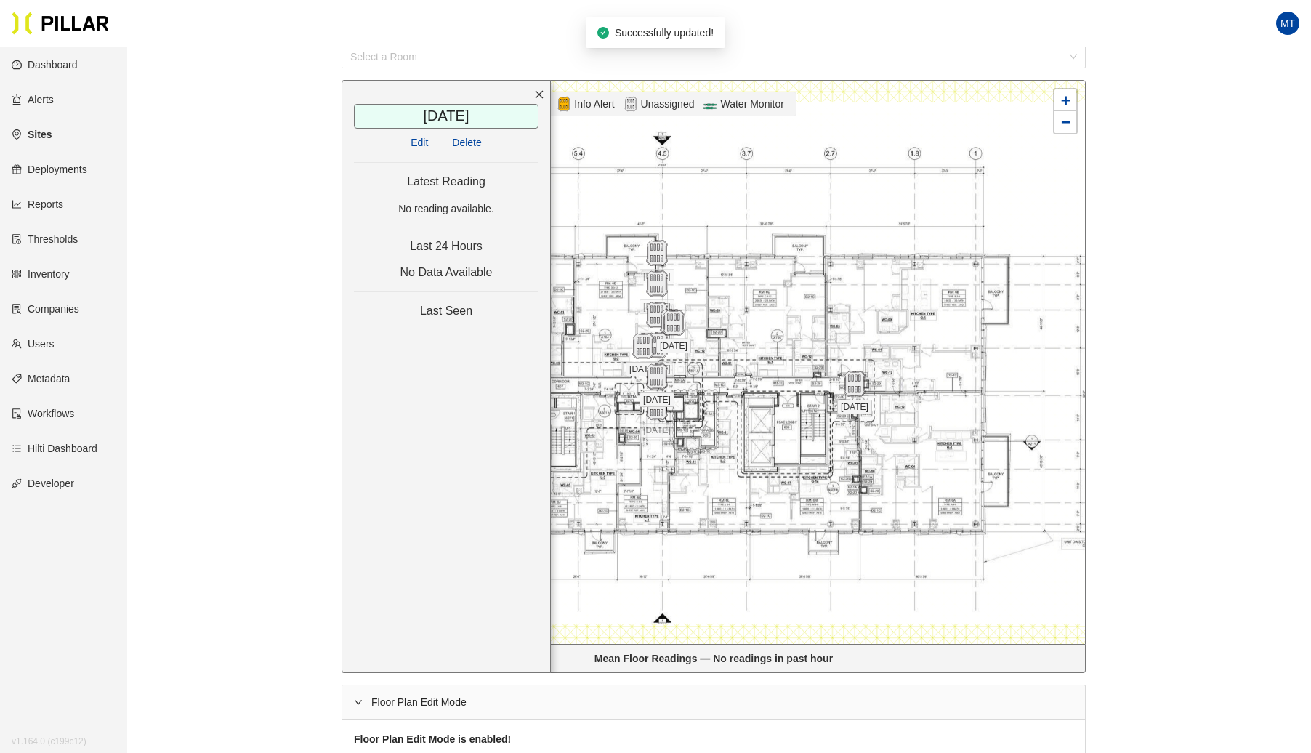
scroll to position [163, 0]
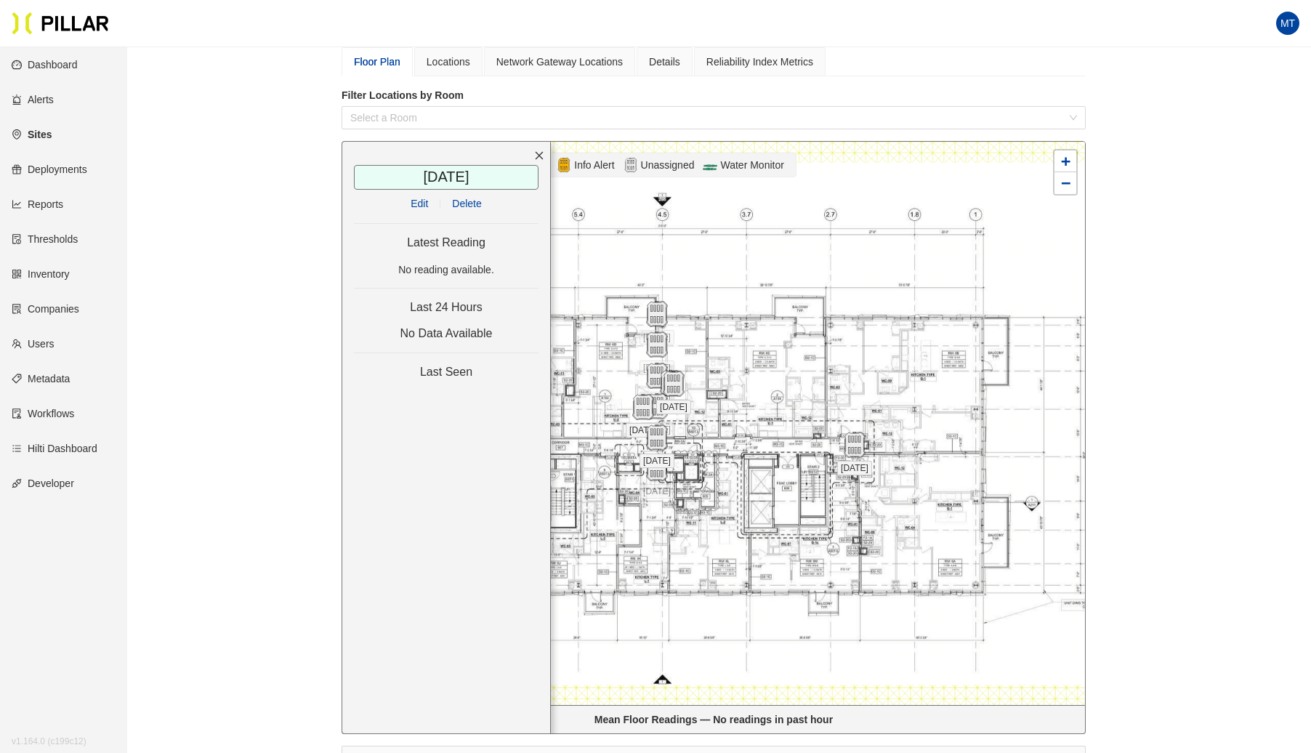
click at [470, 196] on span "Delete" at bounding box center [466, 204] width 29 height 16
drag, startPoint x: 654, startPoint y: 471, endPoint x: 657, endPoint y: 448, distance: 22.7
click at [657, 448] on img at bounding box center [659, 446] width 31 height 31
click at [640, 397] on img at bounding box center [642, 407] width 31 height 31
click at [464, 190] on div "[DATE] / Edit Delete Latest Reading No reading available. Last 24 Hours No Data…" at bounding box center [446, 437] width 209 height 593
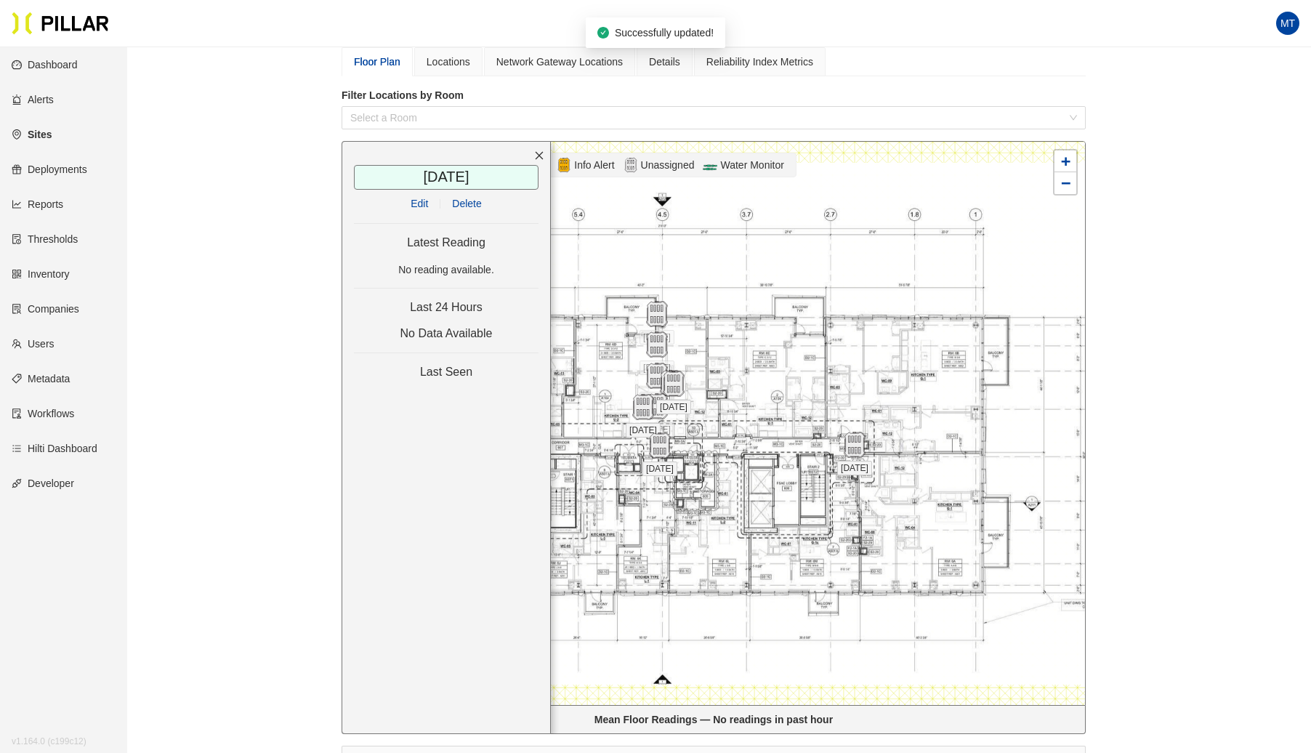
click at [473, 196] on span "Delete" at bounding box center [466, 204] width 29 height 16
click at [671, 371] on span "[DATE]" at bounding box center [657, 368] width 35 height 15
click at [471, 198] on span "Delete" at bounding box center [466, 204] width 29 height 16
click at [667, 378] on img at bounding box center [656, 376] width 31 height 31
click at [477, 196] on span "Delete" at bounding box center [466, 204] width 29 height 16
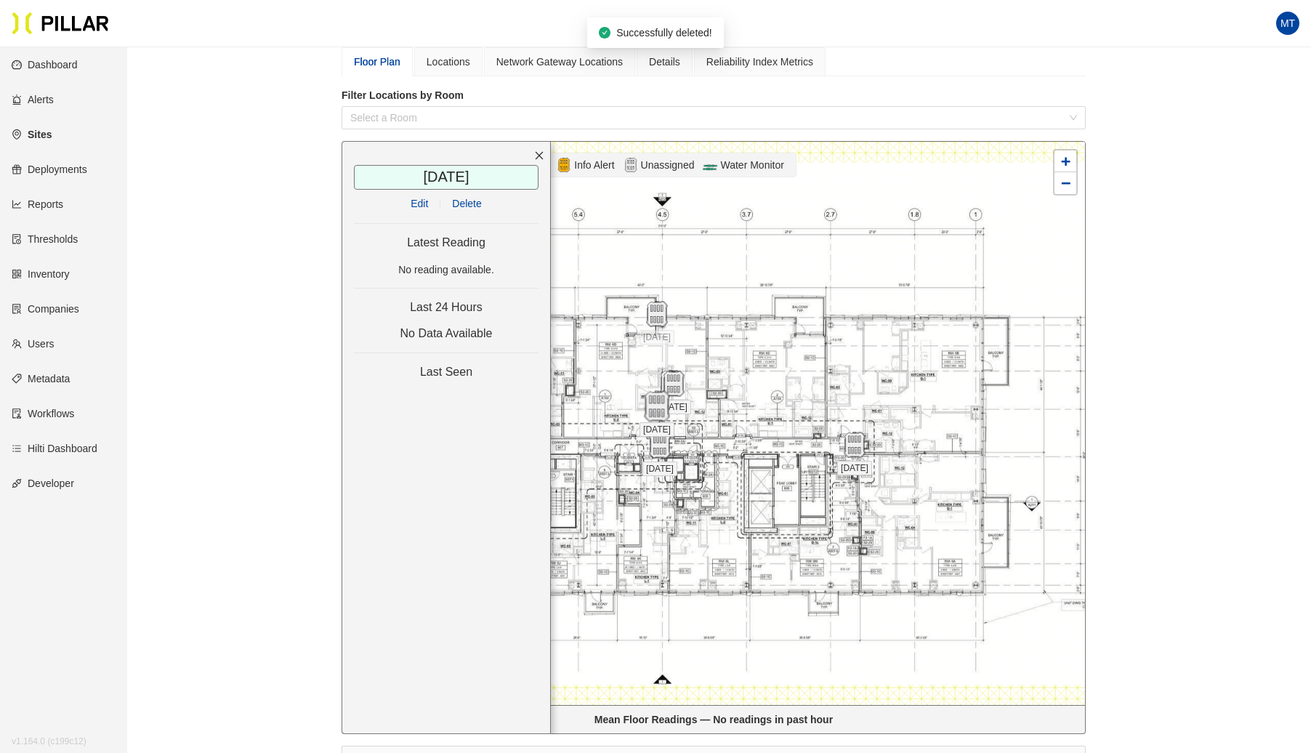
click at [656, 406] on img at bounding box center [656, 406] width 31 height 31
click at [458, 196] on span "Delete" at bounding box center [466, 204] width 29 height 16
click at [676, 382] on img at bounding box center [674, 384] width 26 height 26
click at [457, 204] on span "Delete" at bounding box center [466, 204] width 29 height 16
click at [664, 394] on img at bounding box center [670, 383] width 31 height 31
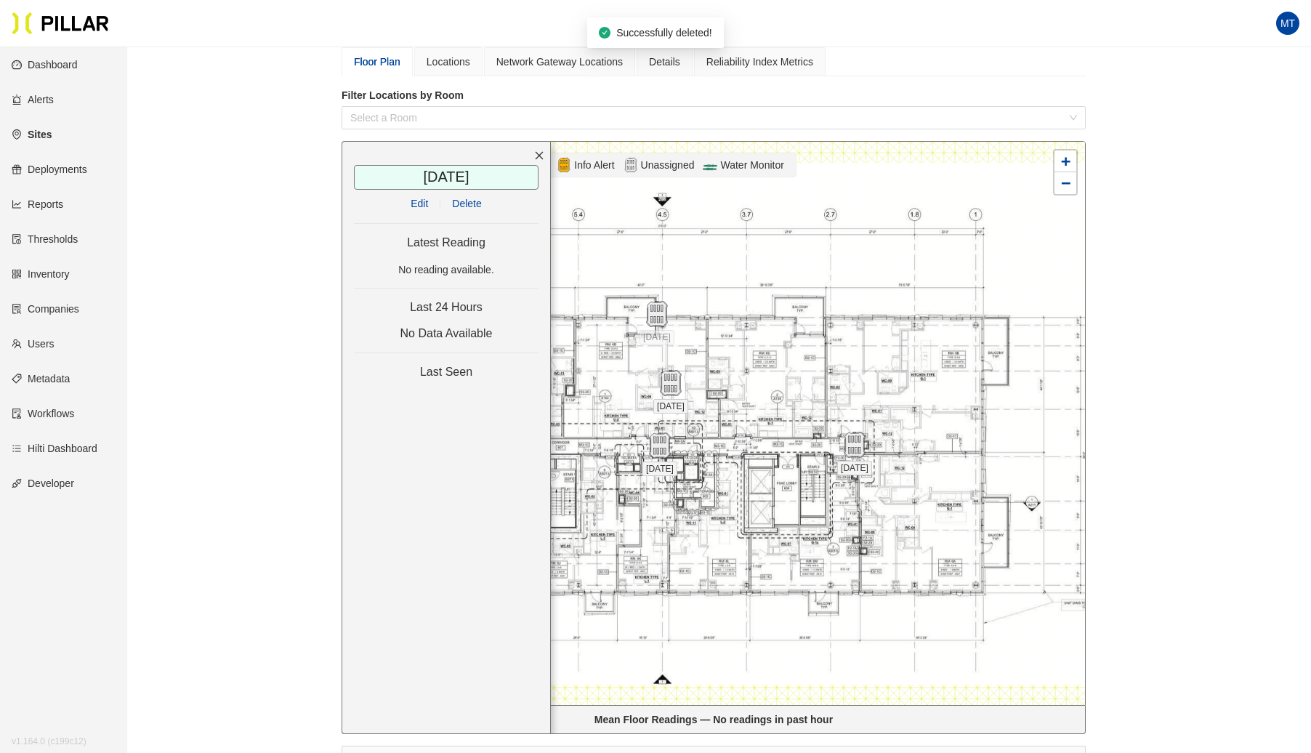
click at [467, 199] on span "Delete" at bounding box center [466, 204] width 29 height 16
click at [658, 314] on img at bounding box center [656, 314] width 31 height 31
click at [469, 196] on span "Delete" at bounding box center [466, 204] width 29 height 16
click at [536, 156] on icon "close" at bounding box center [539, 155] width 10 height 10
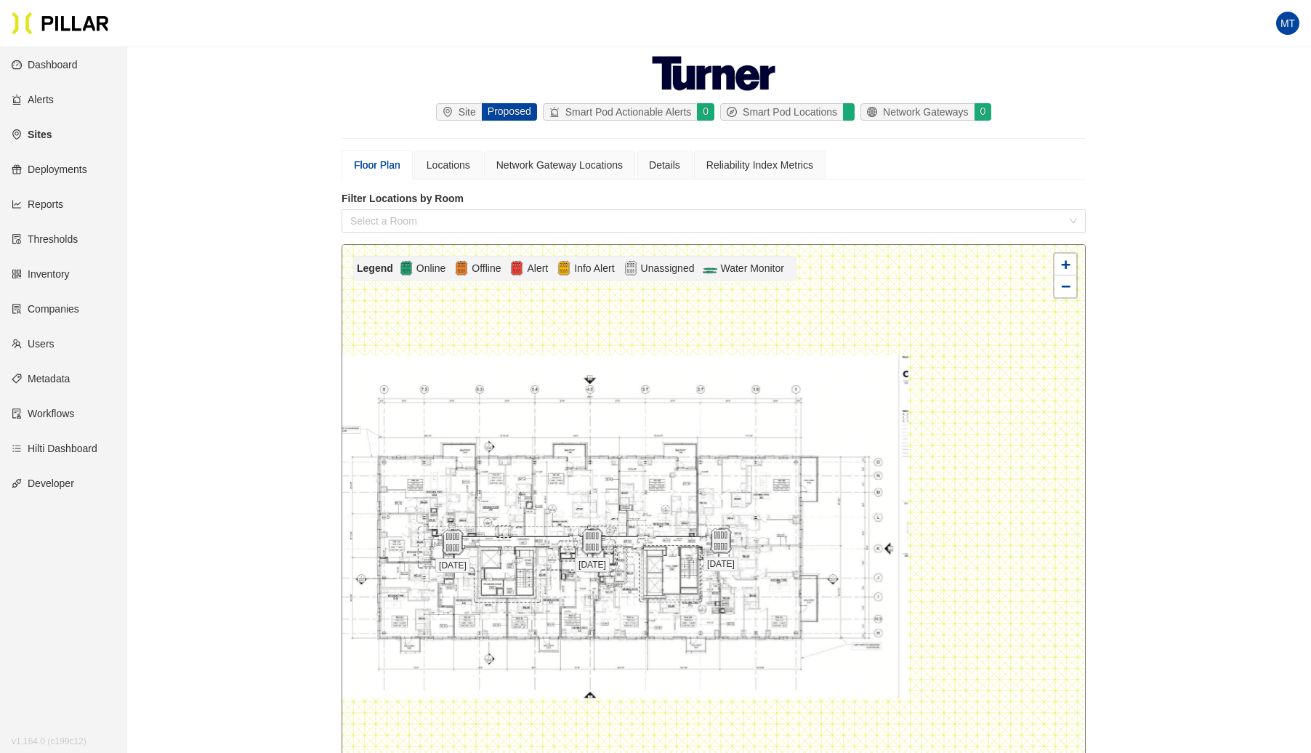
scroll to position [0, 0]
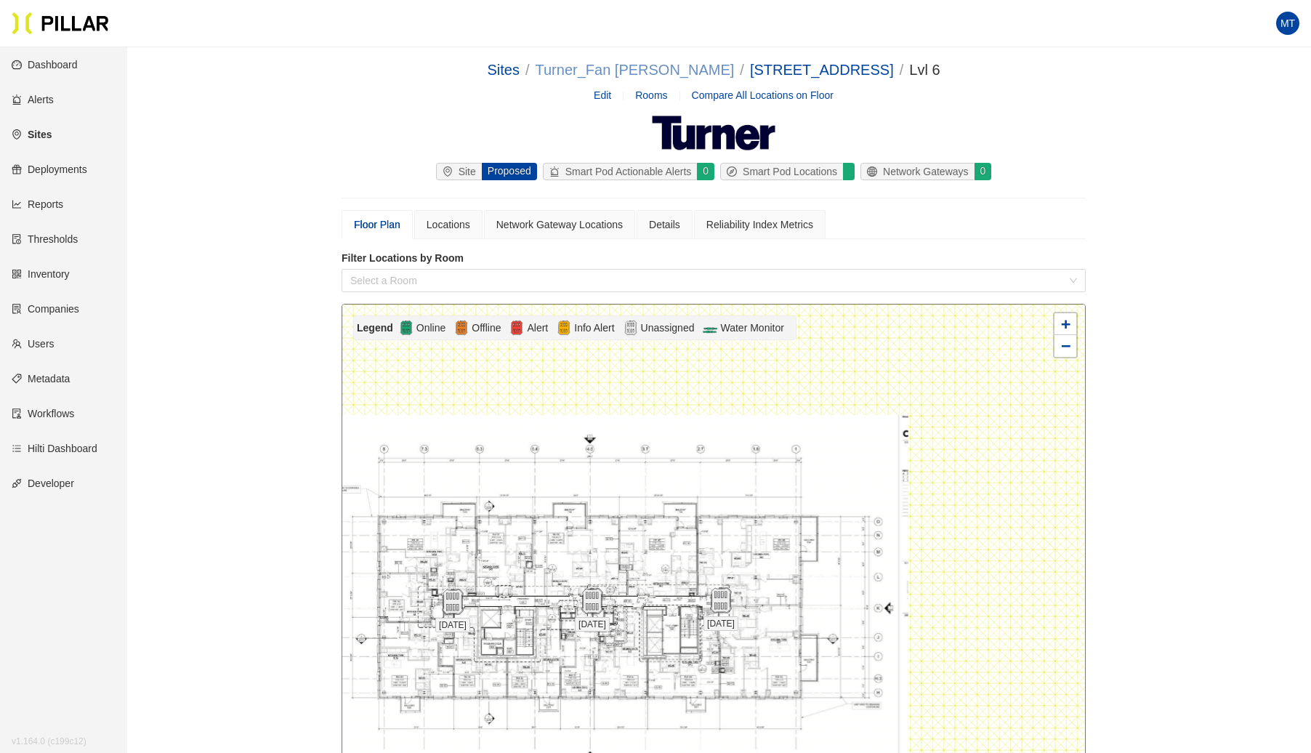
click at [673, 68] on link "Turner_Fan [PERSON_NAME]" at bounding box center [635, 70] width 199 height 16
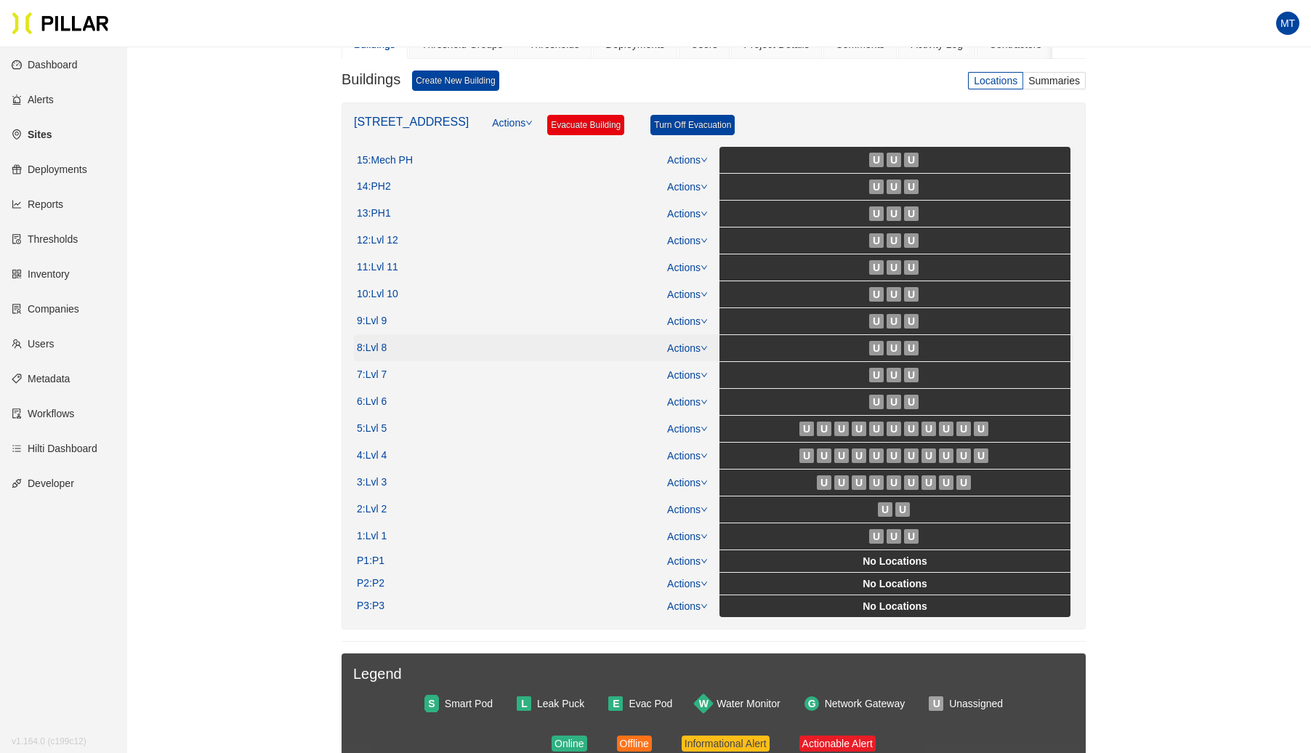
scroll to position [231, 0]
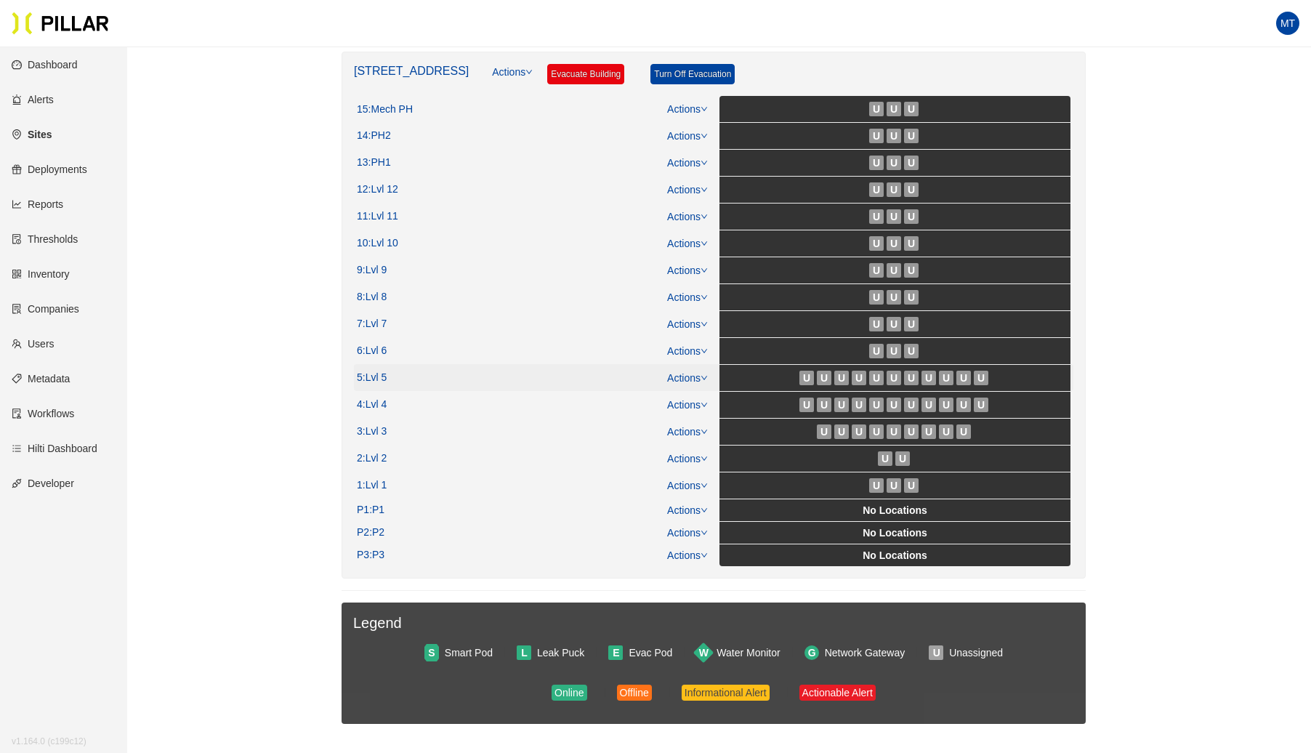
click at [700, 372] on link "Actions" at bounding box center [687, 378] width 41 height 12
click at [690, 388] on link "View/Edit Floor Plan" at bounding box center [719, 396] width 92 height 16
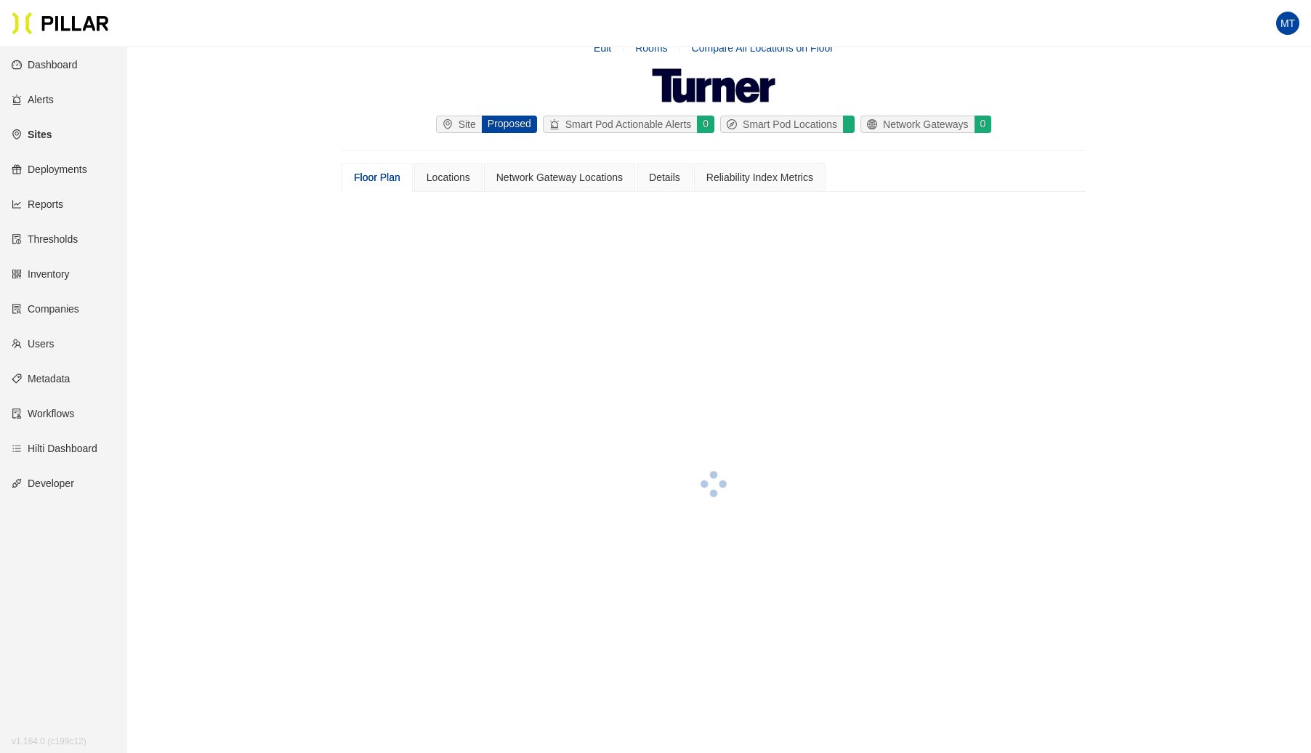
scroll to position [231, 0]
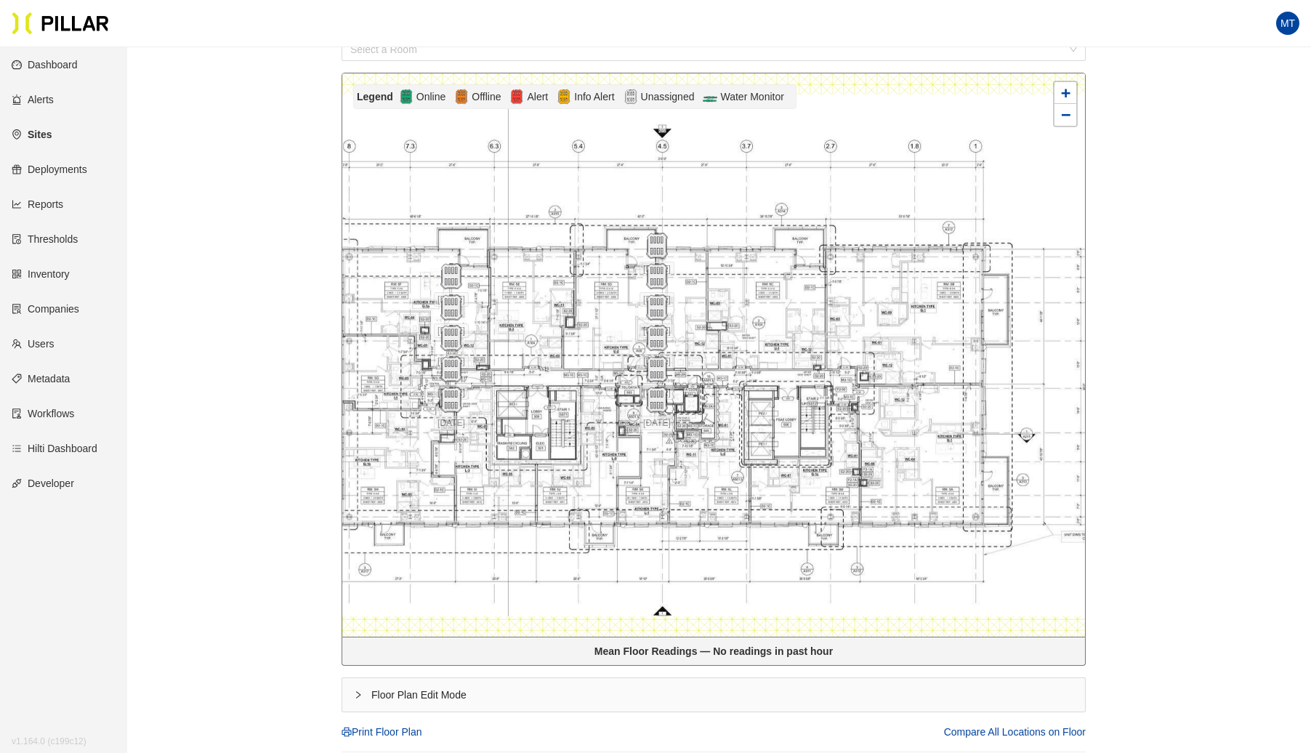
click at [354, 695] on icon "right" at bounding box center [358, 694] width 9 height 9
drag, startPoint x: 455, startPoint y: 273, endPoint x: 853, endPoint y: 374, distance: 410.9
click at [853, 374] on img at bounding box center [849, 377] width 31 height 31
drag, startPoint x: 669, startPoint y: 355, endPoint x: 689, endPoint y: 299, distance: 58.9
click at [688, 326] on img at bounding box center [672, 341] width 31 height 31
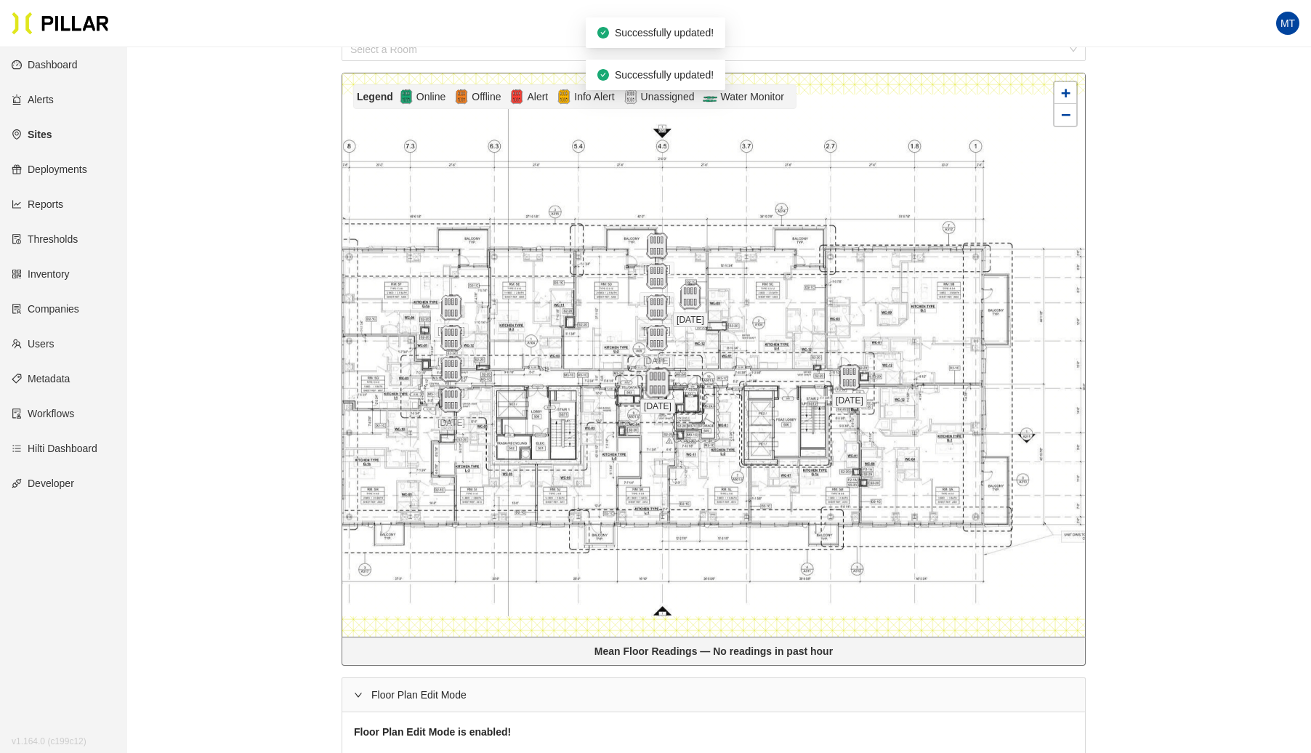
drag, startPoint x: 658, startPoint y: 401, endPoint x: 658, endPoint y: 385, distance: 16.0
click at [658, 385] on img at bounding box center [657, 383] width 31 height 31
drag, startPoint x: 459, startPoint y: 401, endPoint x: 643, endPoint y: 312, distance: 203.8
click at [648, 311] on img at bounding box center [638, 316] width 31 height 31
drag, startPoint x: 453, startPoint y: 371, endPoint x: 440, endPoint y: 372, distance: 12.4
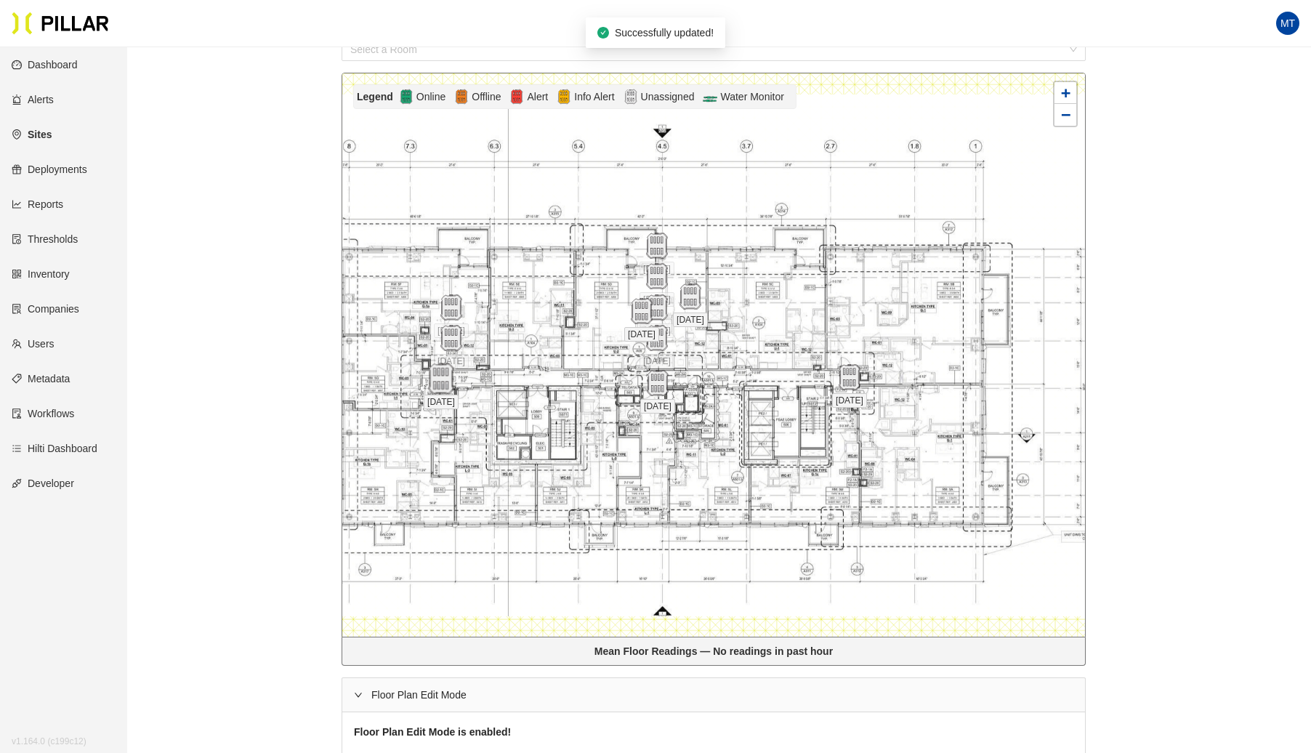
click at [442, 381] on img at bounding box center [440, 378] width 31 height 31
drag, startPoint x: 448, startPoint y: 344, endPoint x: 651, endPoint y: 291, distance: 208.9
click at [651, 291] on img at bounding box center [652, 285] width 31 height 31
drag, startPoint x: 459, startPoint y: 310, endPoint x: 629, endPoint y: 284, distance: 172.0
click at [589, 285] on img at bounding box center [572, 300] width 31 height 31
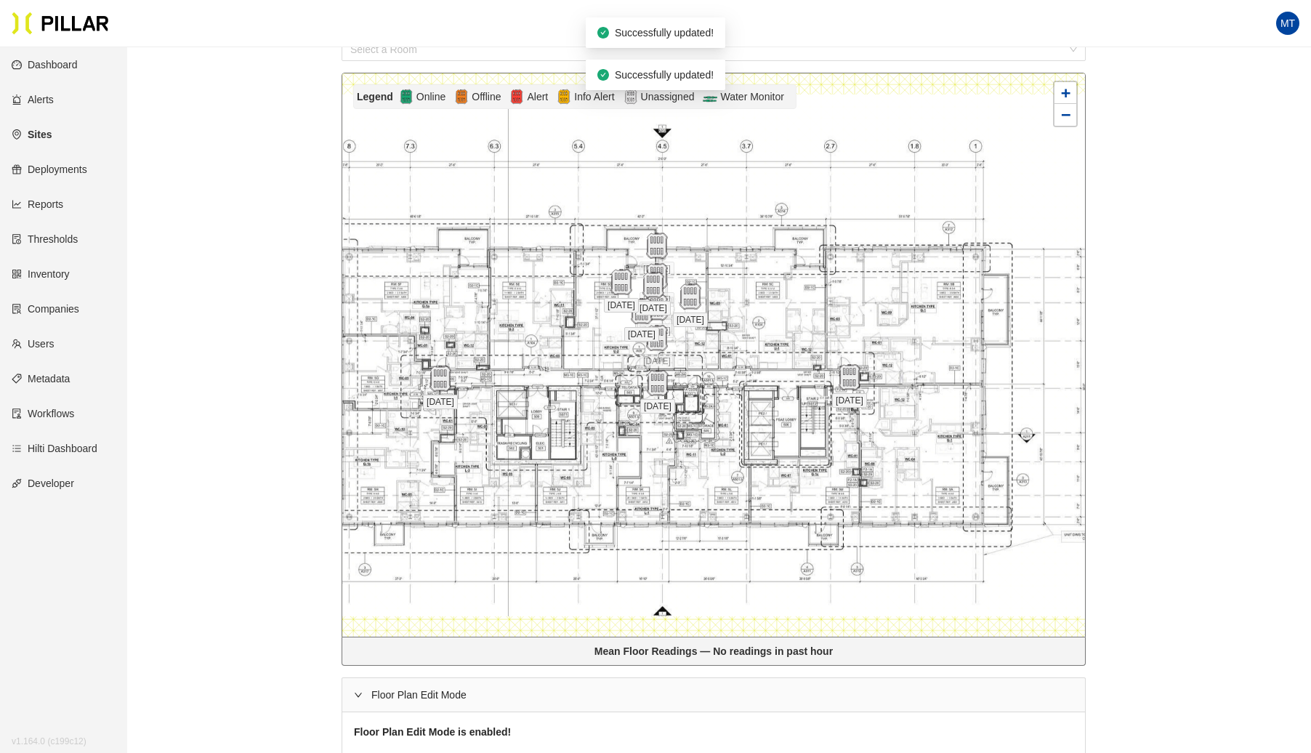
click at [629, 288] on img at bounding box center [621, 282] width 26 height 26
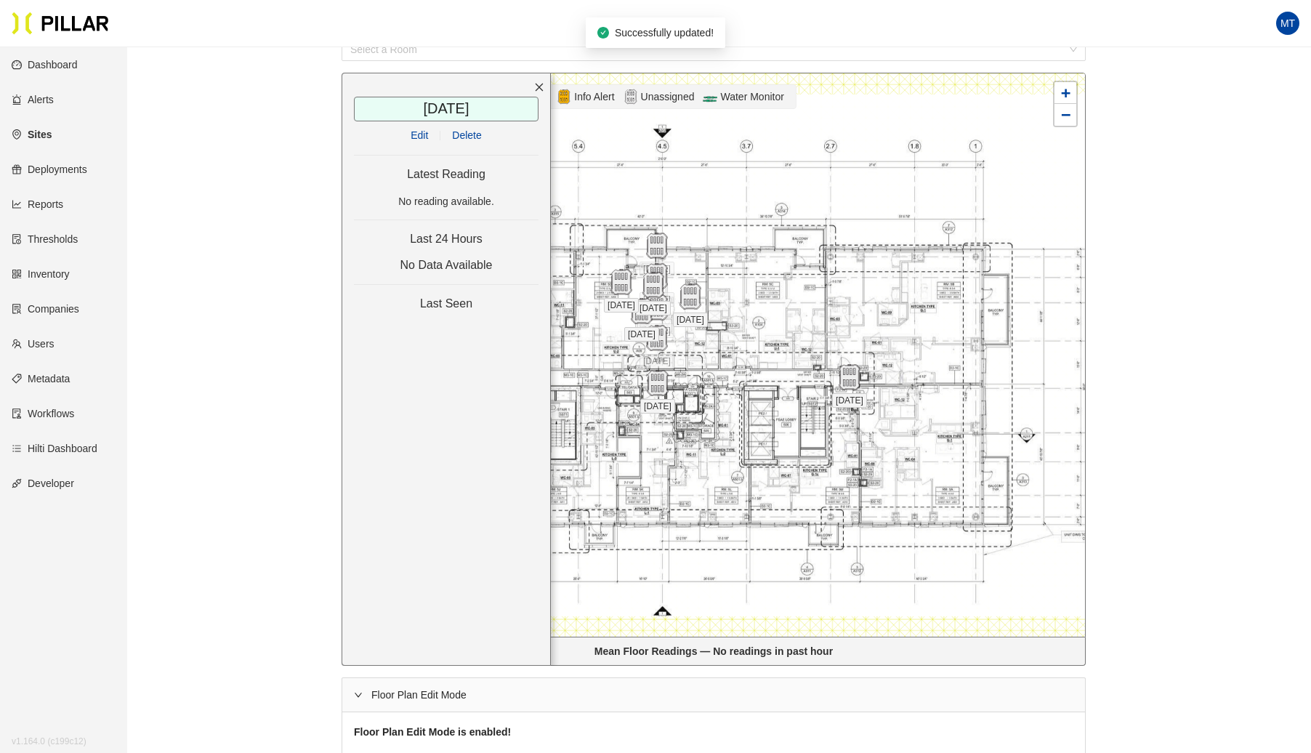
click at [480, 130] on span "Delete" at bounding box center [466, 135] width 29 height 16
click at [654, 244] on img at bounding box center [657, 246] width 26 height 26
click at [470, 129] on span "Delete" at bounding box center [466, 135] width 29 height 16
click at [477, 132] on span "Delete" at bounding box center [466, 135] width 29 height 16
click at [656, 277] on img at bounding box center [657, 276] width 26 height 26
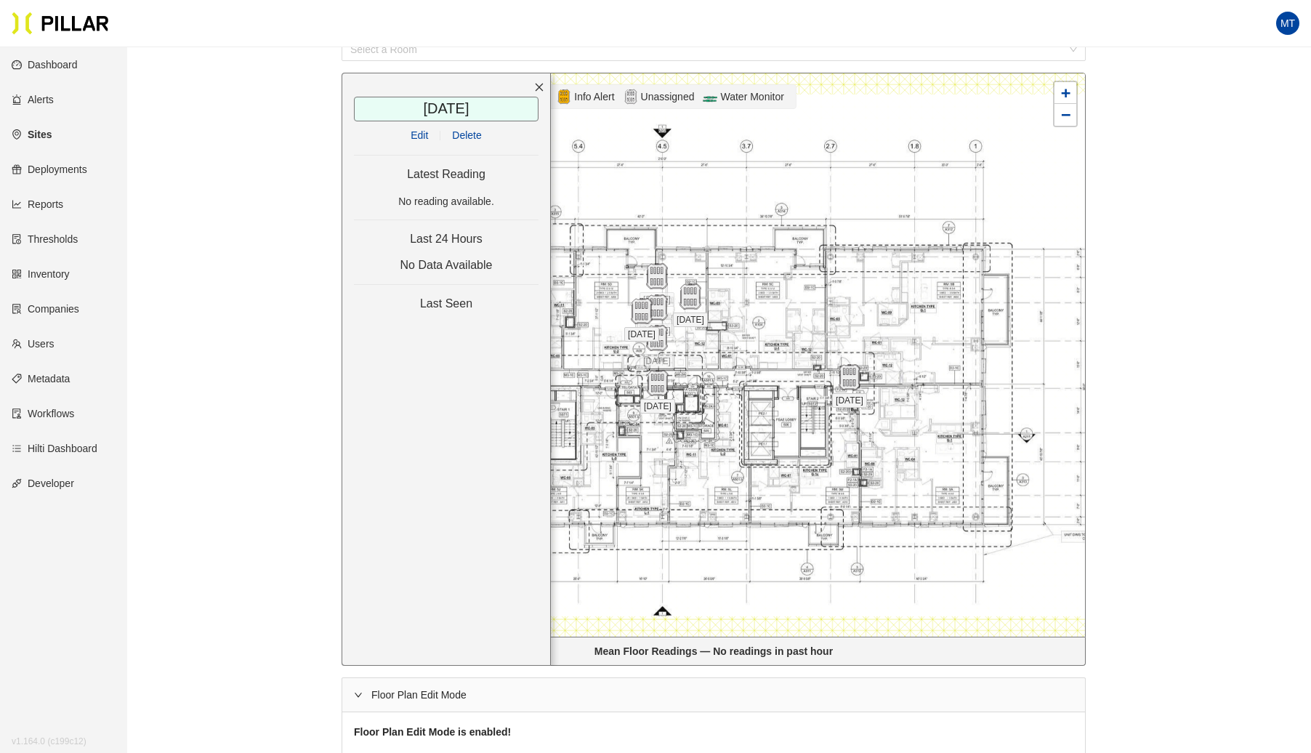
click at [468, 127] on span "Delete" at bounding box center [466, 135] width 29 height 16
click at [660, 313] on img at bounding box center [657, 307] width 26 height 26
click at [478, 134] on span "Delete" at bounding box center [466, 135] width 29 height 16
click at [684, 298] on img at bounding box center [689, 296] width 31 height 31
click at [462, 124] on div "[DATE] / Edit Delete Latest Reading No reading available. Last 24 Hours No Data…" at bounding box center [446, 369] width 209 height 593
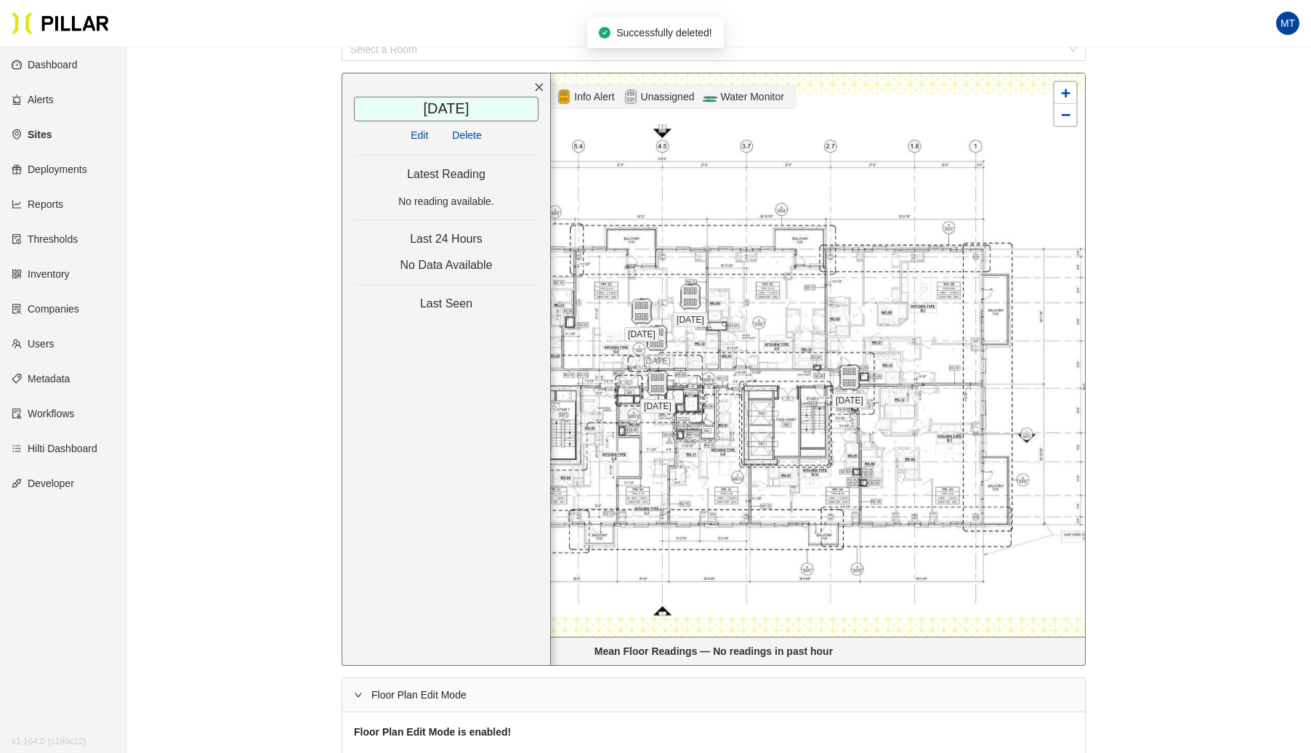
click at [463, 127] on span "Delete" at bounding box center [466, 135] width 29 height 16
click at [637, 313] on img at bounding box center [641, 311] width 31 height 31
click at [466, 127] on span "Delete" at bounding box center [466, 135] width 29 height 16
click at [652, 331] on img at bounding box center [656, 338] width 31 height 31
click at [473, 133] on span "Delete" at bounding box center [466, 135] width 29 height 16
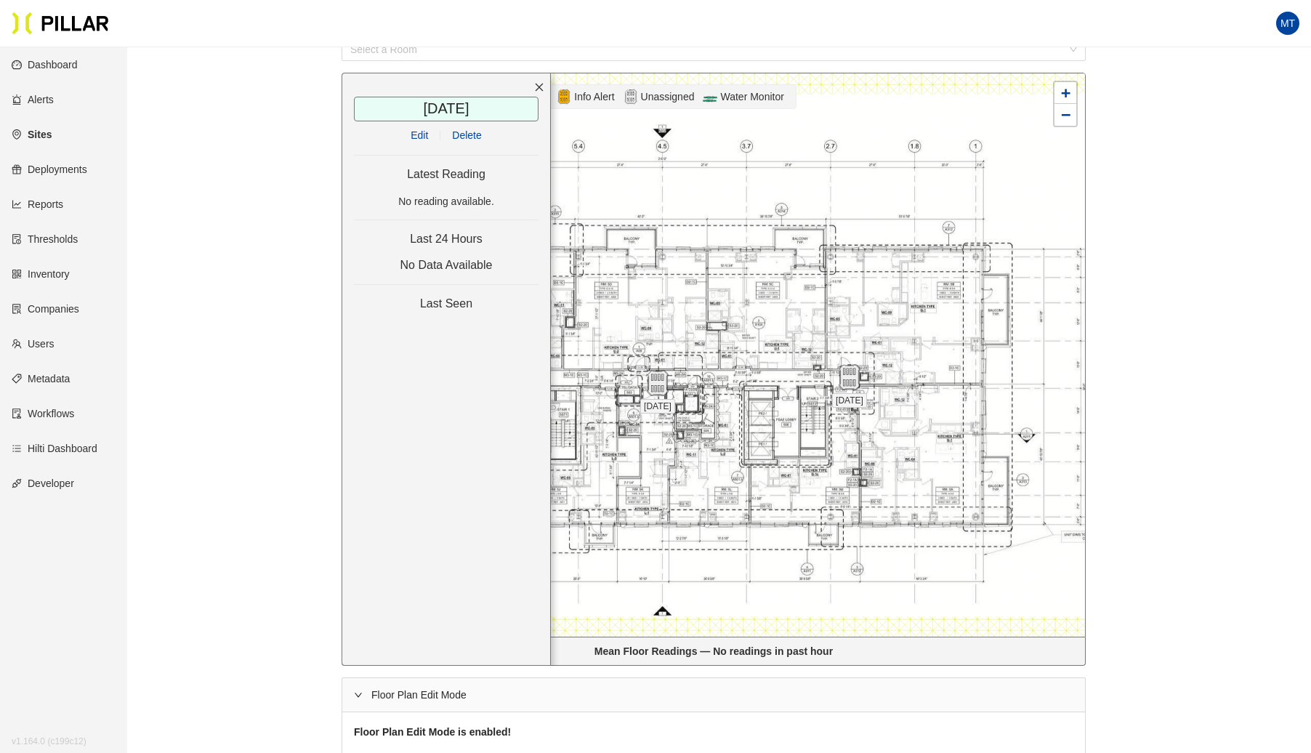
click at [539, 83] on icon "close" at bounding box center [539, 87] width 10 height 10
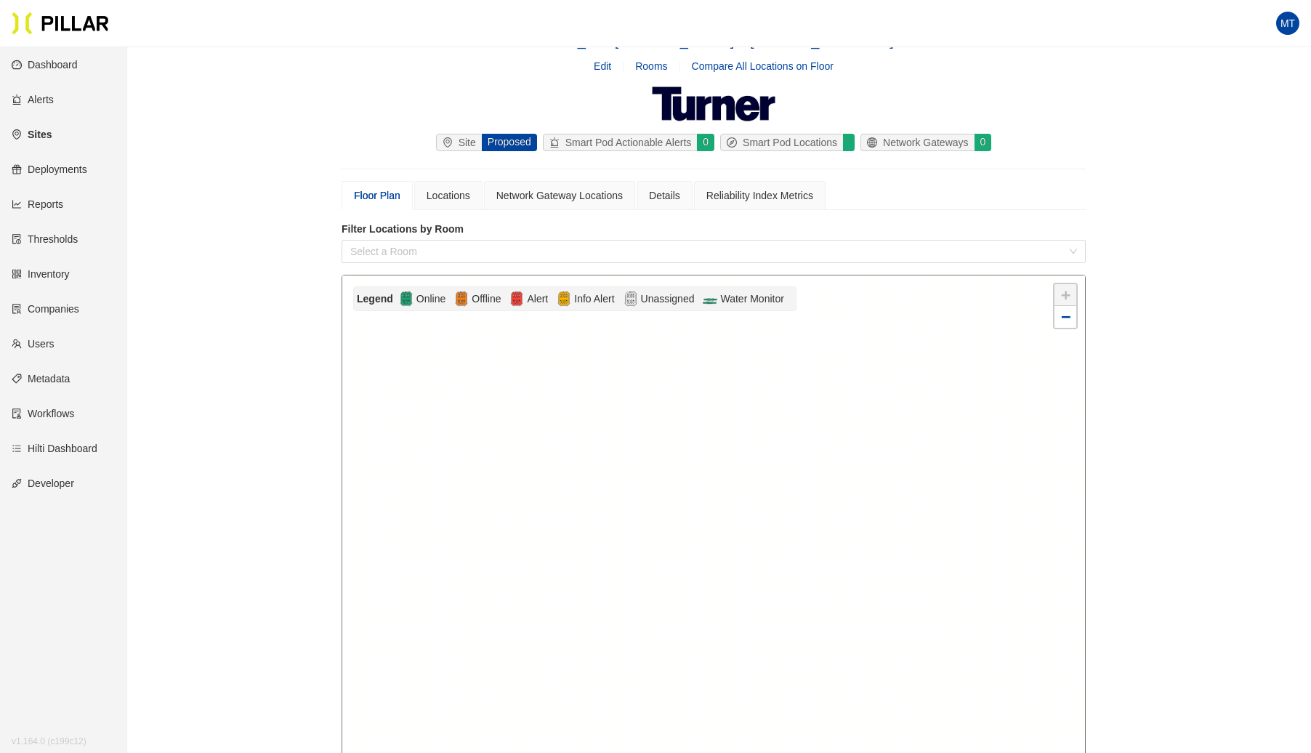
scroll to position [0, 0]
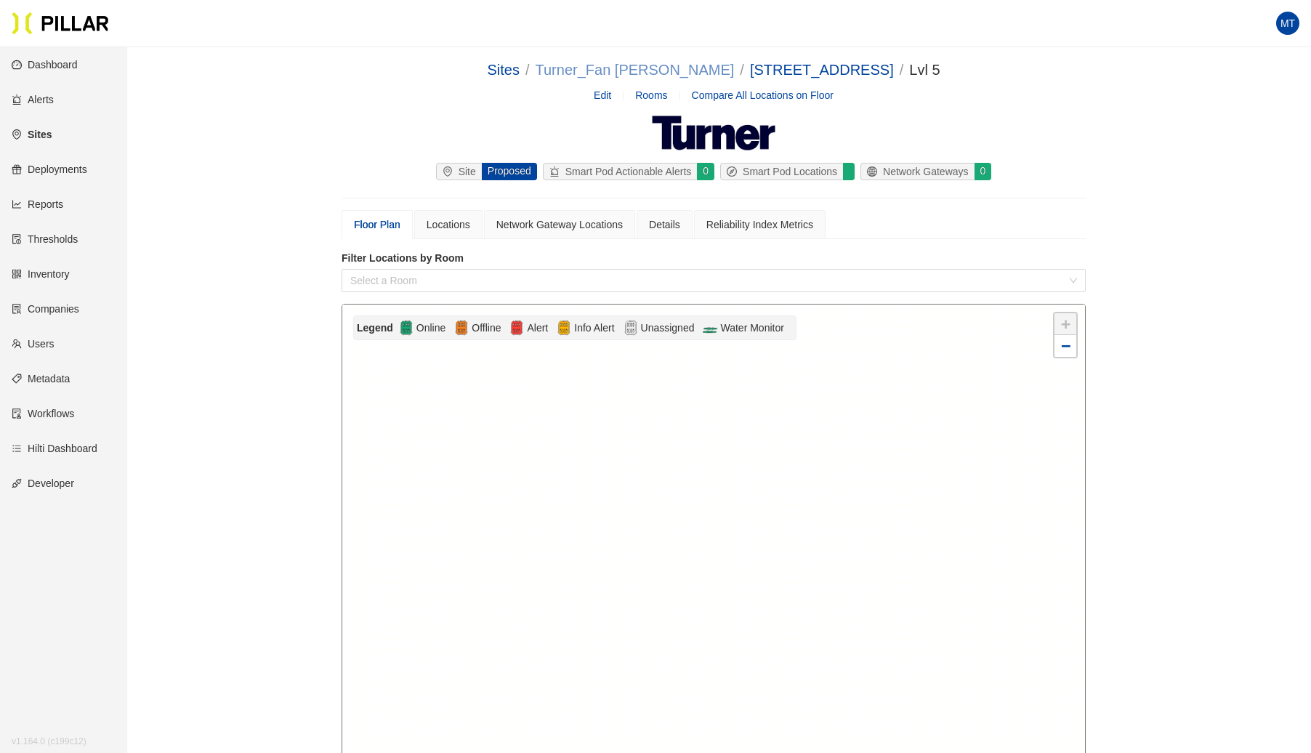
click at [650, 68] on link "Turner_Fan [PERSON_NAME]" at bounding box center [635, 70] width 199 height 16
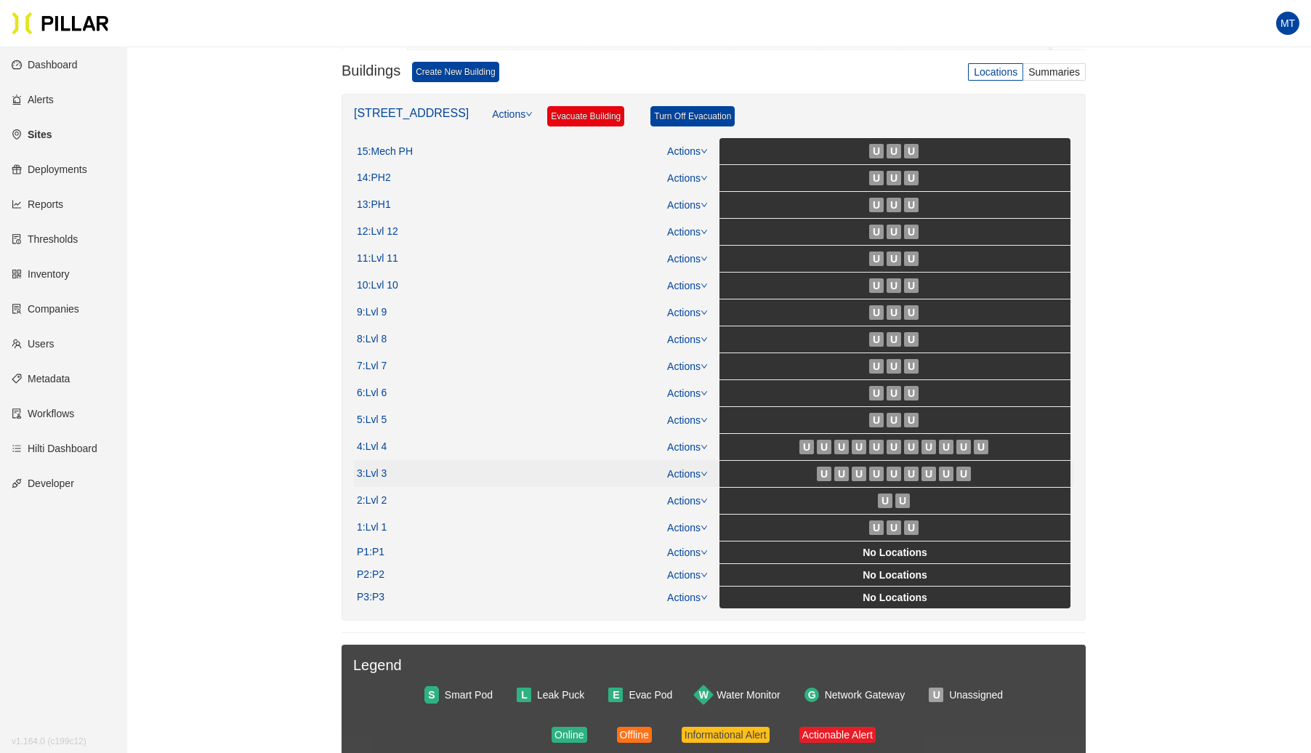
scroll to position [190, 0]
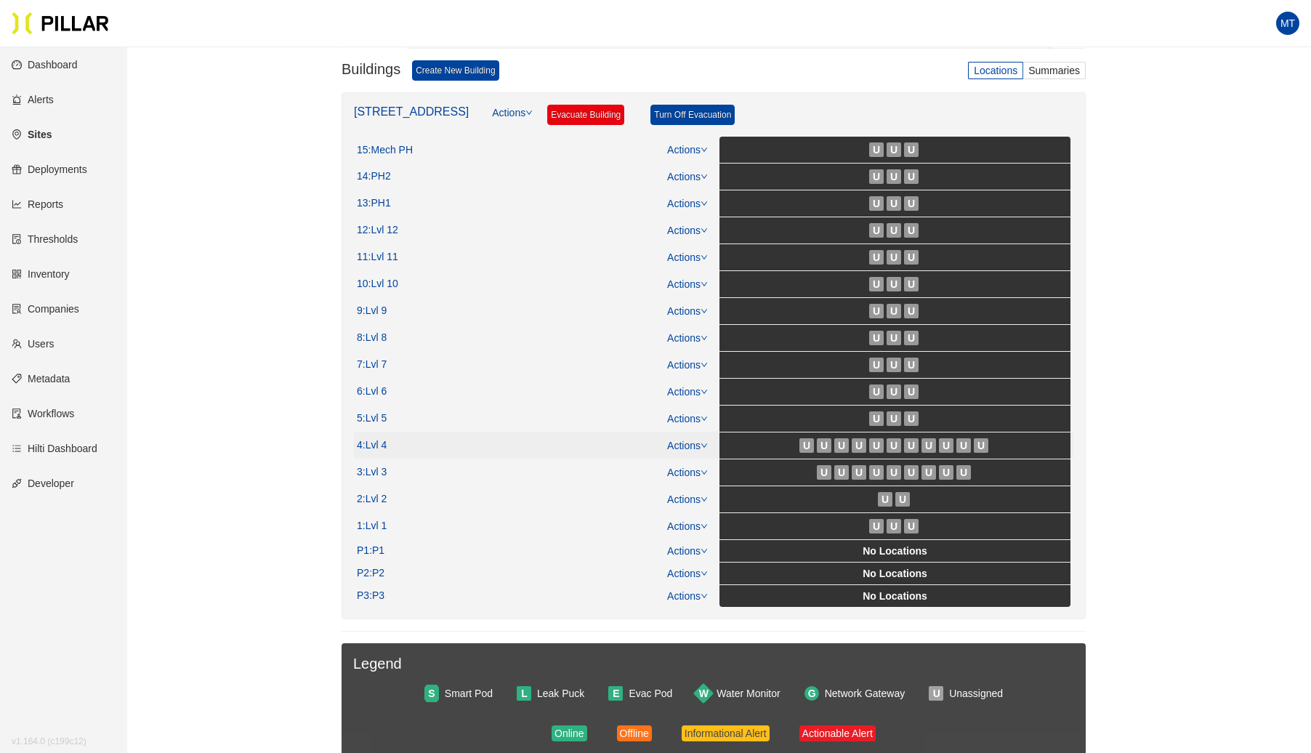
click at [706, 442] on icon "down" at bounding box center [704, 445] width 7 height 7
click at [704, 461] on link "View/Edit Floor Plan" at bounding box center [719, 463] width 92 height 16
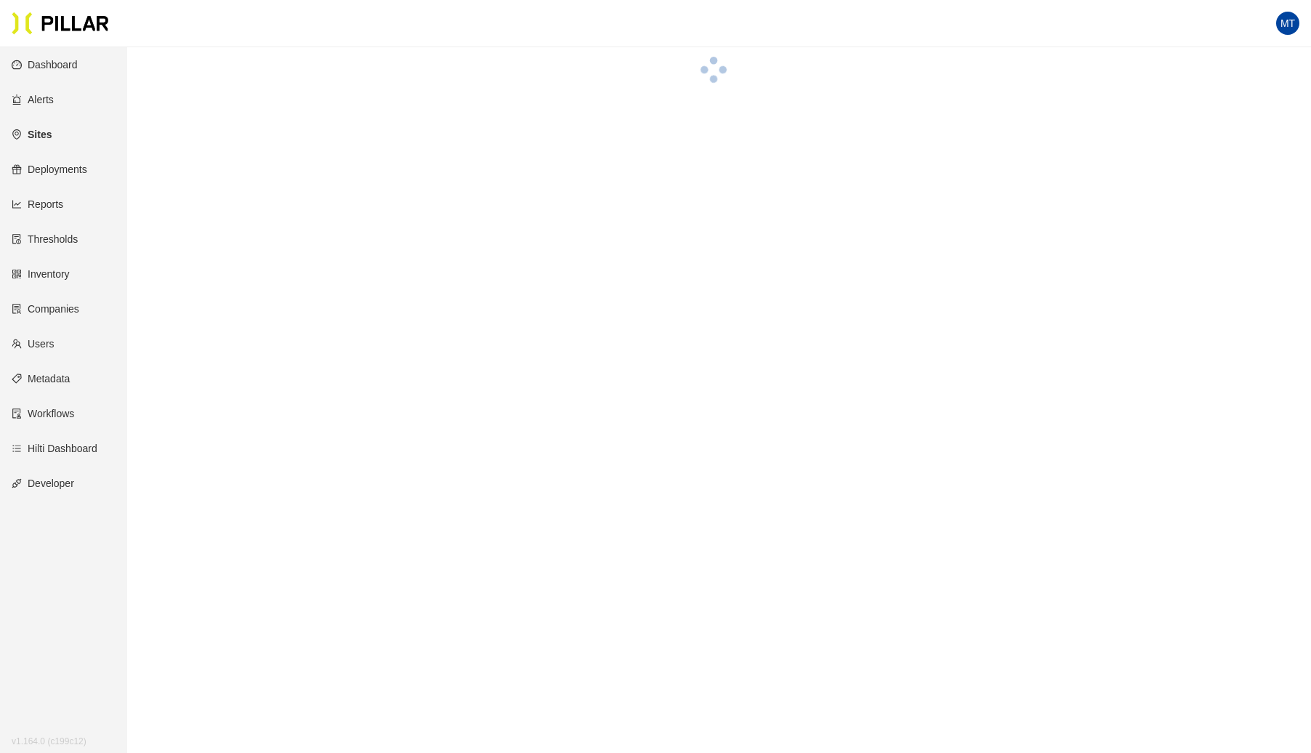
scroll to position [190, 0]
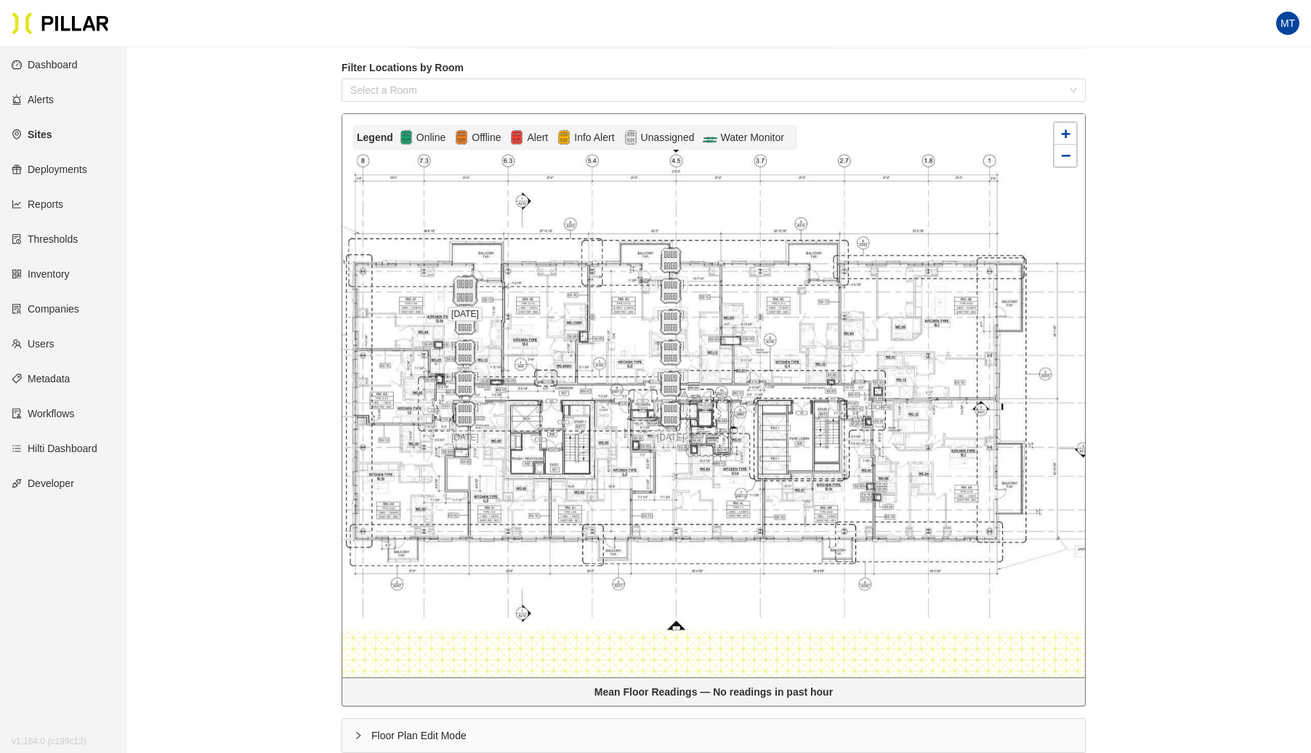
drag, startPoint x: 440, startPoint y: 315, endPoint x: 454, endPoint y: 289, distance: 29.6
click at [454, 289] on img at bounding box center [464, 290] width 31 height 31
drag, startPoint x: 365, startPoint y: 733, endPoint x: 413, endPoint y: 506, distance: 232.5
click at [364, 731] on div "Floor Plan Edit Mode" at bounding box center [713, 735] width 743 height 33
drag, startPoint x: 465, startPoint y: 289, endPoint x: 823, endPoint y: 390, distance: 371.6
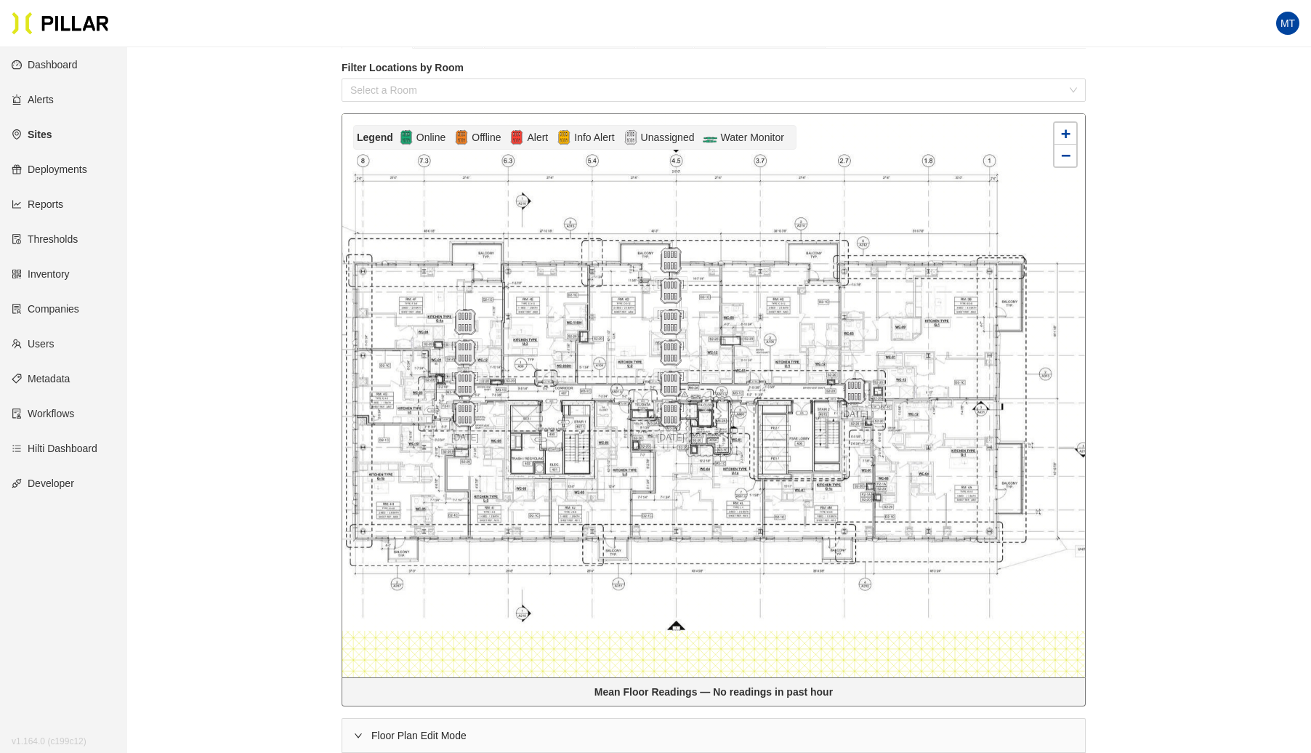
click at [859, 390] on img at bounding box center [855, 391] width 26 height 26
drag, startPoint x: 669, startPoint y: 385, endPoint x: 670, endPoint y: 327, distance: 58.2
click at [697, 314] on img at bounding box center [698, 315] width 26 height 26
drag, startPoint x: 672, startPoint y: 407, endPoint x: 662, endPoint y: 387, distance: 22.1
click at [679, 389] on img at bounding box center [677, 397] width 26 height 26
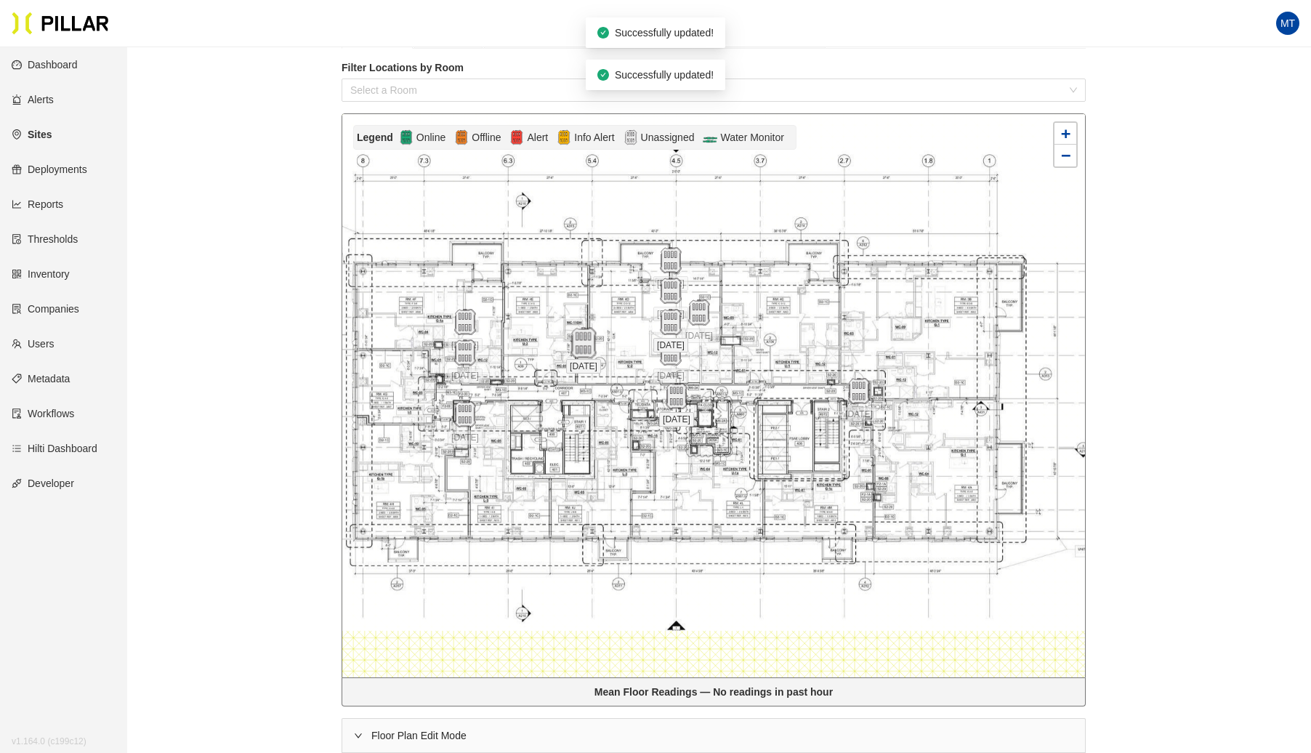
drag, startPoint x: 524, startPoint y: 358, endPoint x: 640, endPoint y: 305, distance: 127.8
click at [599, 328] on img at bounding box center [583, 343] width 31 height 31
drag, startPoint x: 466, startPoint y: 411, endPoint x: 467, endPoint y: 378, distance: 33.5
click at [465, 392] on img at bounding box center [464, 397] width 26 height 26
drag, startPoint x: 583, startPoint y: 339, endPoint x: 654, endPoint y: 330, distance: 71.8
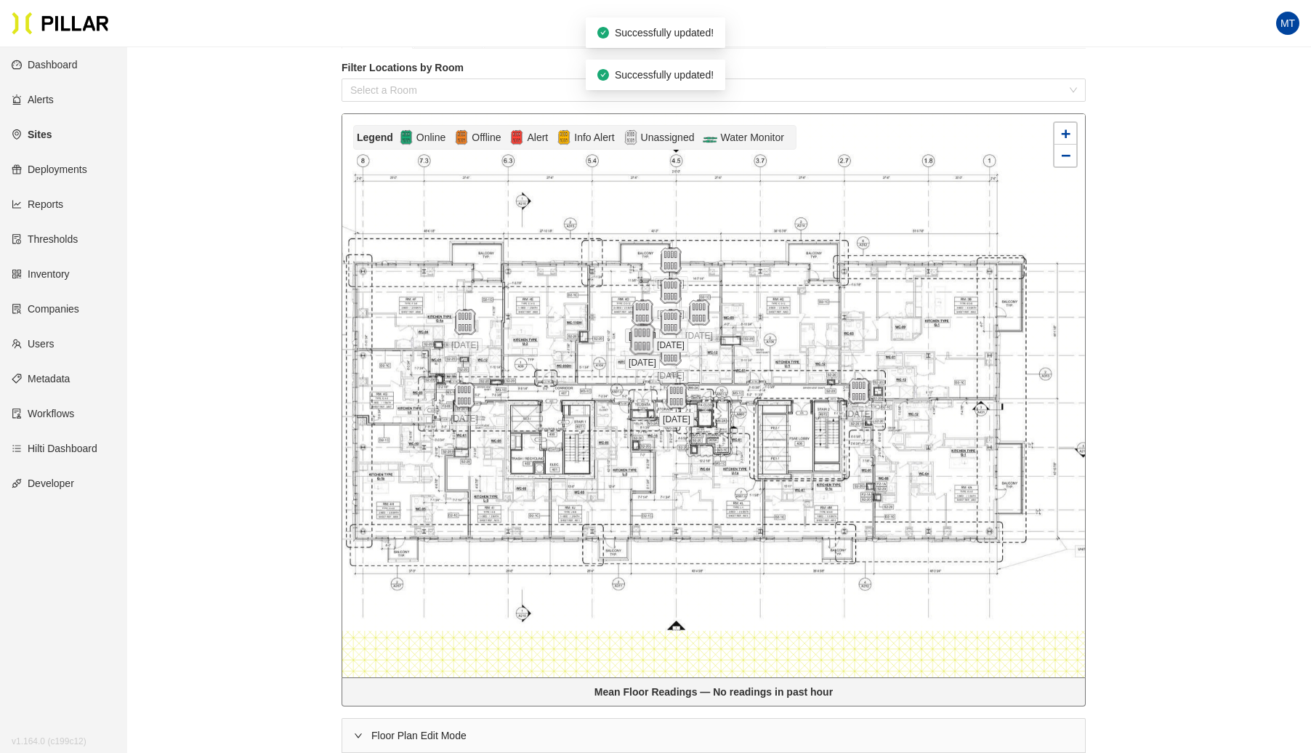
click at [658, 330] on img at bounding box center [642, 339] width 31 height 31
drag, startPoint x: 473, startPoint y: 320, endPoint x: 722, endPoint y: 313, distance: 249.4
click at [600, 313] on img at bounding box center [583, 320] width 31 height 31
click at [715, 316] on img at bounding box center [714, 315] width 31 height 31
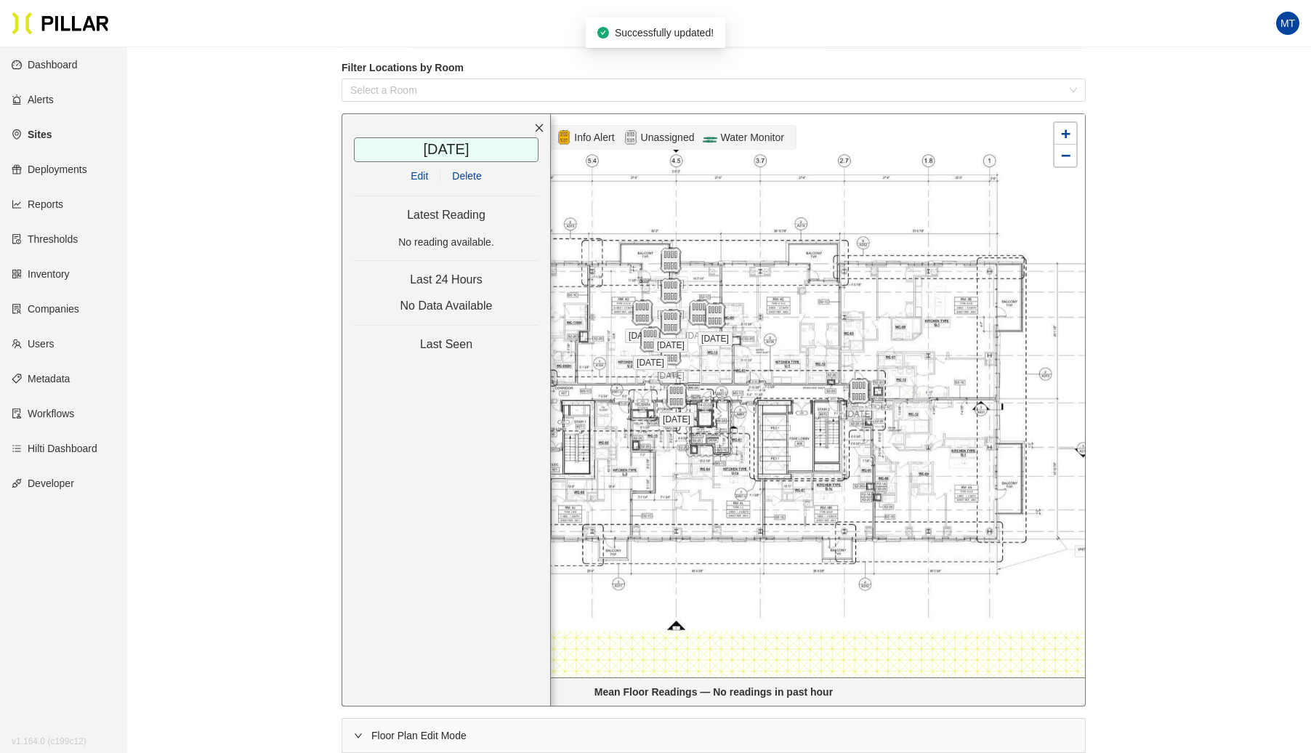
click at [475, 176] on span "Delete" at bounding box center [466, 176] width 29 height 16
click at [696, 305] on img at bounding box center [698, 312] width 31 height 31
click at [475, 176] on span "Delete" at bounding box center [466, 176] width 29 height 16
click at [666, 259] on img at bounding box center [671, 260] width 26 height 26
click at [471, 172] on span "Delete" at bounding box center [466, 176] width 29 height 16
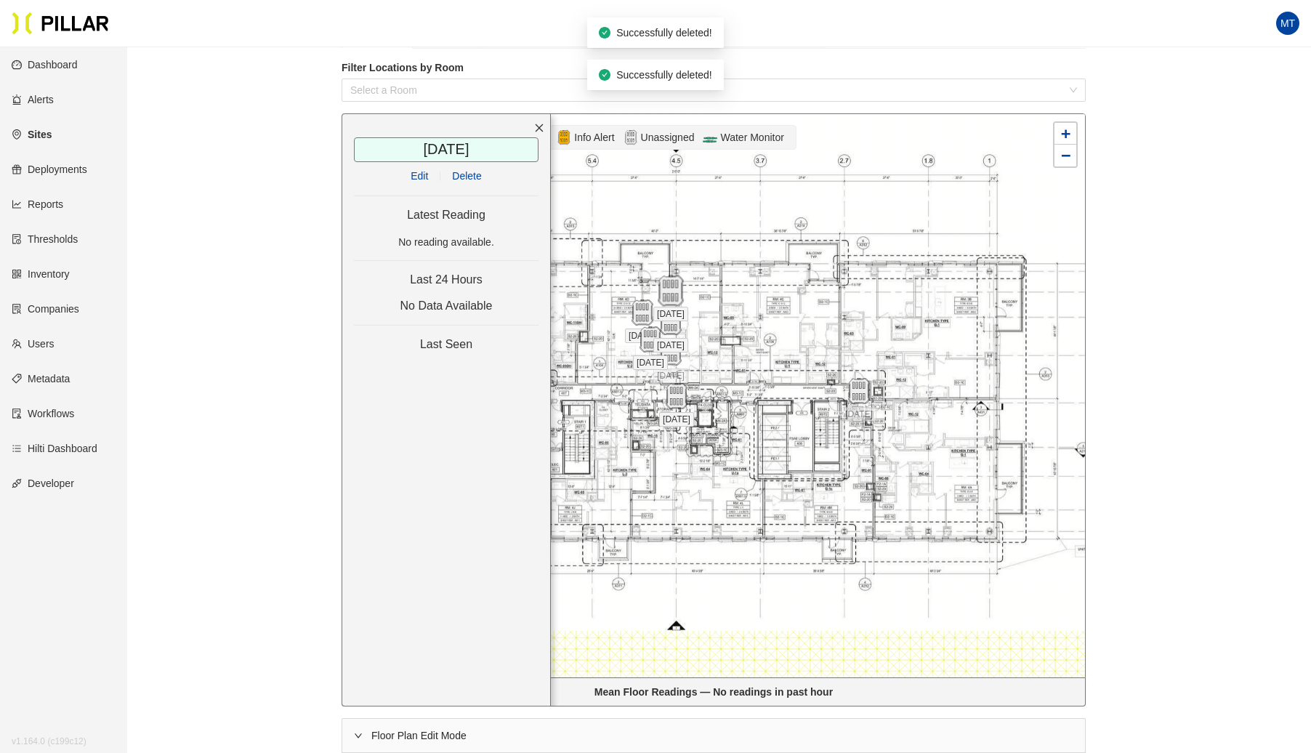
click at [672, 298] on img at bounding box center [670, 290] width 31 height 31
click at [465, 173] on span "Delete" at bounding box center [466, 176] width 29 height 16
click at [670, 317] on img at bounding box center [670, 322] width 31 height 31
click at [468, 173] on span "Delete" at bounding box center [466, 176] width 29 height 16
click at [647, 311] on img at bounding box center [642, 312] width 31 height 31
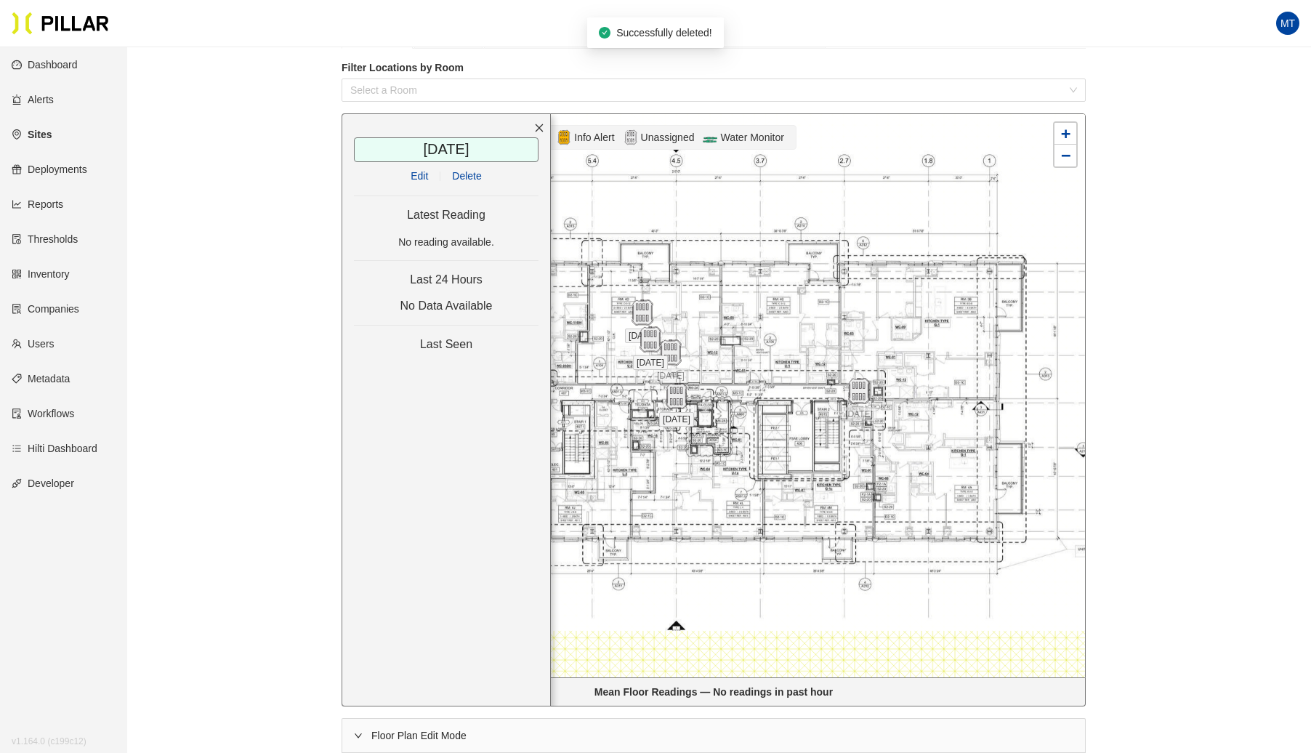
click at [468, 177] on span "Delete" at bounding box center [466, 176] width 29 height 16
click at [652, 345] on img at bounding box center [650, 339] width 31 height 31
click at [470, 173] on span "Delete" at bounding box center [466, 176] width 29 height 16
click at [665, 345] on img at bounding box center [670, 352] width 31 height 31
click at [470, 171] on span "Delete" at bounding box center [466, 176] width 29 height 16
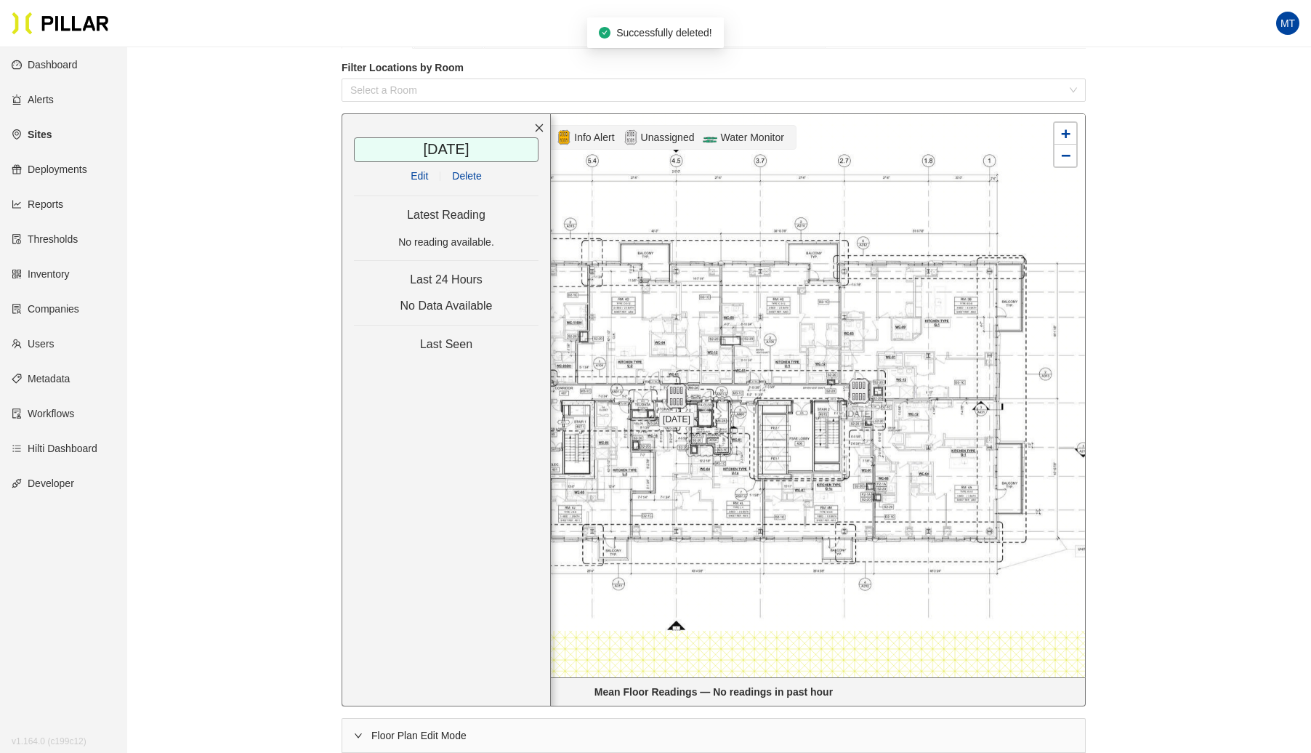
click at [539, 124] on icon "close" at bounding box center [539, 128] width 10 height 10
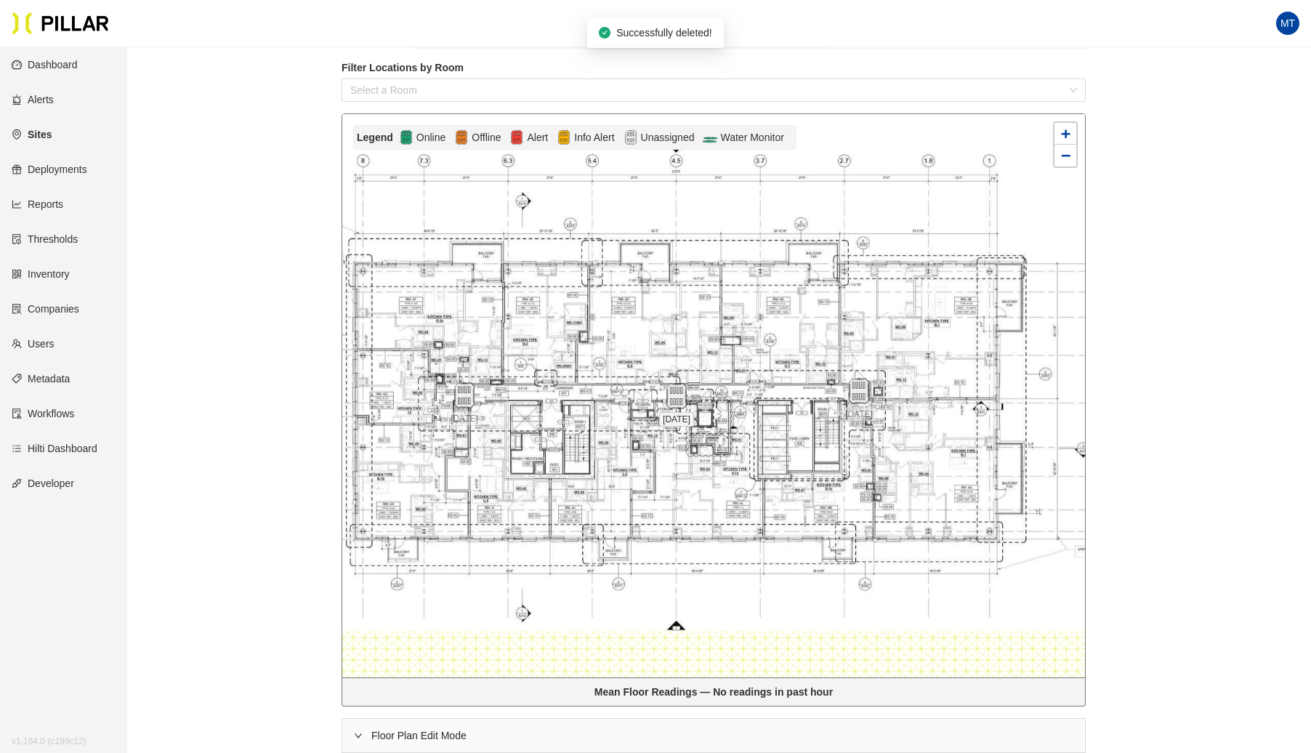
click at [576, 61] on label "Filter Locations by Room" at bounding box center [714, 67] width 744 height 15
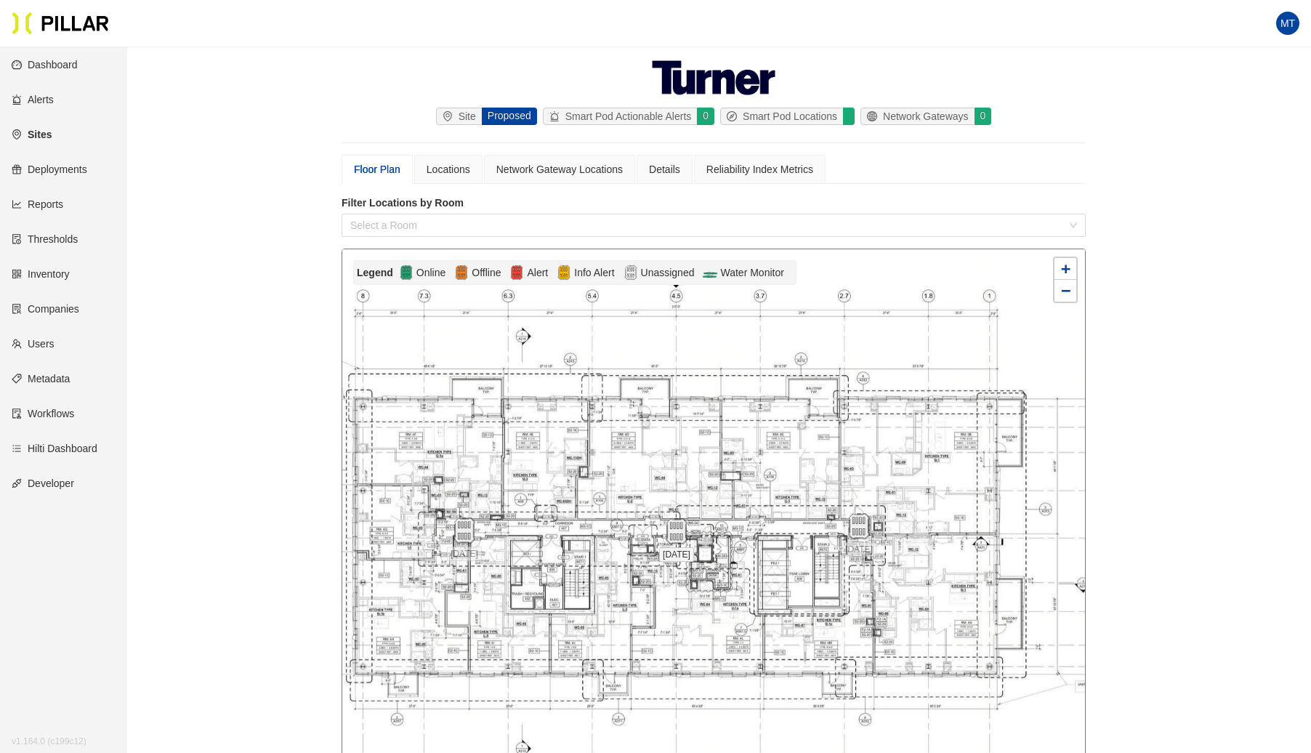
scroll to position [0, 0]
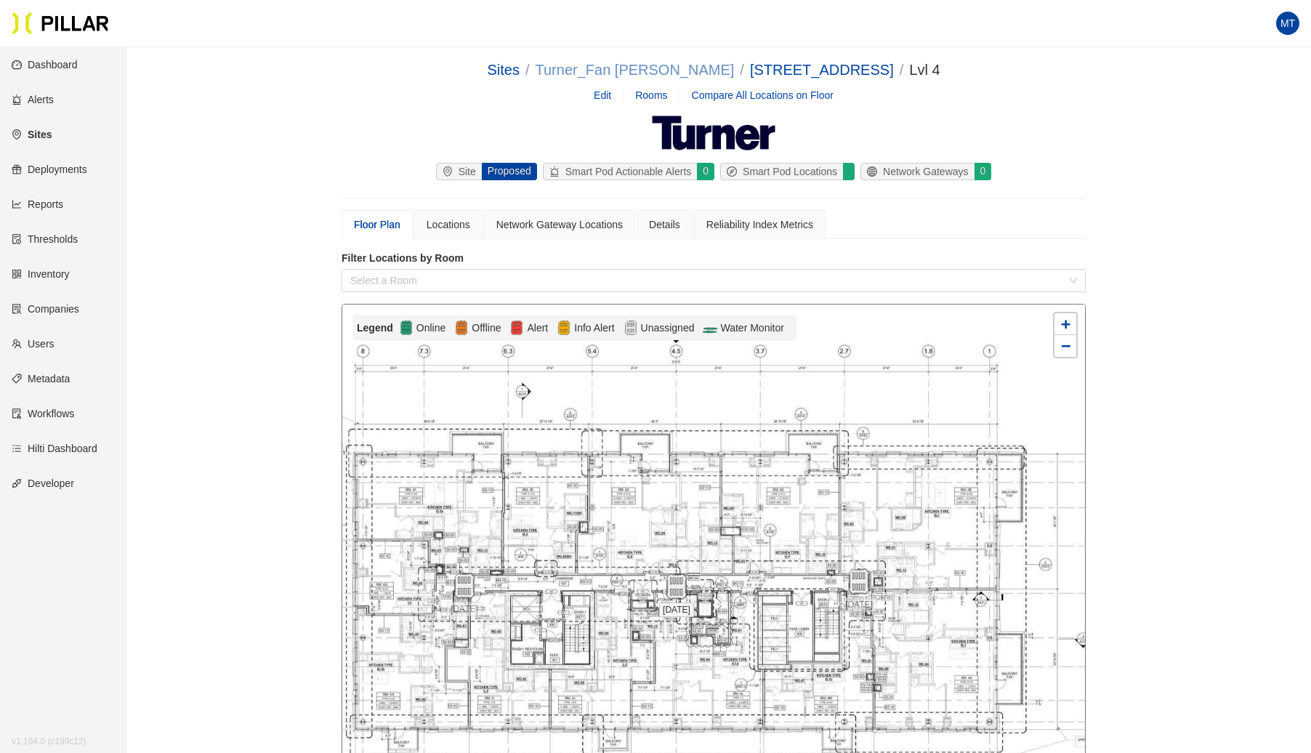
click at [675, 65] on link "Turner_Fan [PERSON_NAME]" at bounding box center [635, 70] width 199 height 16
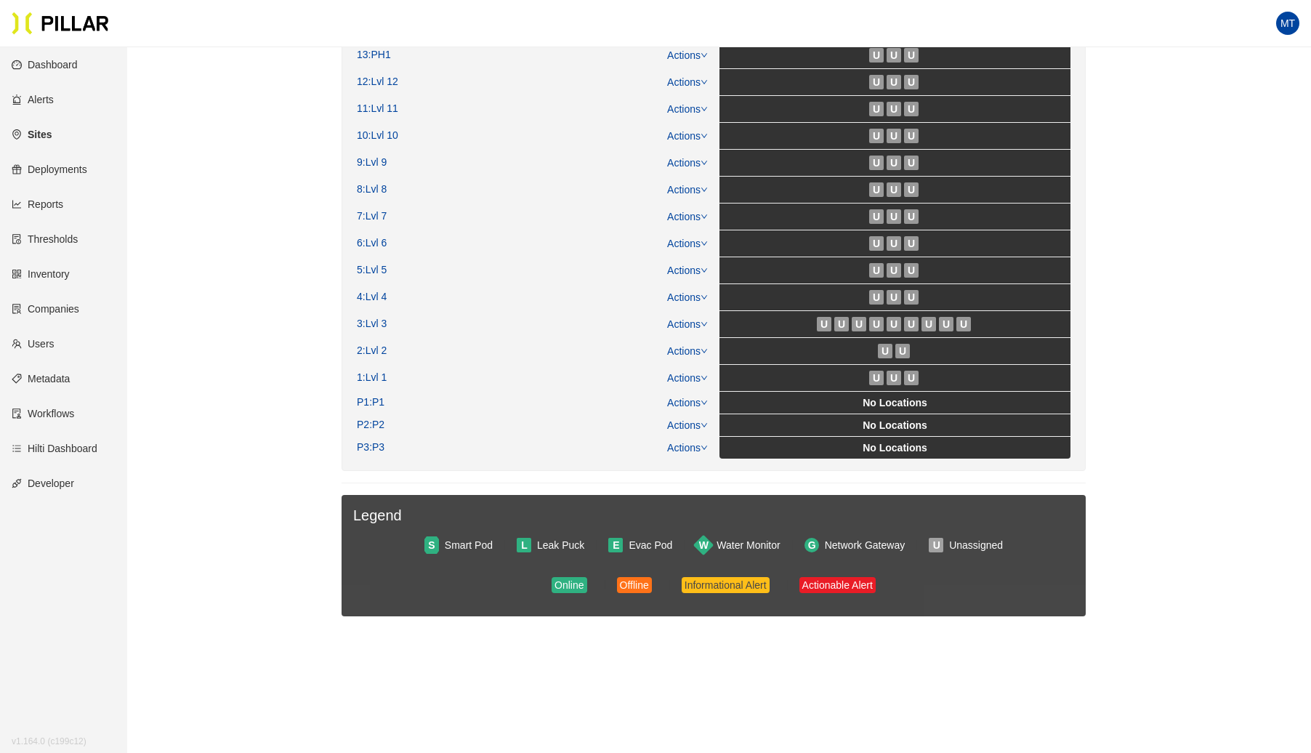
scroll to position [427, 0]
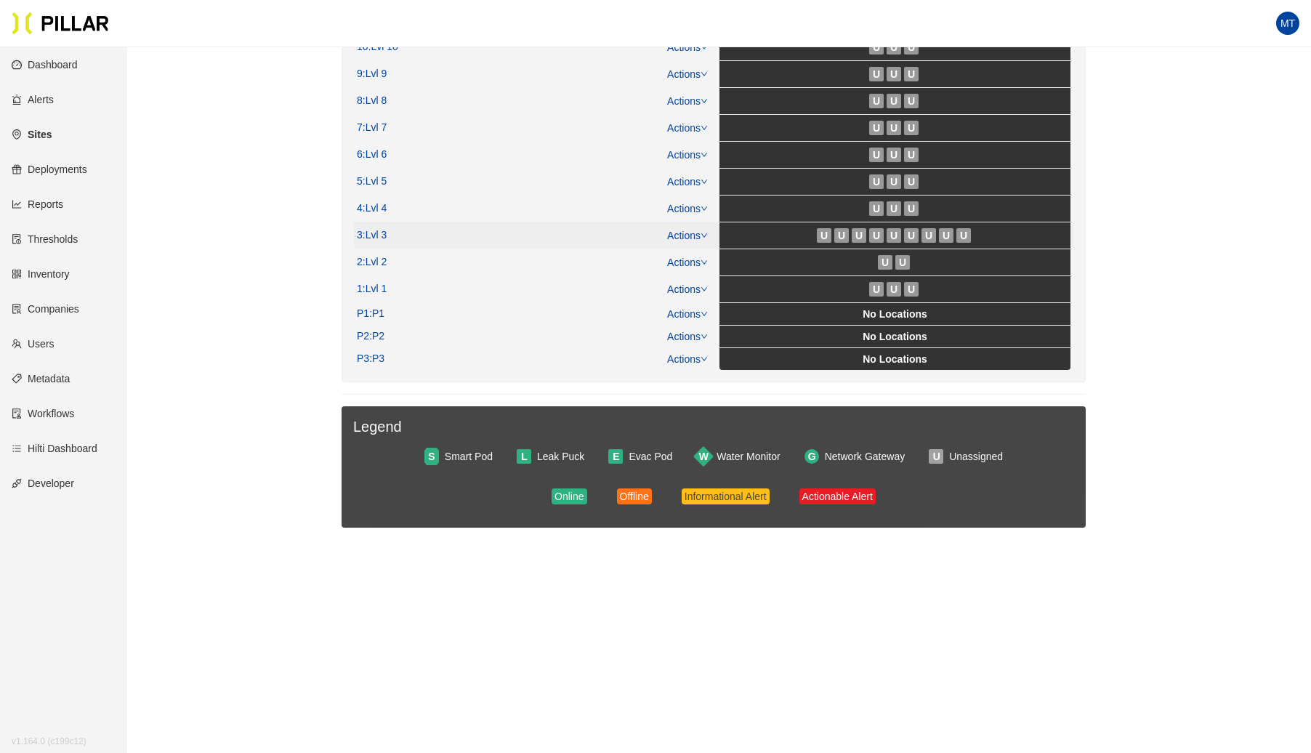
click at [704, 233] on icon "down" at bounding box center [704, 235] width 6 height 4
click at [688, 254] on link "View/Edit Floor Plan" at bounding box center [719, 253] width 92 height 16
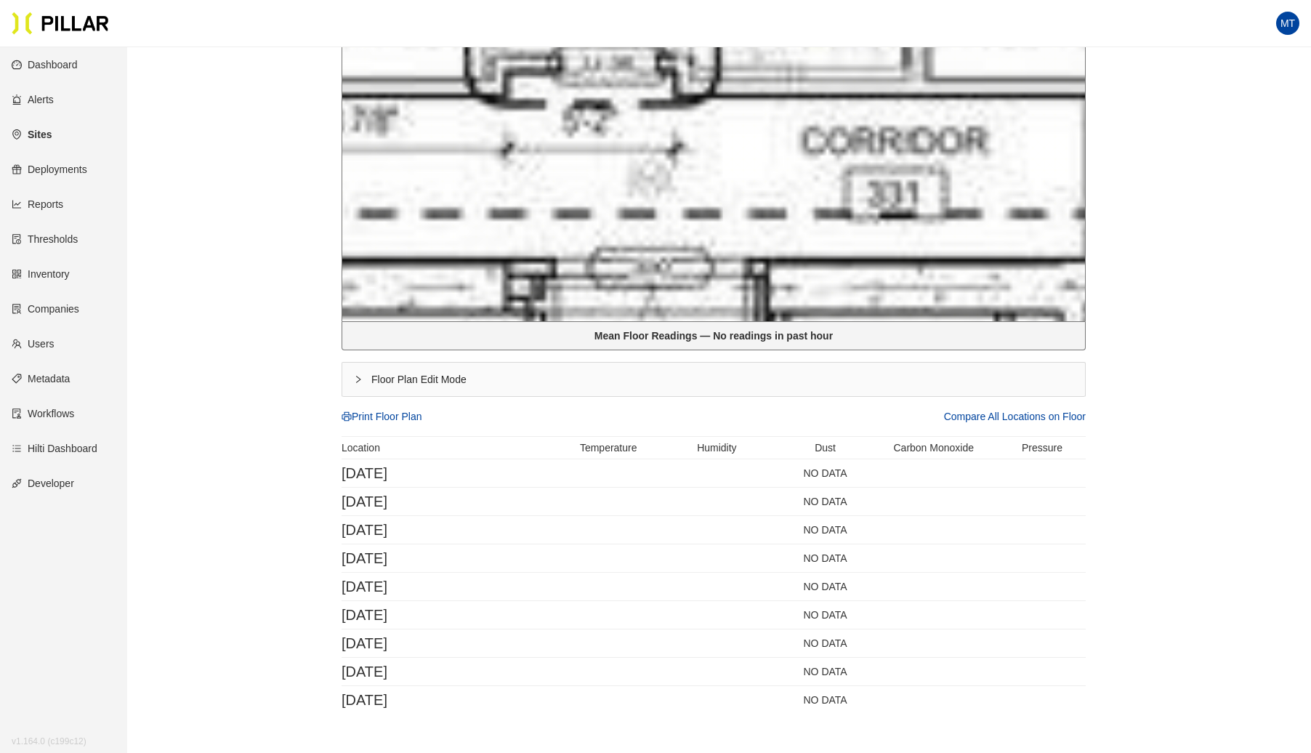
scroll to position [585, 0]
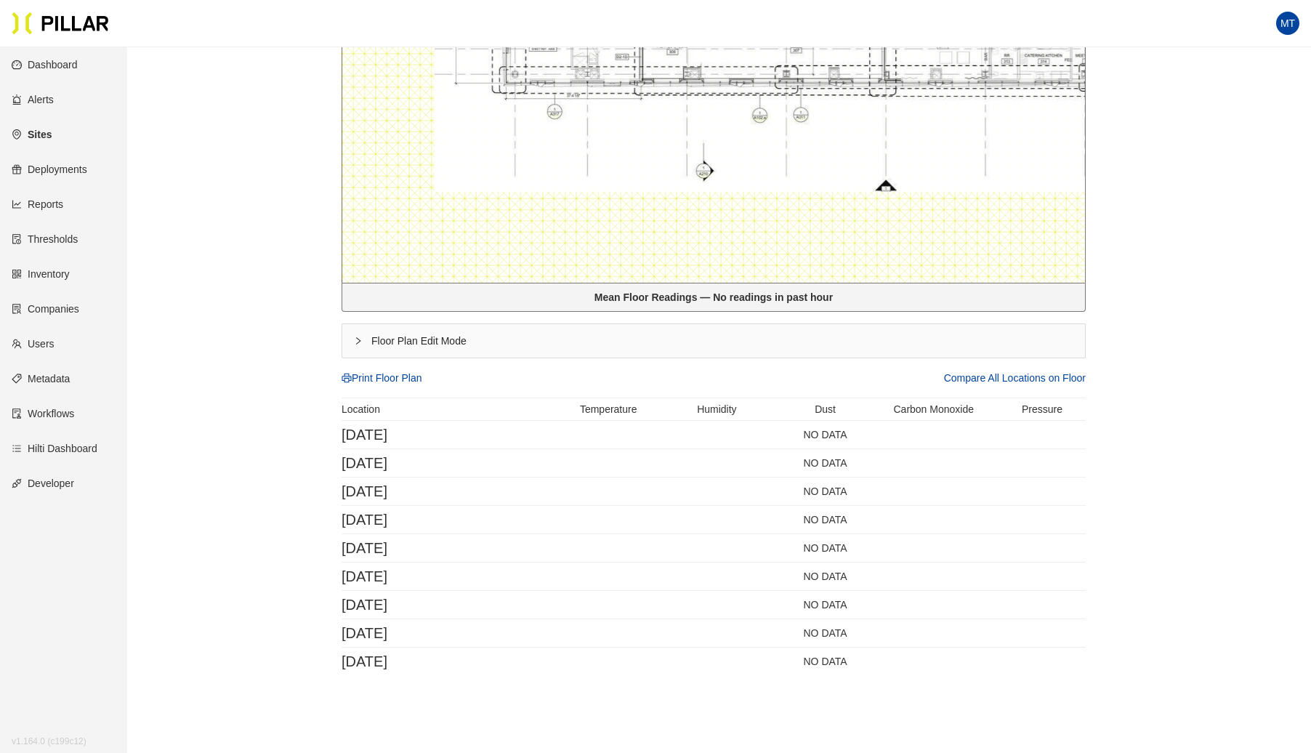
click at [354, 339] on icon "right" at bounding box center [358, 341] width 9 height 9
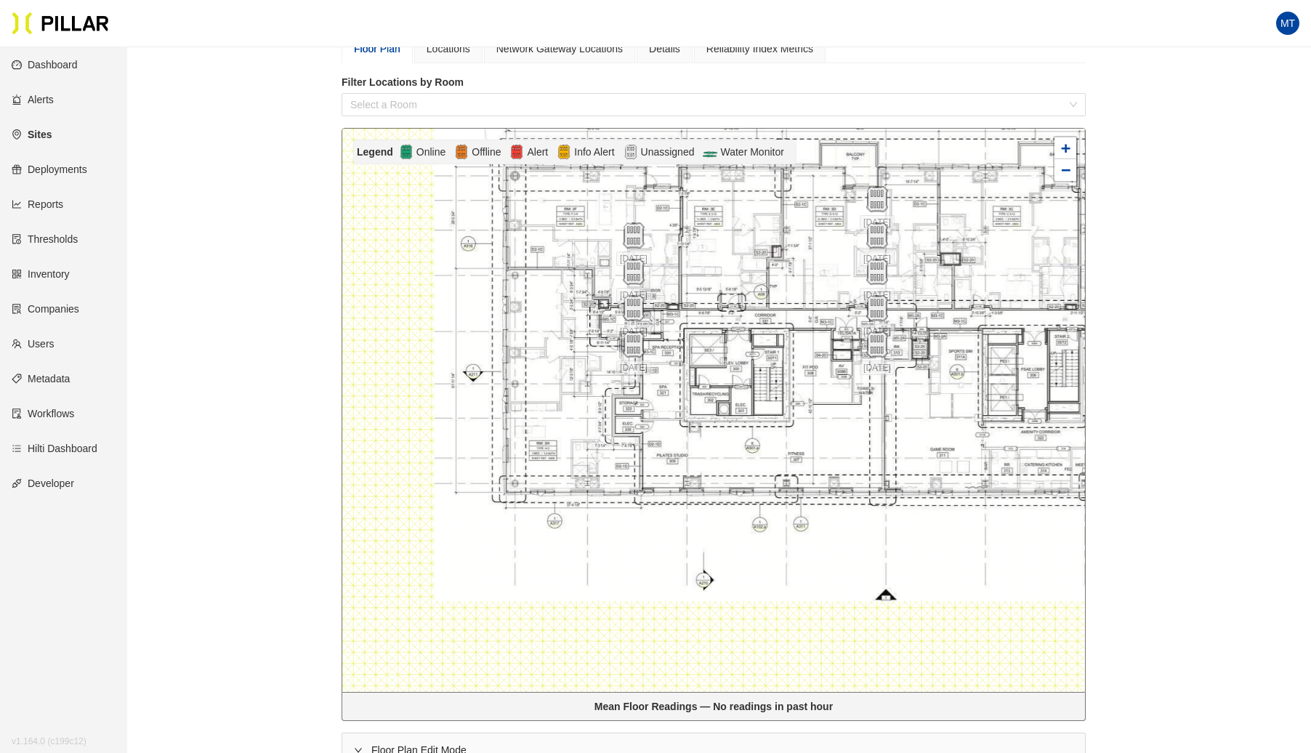
scroll to position [173, 0]
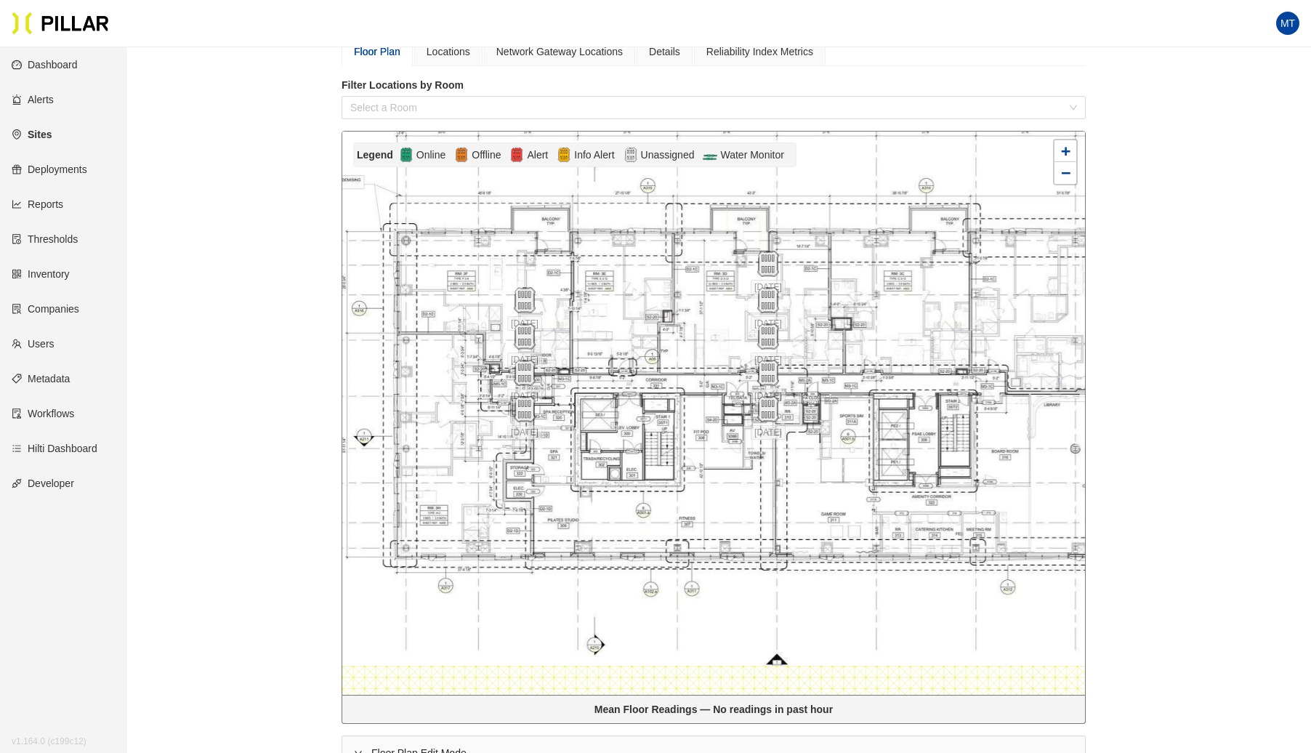
drag, startPoint x: 661, startPoint y: 403, endPoint x: 552, endPoint y: 464, distance: 125.3
click at [552, 464] on div at bounding box center [713, 413] width 743 height 563
drag, startPoint x: 523, startPoint y: 408, endPoint x: 996, endPoint y: 387, distance: 472.9
click at [996, 387] on img at bounding box center [996, 388] width 31 height 31
drag, startPoint x: 772, startPoint y: 401, endPoint x: 802, endPoint y: 299, distance: 106.0
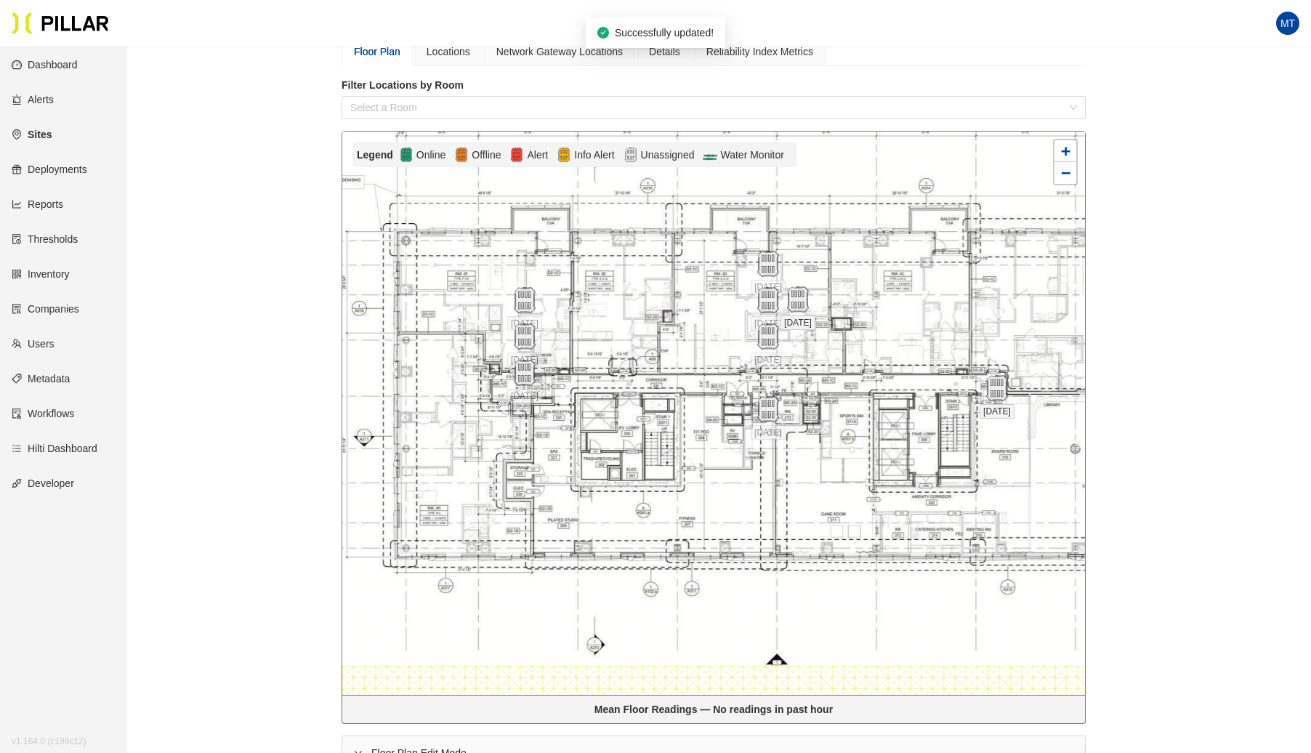
click at [802, 315] on span "[DATE]" at bounding box center [798, 322] width 35 height 15
drag, startPoint x: 775, startPoint y: 406, endPoint x: 770, endPoint y: 381, distance: 25.1
click at [770, 381] on img at bounding box center [764, 386] width 31 height 31
drag, startPoint x: 528, startPoint y: 362, endPoint x: 517, endPoint y: 379, distance: 20.0
click at [517, 379] on img at bounding box center [514, 389] width 31 height 31
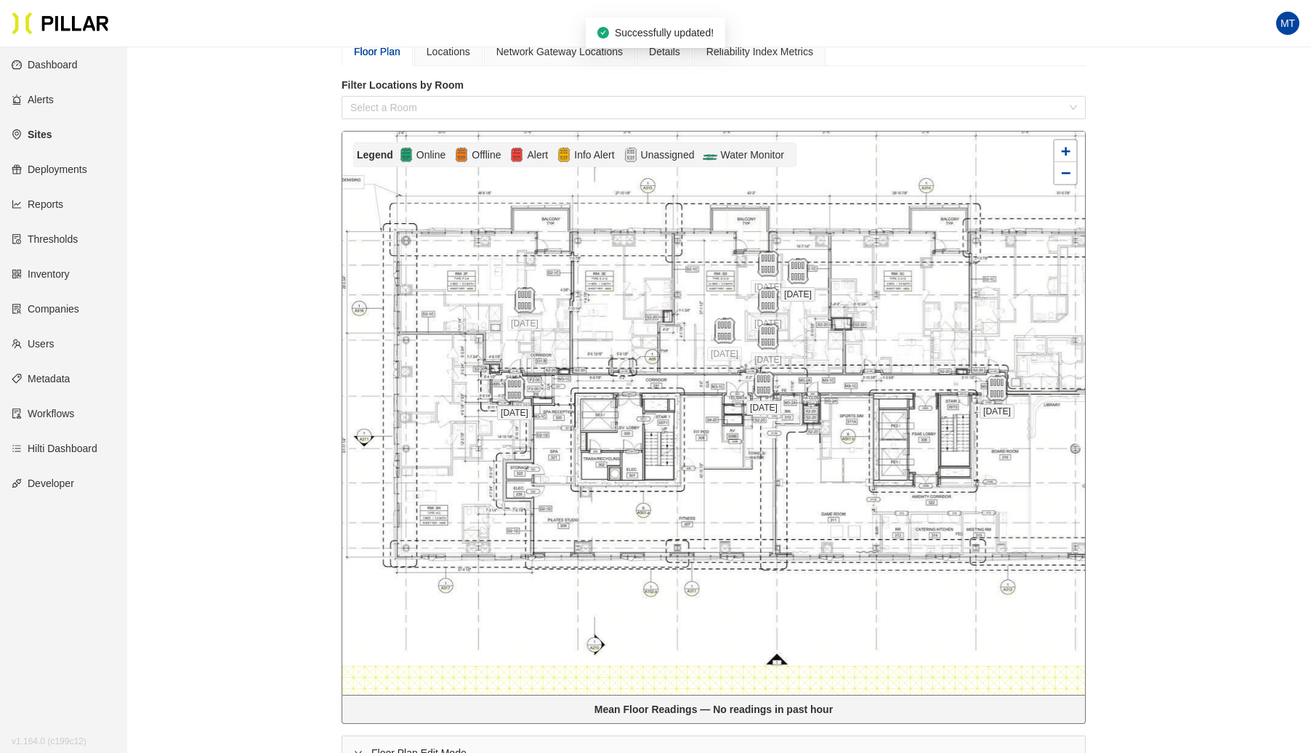
drag, startPoint x: 526, startPoint y: 329, endPoint x: 669, endPoint y: 325, distance: 142.5
click at [728, 323] on img at bounding box center [725, 331] width 26 height 26
drag, startPoint x: 536, startPoint y: 302, endPoint x: 763, endPoint y: 300, distance: 226.8
click at [233, 193] on div "[DATE] [DATE] [DATE] [DATE] [DATE] [DATE] [DATE] [DATE] [DATE]" at bounding box center [233, 193] width 0 height 0
click at [765, 263] on img at bounding box center [767, 264] width 31 height 31
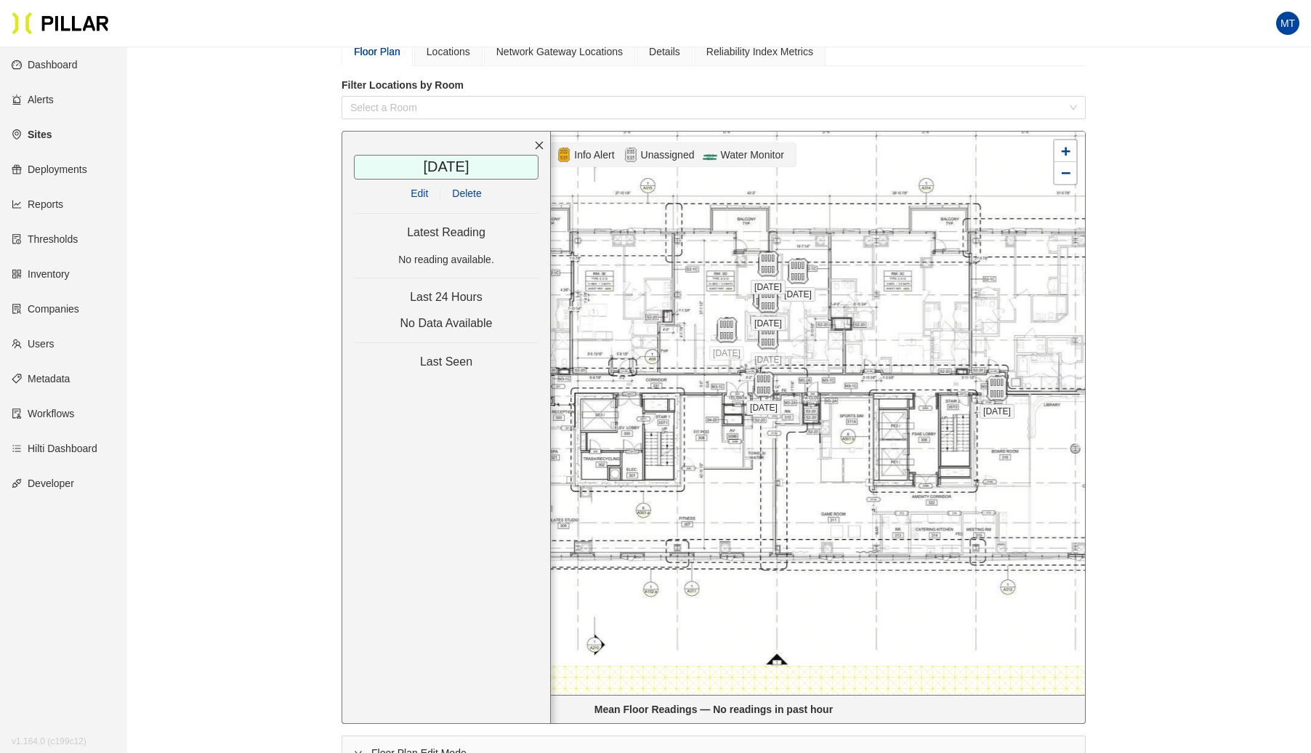
click at [474, 192] on span "Delete" at bounding box center [466, 193] width 29 height 16
drag, startPoint x: 802, startPoint y: 270, endPoint x: 782, endPoint y: 272, distance: 20.4
click at [800, 271] on img at bounding box center [797, 271] width 31 height 31
click at [469, 190] on span "Delete" at bounding box center [466, 193] width 29 height 16
click at [768, 299] on img at bounding box center [762, 296] width 31 height 31
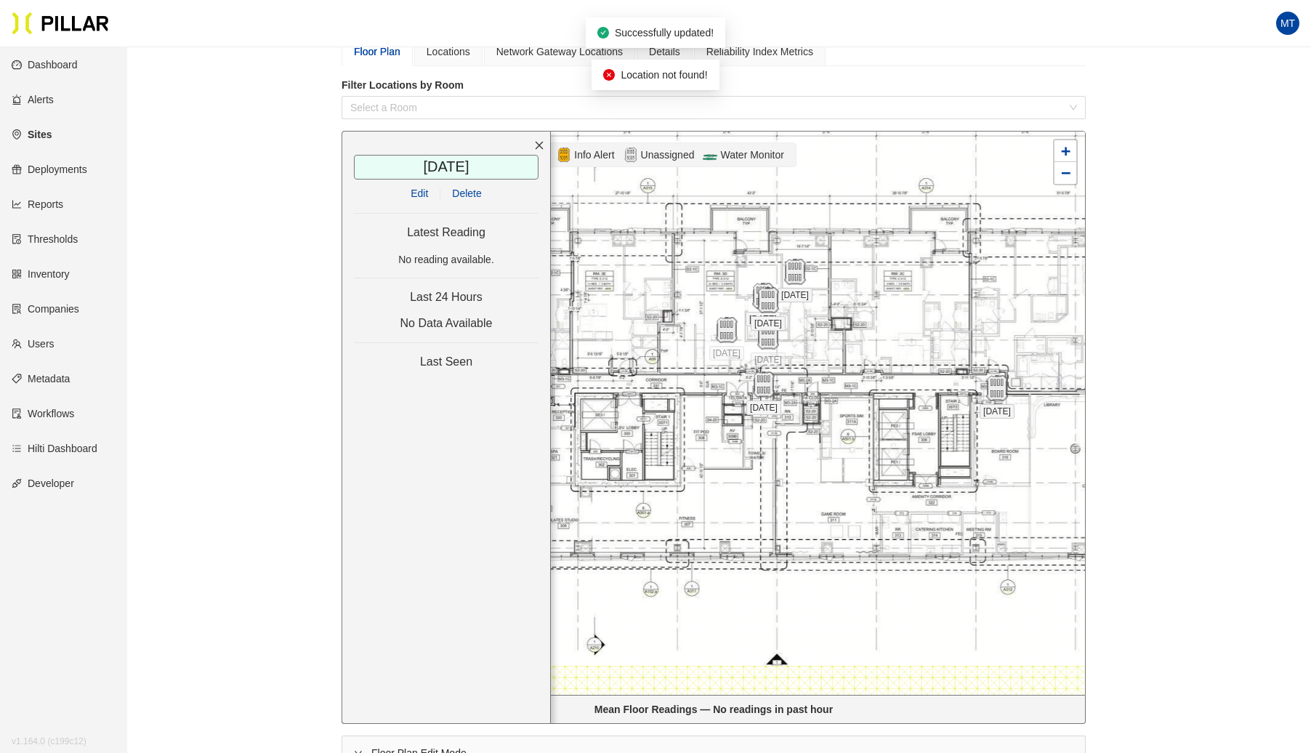
click at [464, 185] on span "Delete" at bounding box center [466, 193] width 29 height 16
click at [794, 272] on img at bounding box center [794, 272] width 31 height 31
click at [475, 192] on span "Delete" at bounding box center [466, 193] width 29 height 16
click at [771, 302] on img at bounding box center [767, 300] width 31 height 31
click at [467, 193] on span "Delete" at bounding box center [466, 193] width 29 height 16
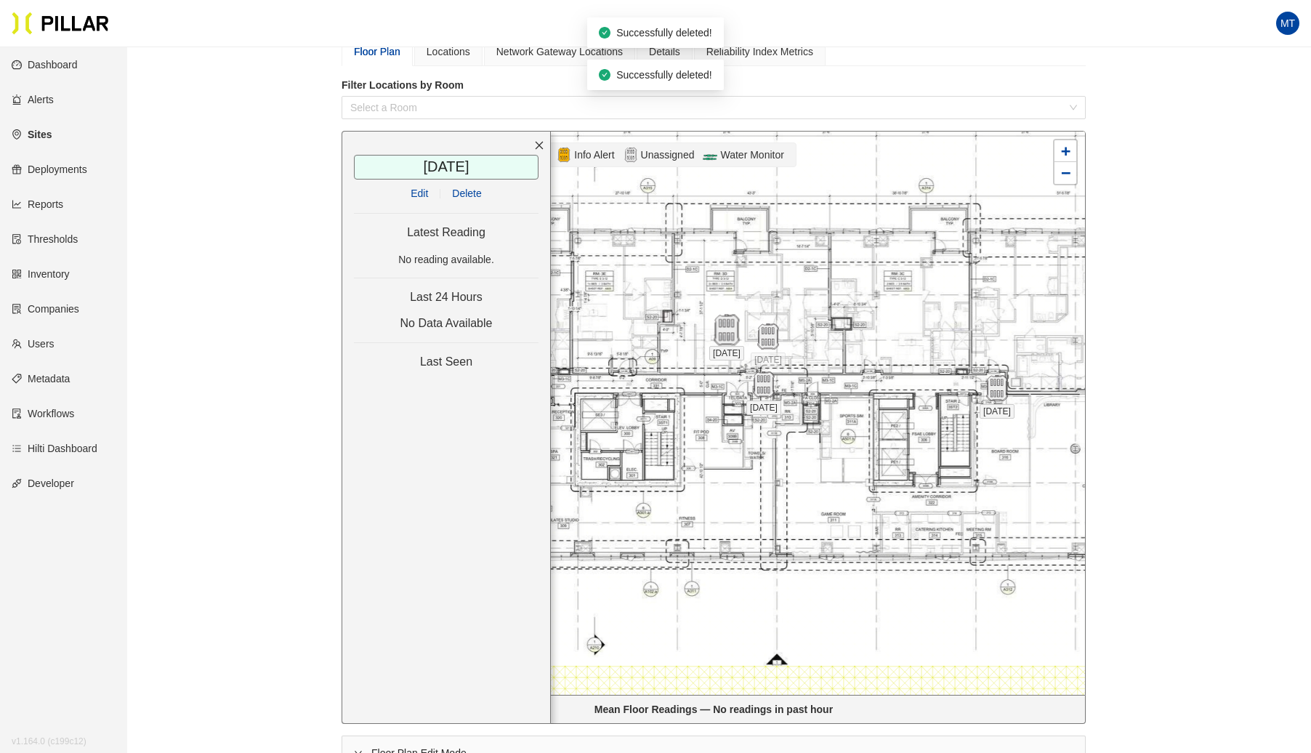
click at [733, 329] on img at bounding box center [726, 330] width 31 height 31
click at [465, 193] on span "Delete" at bounding box center [466, 193] width 29 height 16
click at [763, 330] on img at bounding box center [767, 336] width 31 height 31
click at [462, 190] on span "Delete" at bounding box center [466, 193] width 29 height 16
drag, startPoint x: 762, startPoint y: 376, endPoint x: 735, endPoint y: 377, distance: 27.6
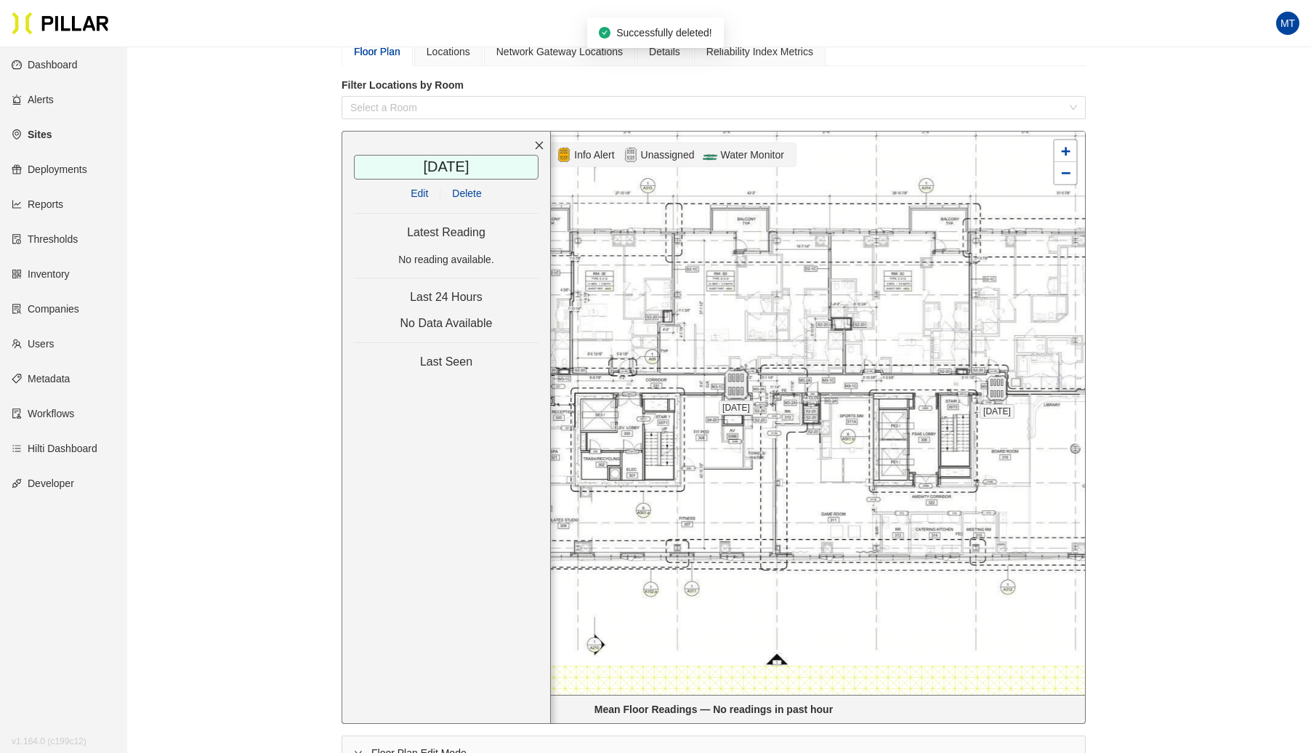
click at [735, 377] on img at bounding box center [735, 384] width 31 height 31
click at [535, 140] on icon "close" at bounding box center [539, 145] width 10 height 10
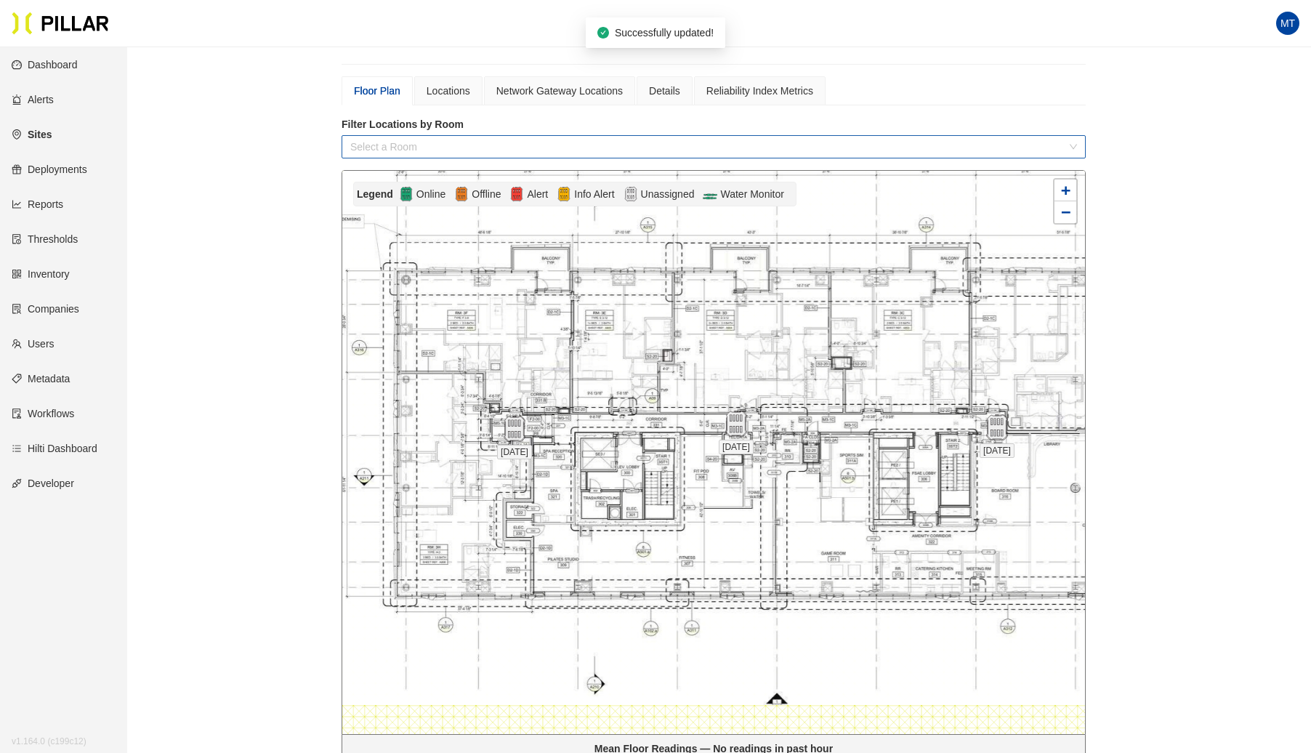
scroll to position [0, 0]
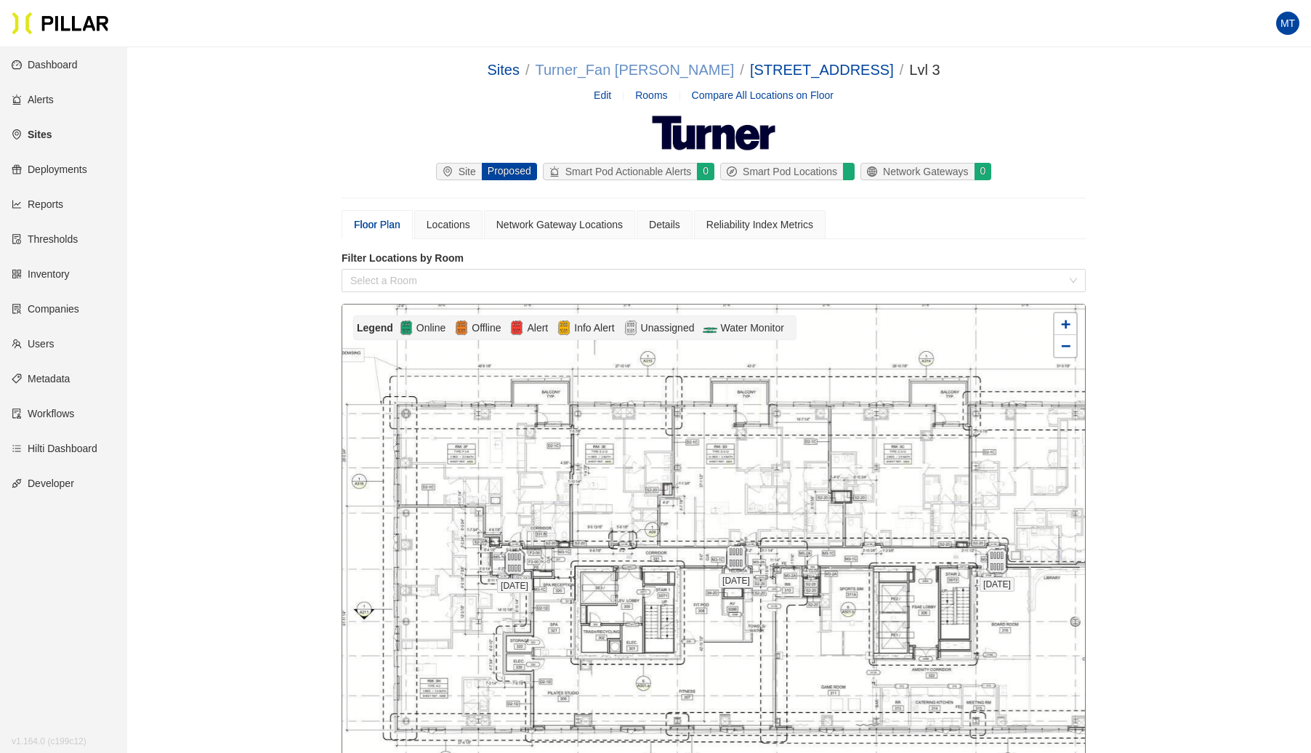
click at [666, 74] on link "Turner_Fan [PERSON_NAME]" at bounding box center [635, 70] width 199 height 16
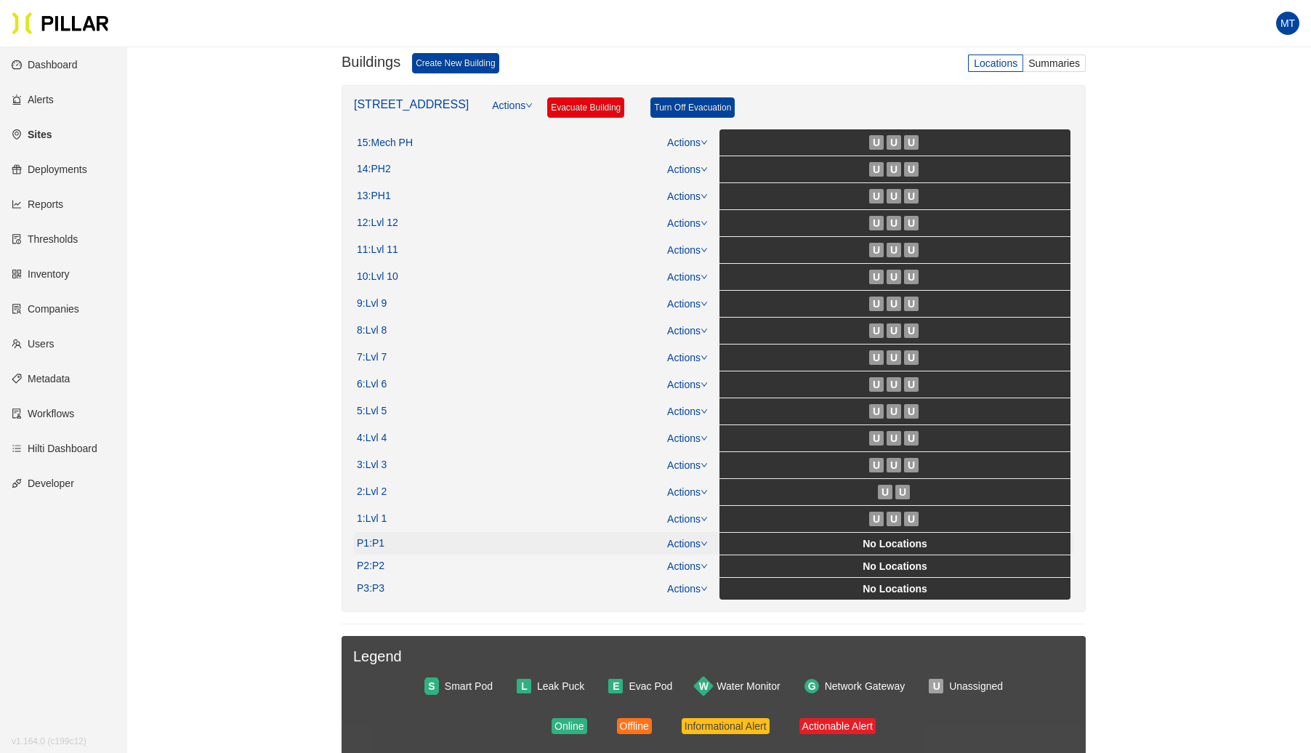
scroll to position [283, 0]
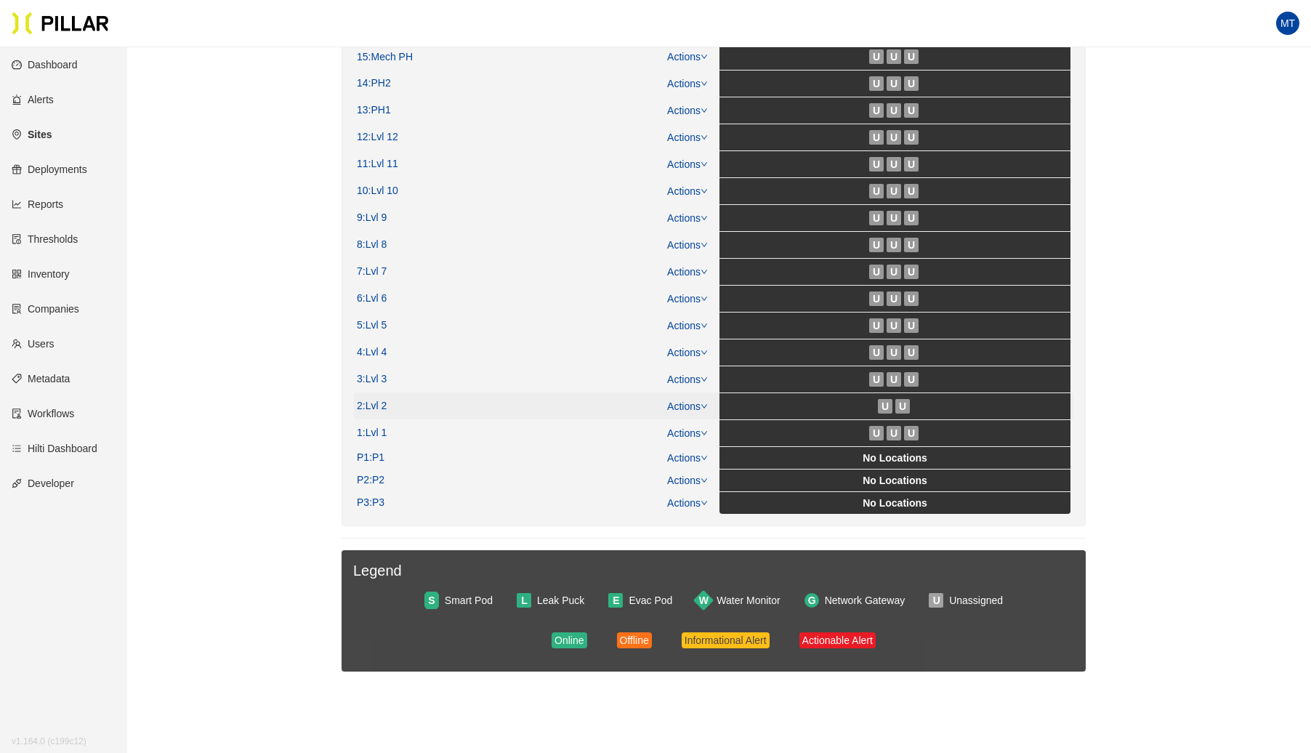
click at [697, 404] on link "Actions" at bounding box center [687, 406] width 41 height 12
click at [709, 418] on link "View/Edit Floor Plan" at bounding box center [719, 424] width 92 height 16
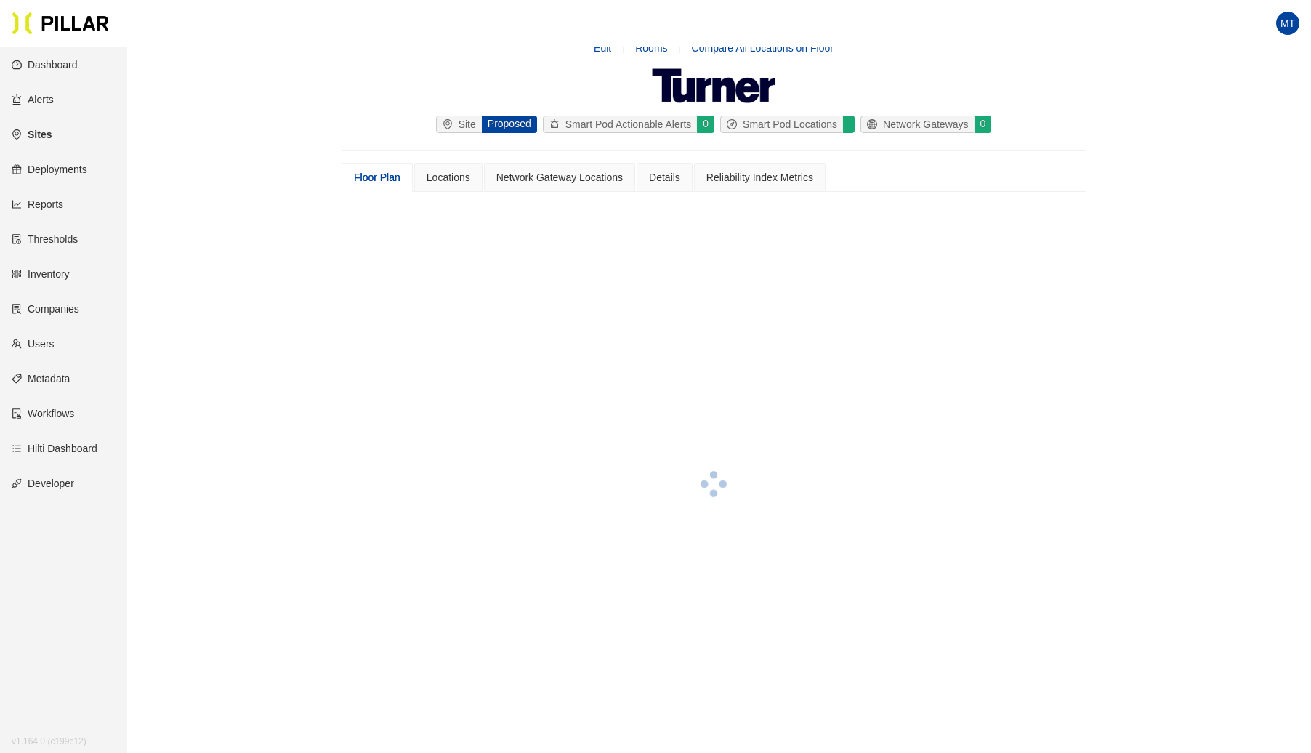
scroll to position [283, 0]
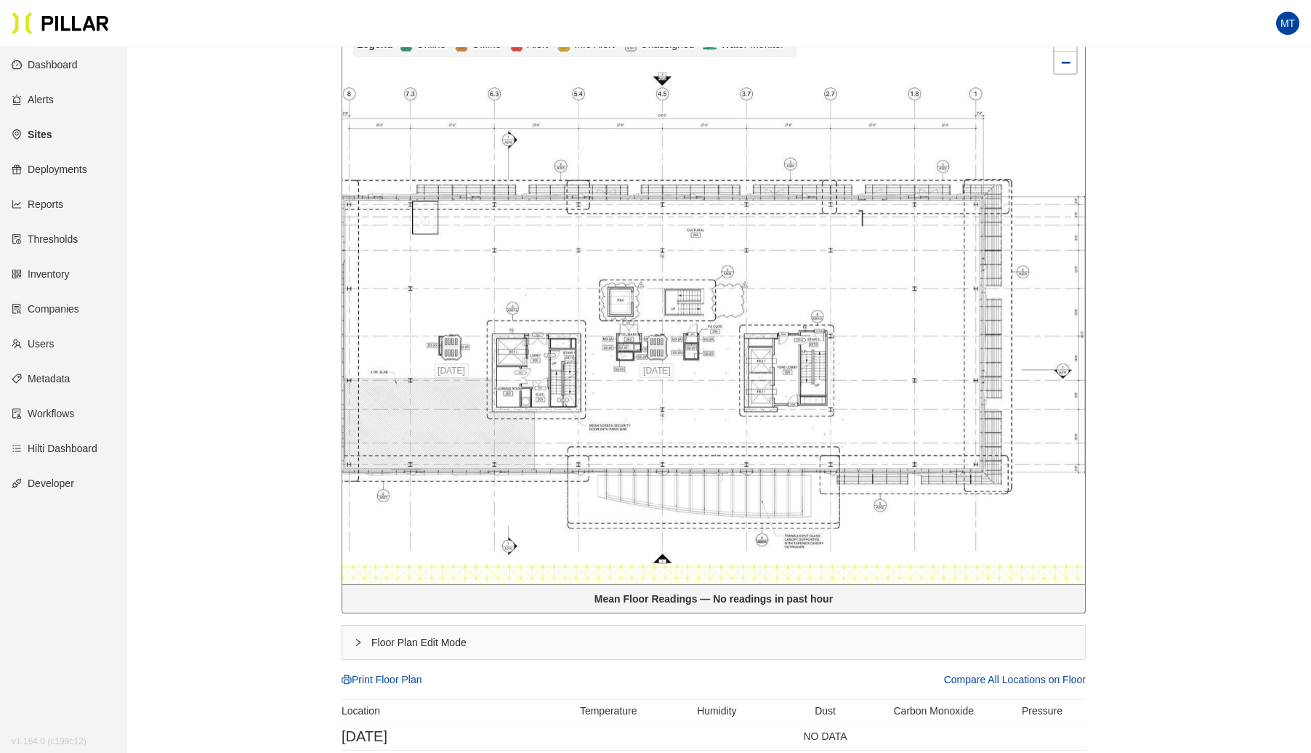
click at [351, 641] on div "Floor Plan Edit Mode" at bounding box center [713, 642] width 743 height 33
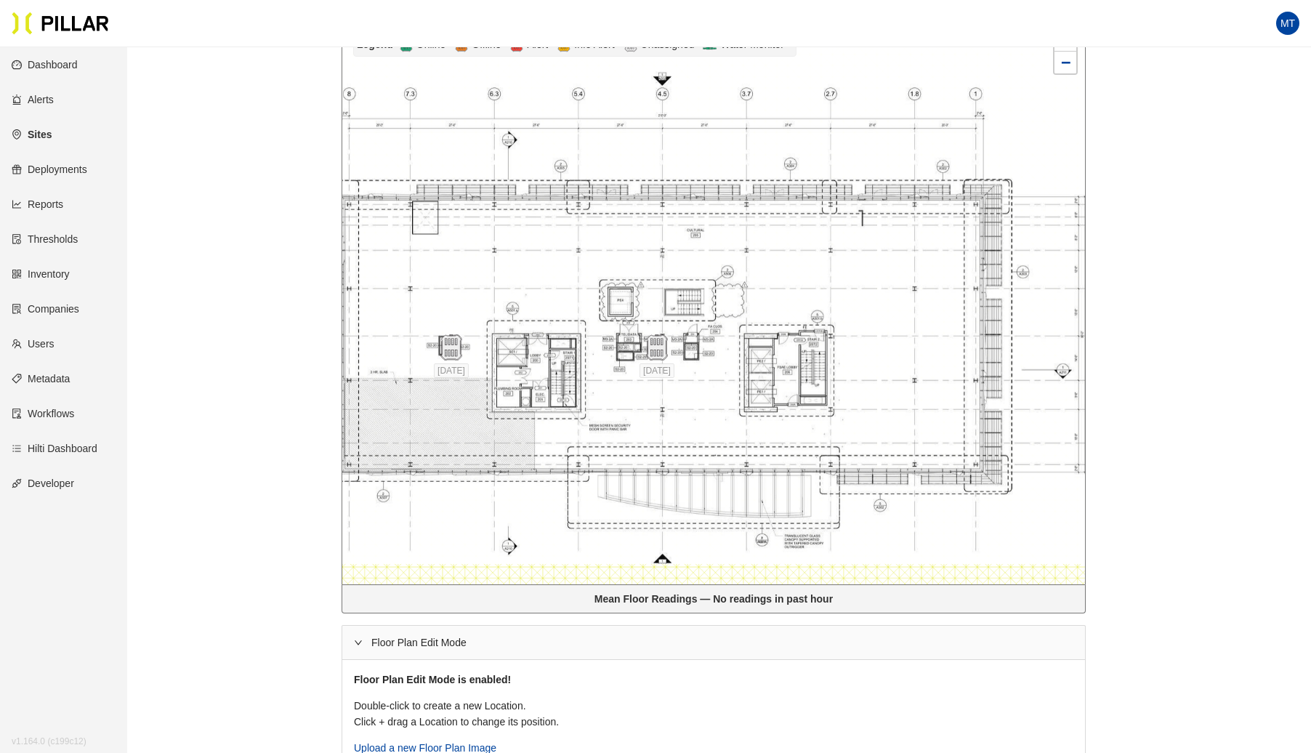
click at [406, 254] on div at bounding box center [713, 302] width 743 height 563
click at [423, 256] on div at bounding box center [713, 302] width 743 height 563
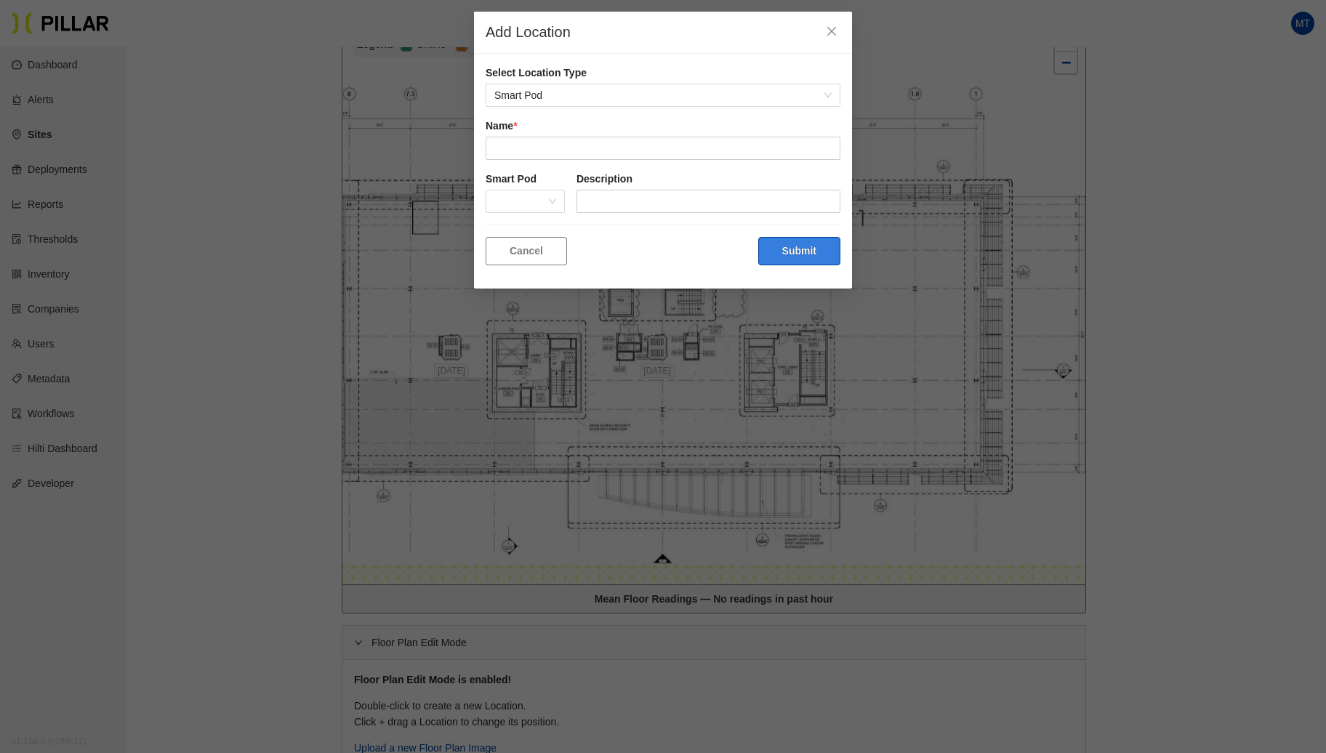
click at [818, 254] on button "Submit" at bounding box center [799, 251] width 82 height 28
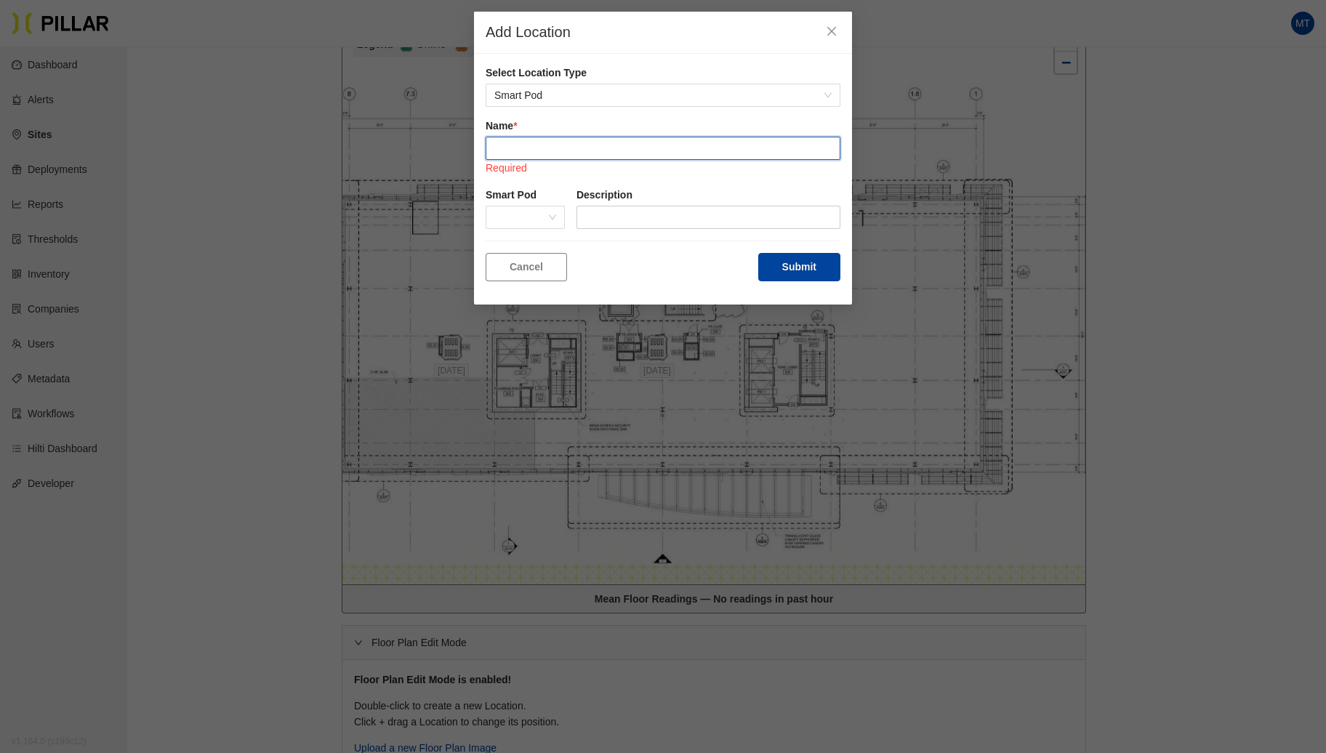
click at [520, 150] on input "text" at bounding box center [663, 148] width 355 height 23
type input "Location 1"
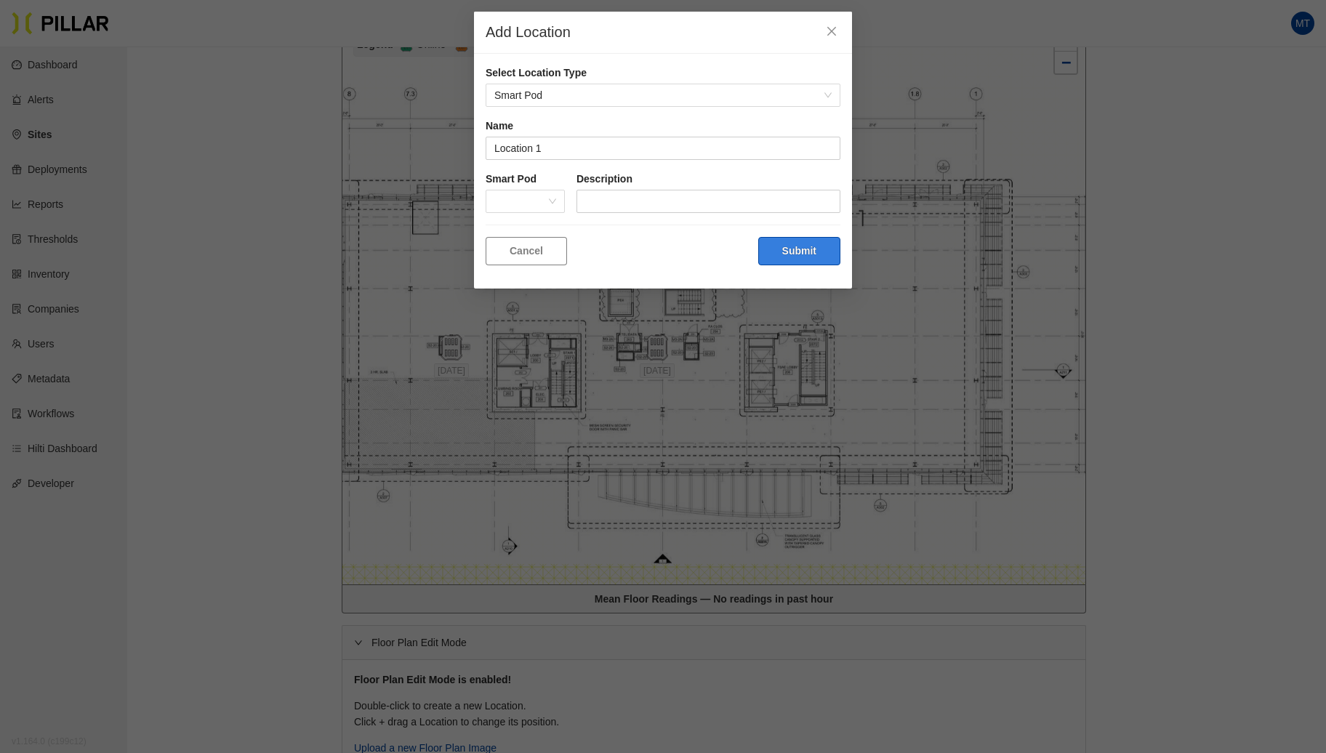
click at [794, 249] on button "Submit" at bounding box center [799, 251] width 82 height 28
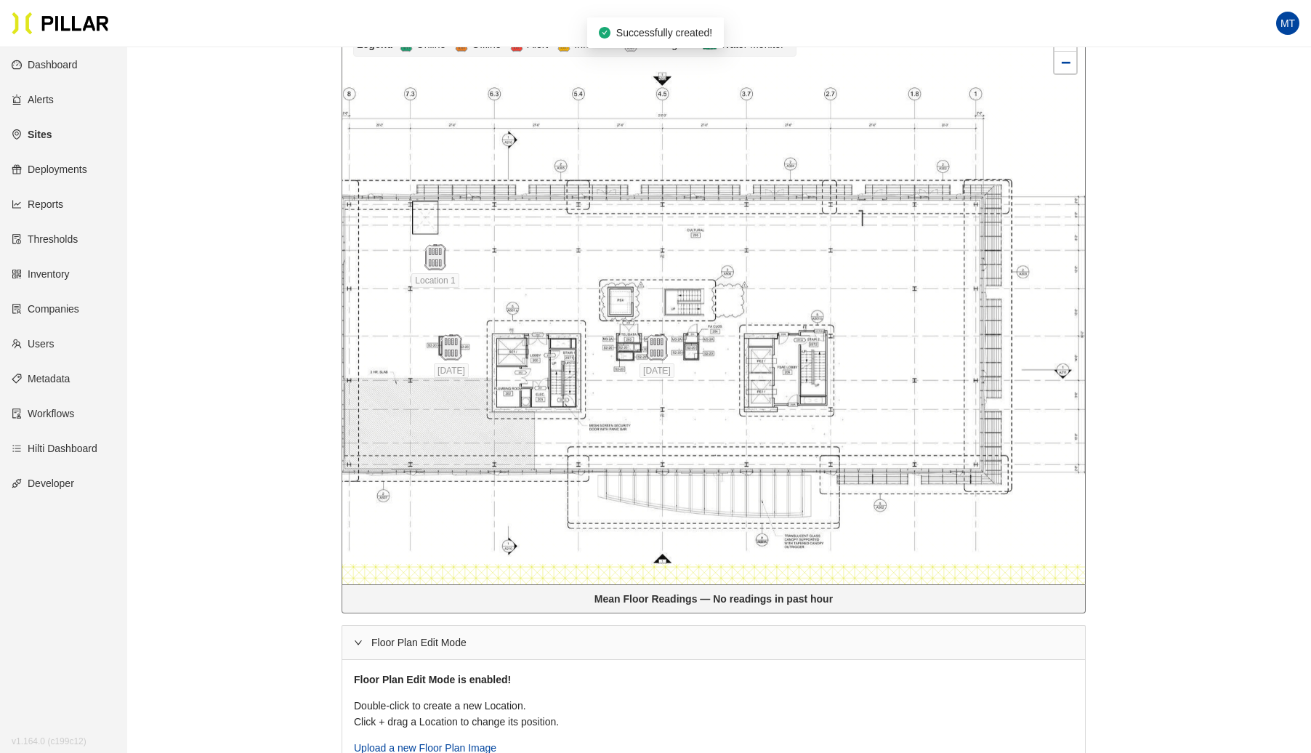
click at [507, 285] on div at bounding box center [713, 302] width 743 height 563
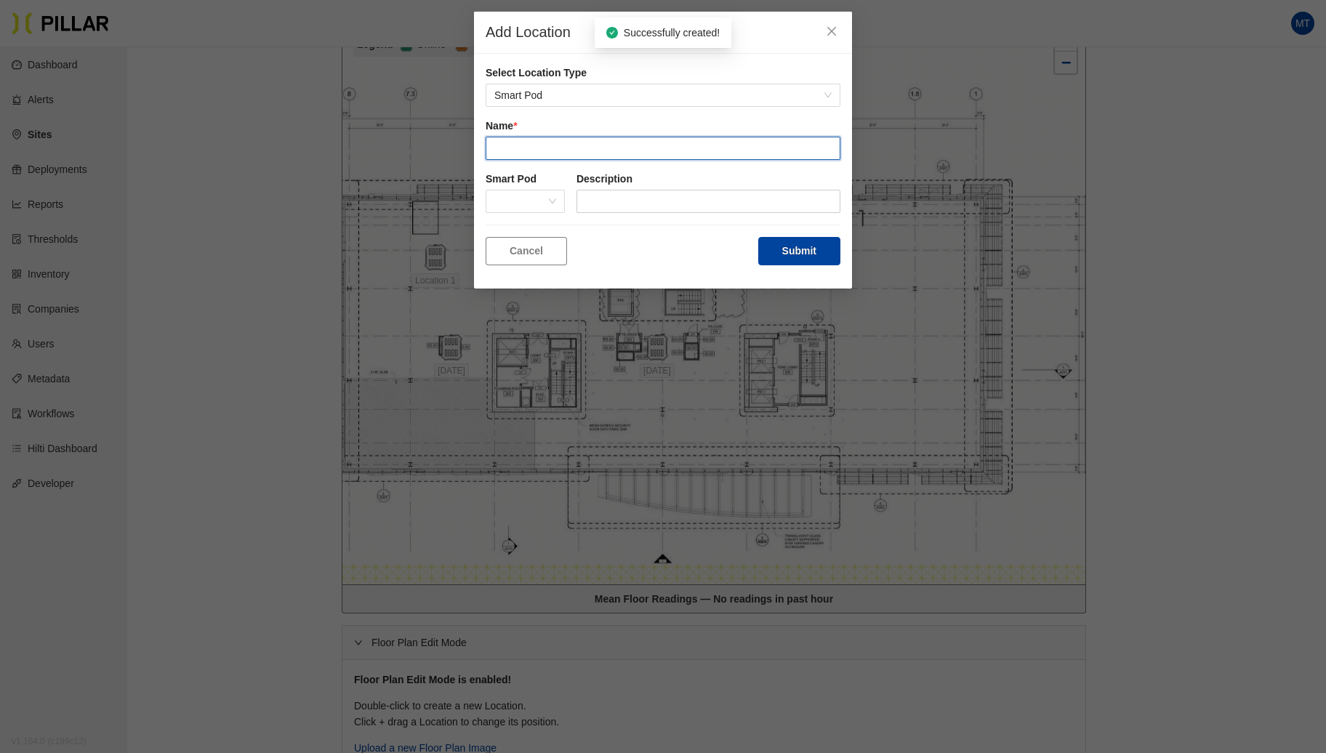
click at [512, 149] on input "text" at bounding box center [663, 148] width 355 height 23
type input "Location 2"
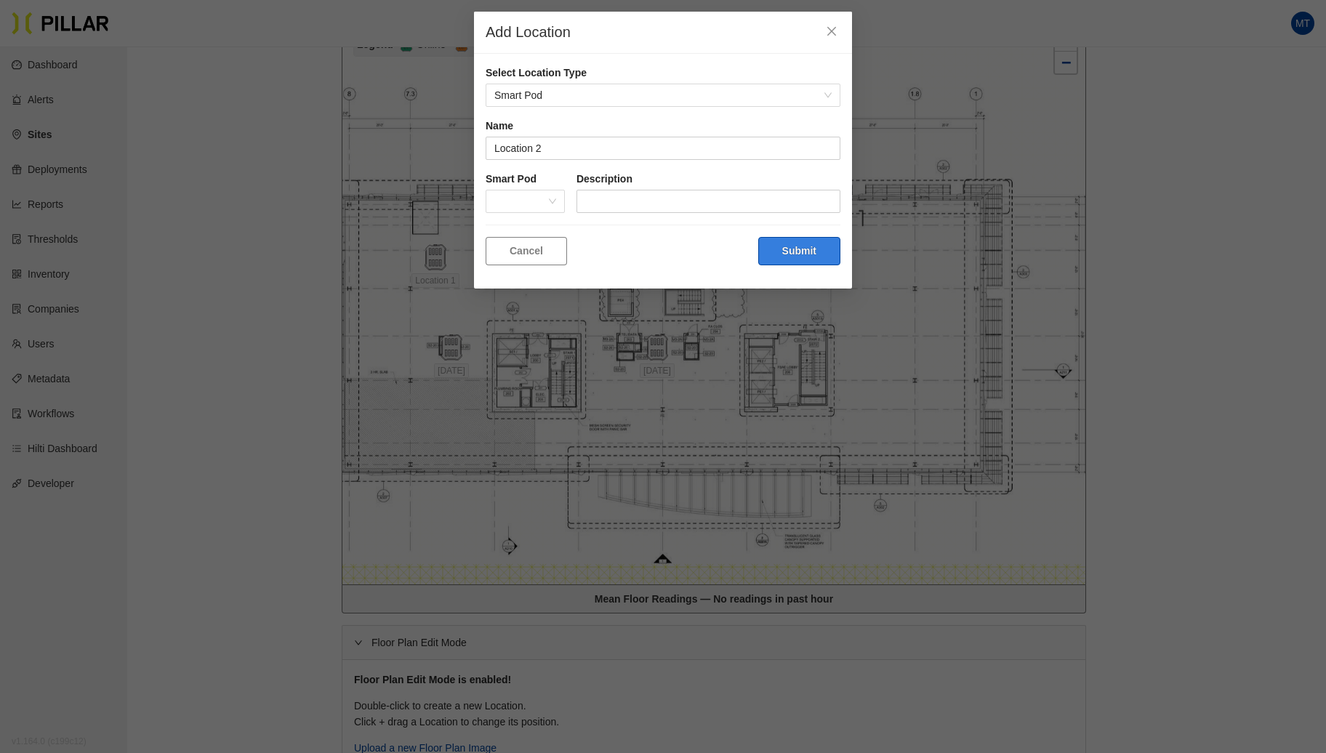
click at [788, 251] on button "Submit" at bounding box center [799, 251] width 82 height 28
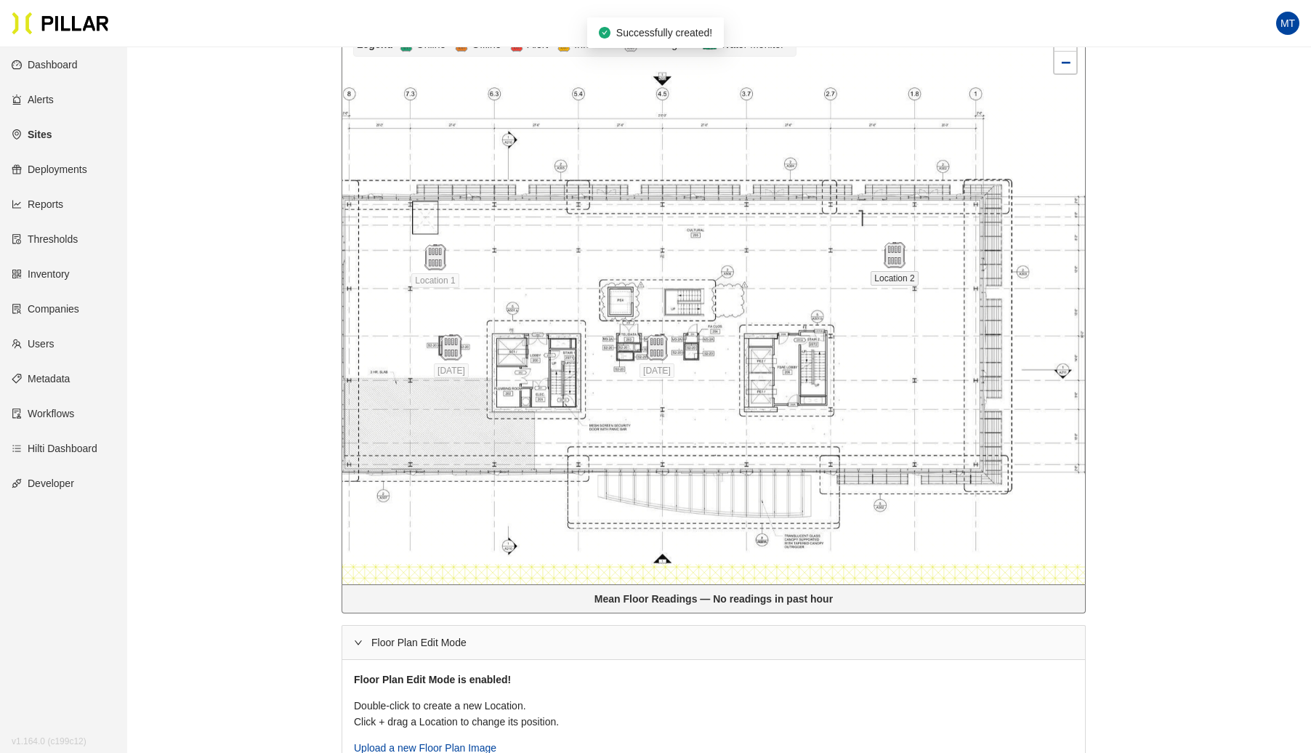
drag, startPoint x: 558, startPoint y: 282, endPoint x: 879, endPoint y: 257, distance: 321.5
click at [898, 257] on img at bounding box center [895, 255] width 26 height 26
drag, startPoint x: 664, startPoint y: 344, endPoint x: 882, endPoint y: 401, distance: 225.5
click at [904, 407] on img at bounding box center [900, 410] width 26 height 26
drag, startPoint x: 461, startPoint y: 347, endPoint x: 451, endPoint y: 413, distance: 66.9
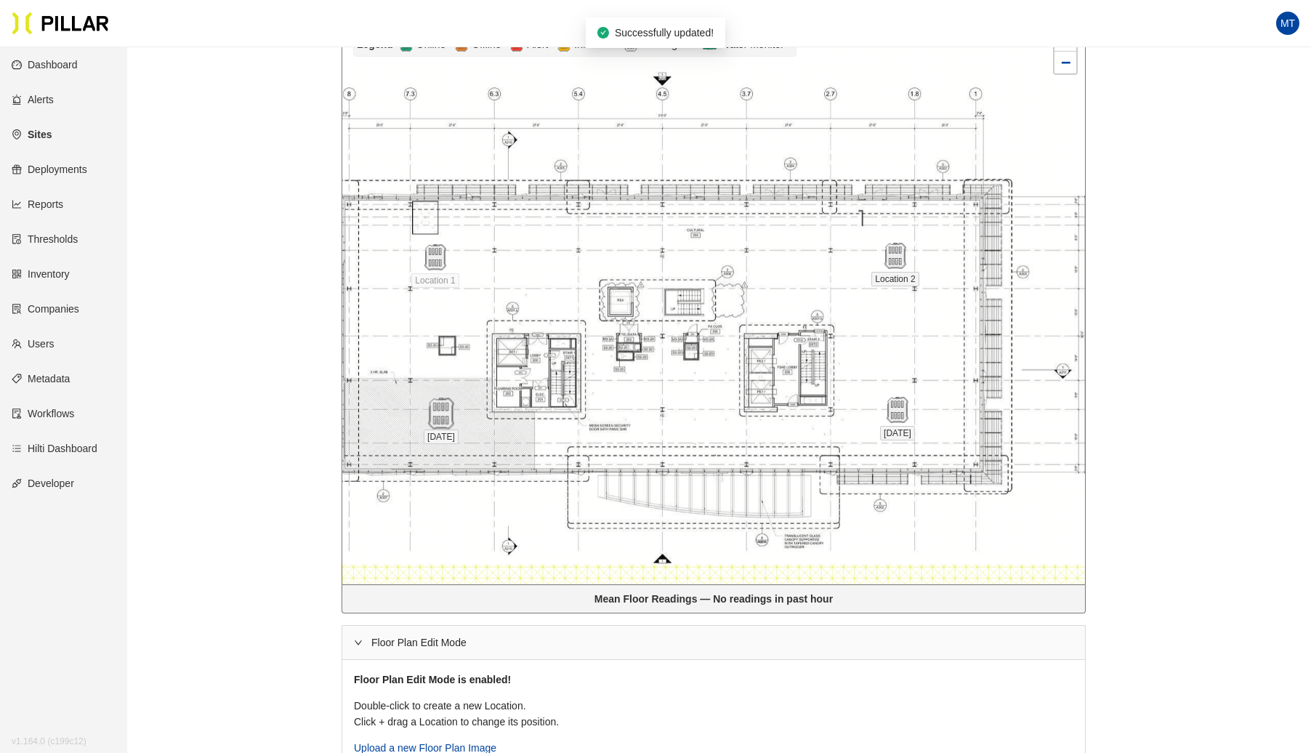
click at [451, 413] on img at bounding box center [440, 413] width 31 height 31
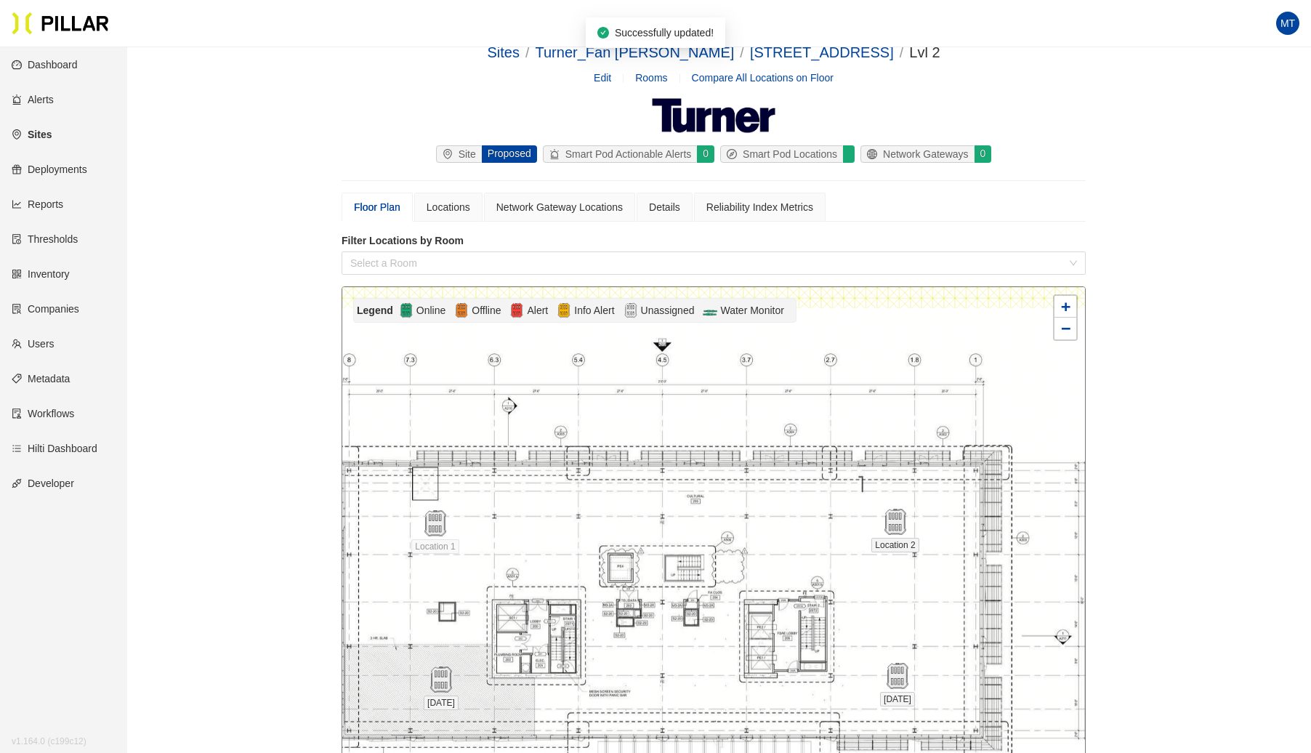
scroll to position [0, 0]
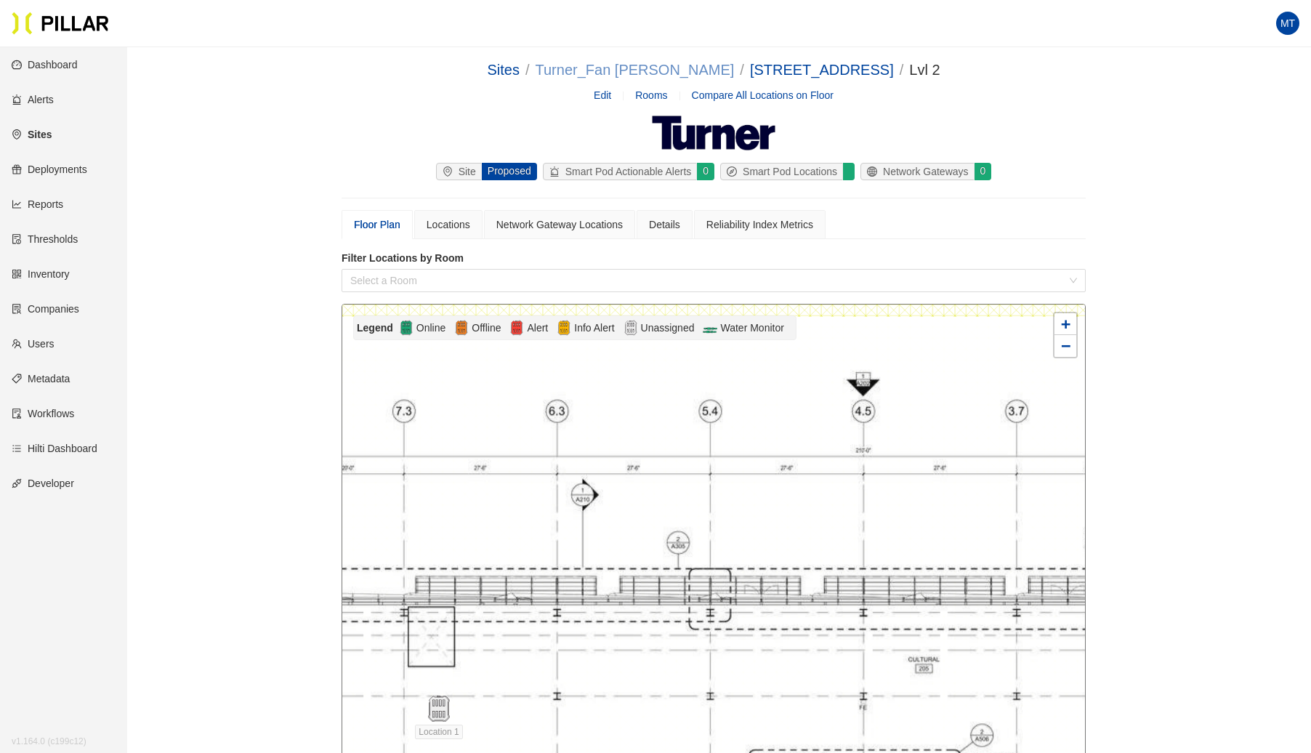
click at [678, 70] on link "Turner_Fan [PERSON_NAME]" at bounding box center [635, 70] width 199 height 16
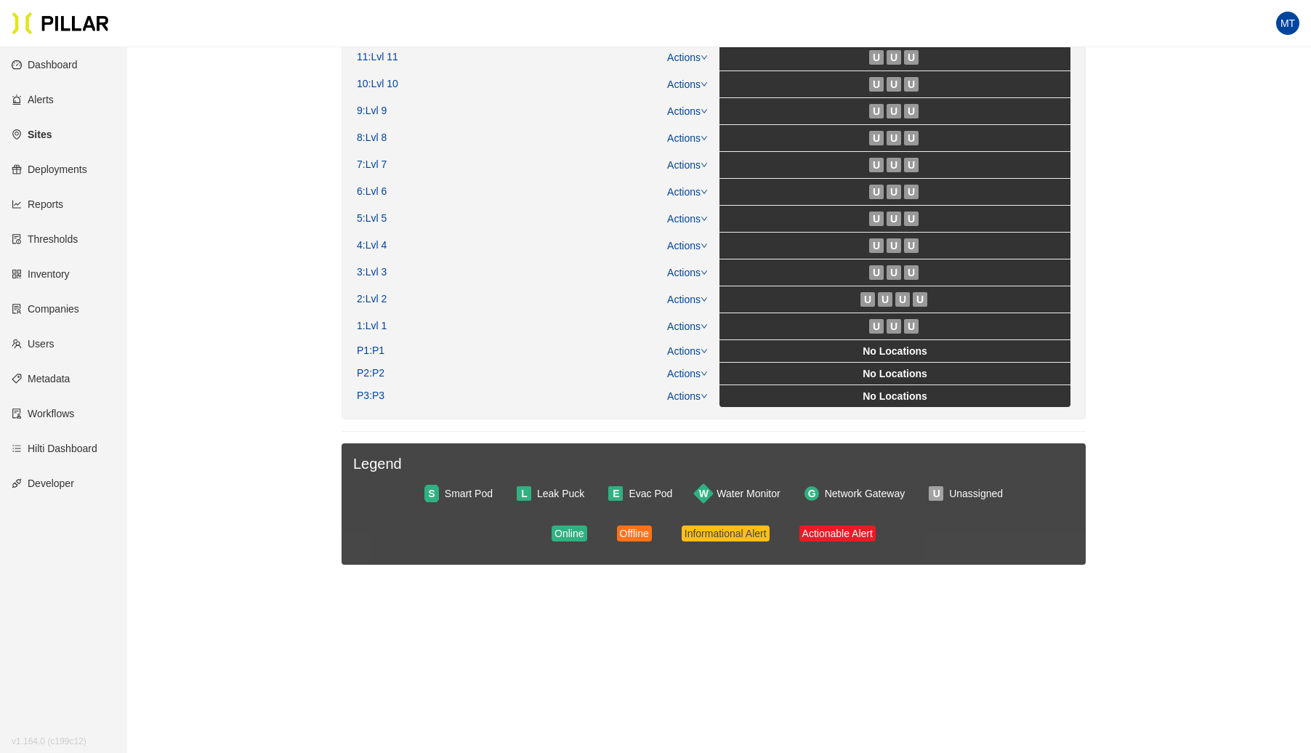
scroll to position [395, 0]
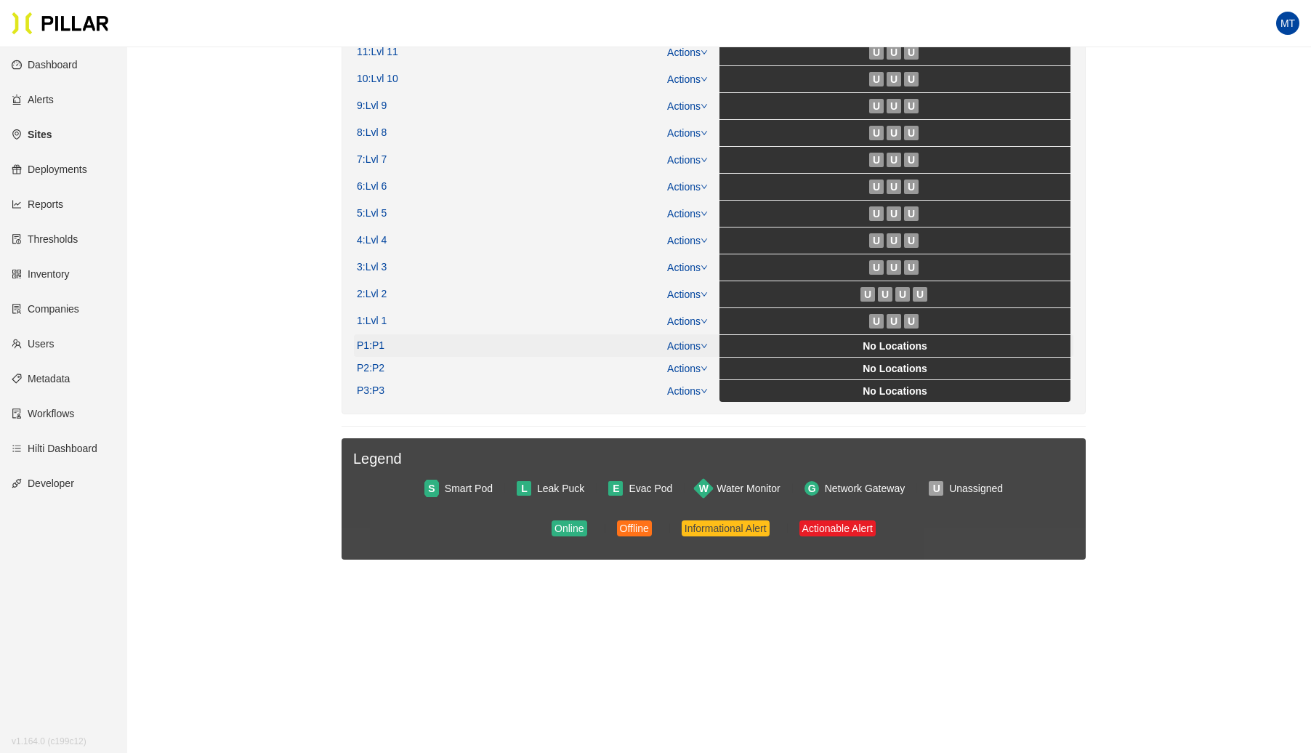
click at [704, 342] on icon "down" at bounding box center [704, 345] width 7 height 7
click at [698, 359] on link "View/Edit Floor Plan" at bounding box center [719, 363] width 92 height 16
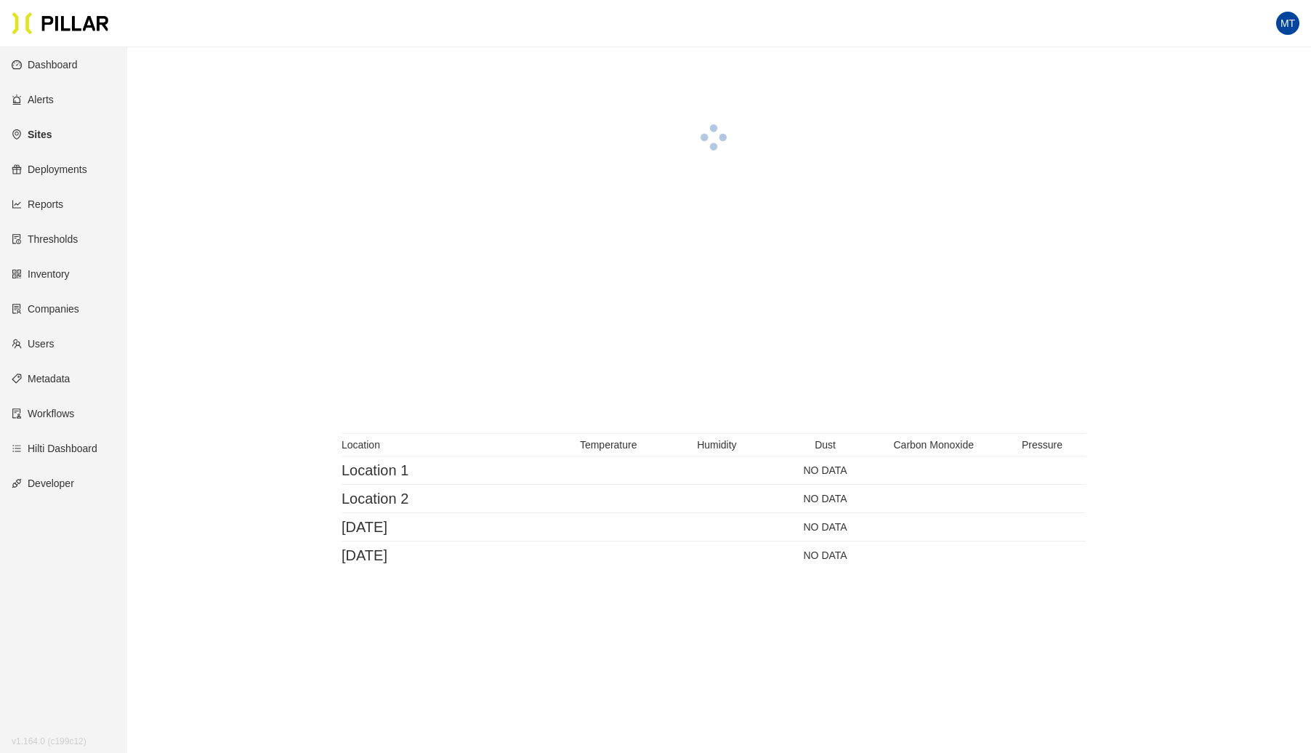
scroll to position [395, 0]
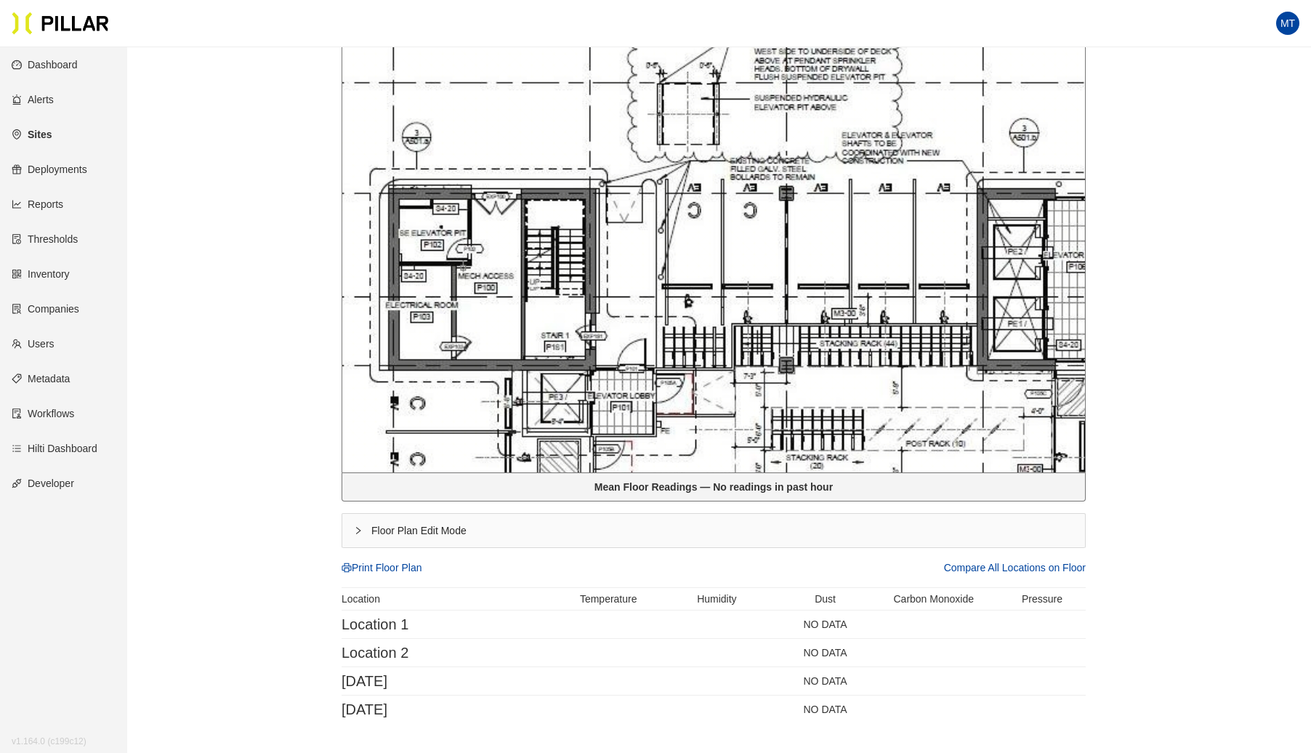
drag, startPoint x: 563, startPoint y: 227, endPoint x: 511, endPoint y: 353, distance: 136.2
click at [511, 353] on div at bounding box center [713, 190] width 743 height 563
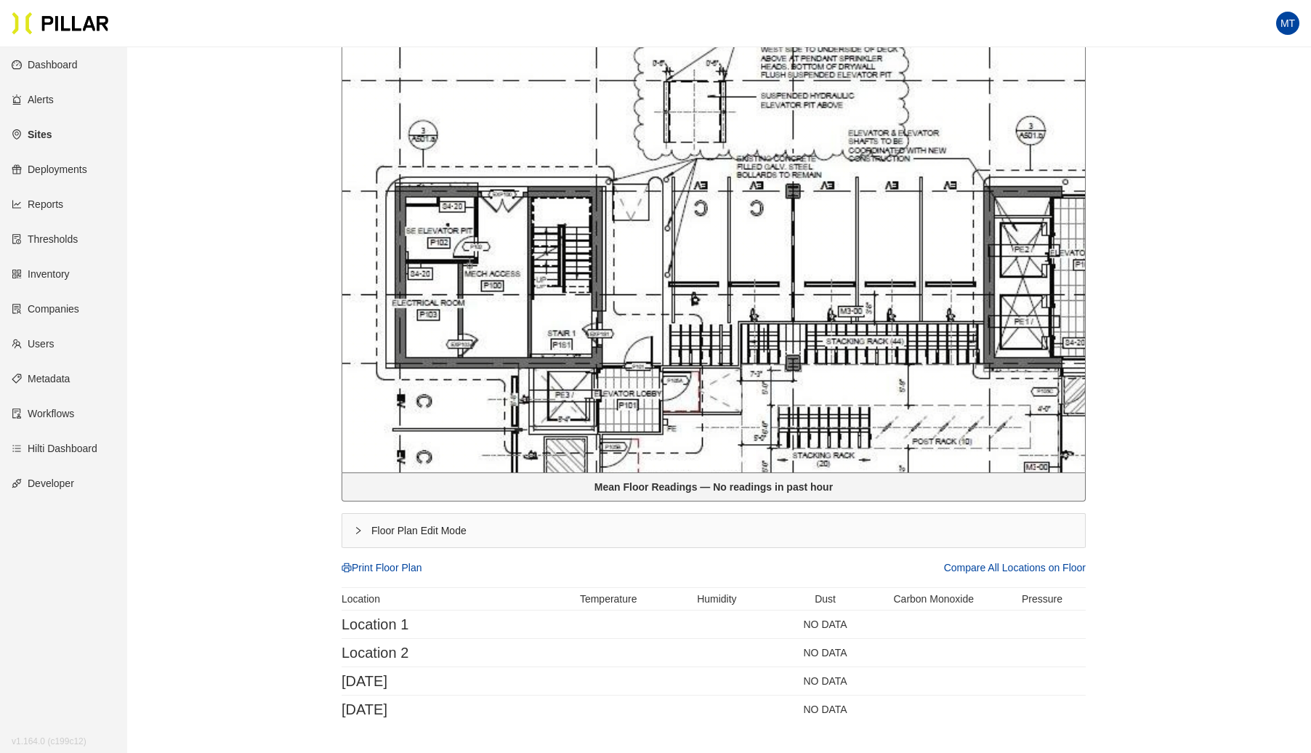
click at [353, 532] on div "Floor Plan Edit Mode" at bounding box center [713, 530] width 743 height 33
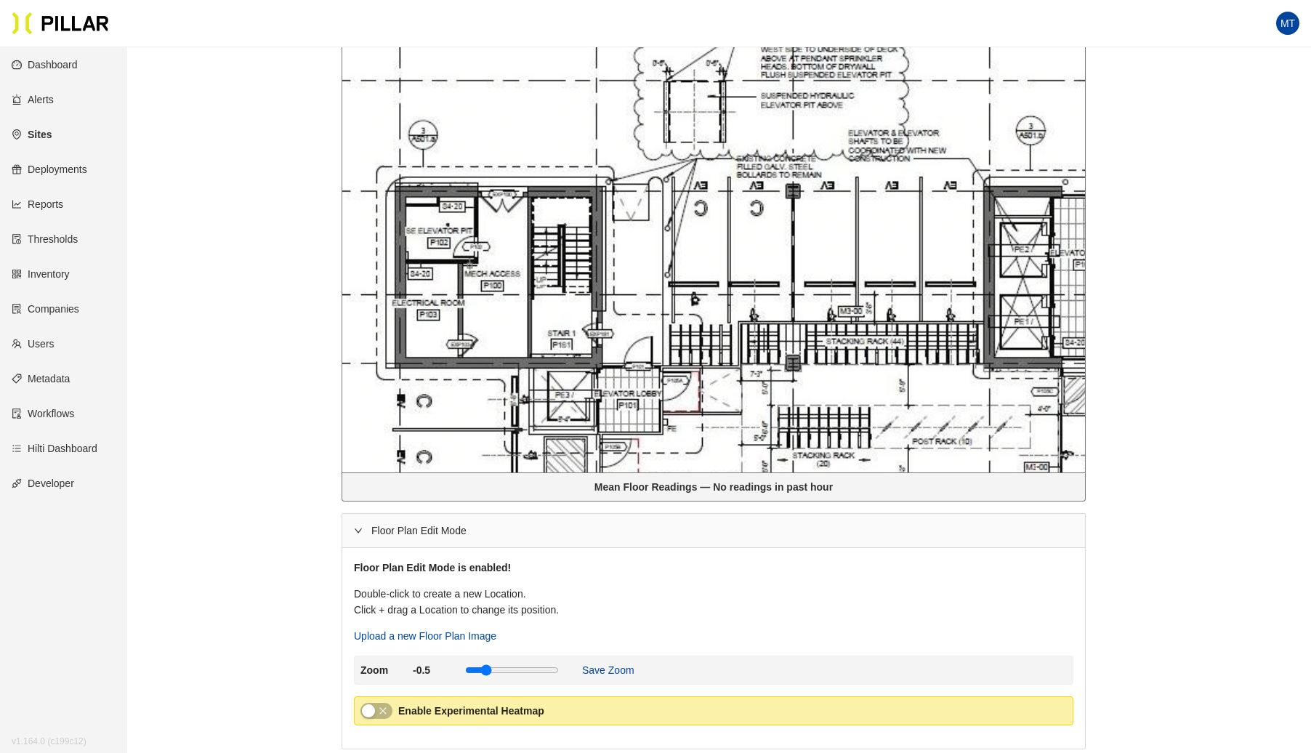
click at [510, 225] on div at bounding box center [713, 190] width 743 height 563
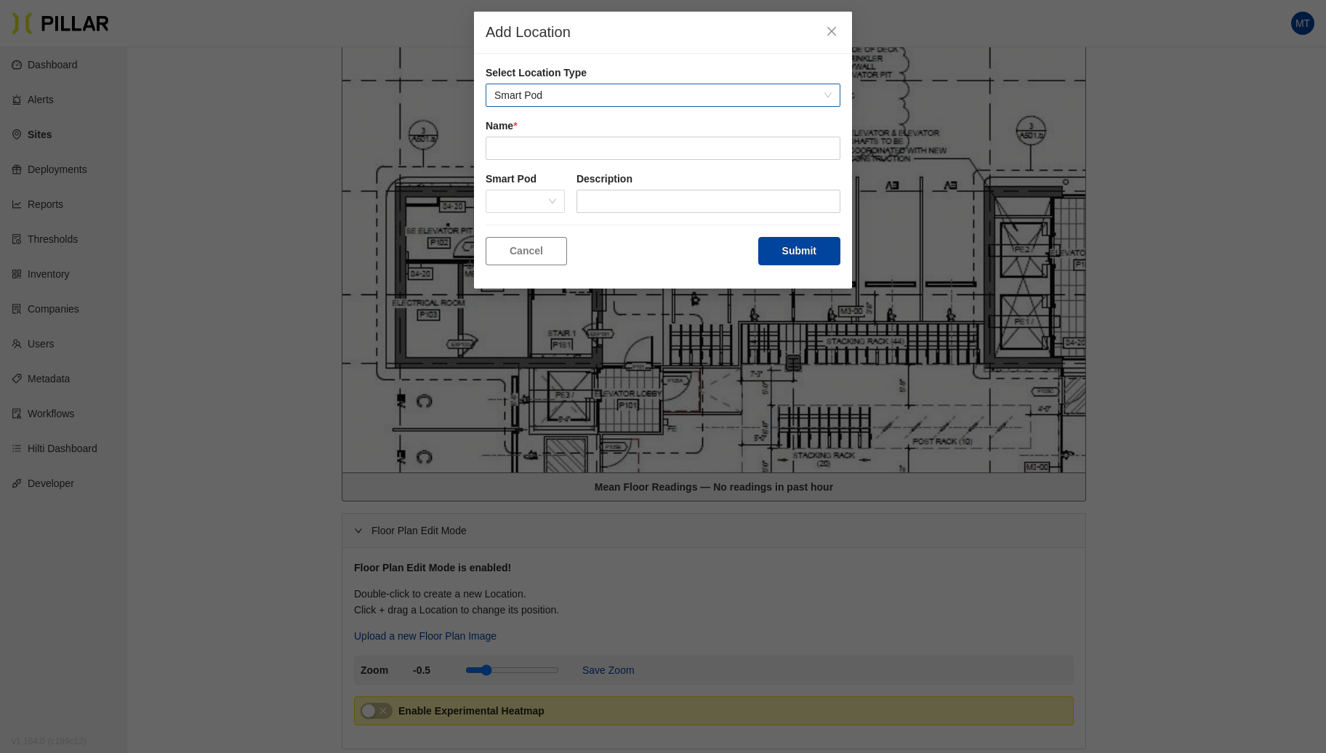
click at [619, 84] on span "Smart Pod" at bounding box center [662, 95] width 337 height 22
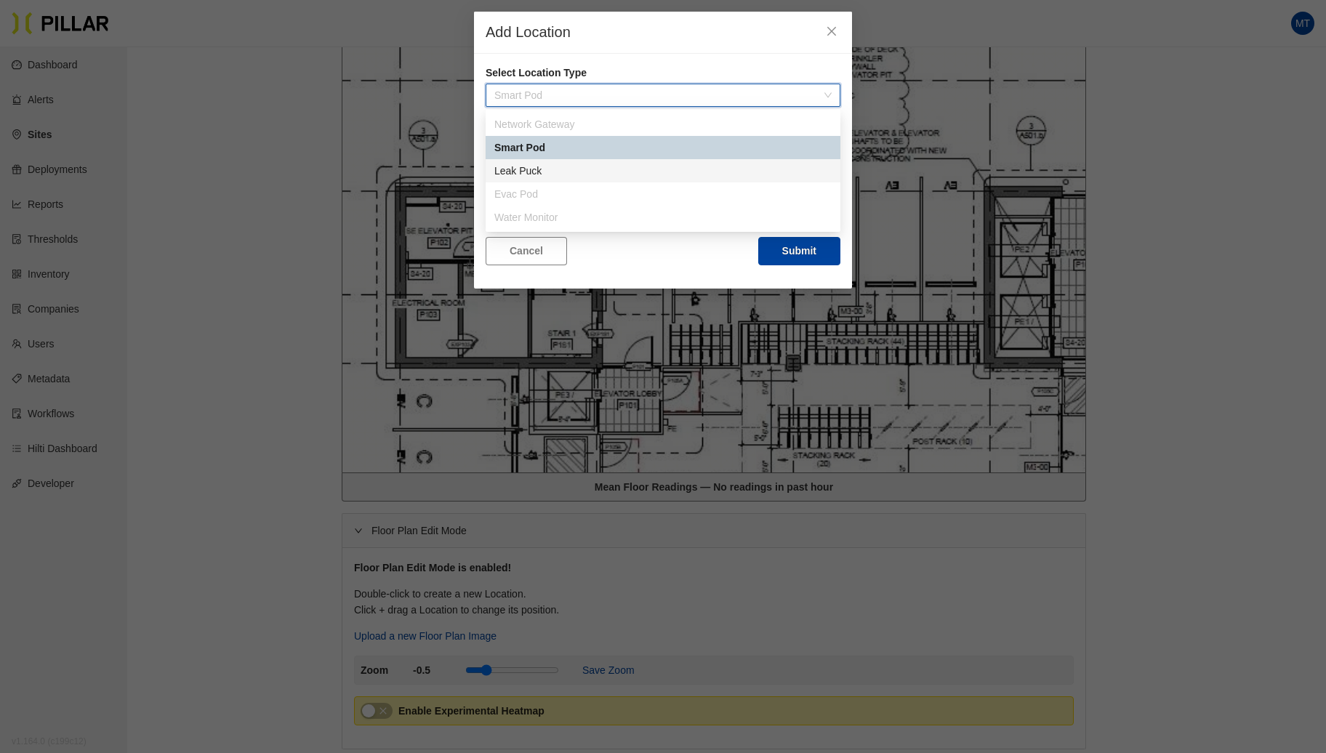
click at [543, 169] on div "Leak Puck" at bounding box center [662, 171] width 337 height 16
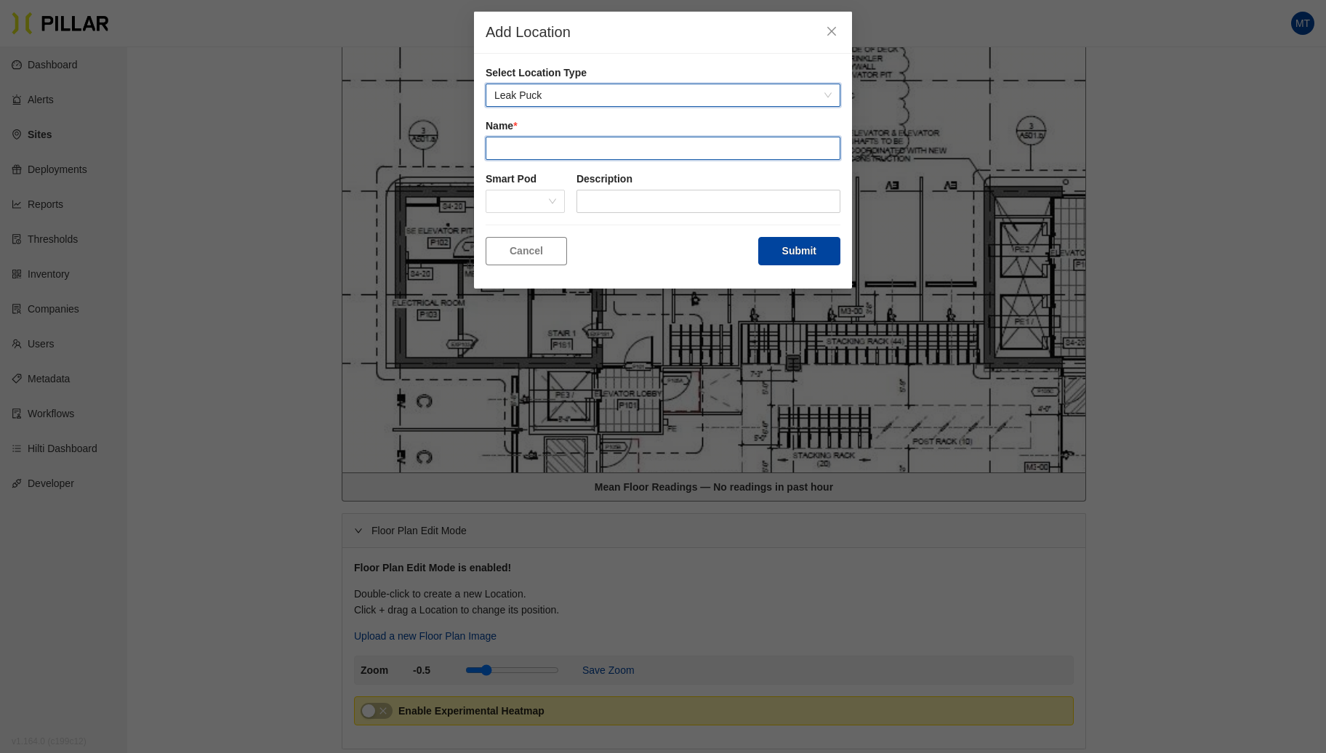
click at [567, 150] on input "text" at bounding box center [663, 148] width 355 height 23
type input "Leak Puck"
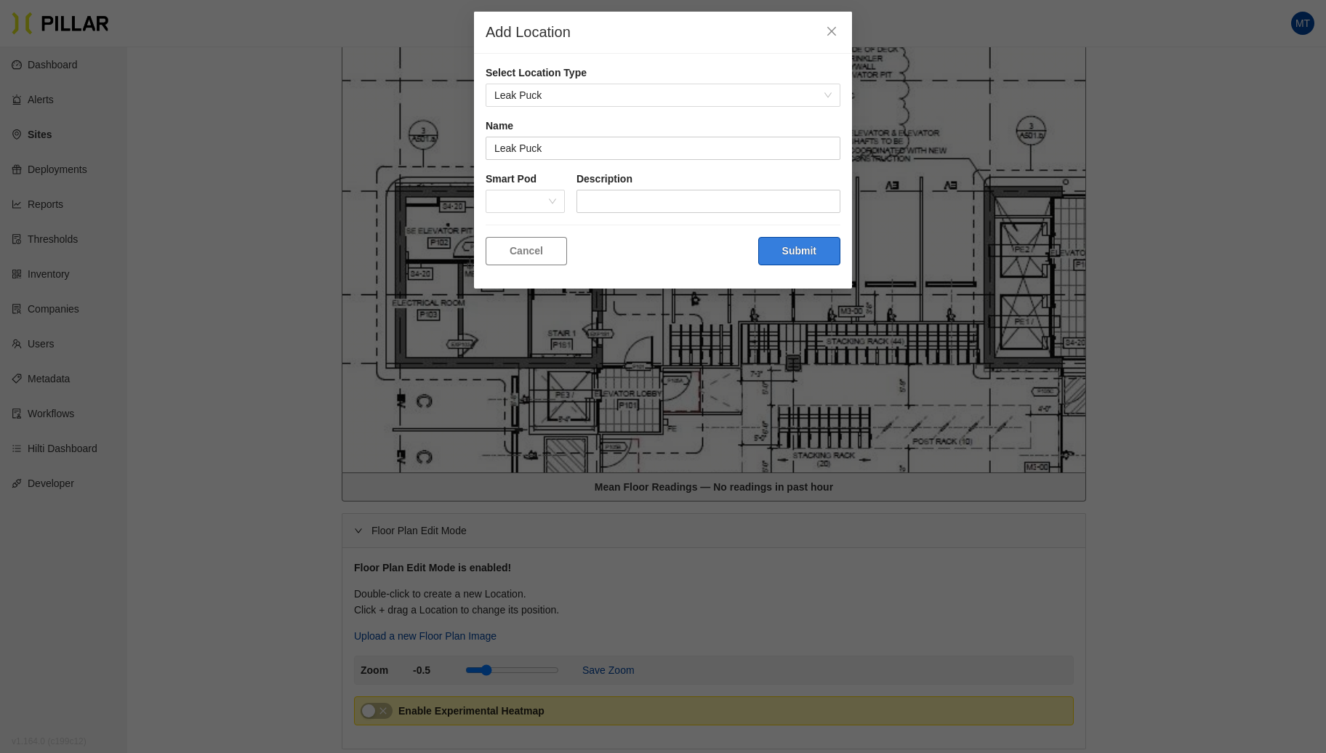
click at [792, 246] on button "Submit" at bounding box center [799, 251] width 82 height 28
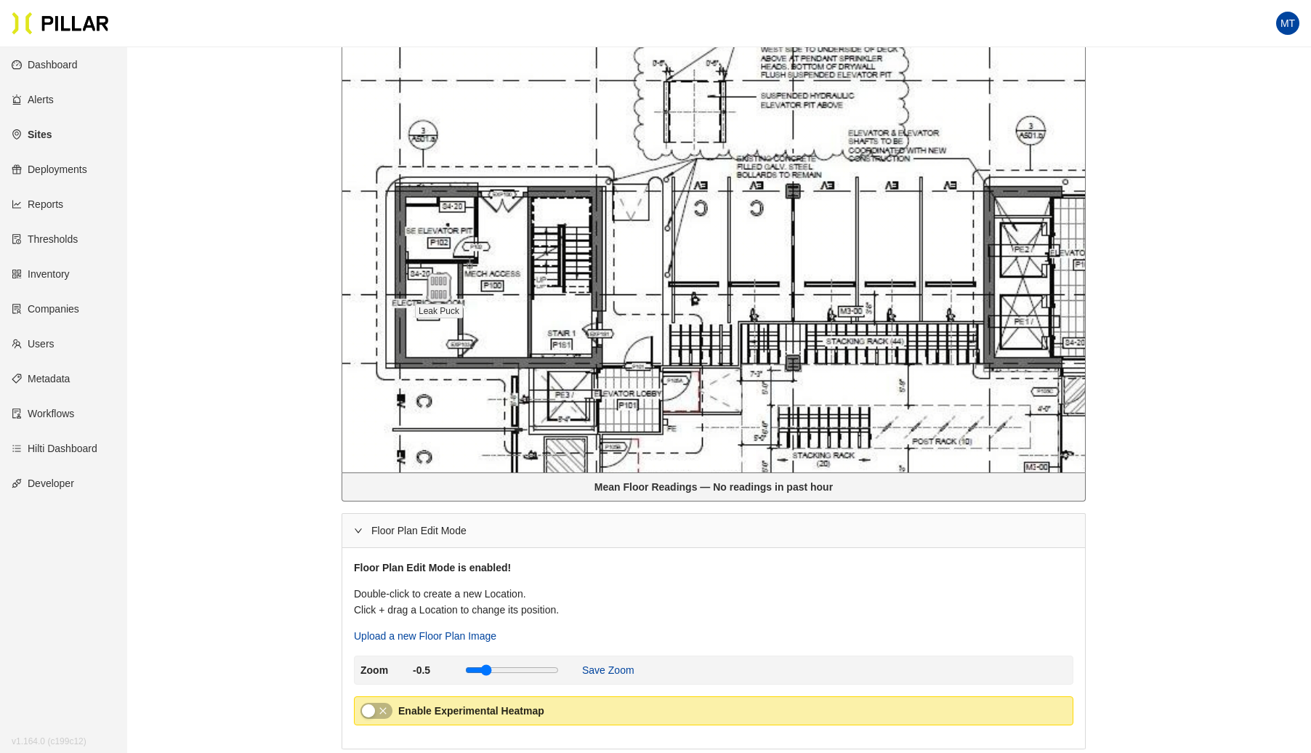
drag, startPoint x: 518, startPoint y: 225, endPoint x: 435, endPoint y: 286, distance: 103.5
click at [435, 286] on img at bounding box center [438, 288] width 31 height 31
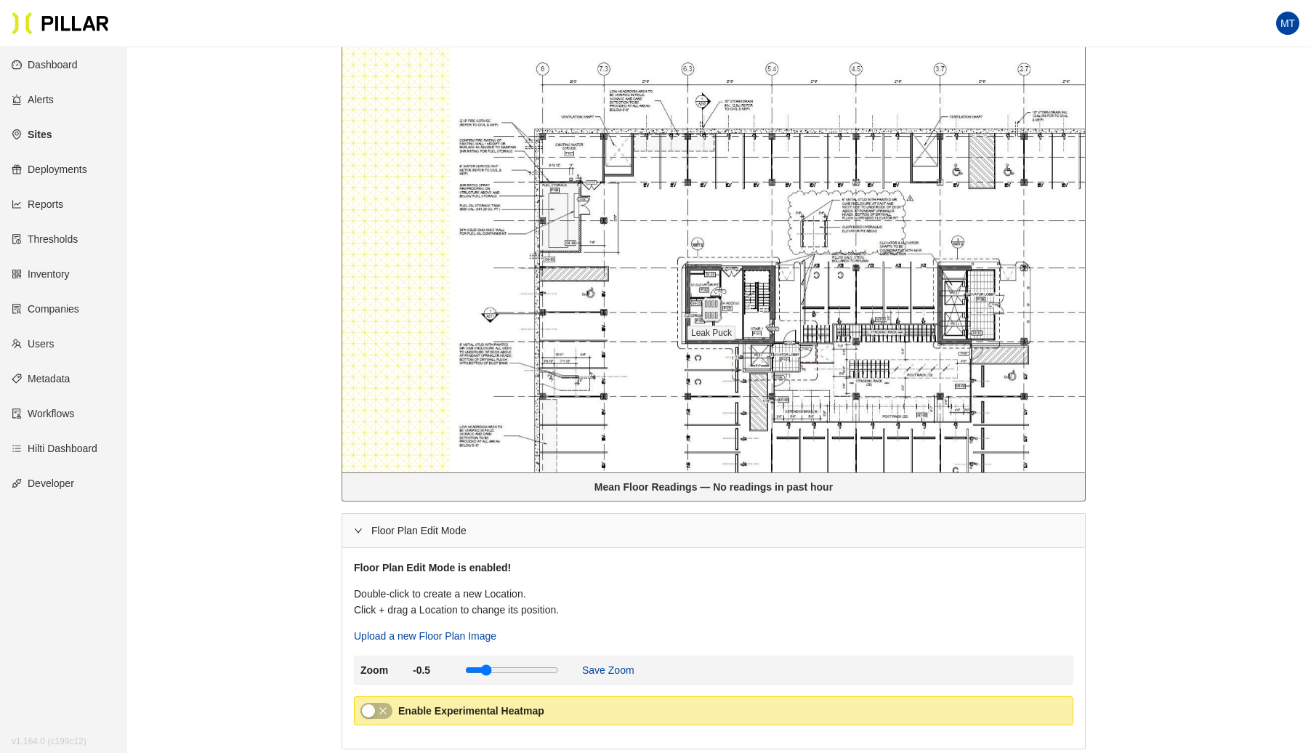
drag, startPoint x: 615, startPoint y: 266, endPoint x: 605, endPoint y: 289, distance: 24.7
click at [605, 289] on div at bounding box center [713, 190] width 743 height 563
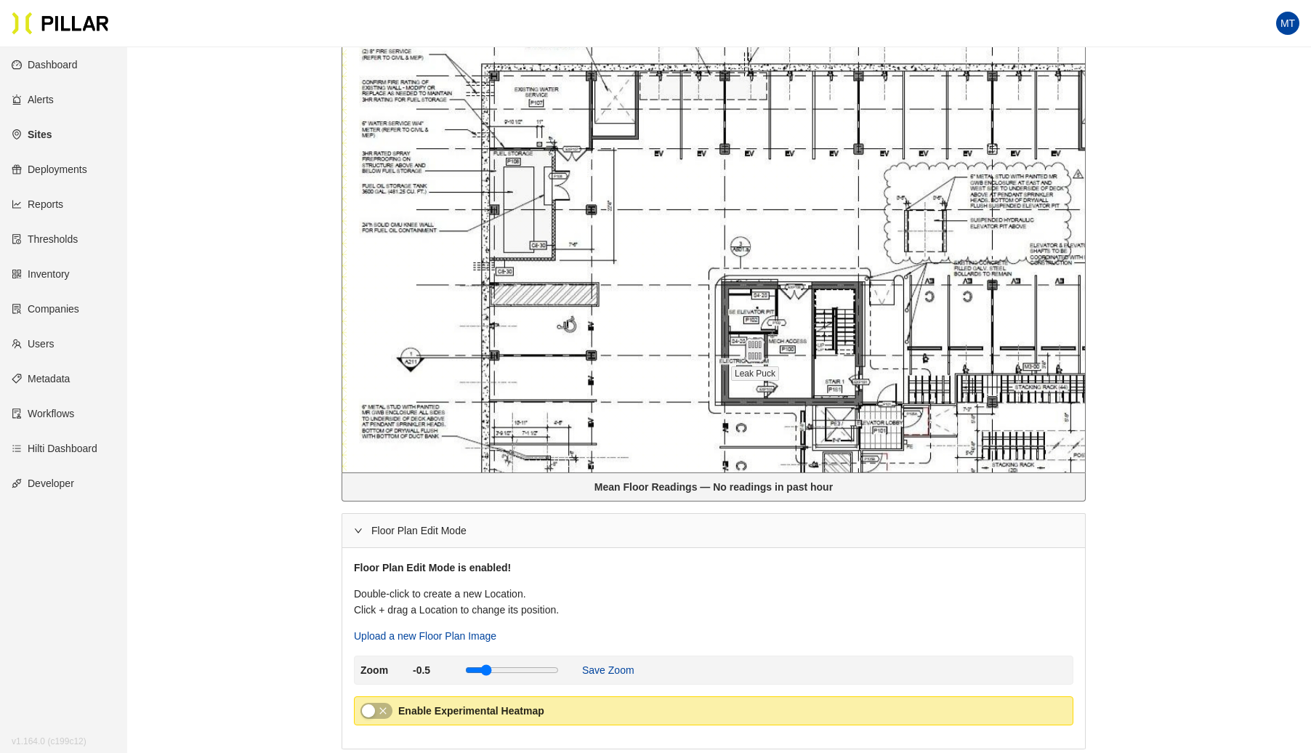
click at [561, 123] on div at bounding box center [713, 190] width 743 height 563
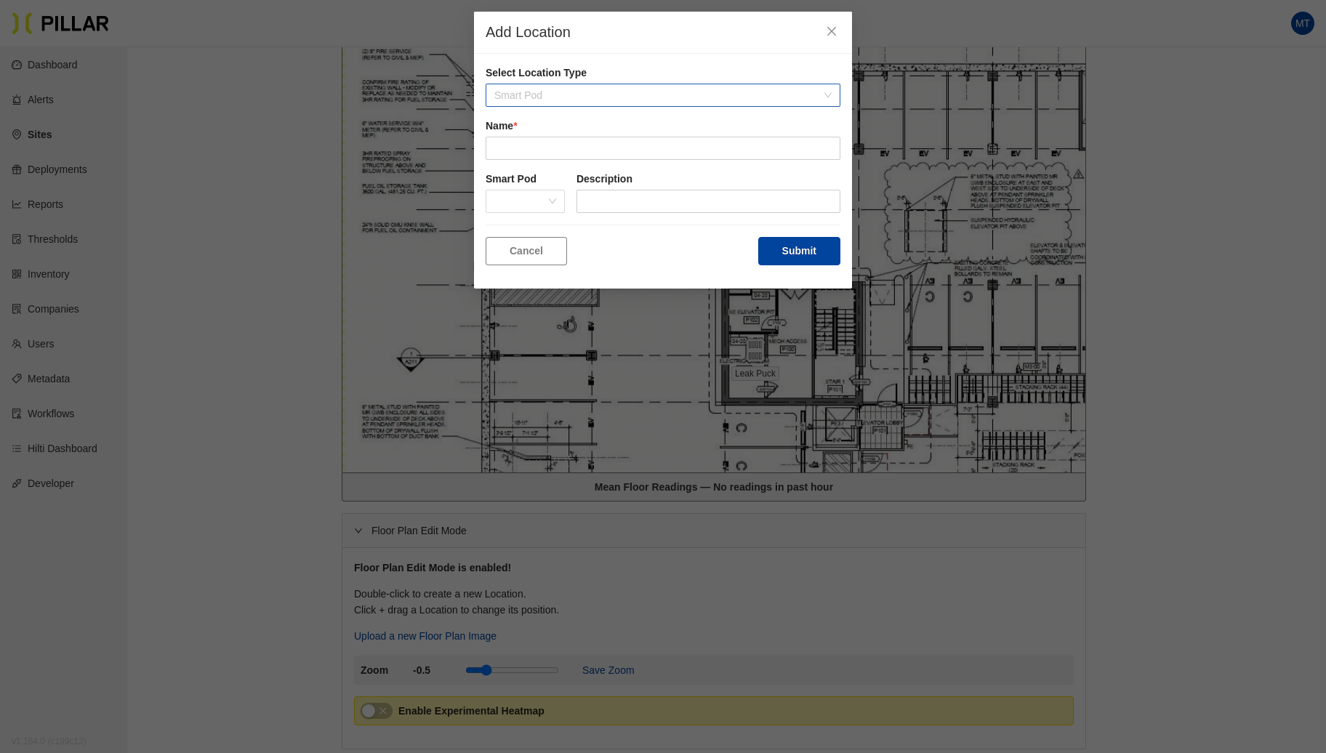
click at [568, 89] on span "Smart Pod" at bounding box center [662, 95] width 337 height 22
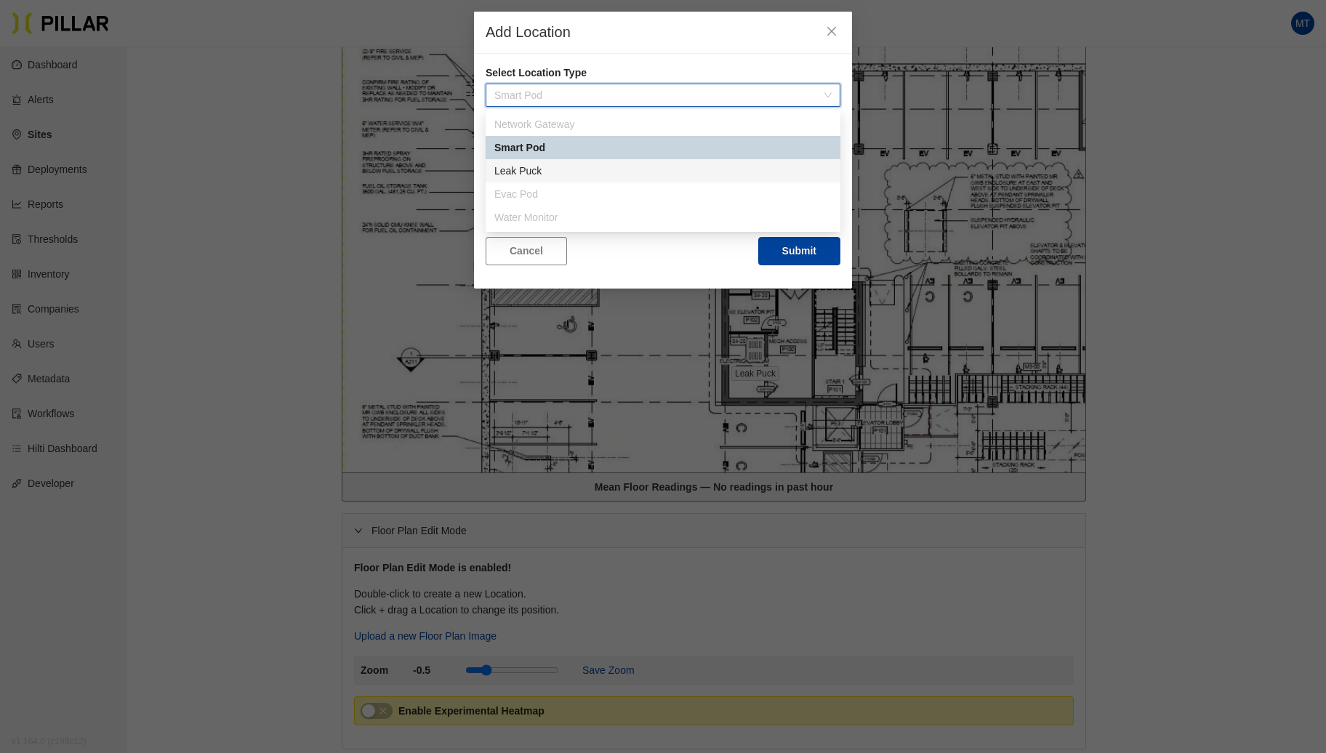
click at [528, 166] on div "Leak Puck" at bounding box center [662, 171] width 337 height 16
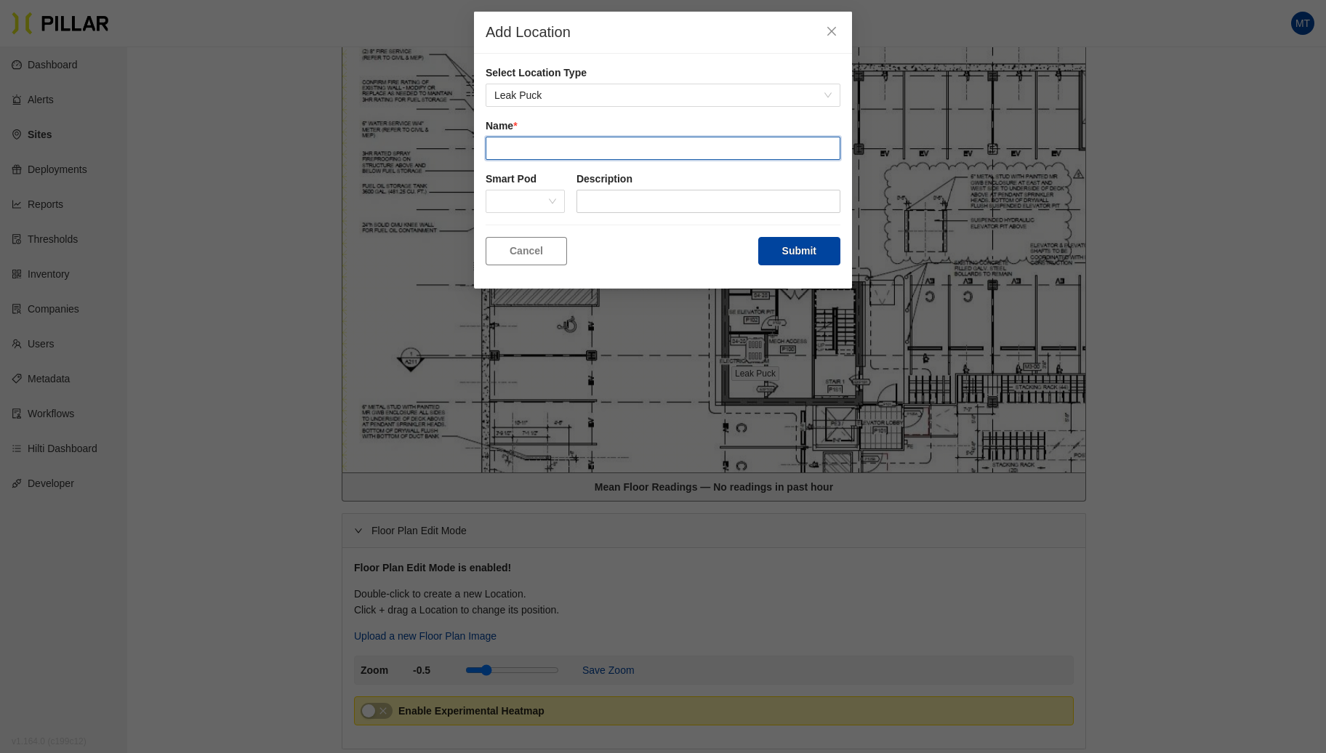
click at [542, 152] on input "text" at bounding box center [663, 148] width 355 height 23
type input "Leak Puck 2"
click at [758, 237] on button "Submit" at bounding box center [799, 251] width 82 height 28
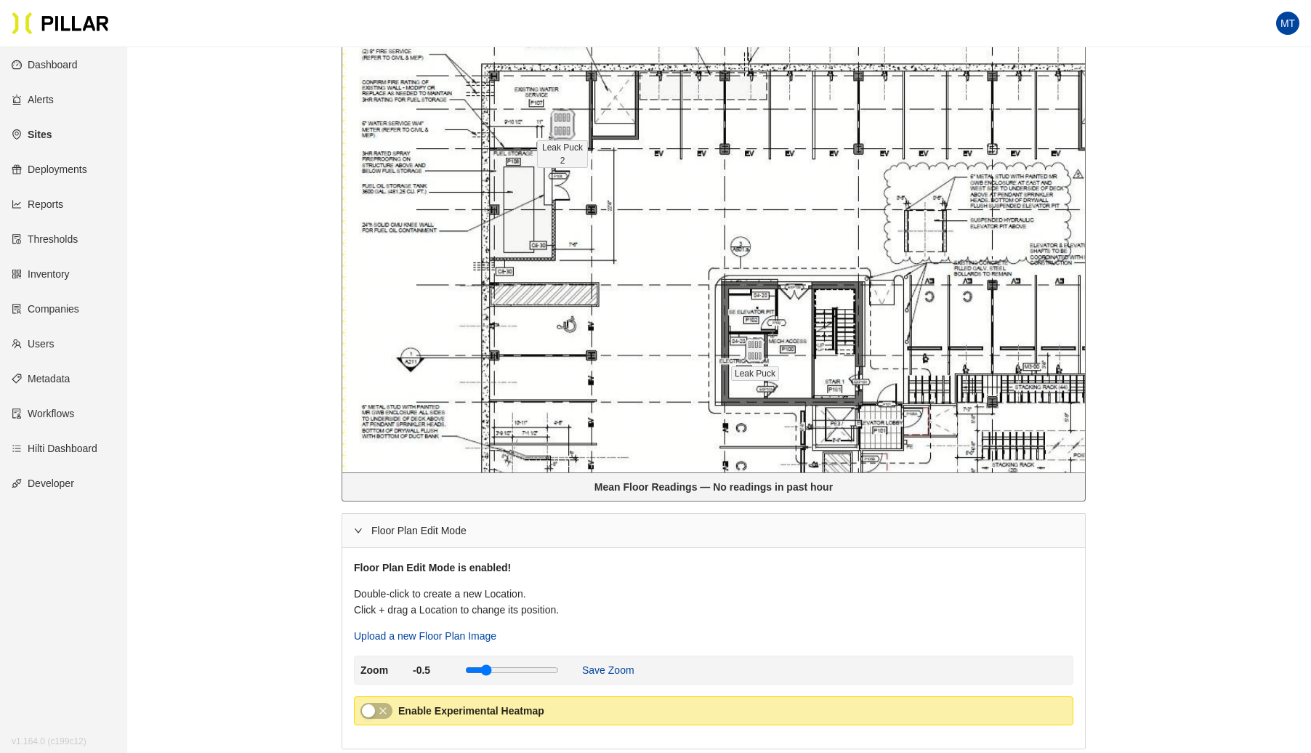
drag, startPoint x: 577, startPoint y: 133, endPoint x: 565, endPoint y: 132, distance: 11.7
click at [565, 132] on img at bounding box center [562, 124] width 31 height 31
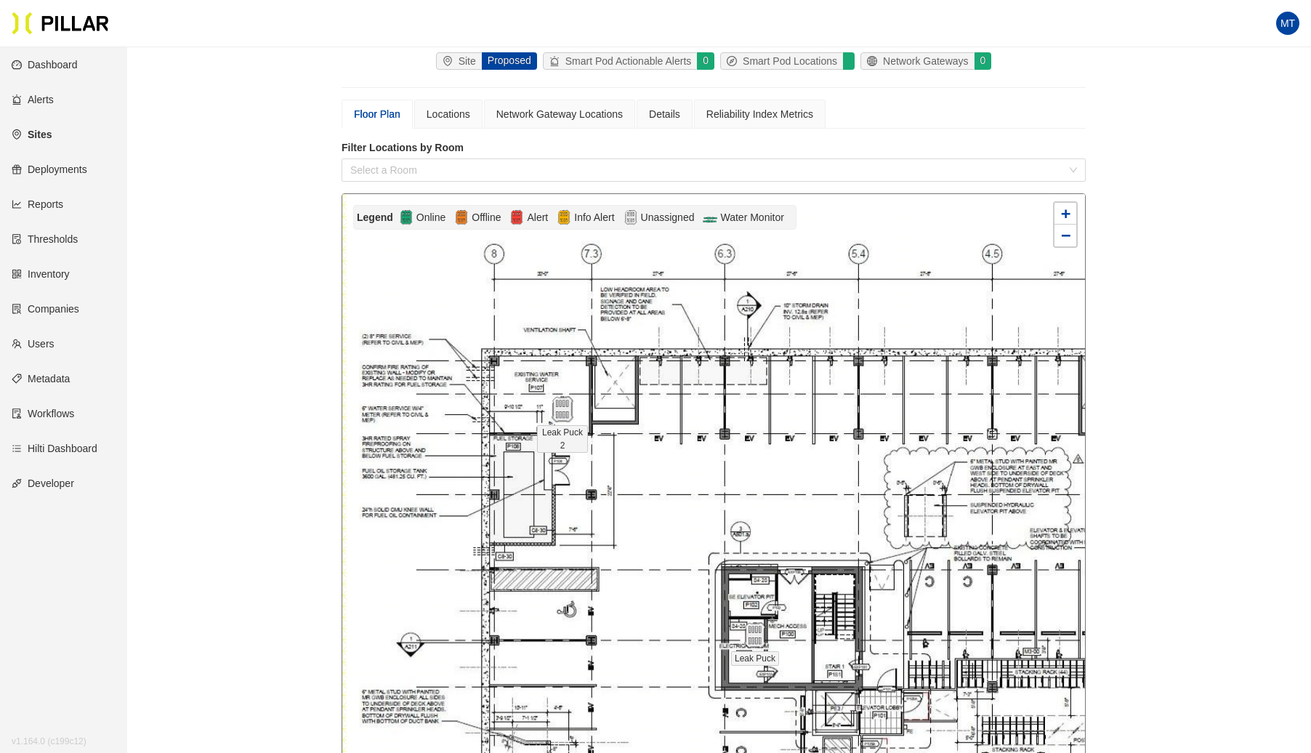
scroll to position [0, 0]
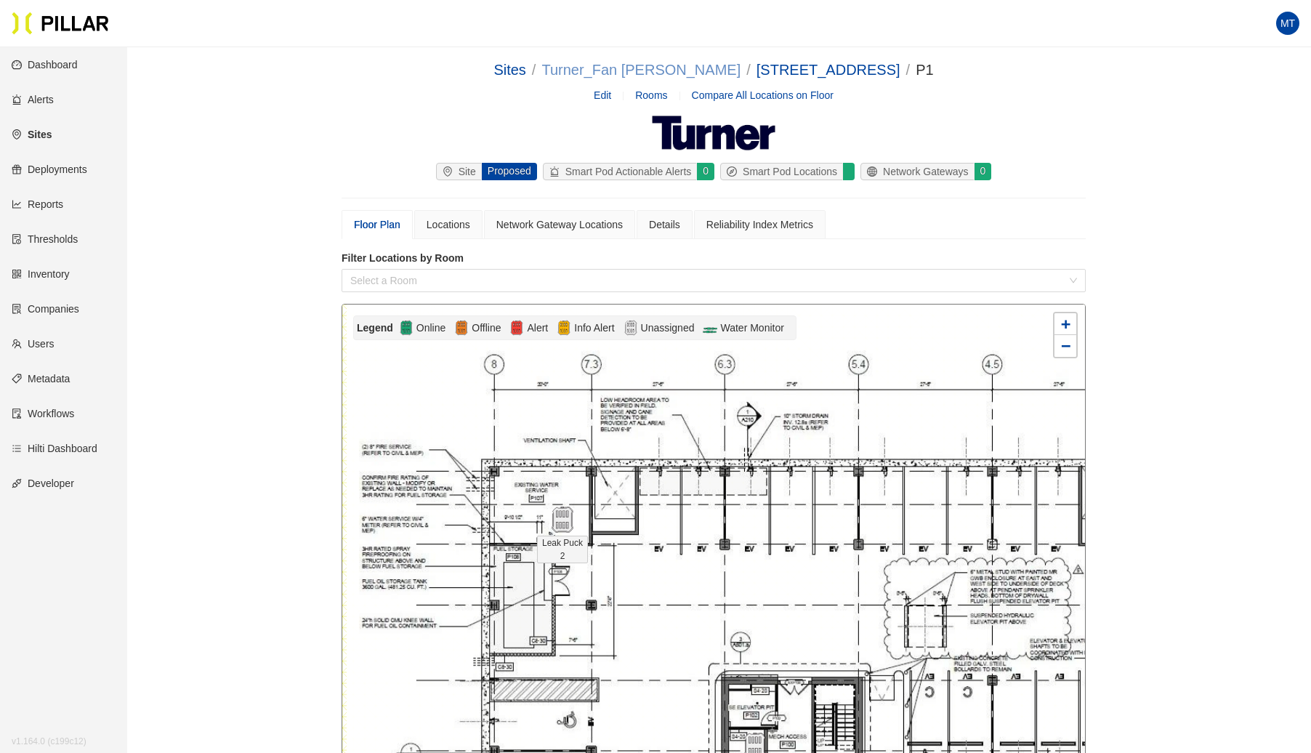
click at [645, 70] on link "Turner_Fan [PERSON_NAME]" at bounding box center [640, 70] width 199 height 16
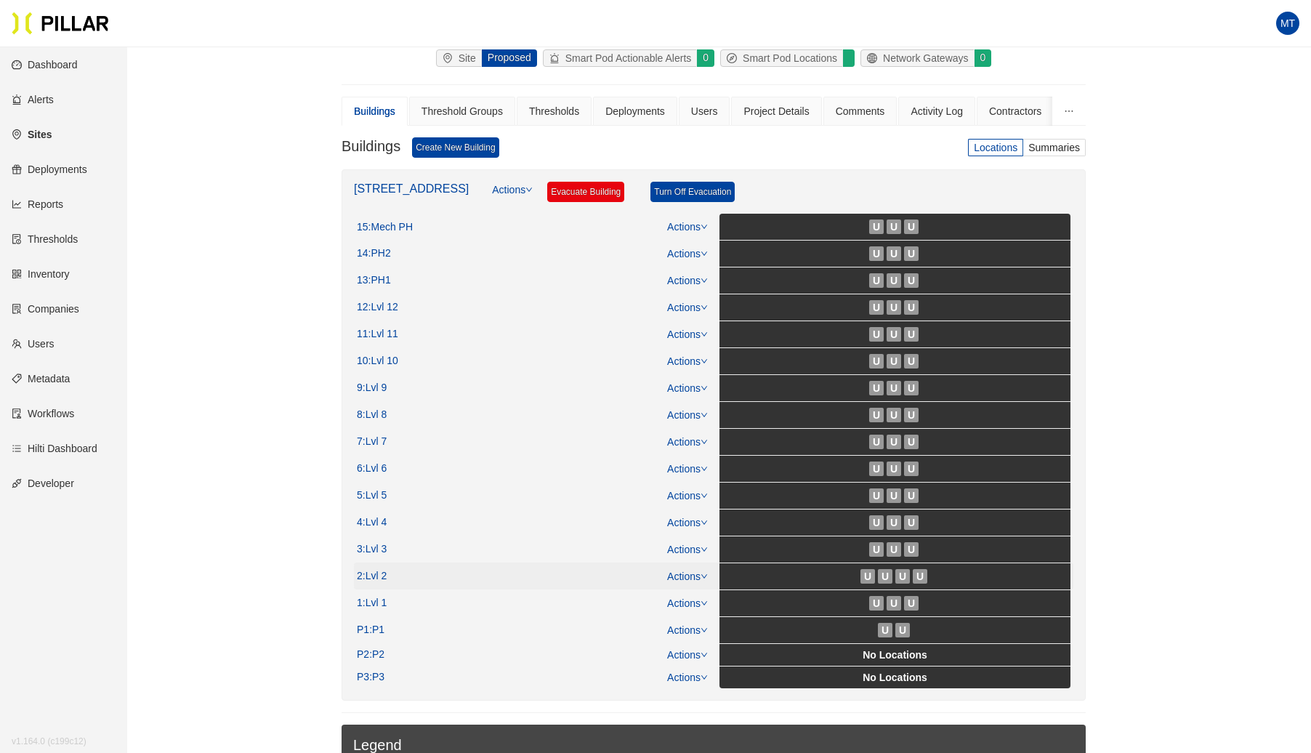
scroll to position [119, 0]
